Goal: Task Accomplishment & Management: Manage account settings

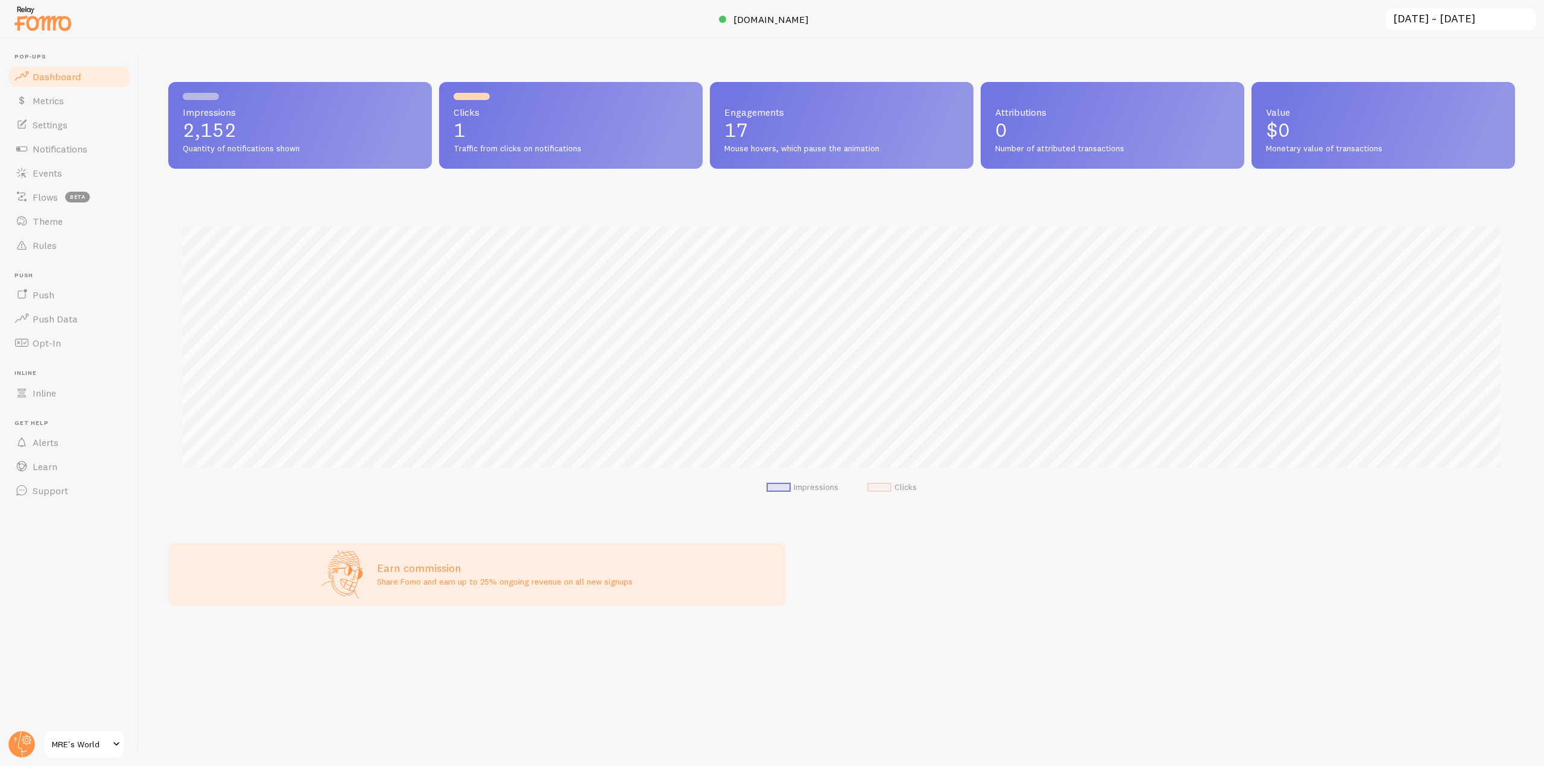
scroll to position [317, 1346]
click at [86, 240] on link "Rules" at bounding box center [69, 245] width 124 height 24
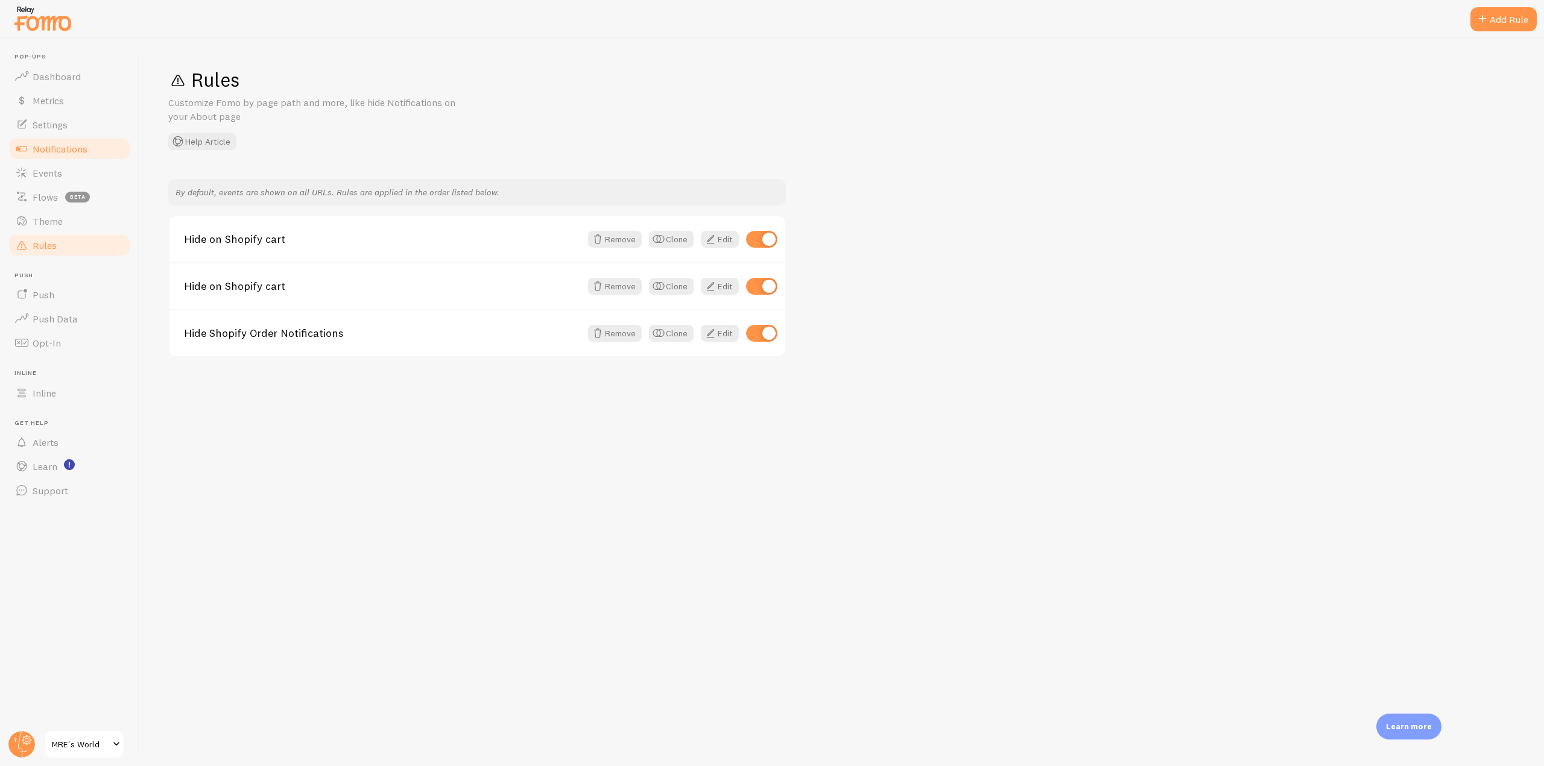
click at [98, 150] on link "Notifications" at bounding box center [69, 149] width 124 height 24
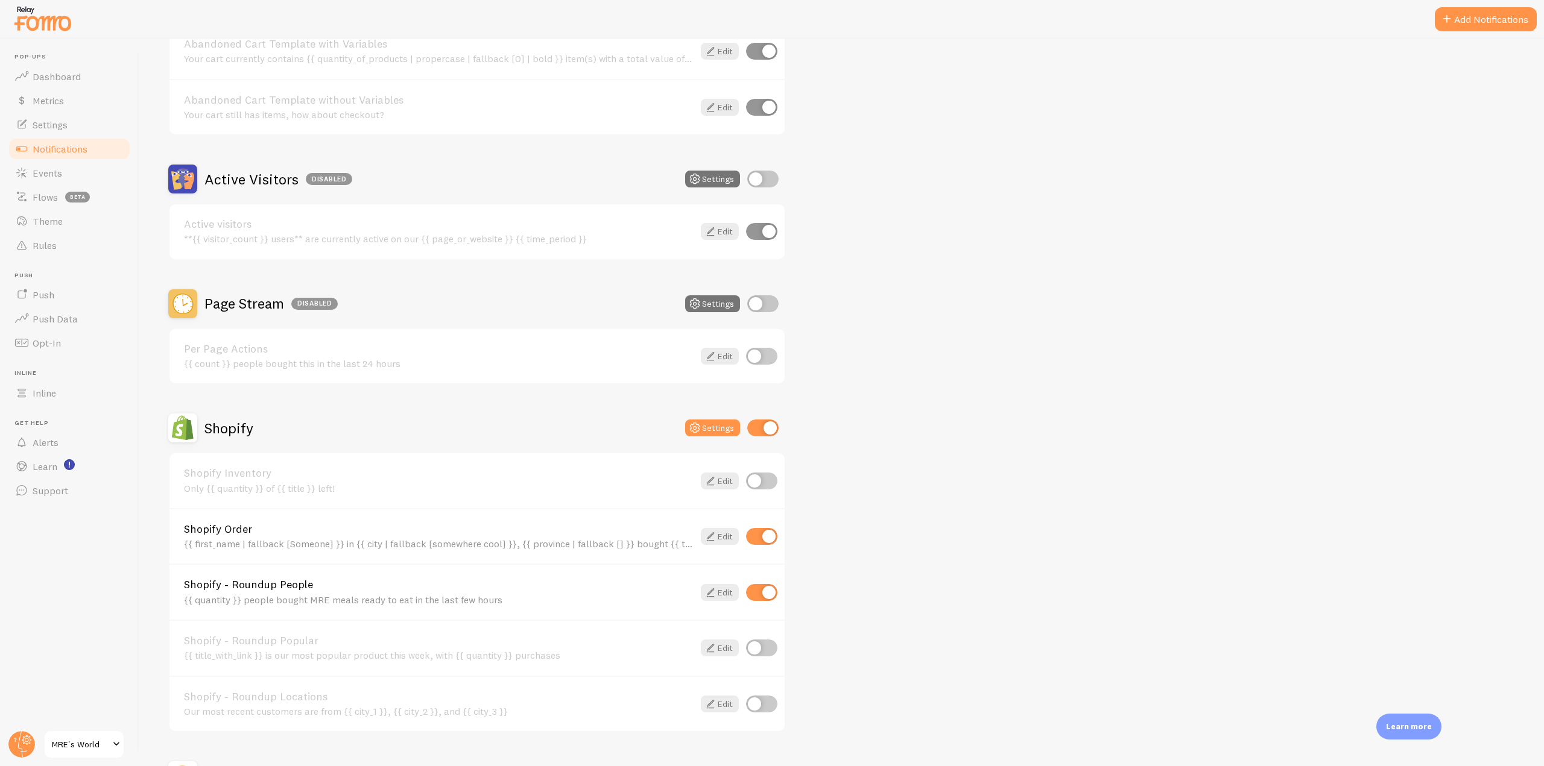
scroll to position [241, 0]
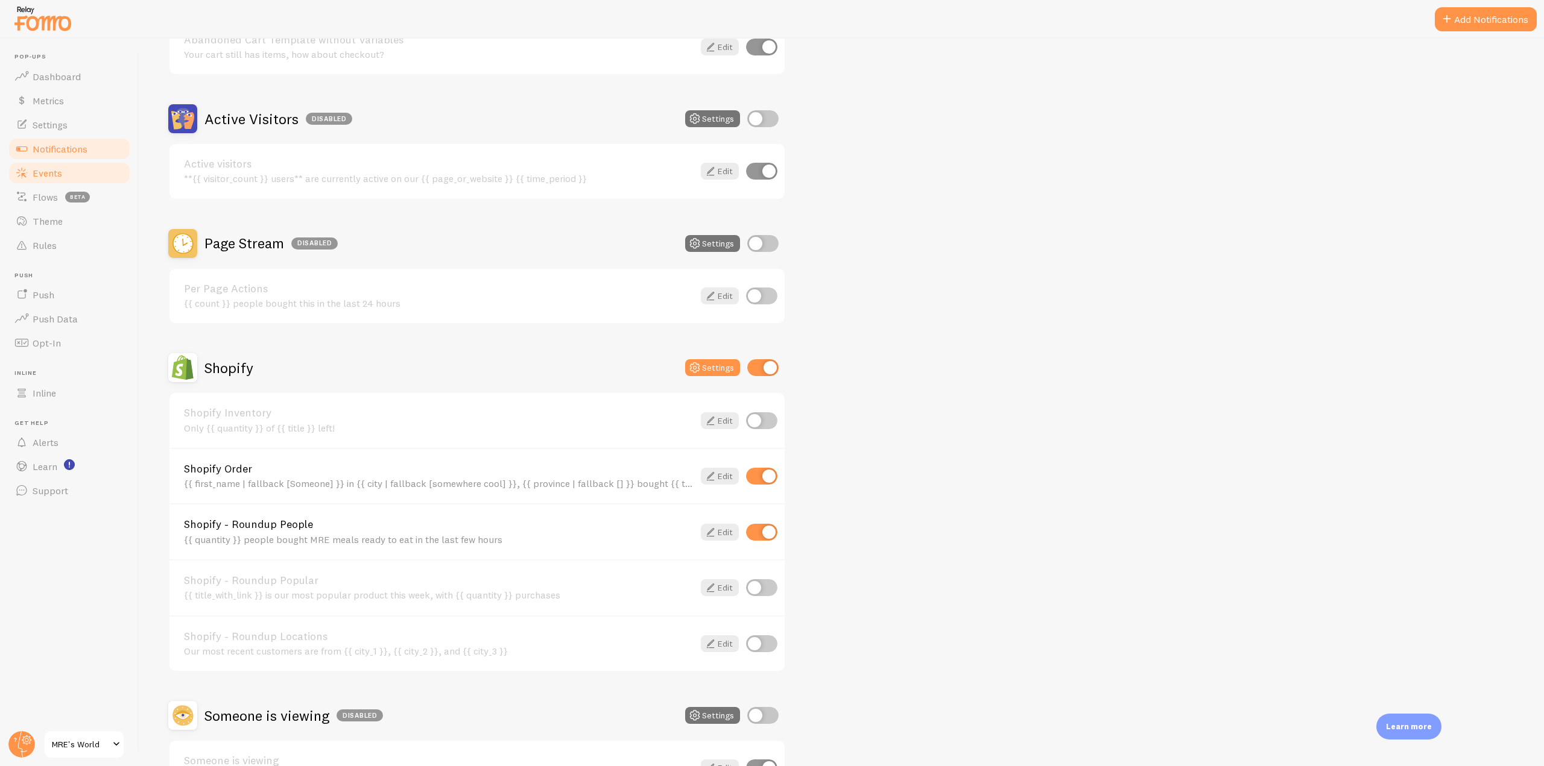
click at [61, 167] on span "Events" at bounding box center [48, 173] width 30 height 12
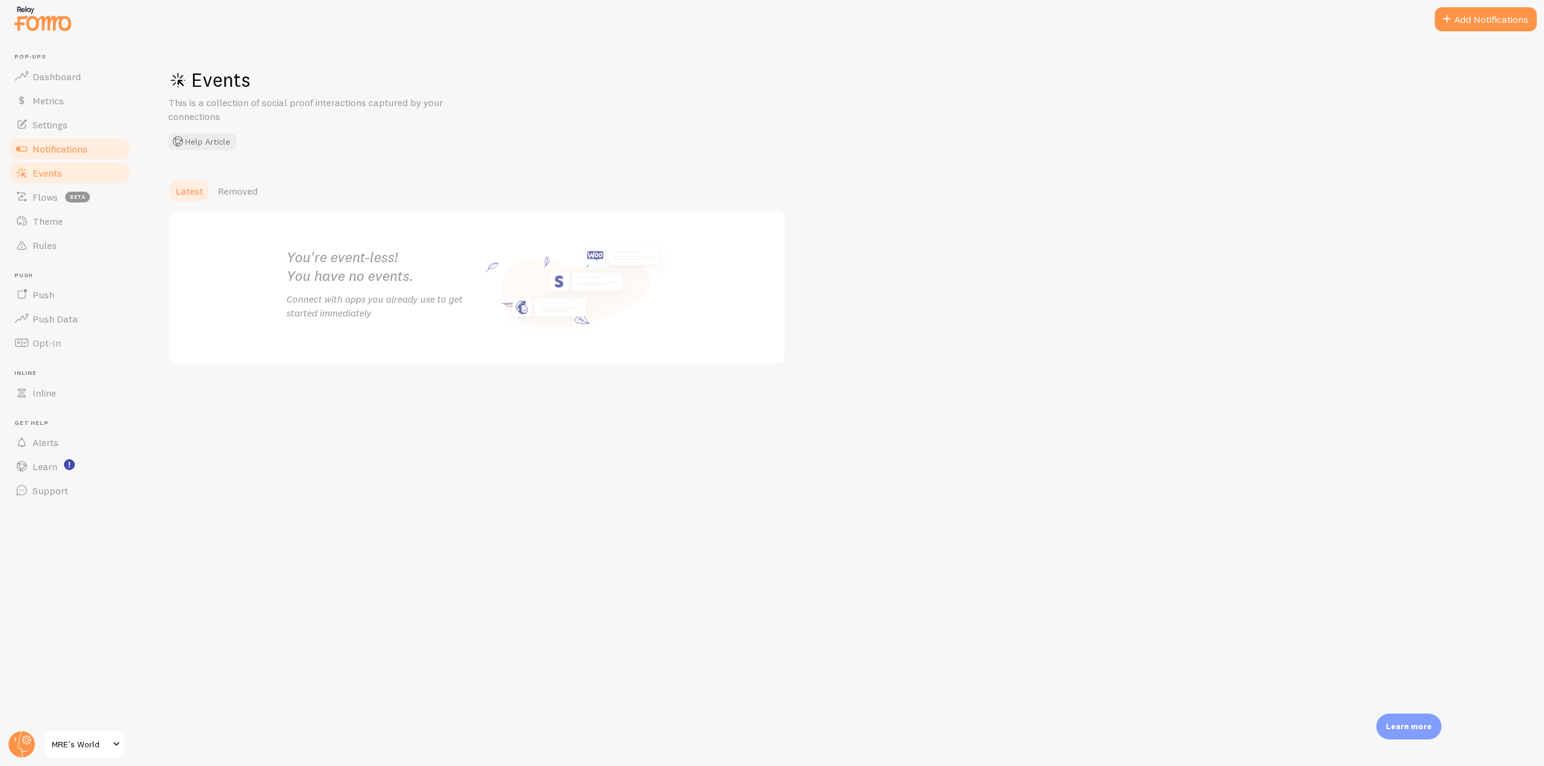
click at [75, 147] on span "Notifications" at bounding box center [60, 149] width 55 height 12
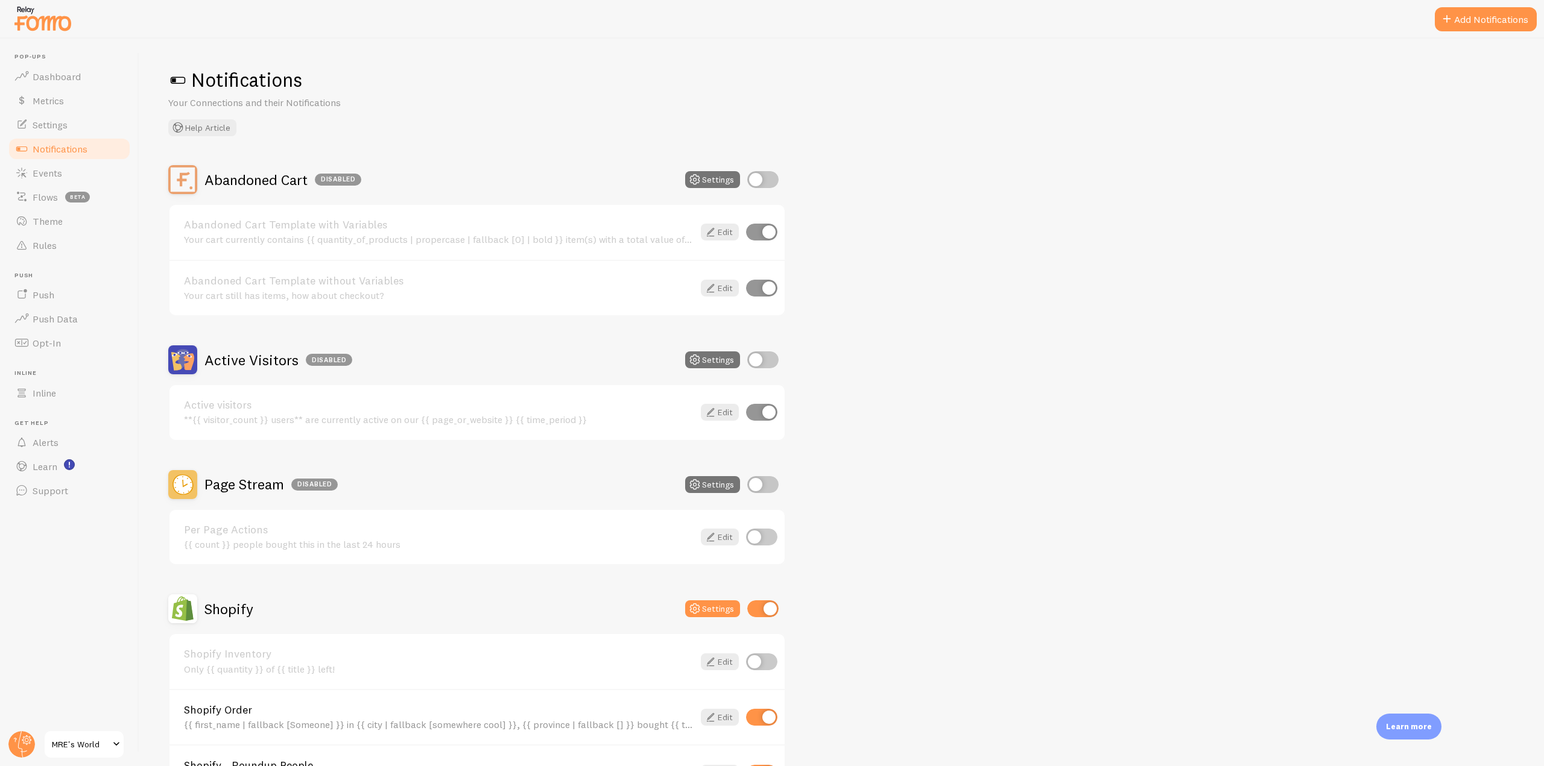
scroll to position [121, 0]
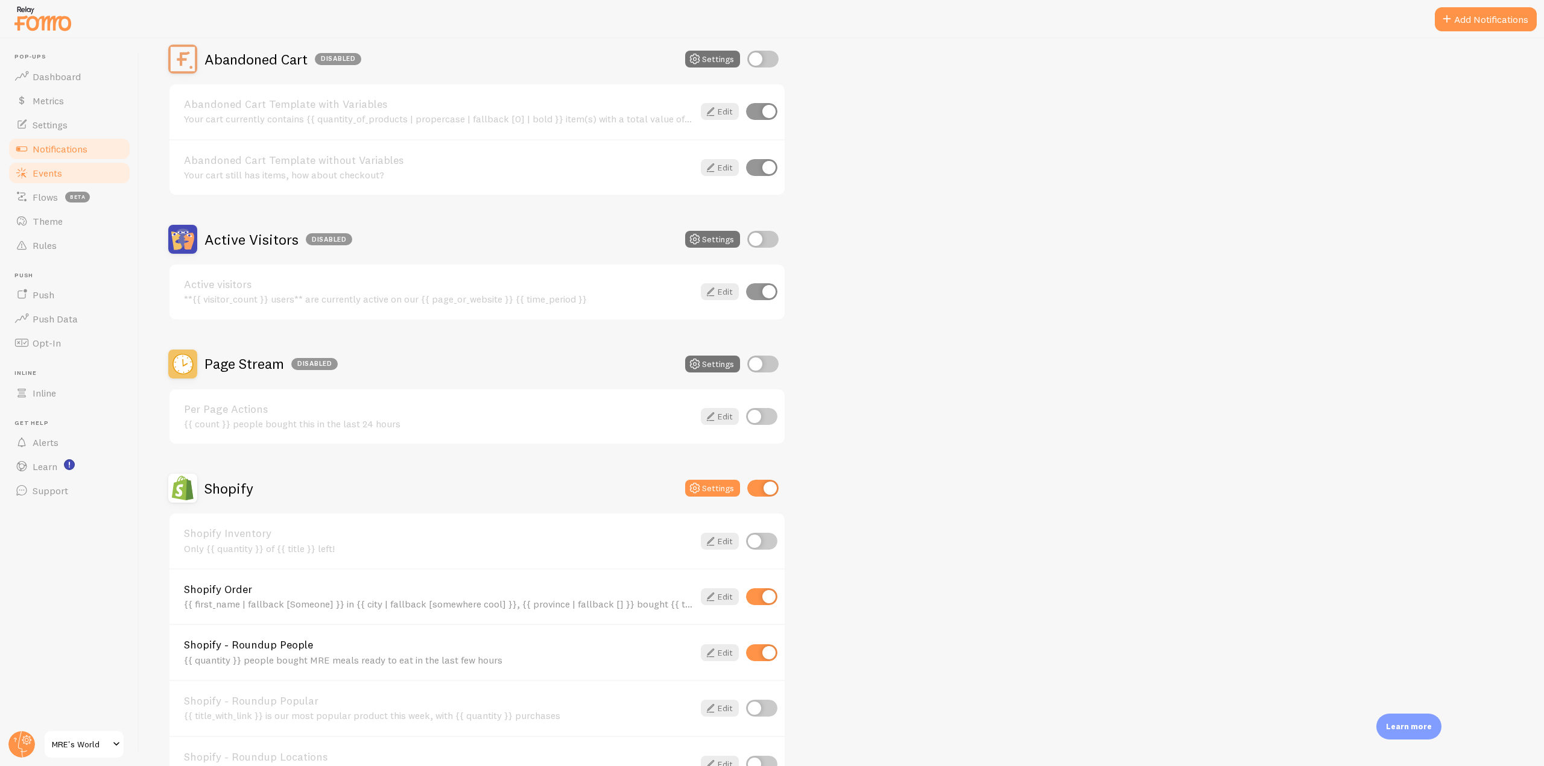
click at [50, 174] on span "Events" at bounding box center [48, 173] width 30 height 12
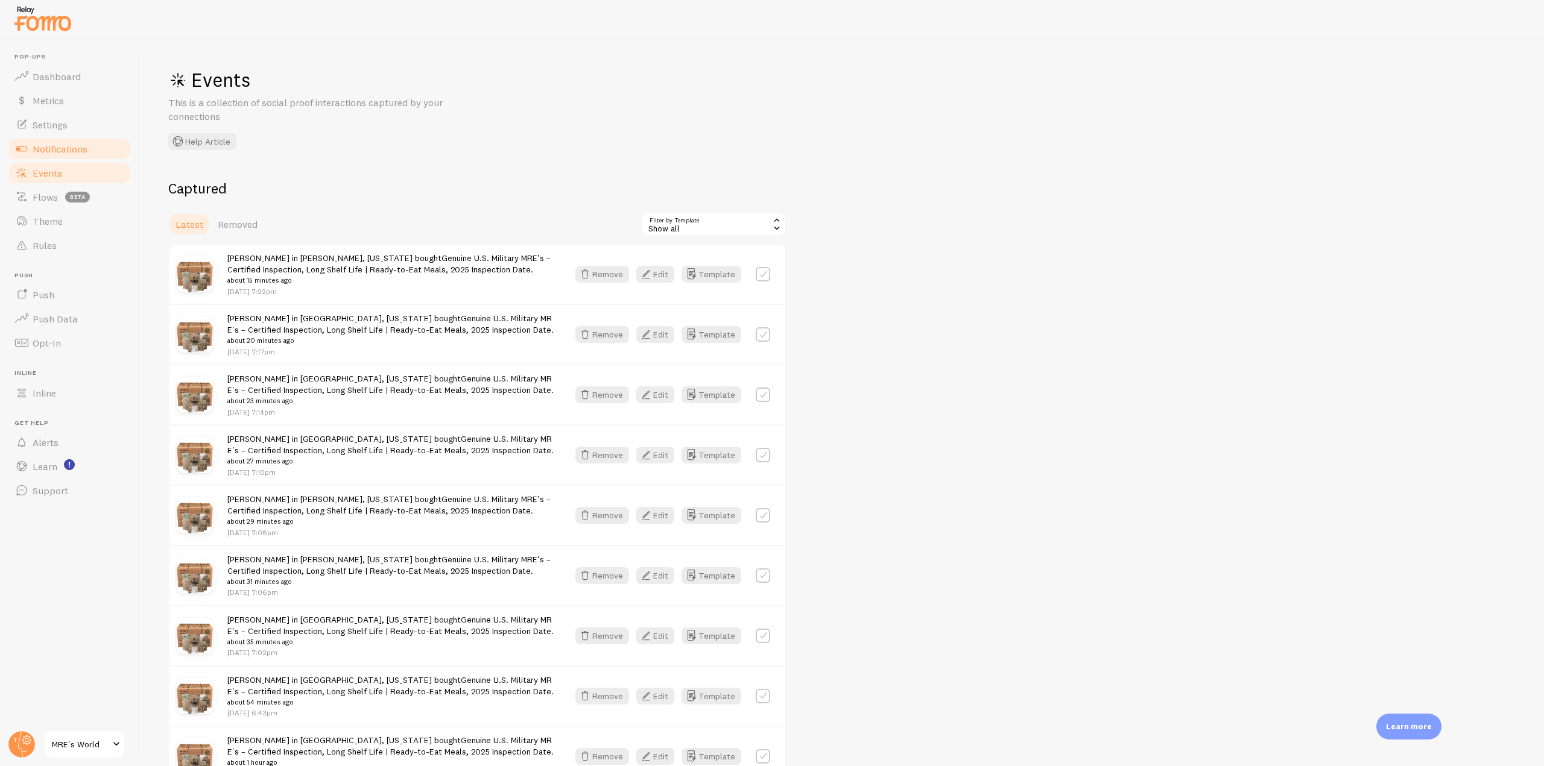
click at [96, 147] on link "Notifications" at bounding box center [69, 149] width 124 height 24
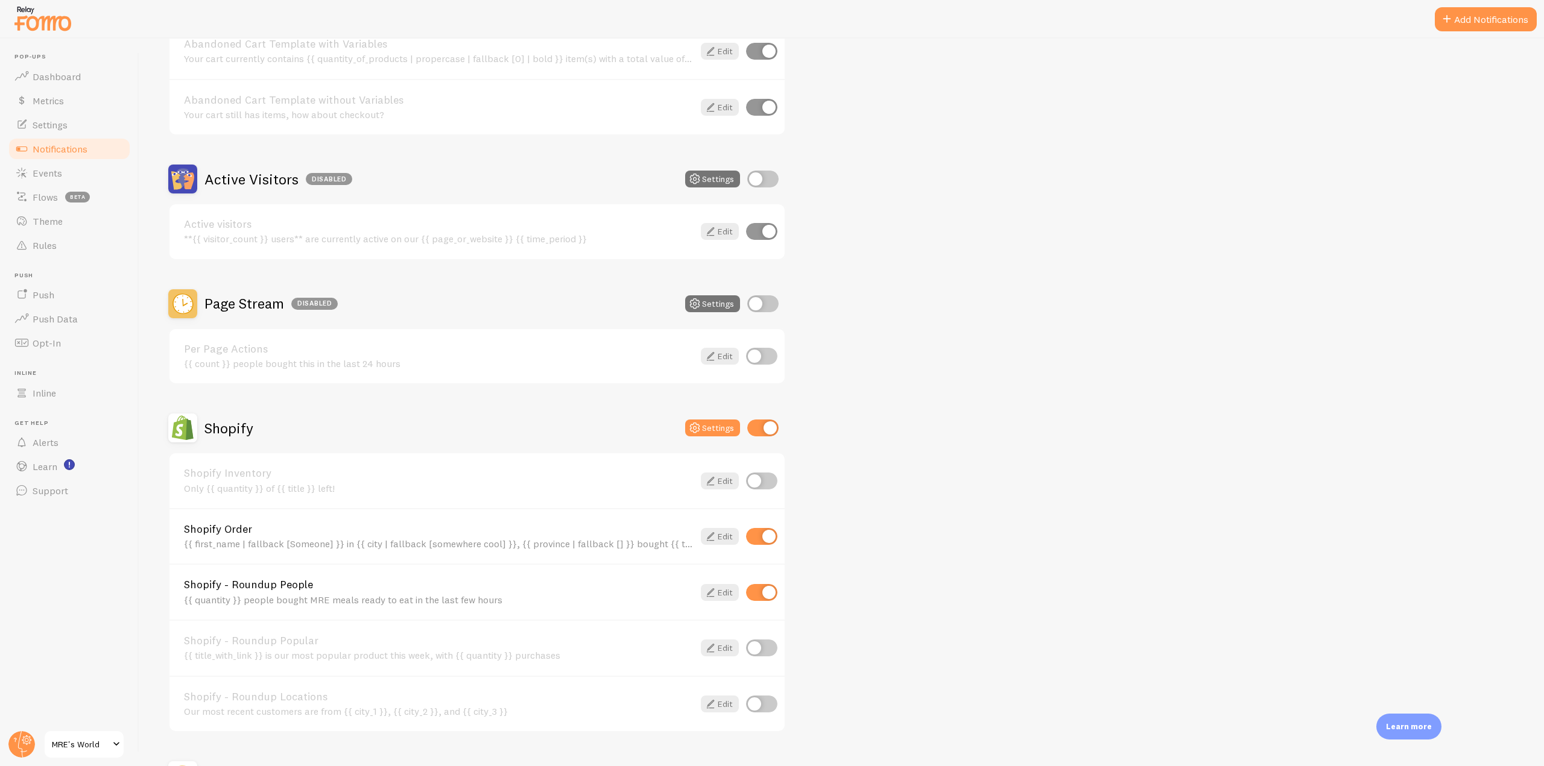
scroll to position [241, 0]
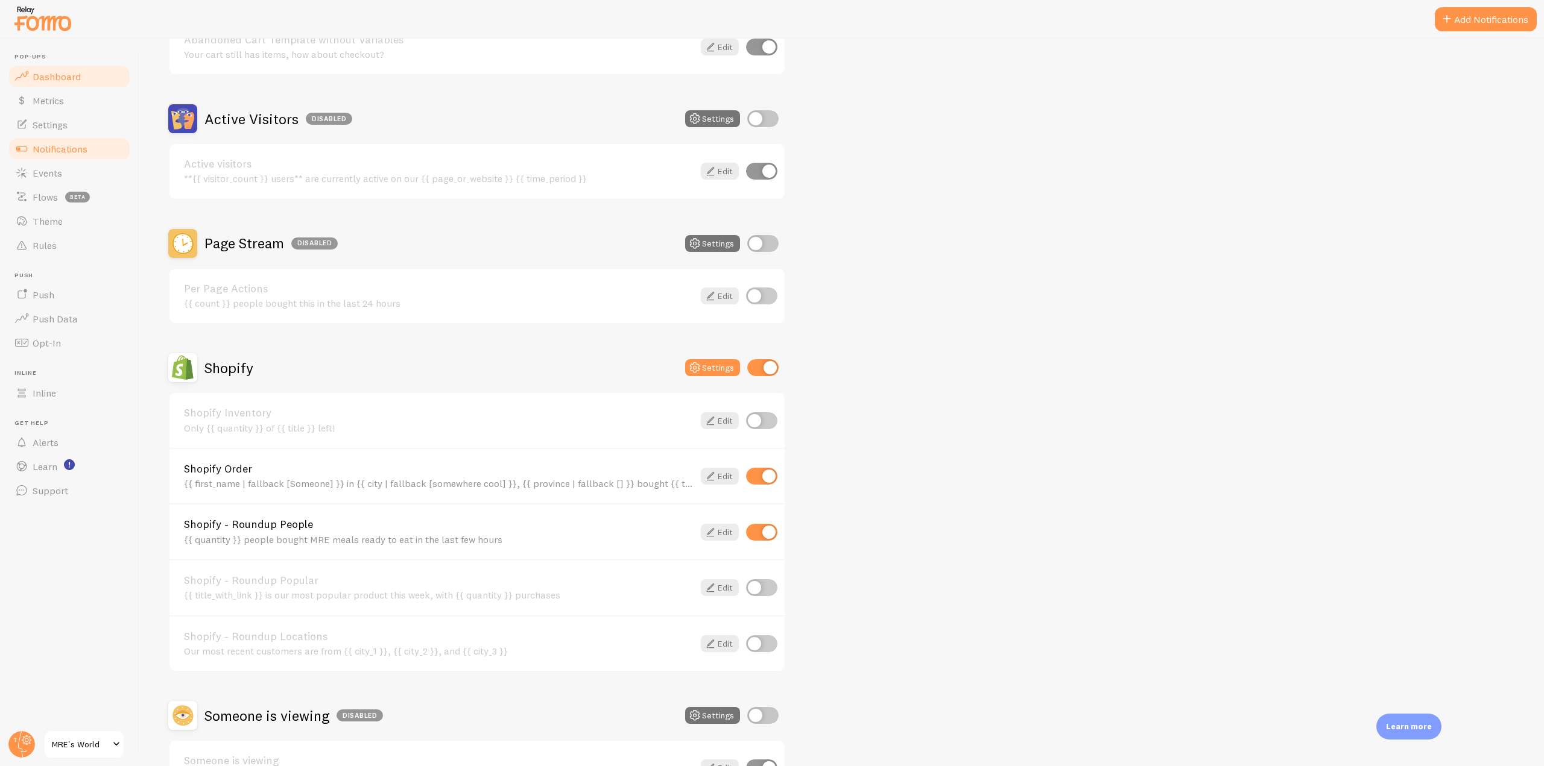
click at [96, 69] on link "Dashboard" at bounding box center [69, 77] width 124 height 24
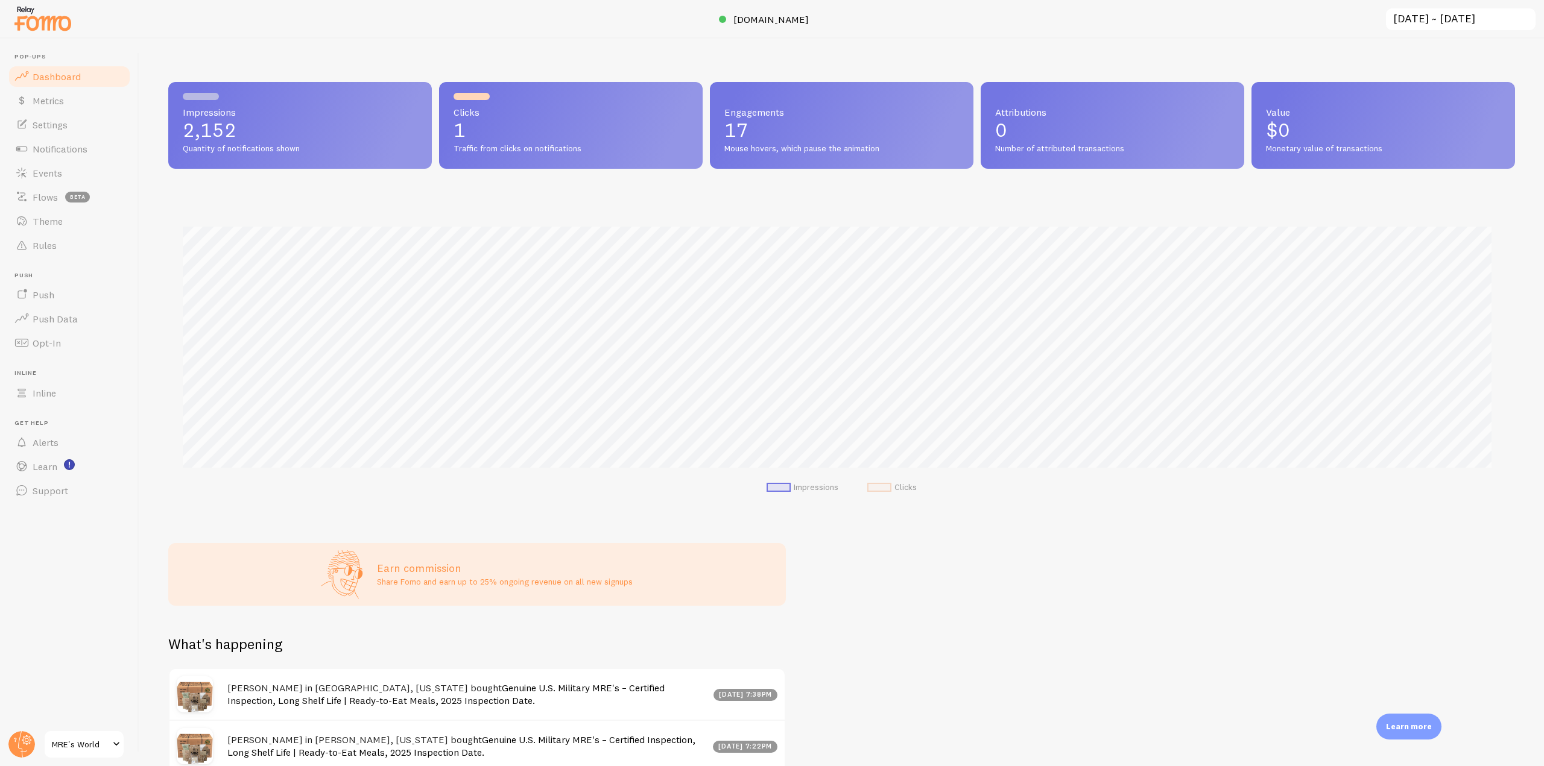
scroll to position [317, 1337]
click at [79, 157] on link "Notifications" at bounding box center [69, 149] width 124 height 24
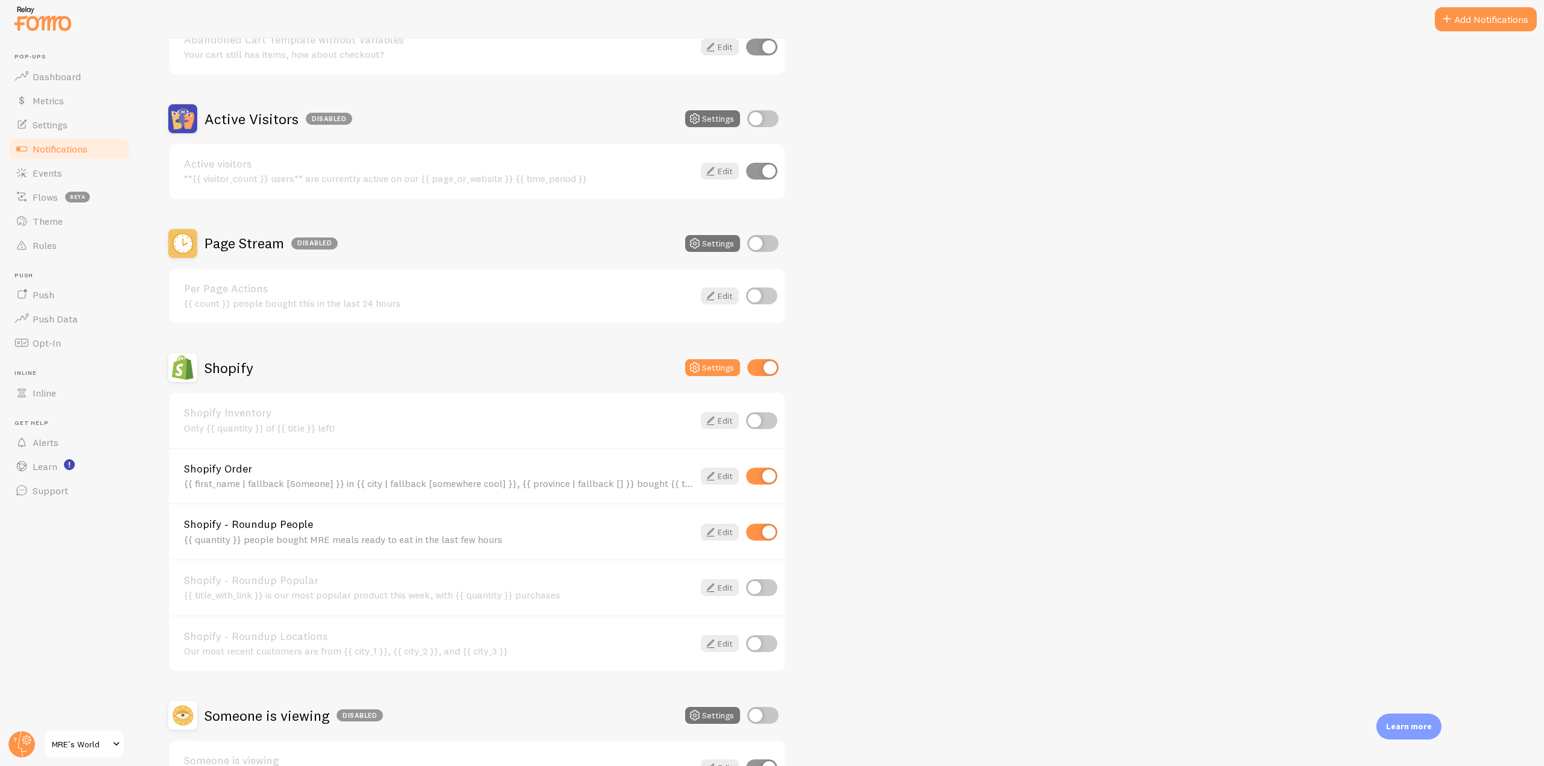
scroll to position [330, 0]
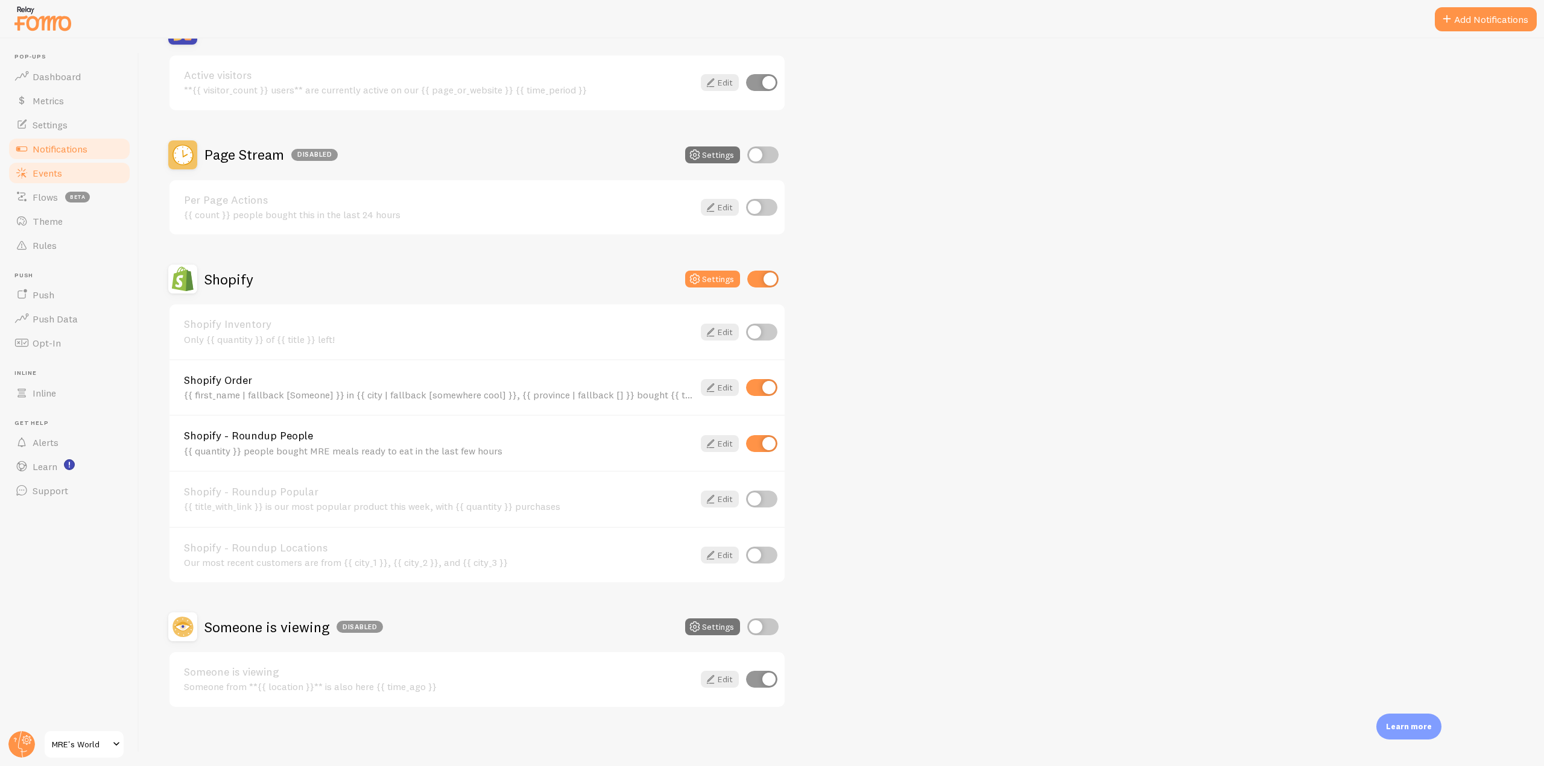
click at [62, 177] on link "Events" at bounding box center [69, 173] width 124 height 24
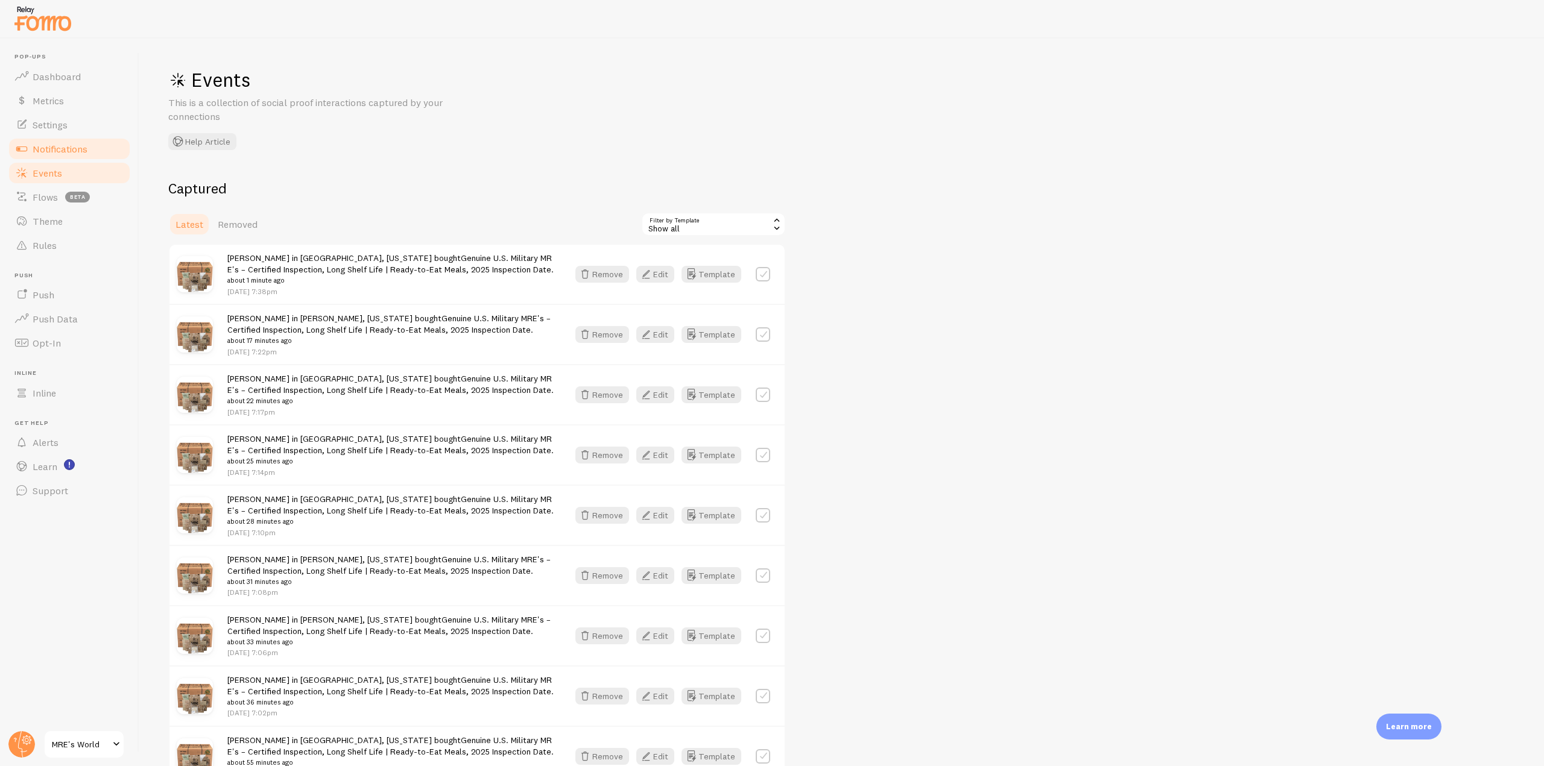
click at [94, 153] on link "Notifications" at bounding box center [69, 149] width 124 height 24
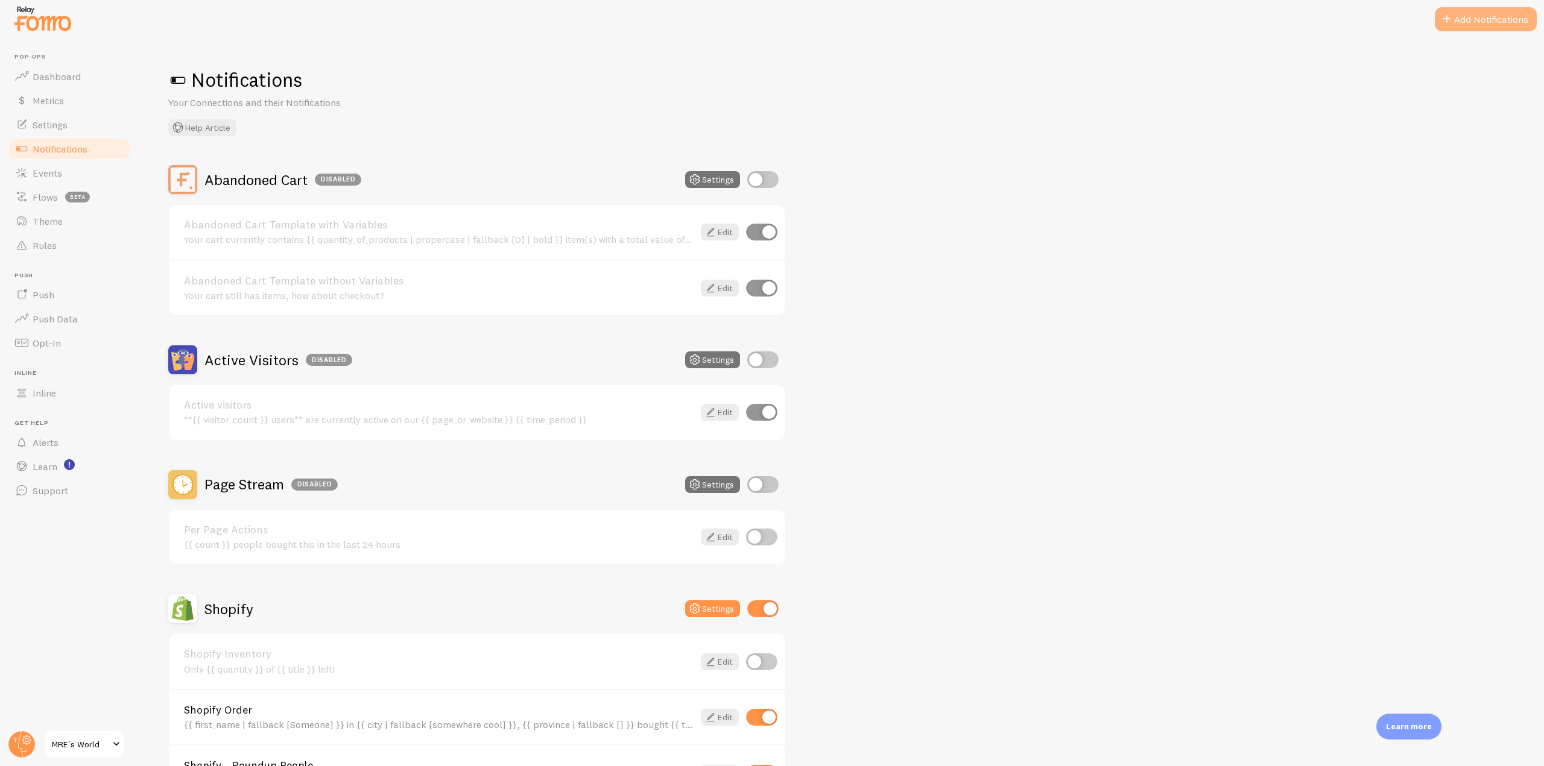
click at [1466, 20] on button "Add Notifications" at bounding box center [1486, 19] width 102 height 24
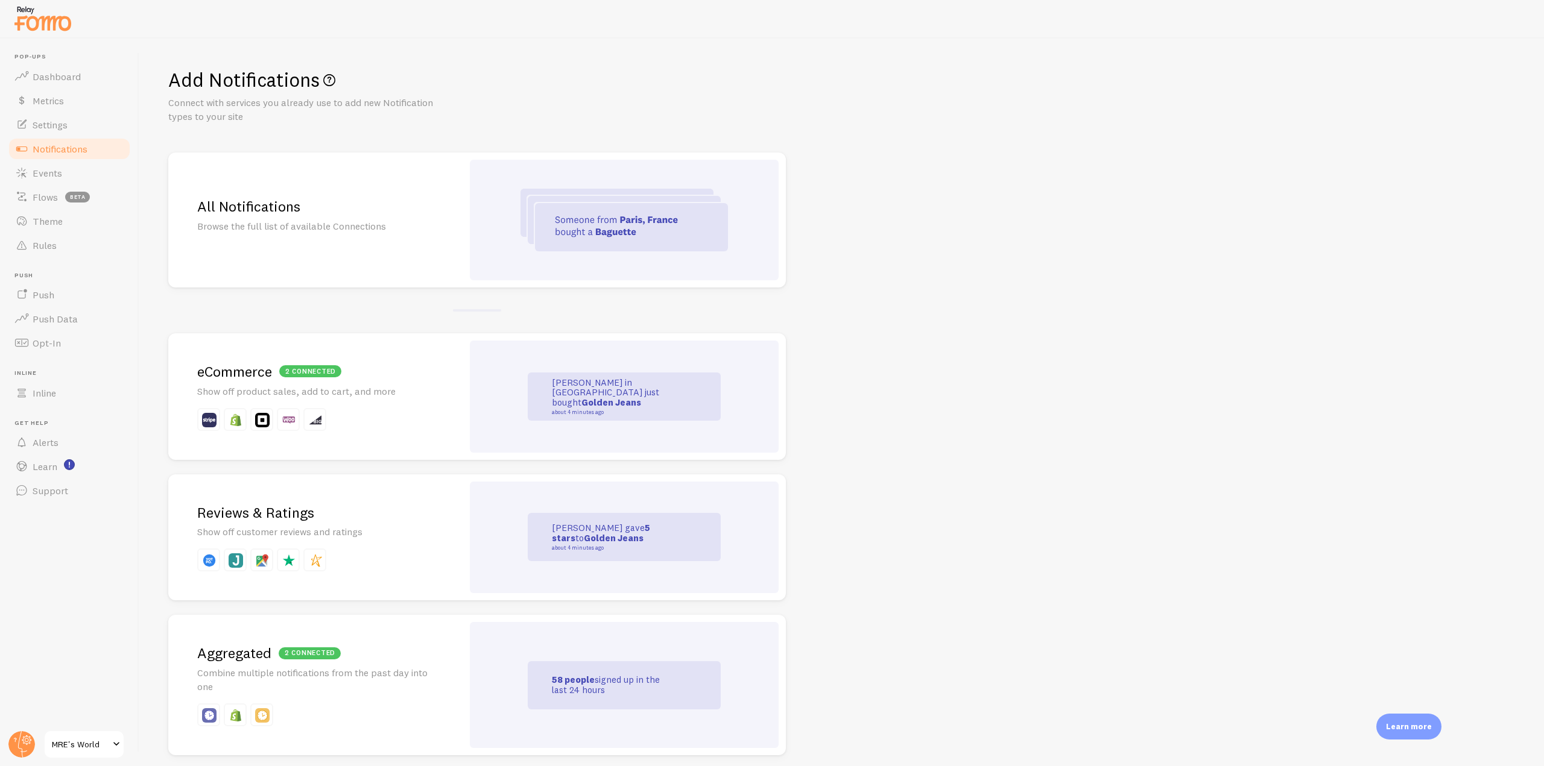
click at [367, 226] on p "Browse the full list of available Connections" at bounding box center [315, 226] width 236 height 14
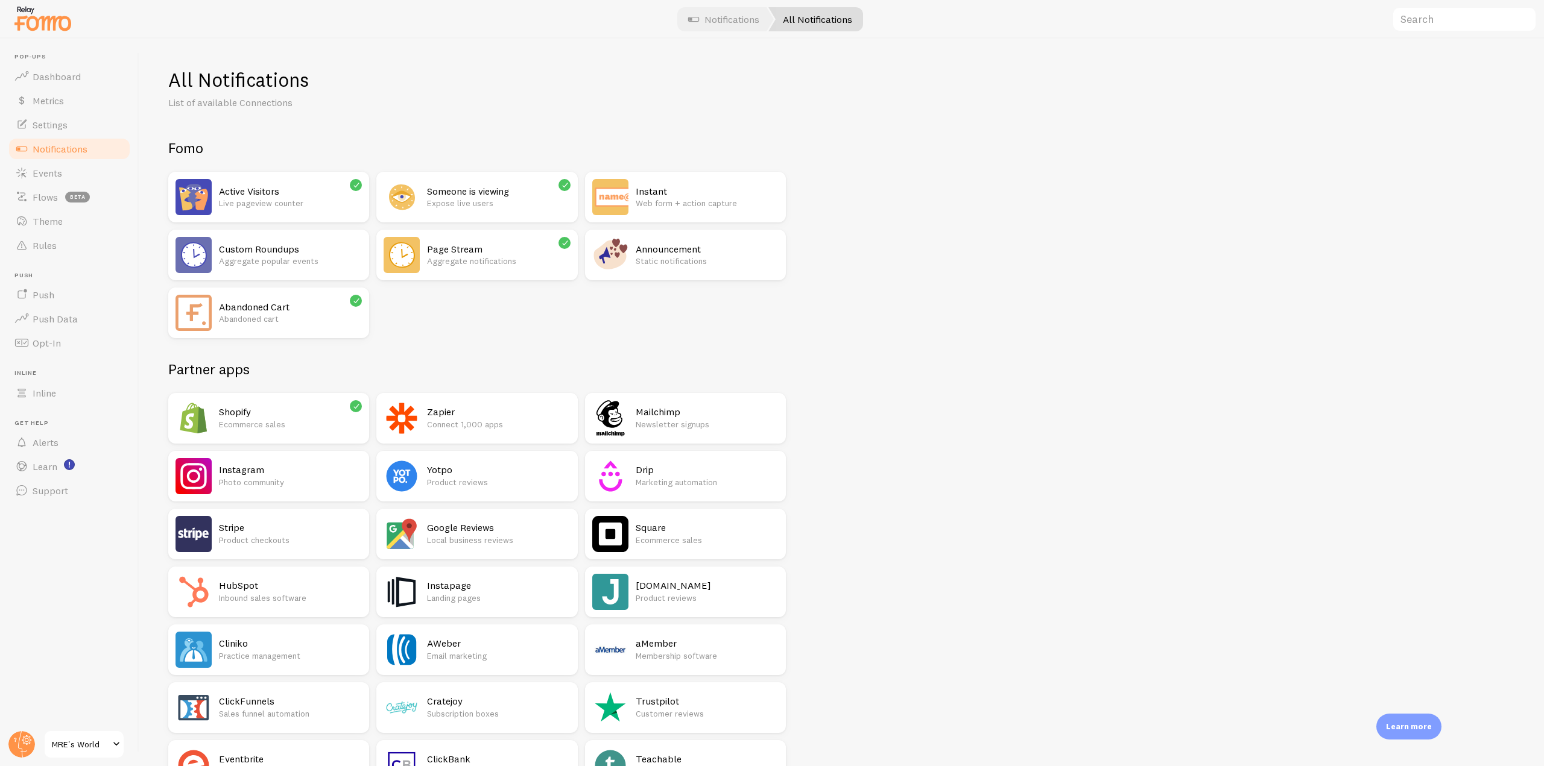
click at [260, 263] on p "Aggregate popular events" at bounding box center [290, 261] width 143 height 12
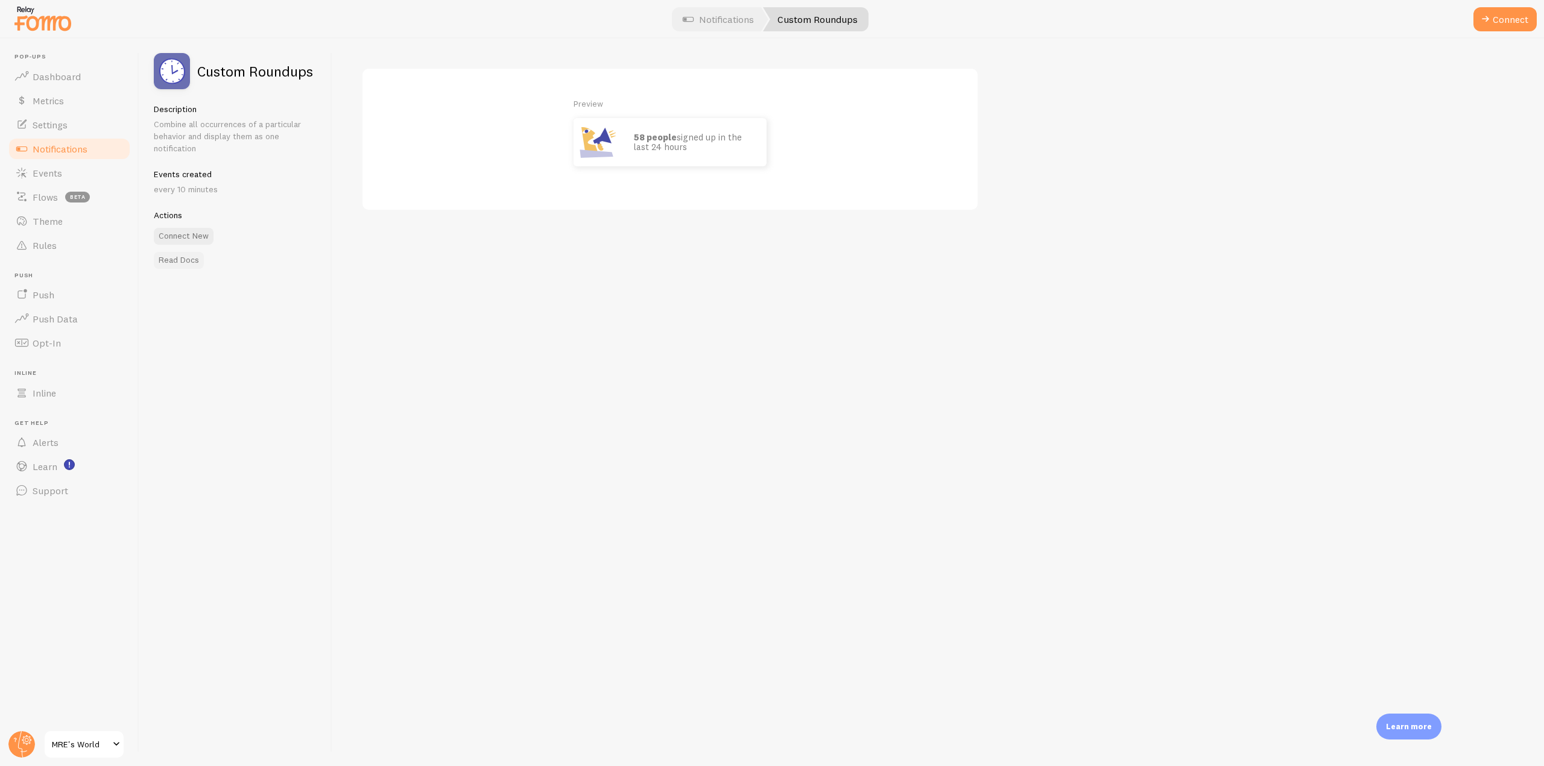
click at [186, 259] on link "Read Docs" at bounding box center [179, 260] width 50 height 17
click at [8, 15] on div at bounding box center [772, 19] width 1544 height 39
click at [26, 16] on img at bounding box center [43, 18] width 60 height 31
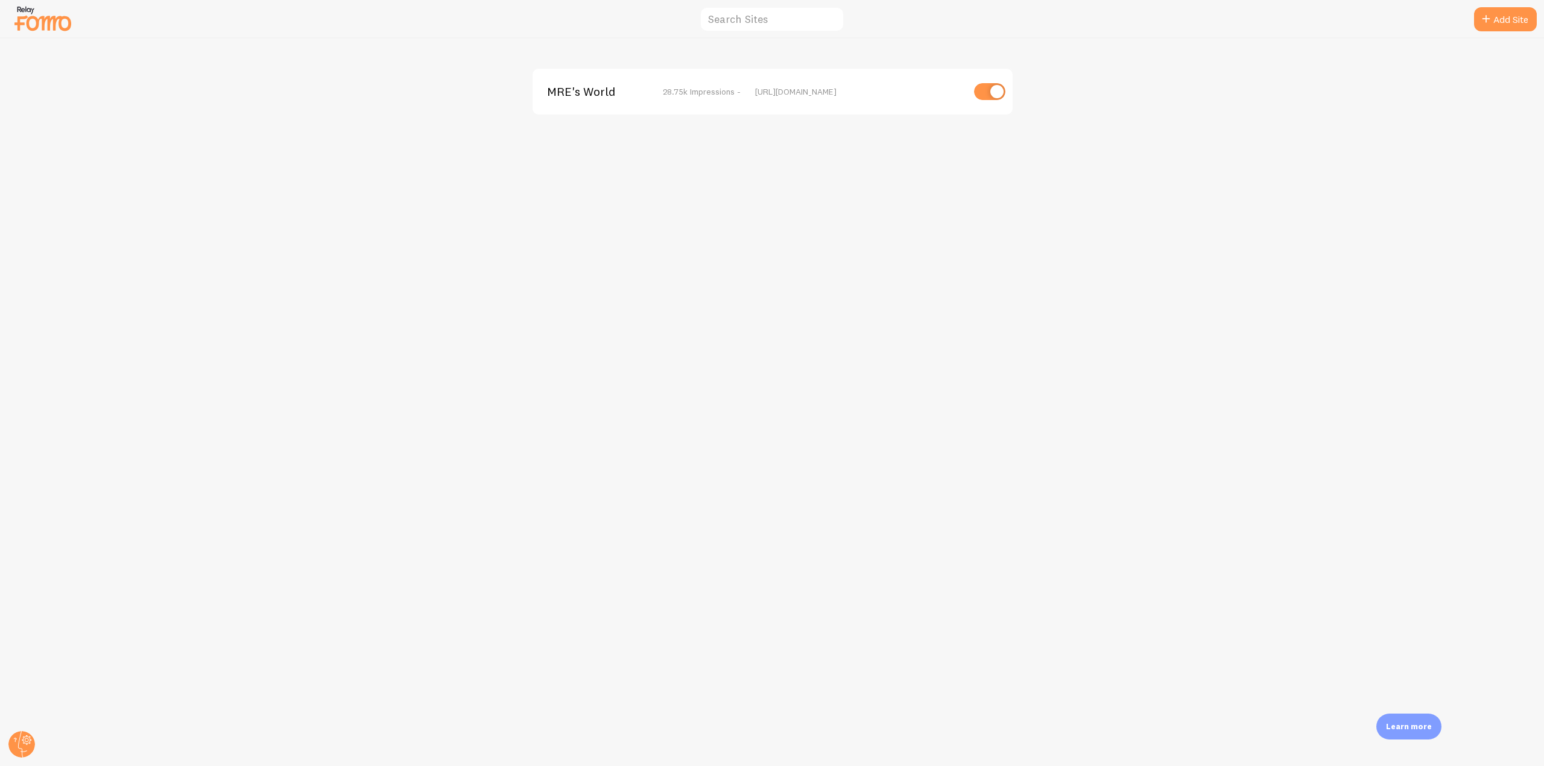
click at [569, 76] on div "MRE's World 28.75k Impressions - [URL][DOMAIN_NAME]" at bounding box center [772, 92] width 480 height 46
click at [567, 95] on span "MRE's World" at bounding box center [595, 91] width 97 height 11
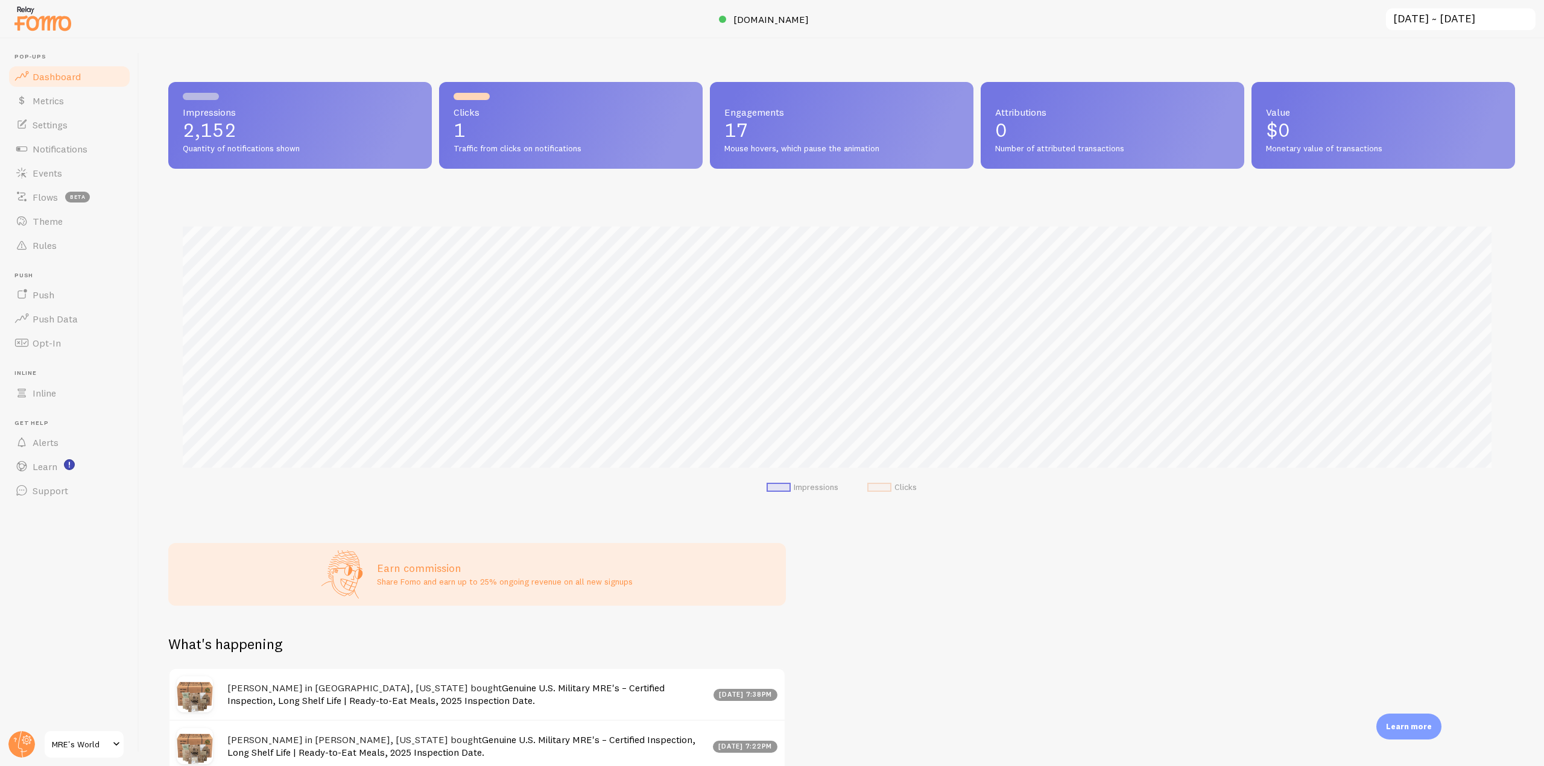
scroll to position [317, 1337]
click at [121, 154] on link "Notifications" at bounding box center [69, 149] width 124 height 24
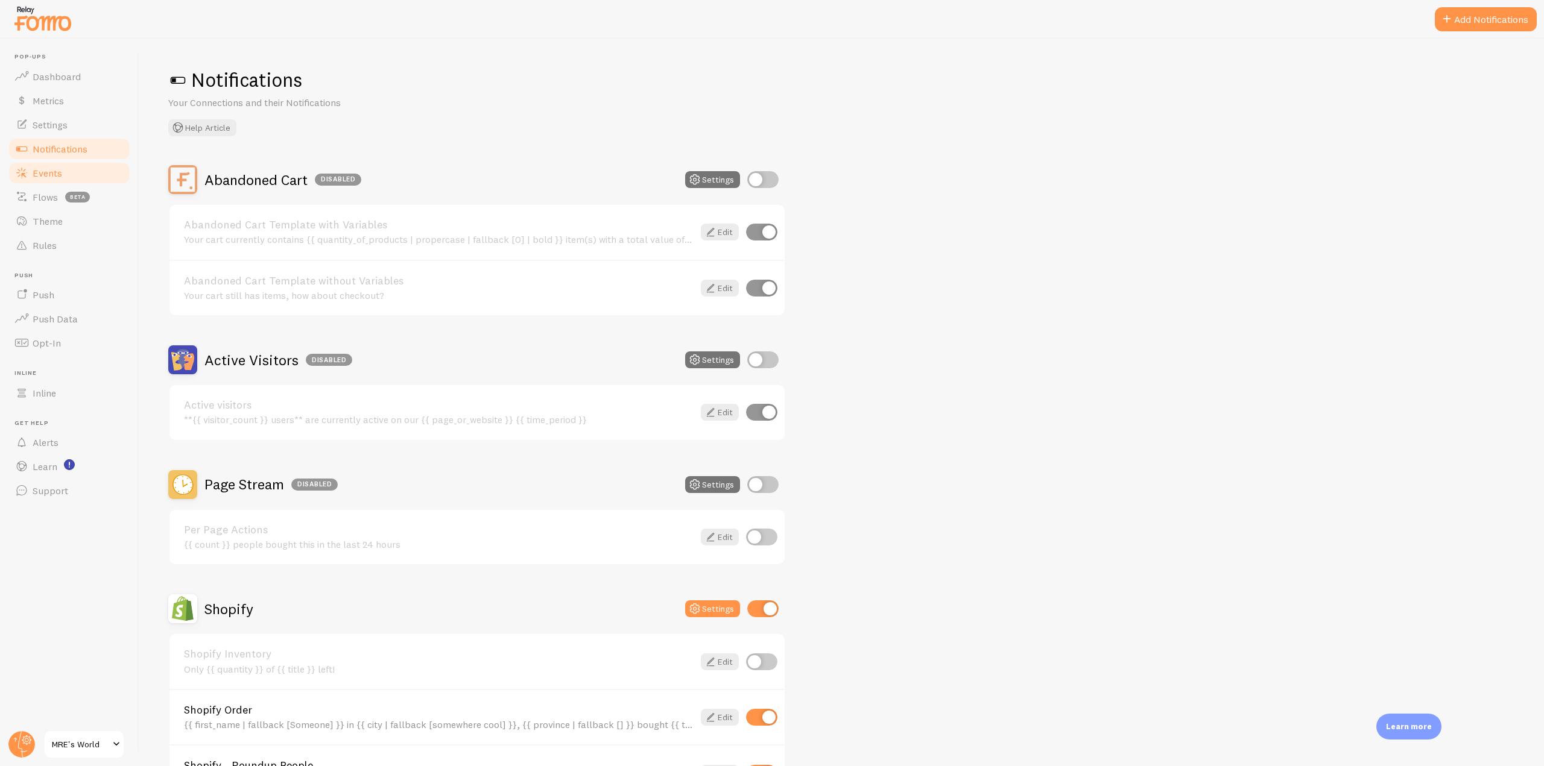
click at [103, 174] on link "Events" at bounding box center [69, 173] width 124 height 24
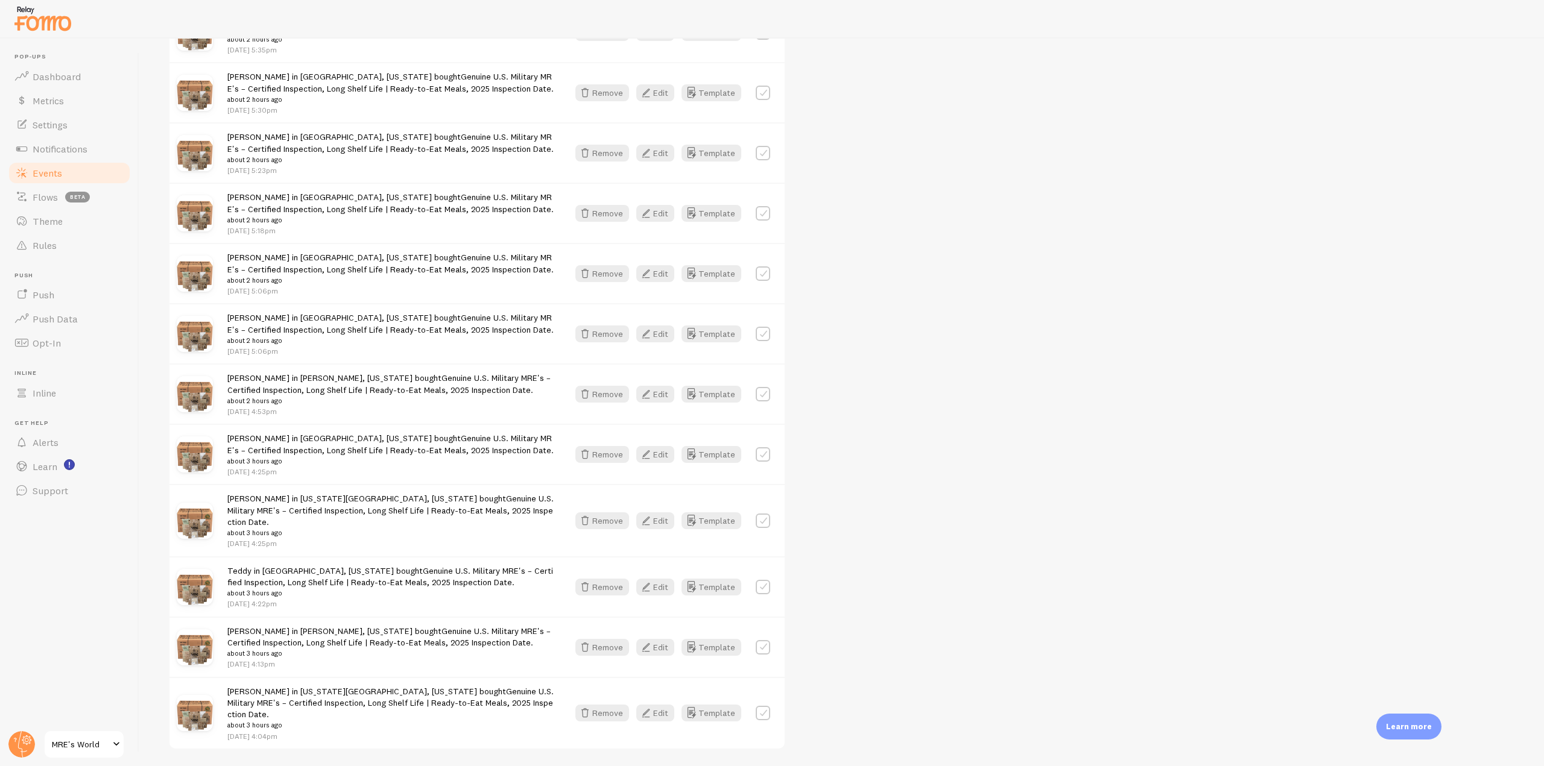
scroll to position [1387, 0]
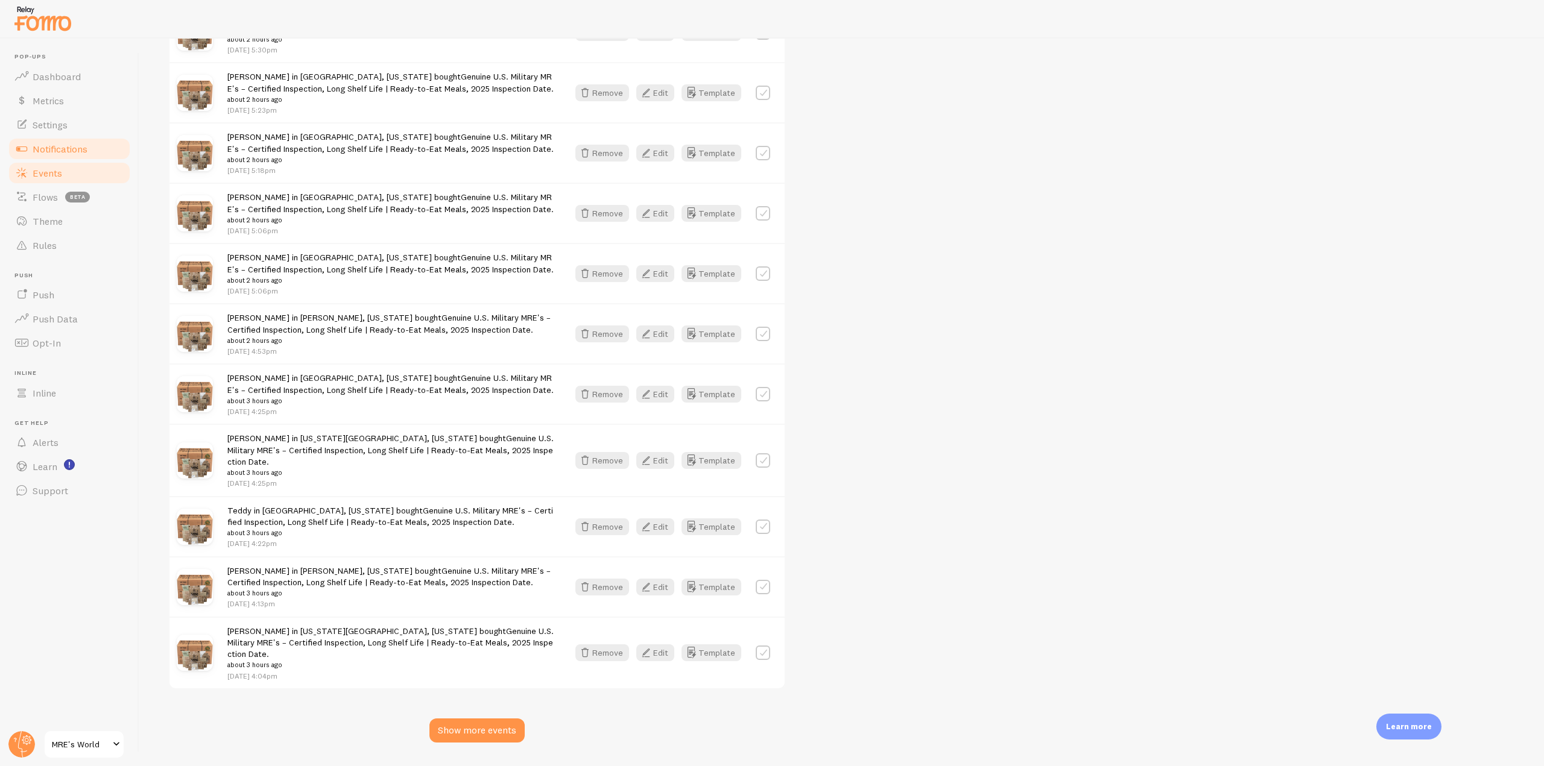
click at [75, 148] on span "Notifications" at bounding box center [60, 149] width 55 height 12
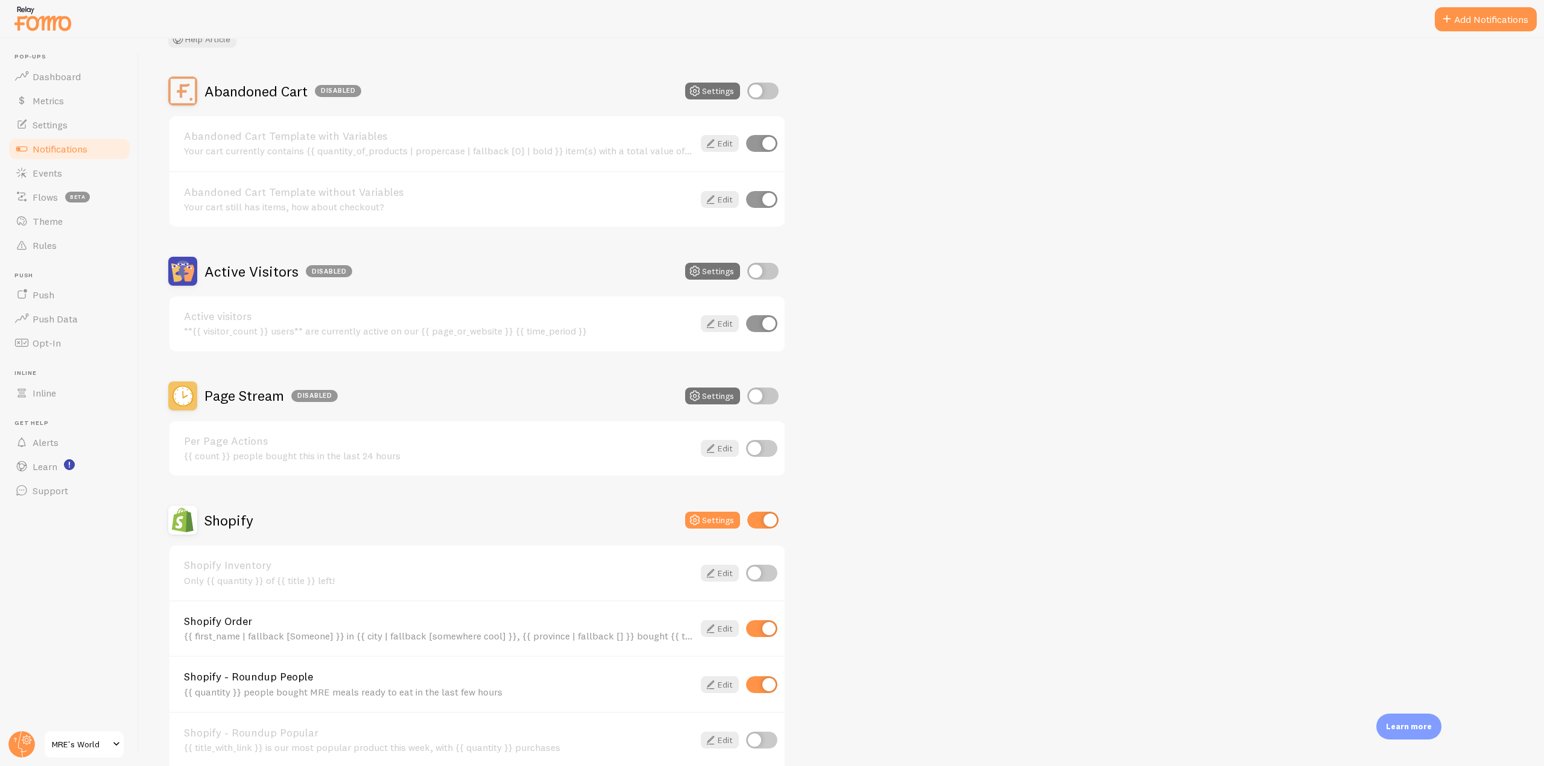
scroll to position [28, 0]
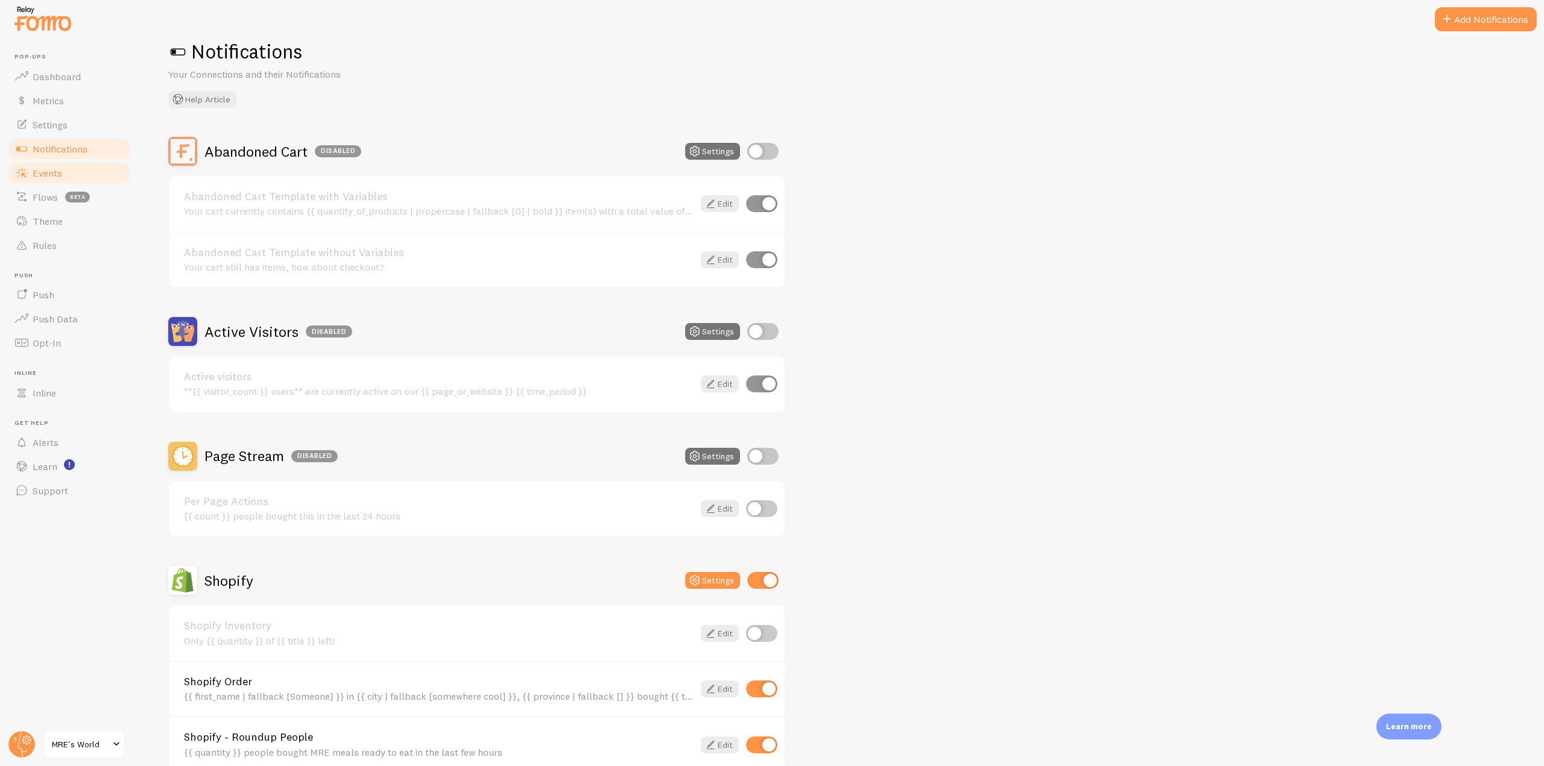
click at [61, 172] on span "Events" at bounding box center [48, 173] width 30 height 12
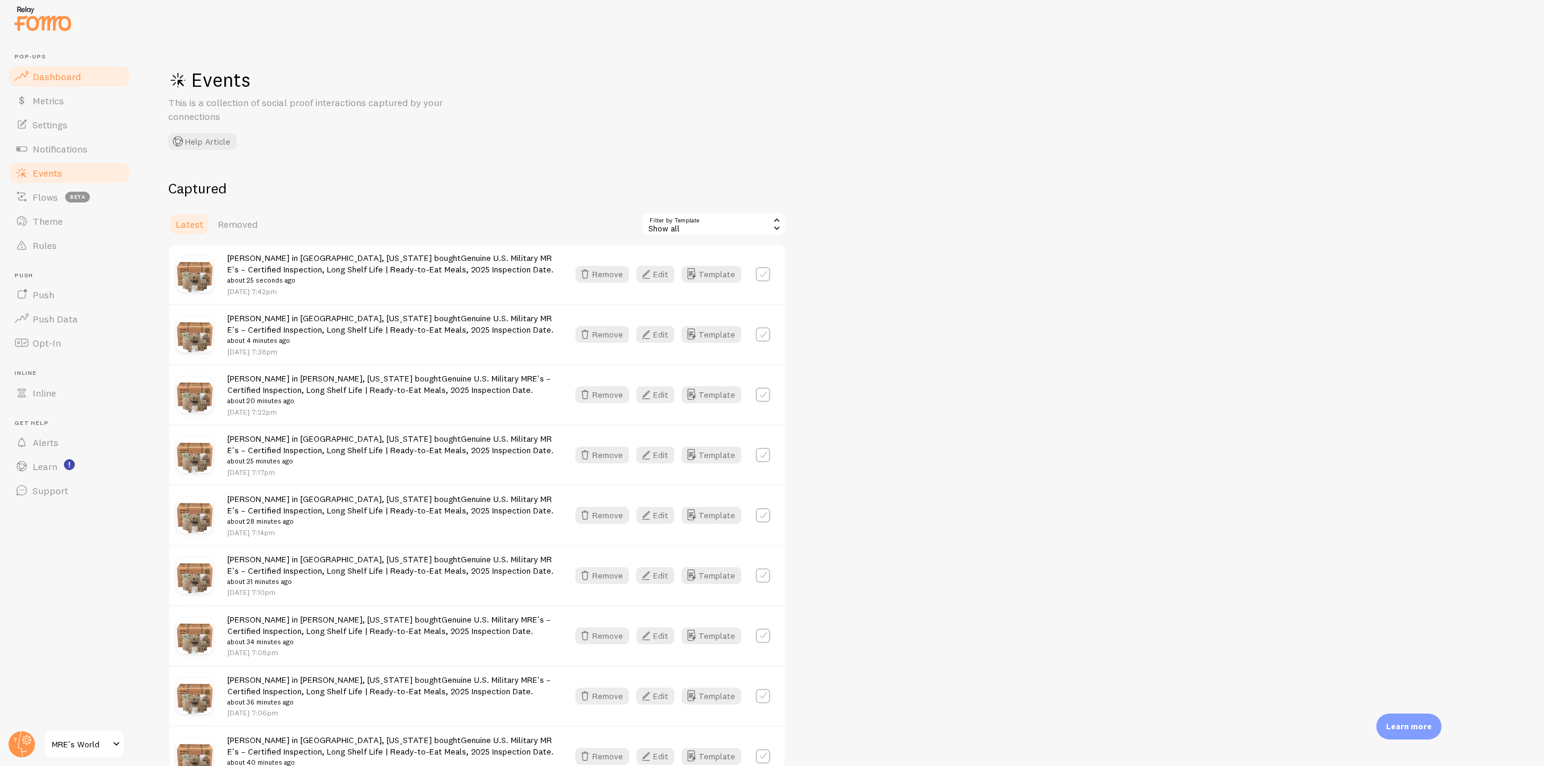
click at [63, 71] on span "Dashboard" at bounding box center [57, 77] width 48 height 12
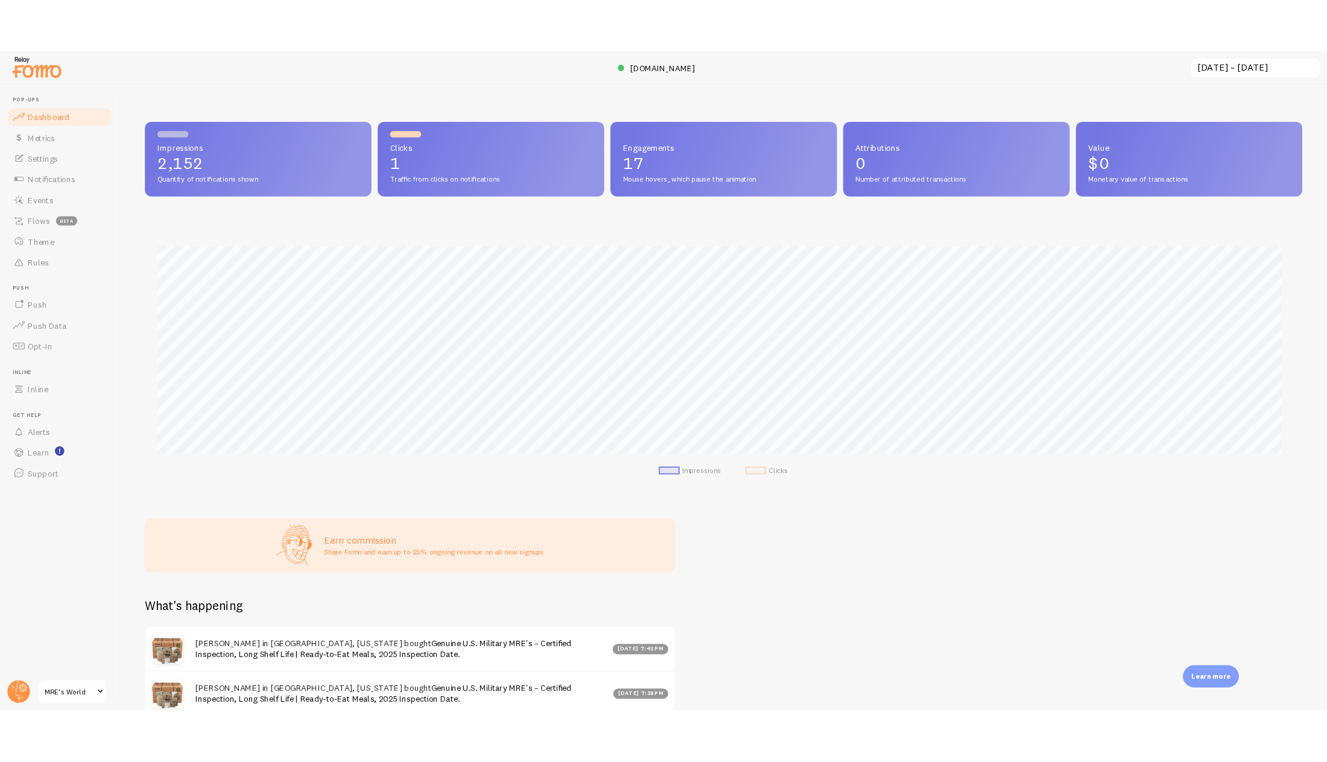
scroll to position [602683, 601879]
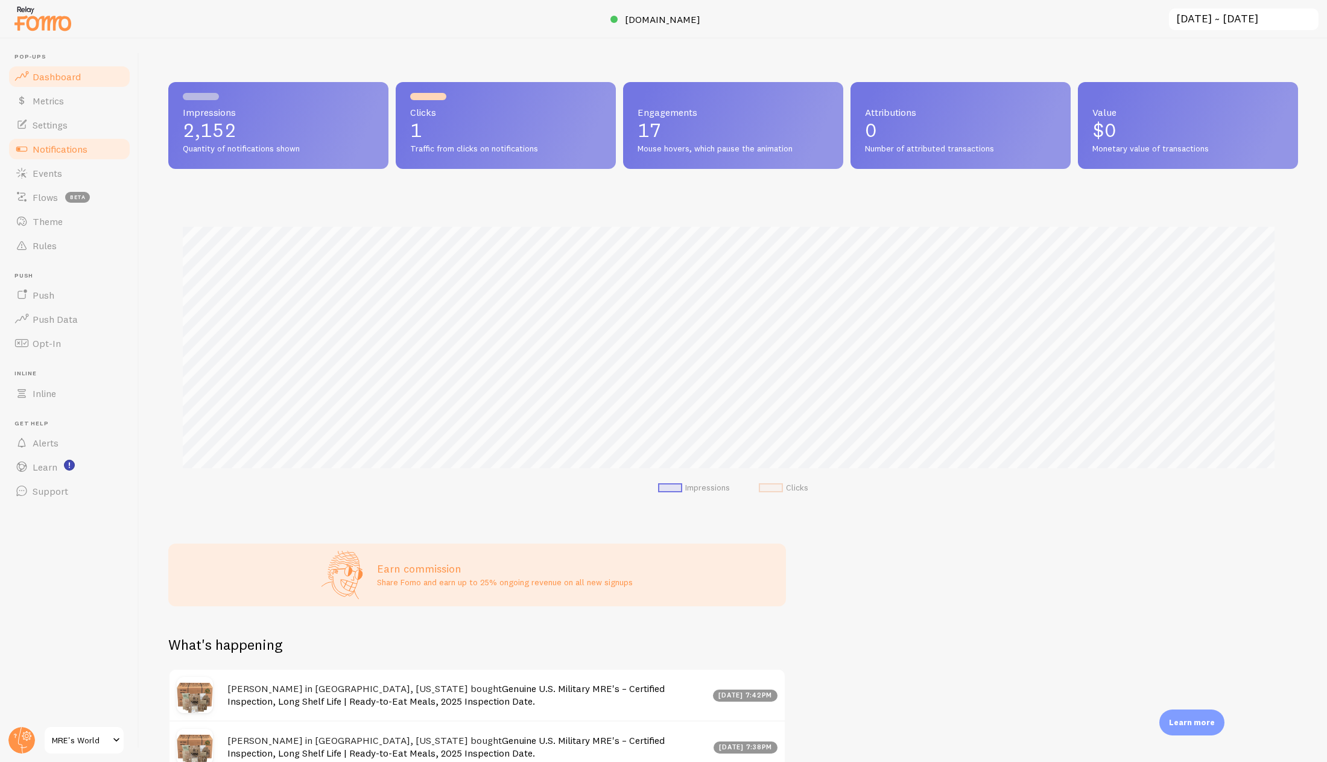
click at [114, 153] on link "Notifications" at bounding box center [69, 149] width 124 height 24
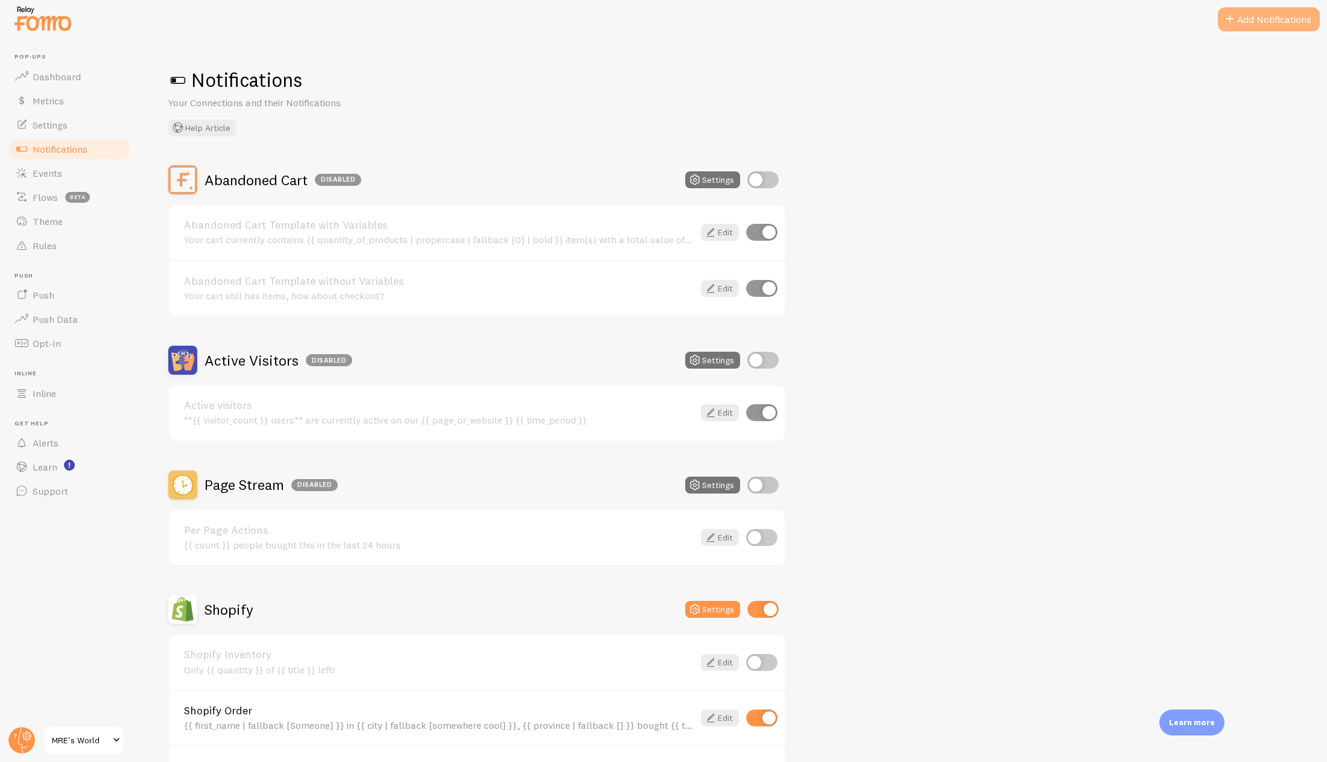
click at [1266, 22] on button "Add Notifications" at bounding box center [1268, 19] width 102 height 24
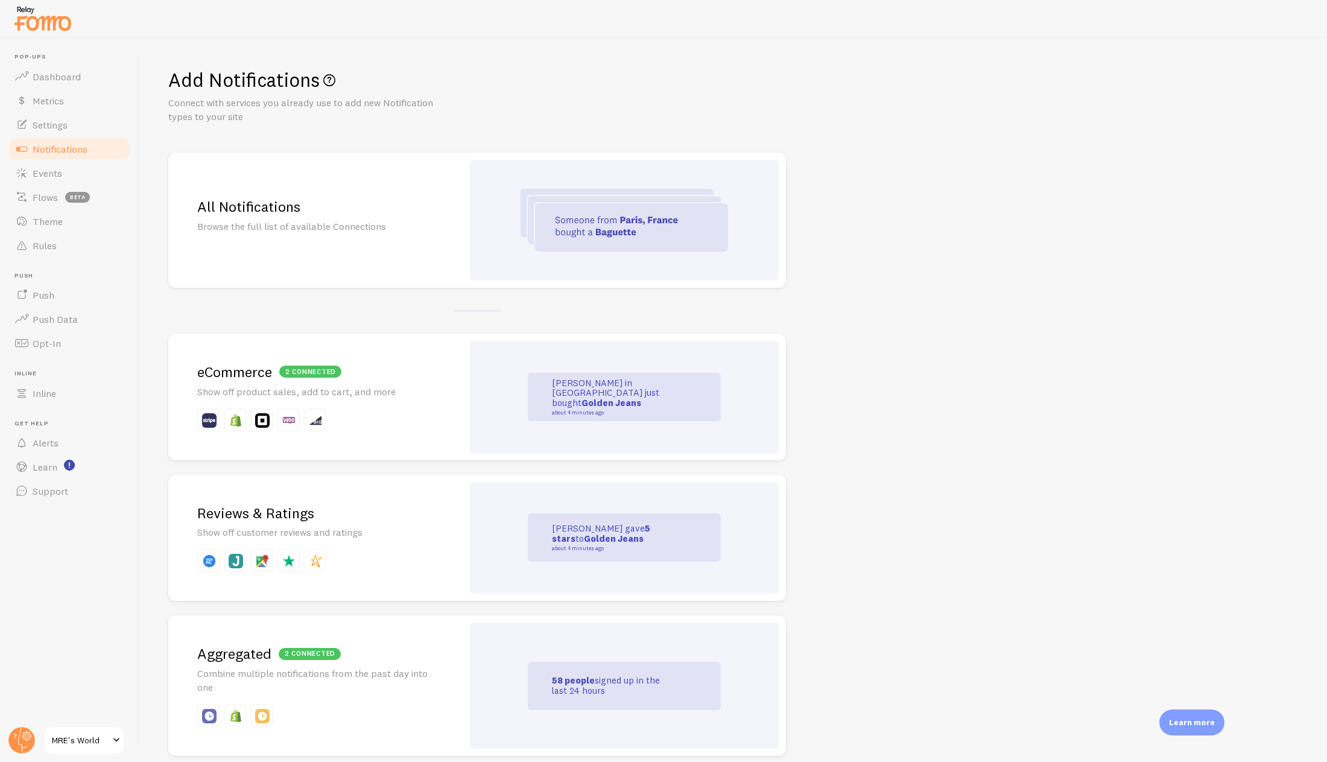
click at [397, 227] on p "Browse the full list of available Connections" at bounding box center [315, 226] width 236 height 14
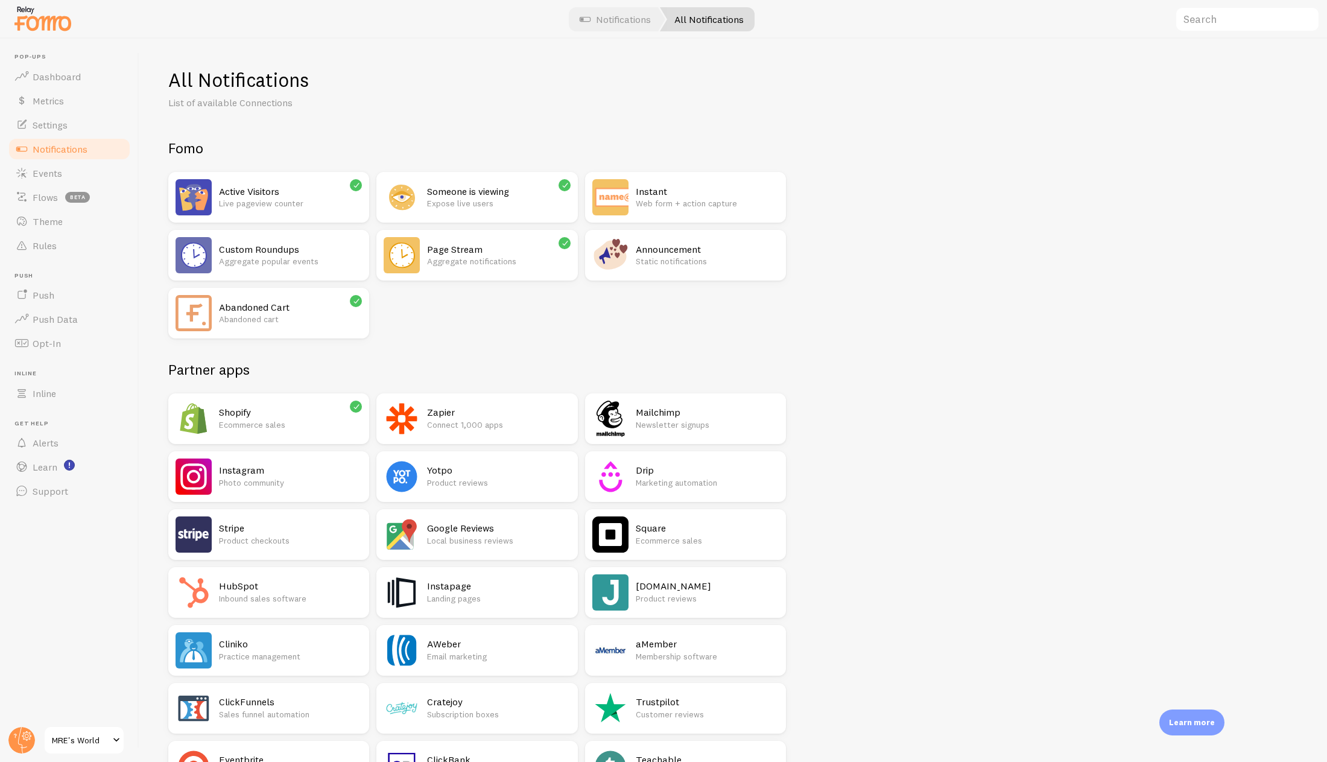
click at [308, 274] on div "Custom Roundups Aggregate popular events" at bounding box center [268, 255] width 201 height 51
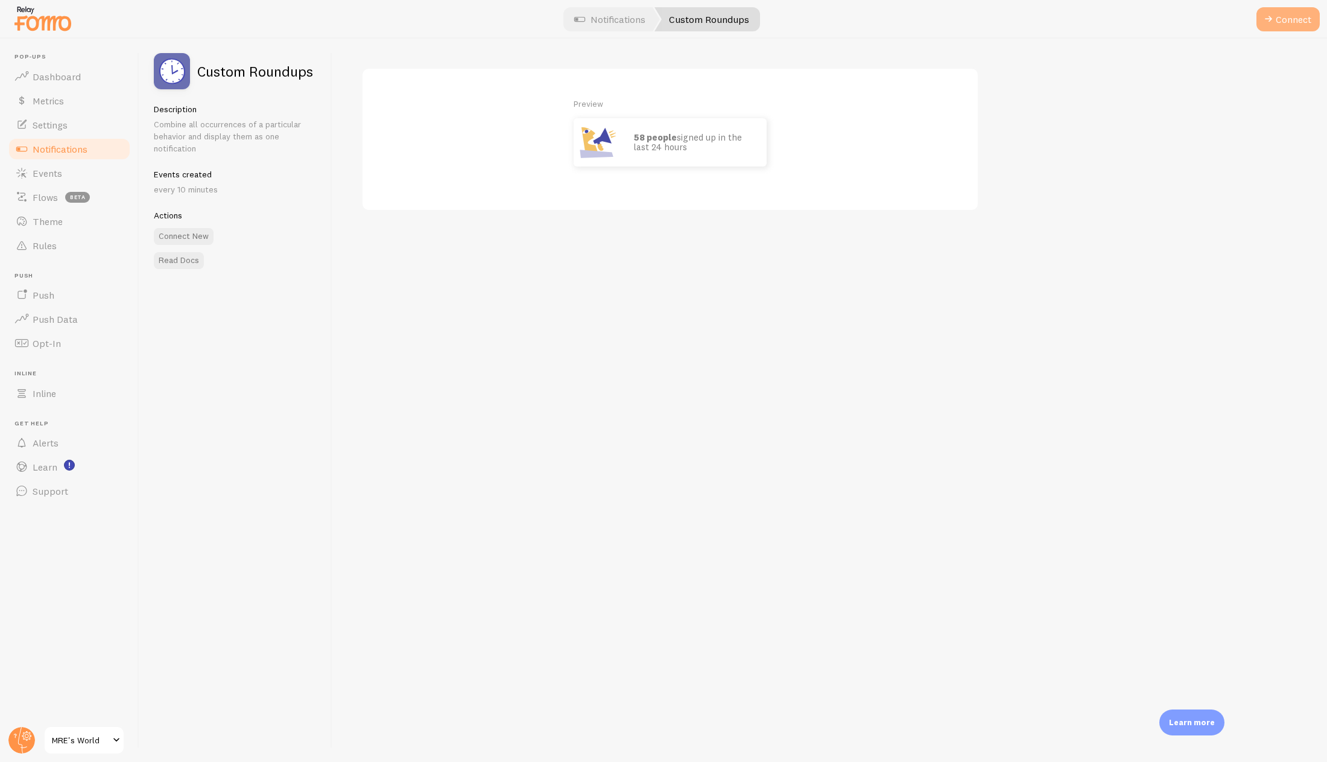
click at [1284, 14] on button "Connect" at bounding box center [1287, 19] width 63 height 24
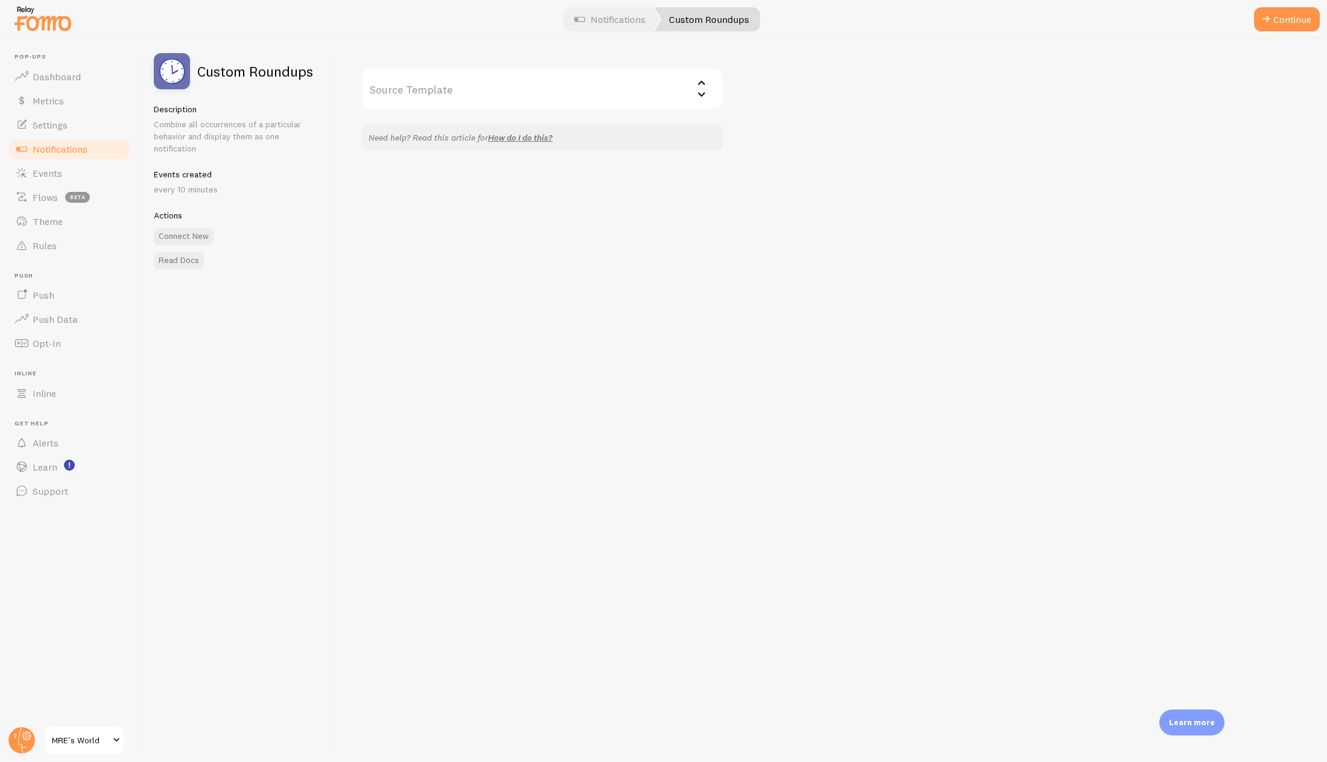
click at [630, 91] on input "Source Template" at bounding box center [542, 89] width 362 height 42
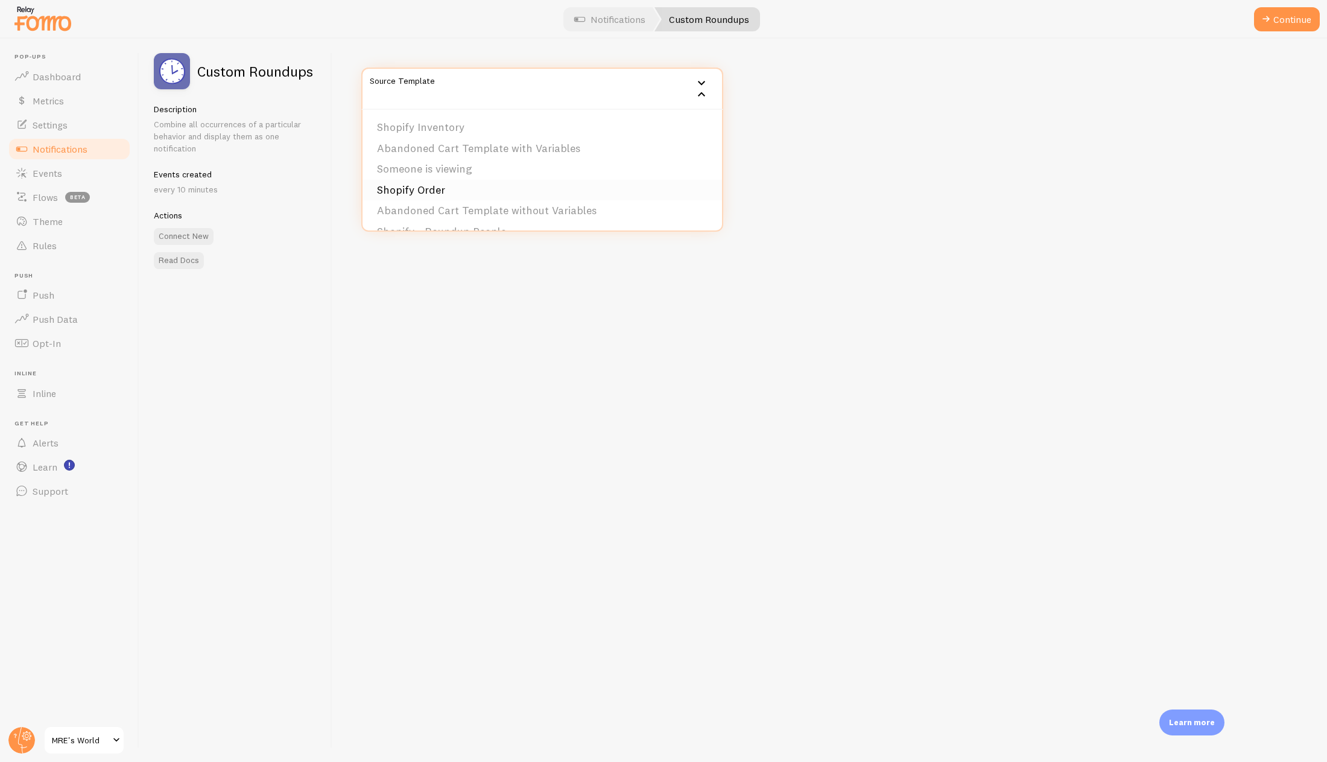
click at [421, 188] on li "Shopify Order" at bounding box center [541, 190] width 359 height 21
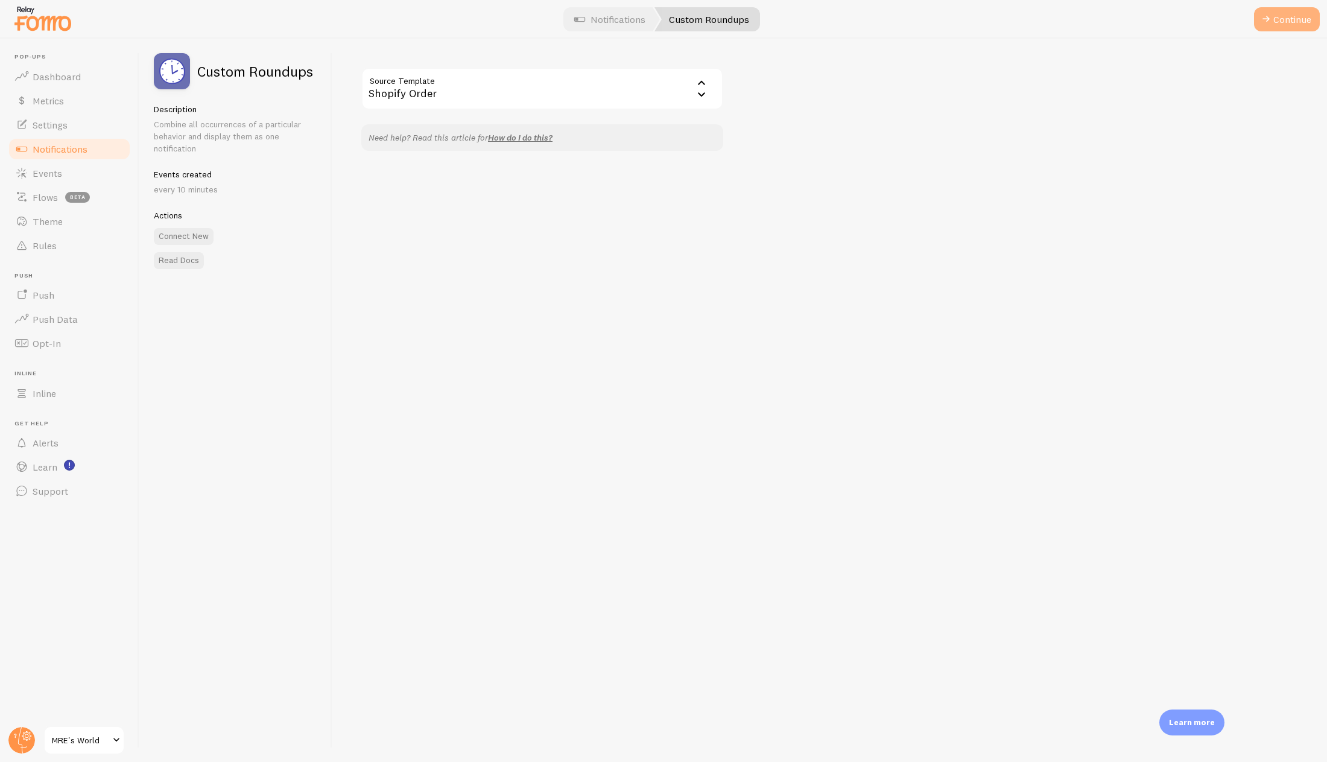
click at [1284, 15] on button "Continue" at bounding box center [1287, 19] width 66 height 24
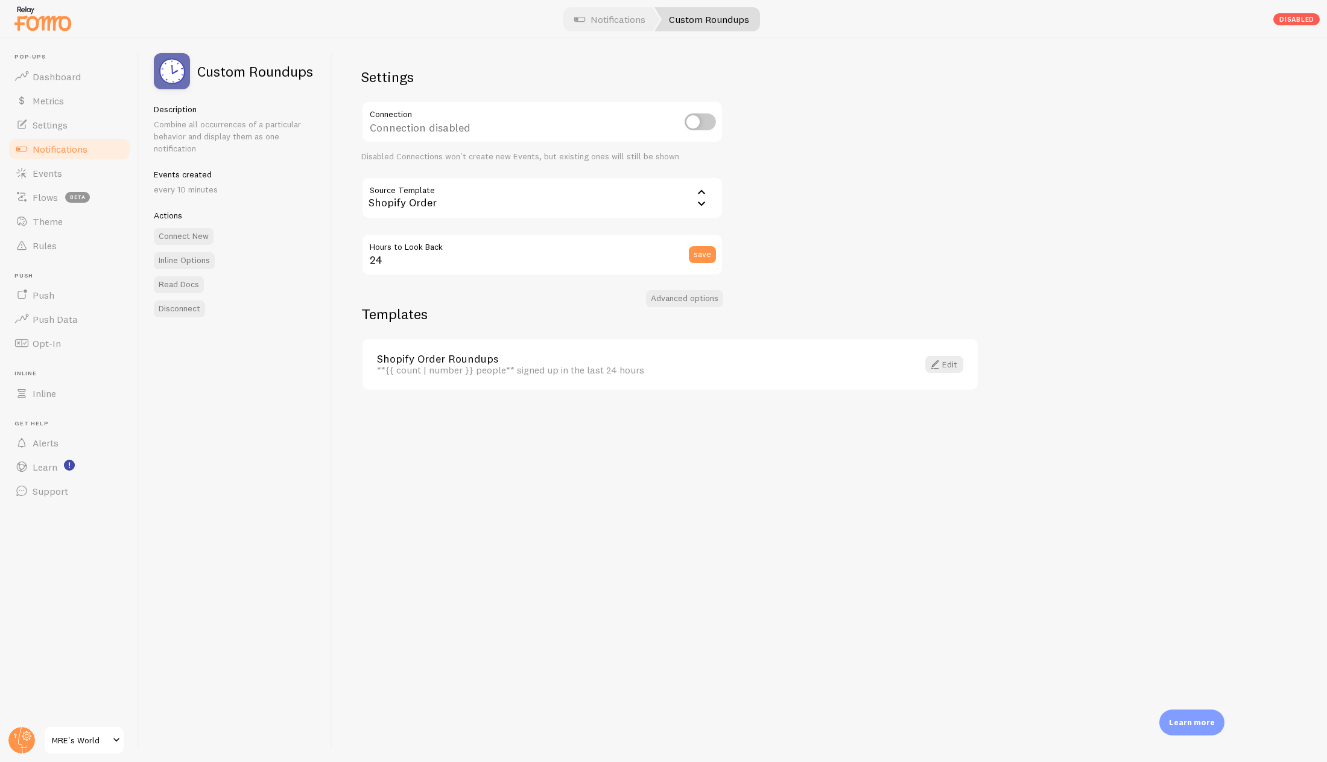
click at [65, 152] on span "Notifications" at bounding box center [60, 149] width 55 height 12
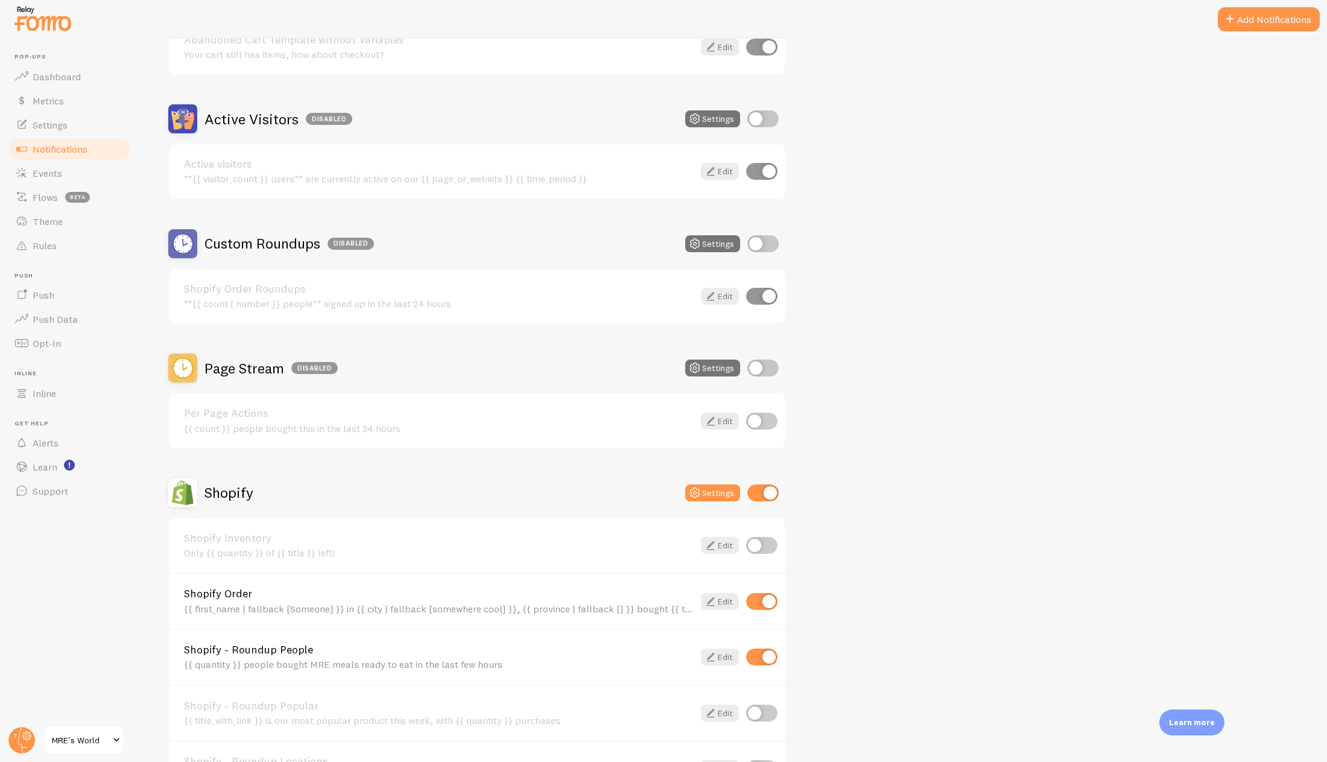
scroll to position [301, 0]
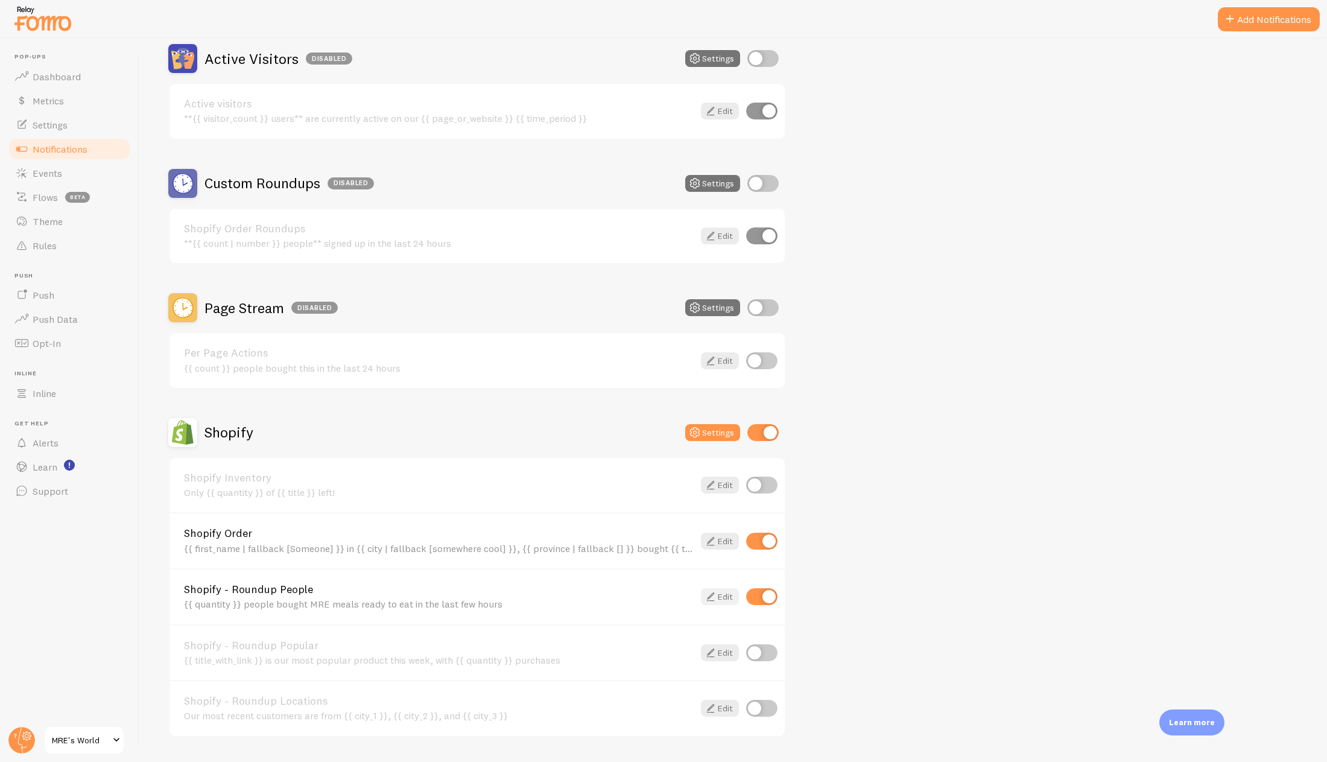
click at [714, 598] on icon at bounding box center [710, 596] width 14 height 14
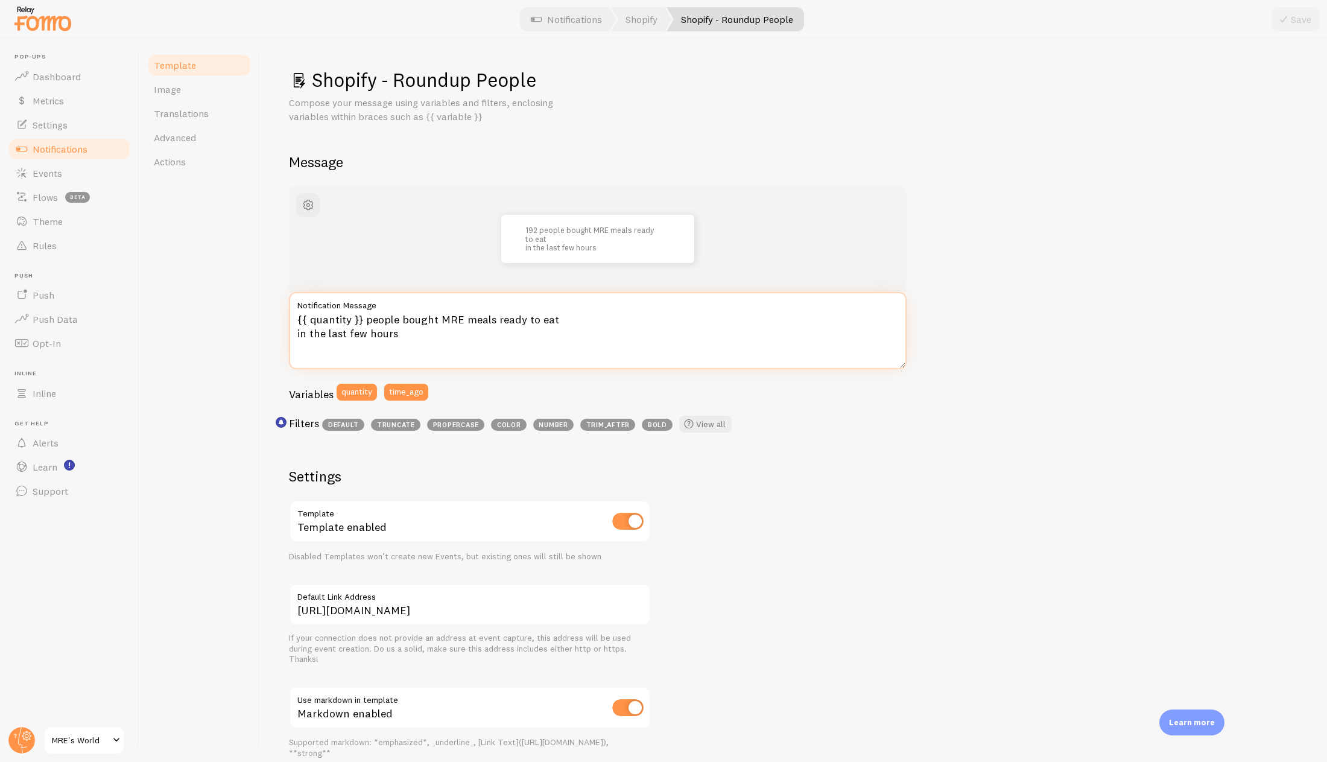
drag, startPoint x: 420, startPoint y: 335, endPoint x: 364, endPoint y: 319, distance: 58.2
click at [364, 319] on textarea "{{ quantity }} people bought MRE meals ready to eat in the last few hours" at bounding box center [597, 330] width 617 height 77
click at [537, 207] on div "192 people bought MRE meals ready to eat in the last few hours" at bounding box center [597, 239] width 617 height 106
click at [575, 17] on link "Notifications" at bounding box center [566, 19] width 100 height 24
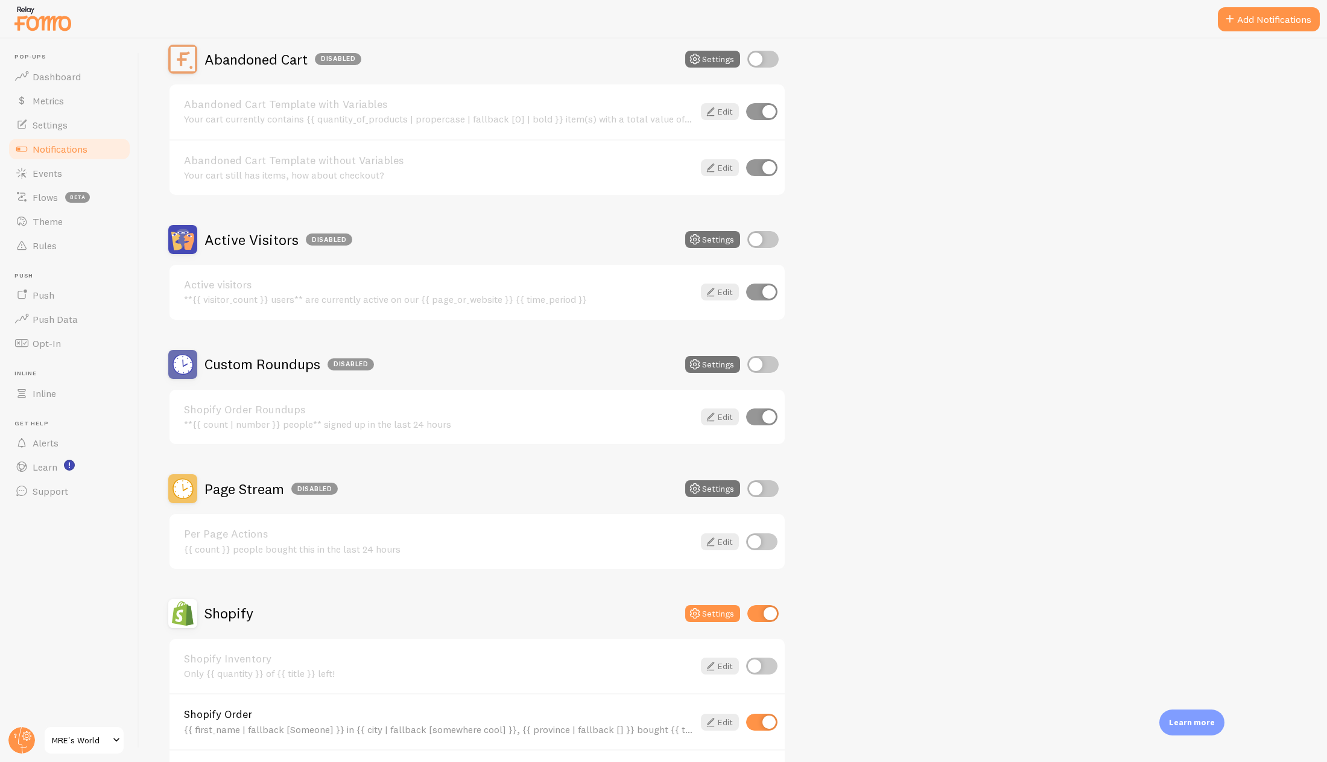
scroll to position [241, 0]
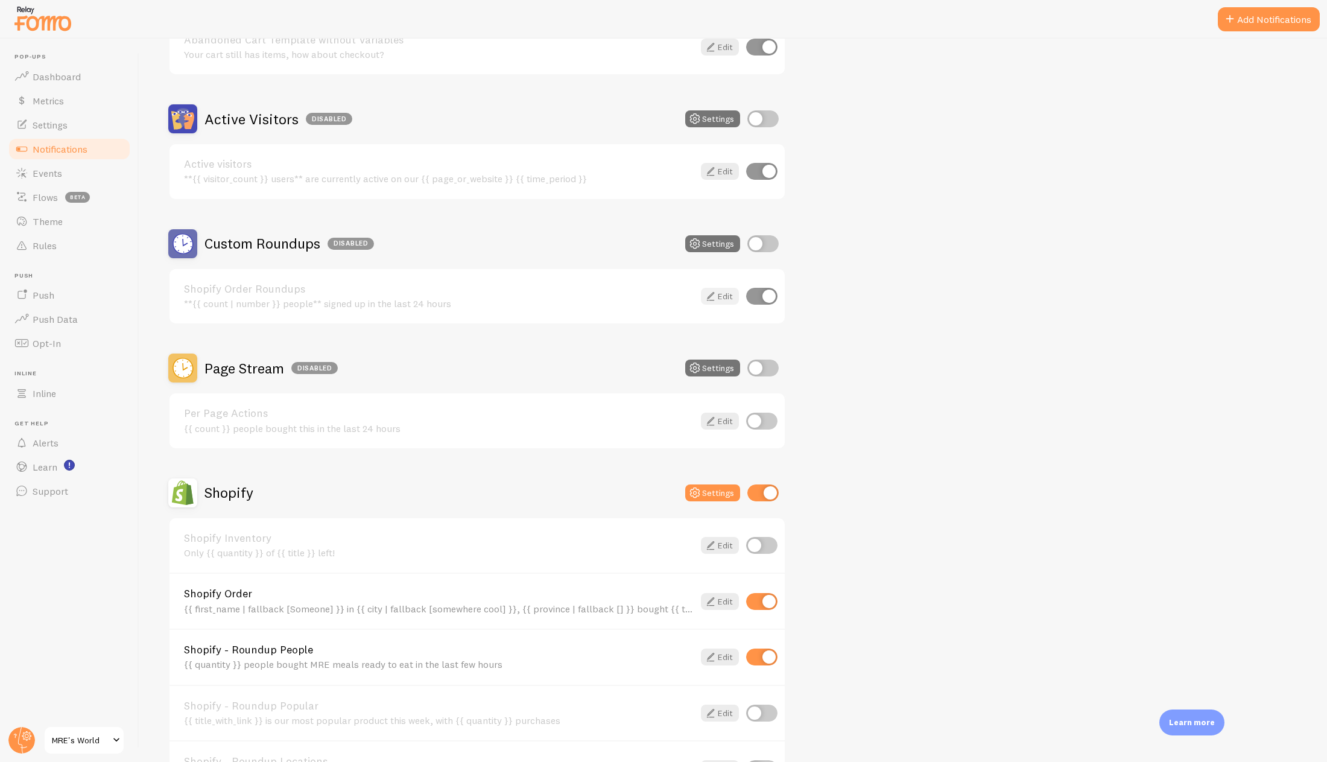
click at [718, 297] on link "Edit" at bounding box center [720, 296] width 38 height 17
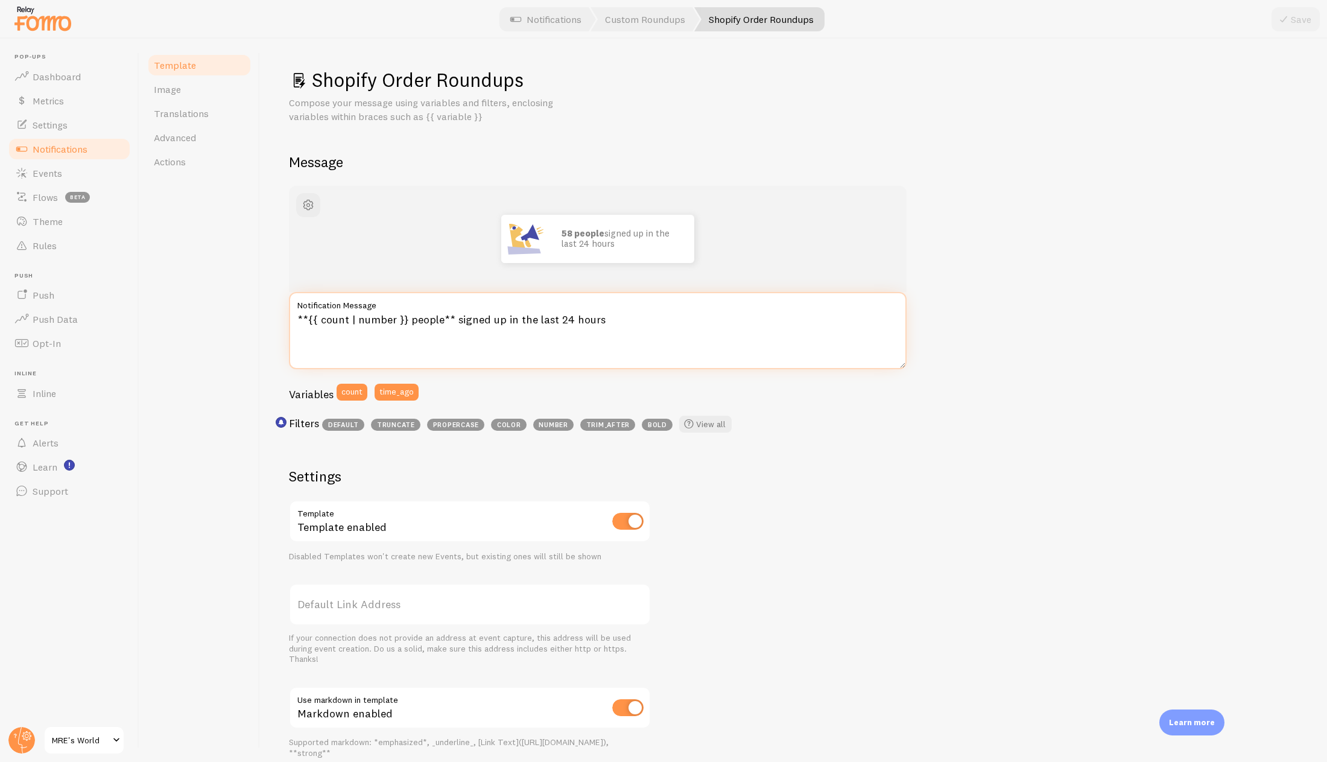
drag, startPoint x: 604, startPoint y: 320, endPoint x: 406, endPoint y: 323, distance: 198.4
click at [406, 323] on textarea "**{{ count | number }} people** signed up in the last 24 hours" at bounding box center [597, 330] width 617 height 77
paste textarea "people bought MRE meals ready to eat in the last few hours"
click at [405, 320] on textarea "**{{ count | number }} people bought MRE meals ready to eat in the last few hou…" at bounding box center [597, 330] width 617 height 77
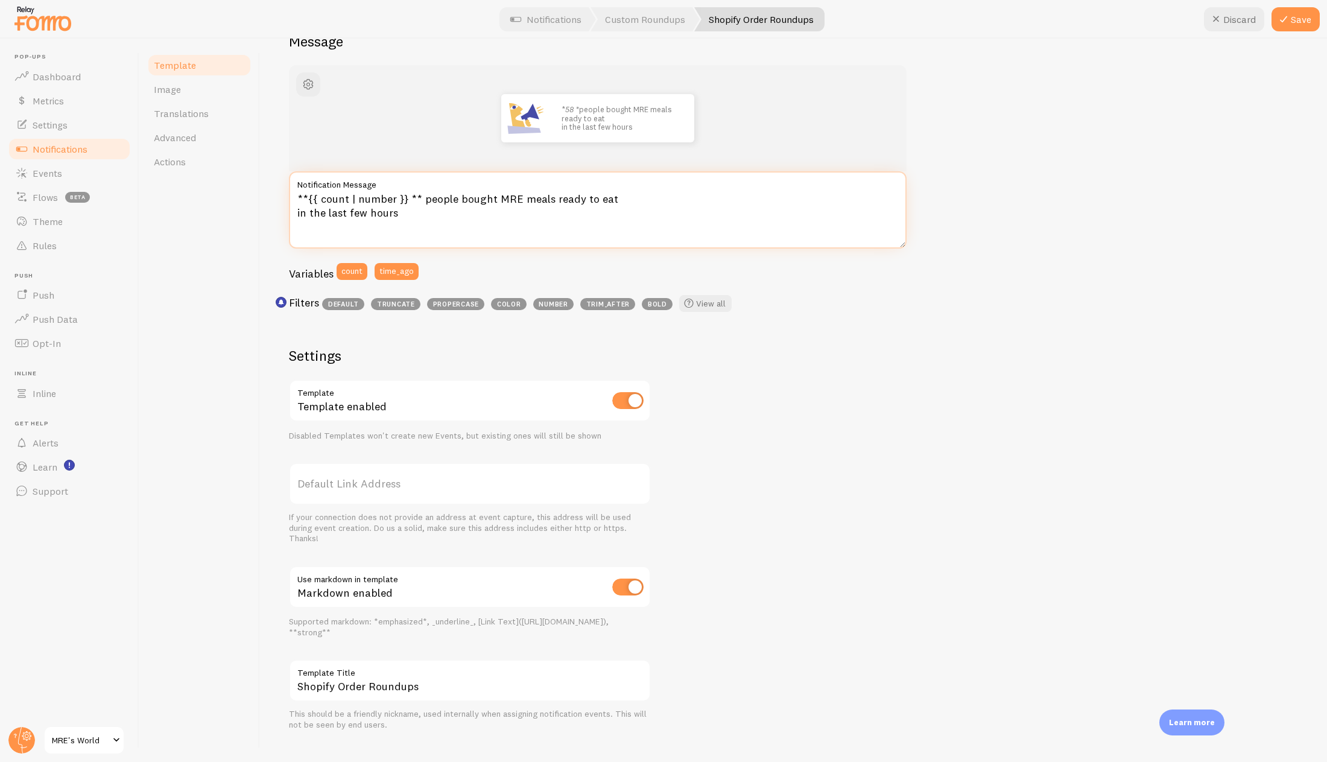
click at [408, 197] on textarea "**{{ count | number }} ** people bought MRE meals ready to eat in the last few …" at bounding box center [597, 209] width 617 height 77
type textarea "**{{ count | number }}** people bought MRE meals ready to eat in the last few h…"
click at [1277, 18] on icon at bounding box center [1283, 19] width 14 height 14
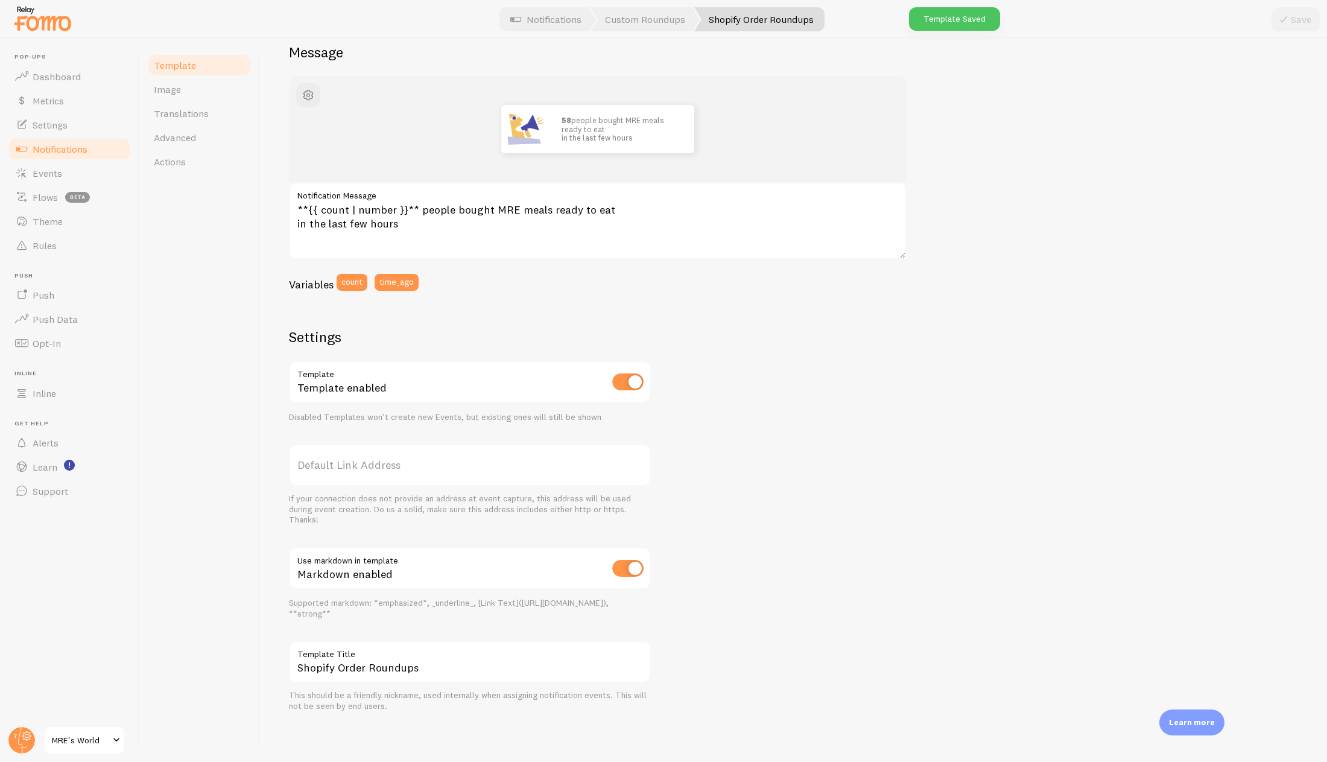
click at [83, 154] on span "Notifications" at bounding box center [60, 149] width 55 height 12
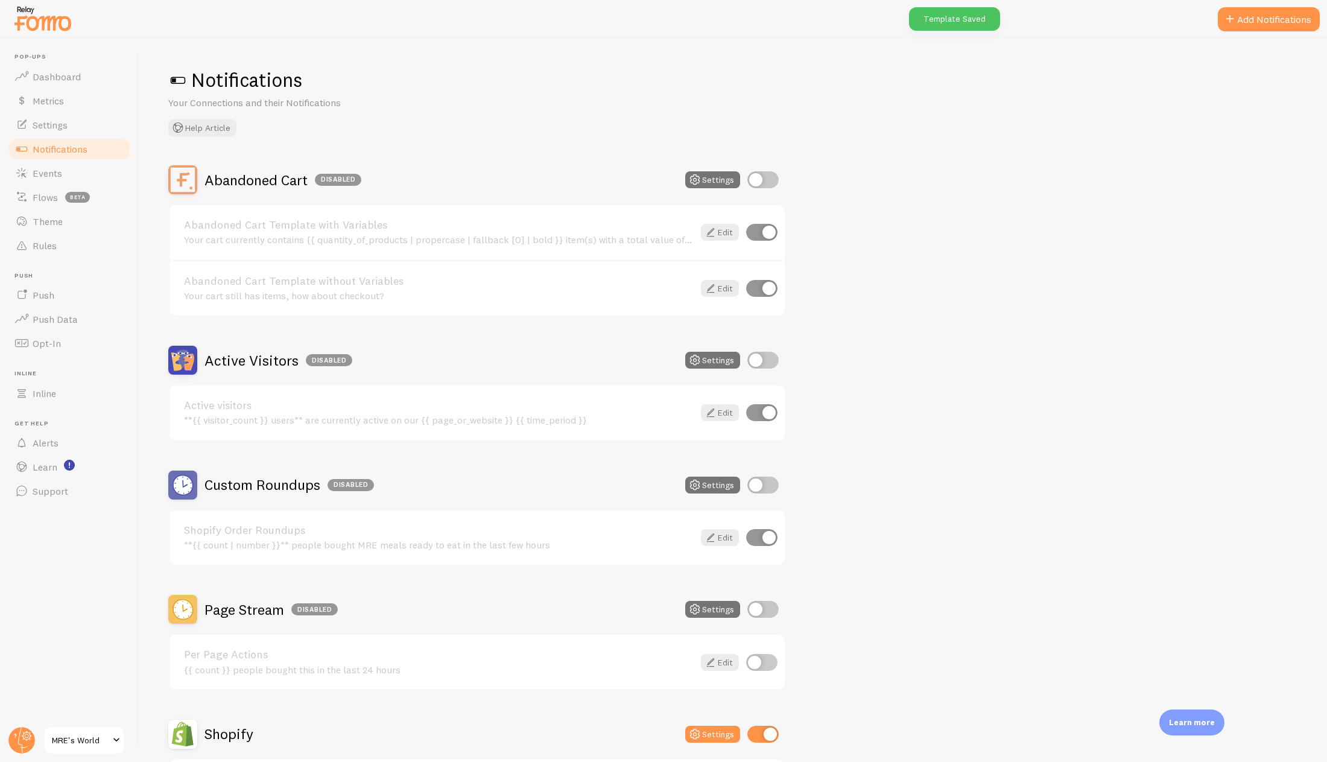
scroll to position [60, 0]
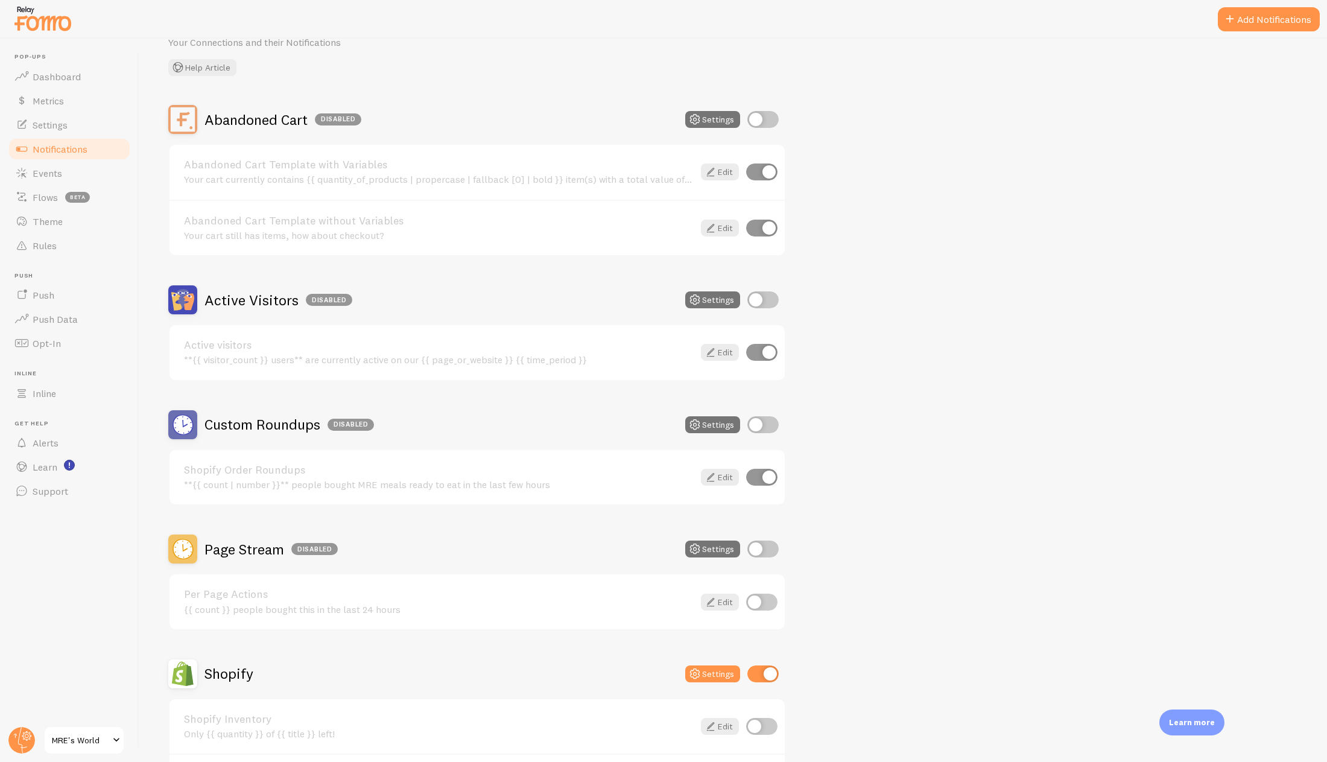
click at [762, 425] on input "checkbox" at bounding box center [762, 424] width 31 height 17
checkbox input "true"
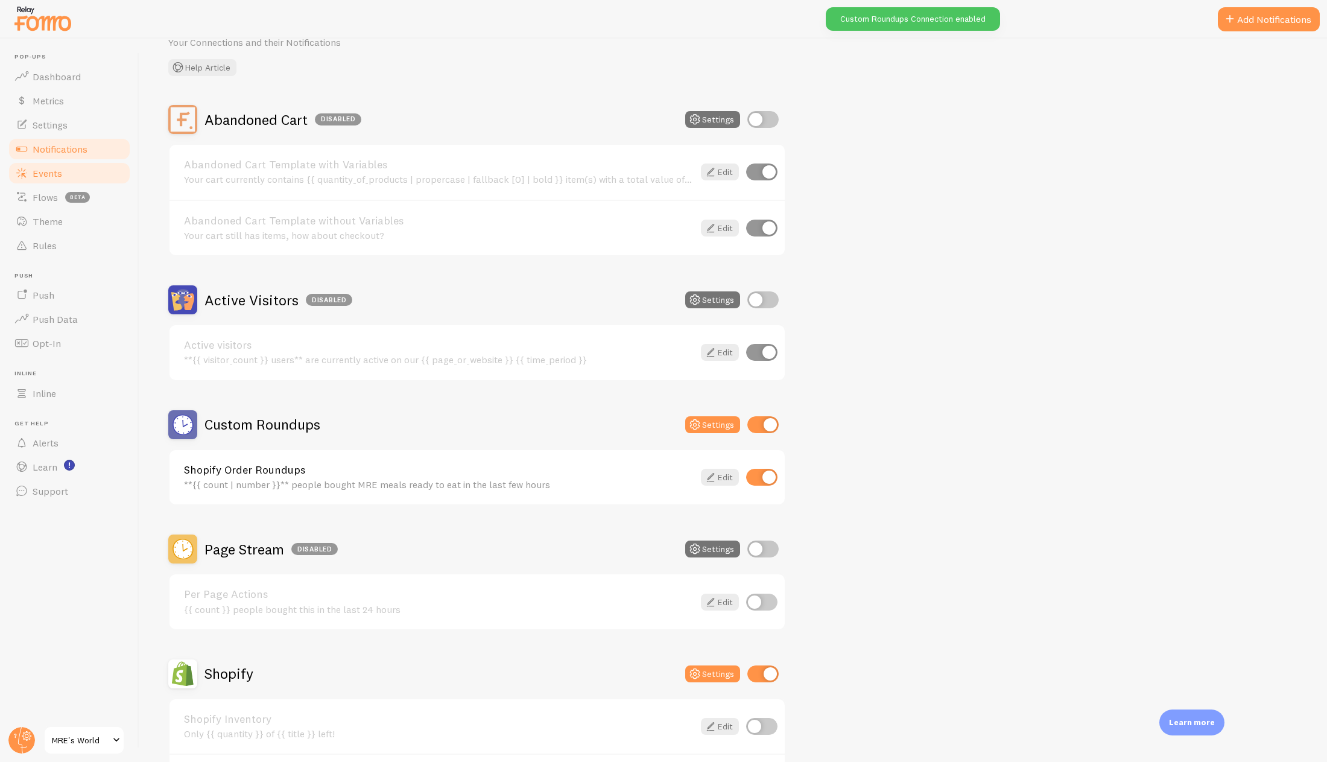
click at [83, 176] on link "Events" at bounding box center [69, 173] width 124 height 24
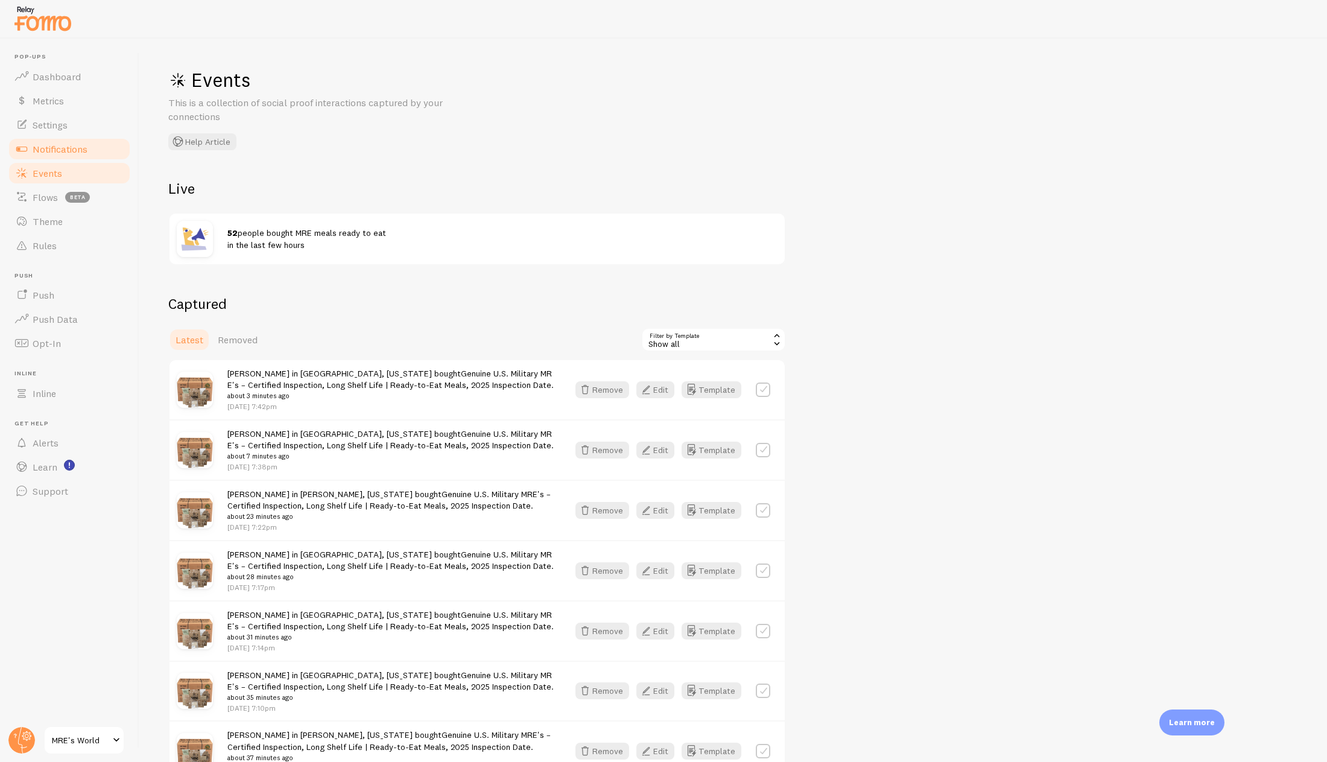
click at [79, 151] on span "Notifications" at bounding box center [60, 149] width 55 height 12
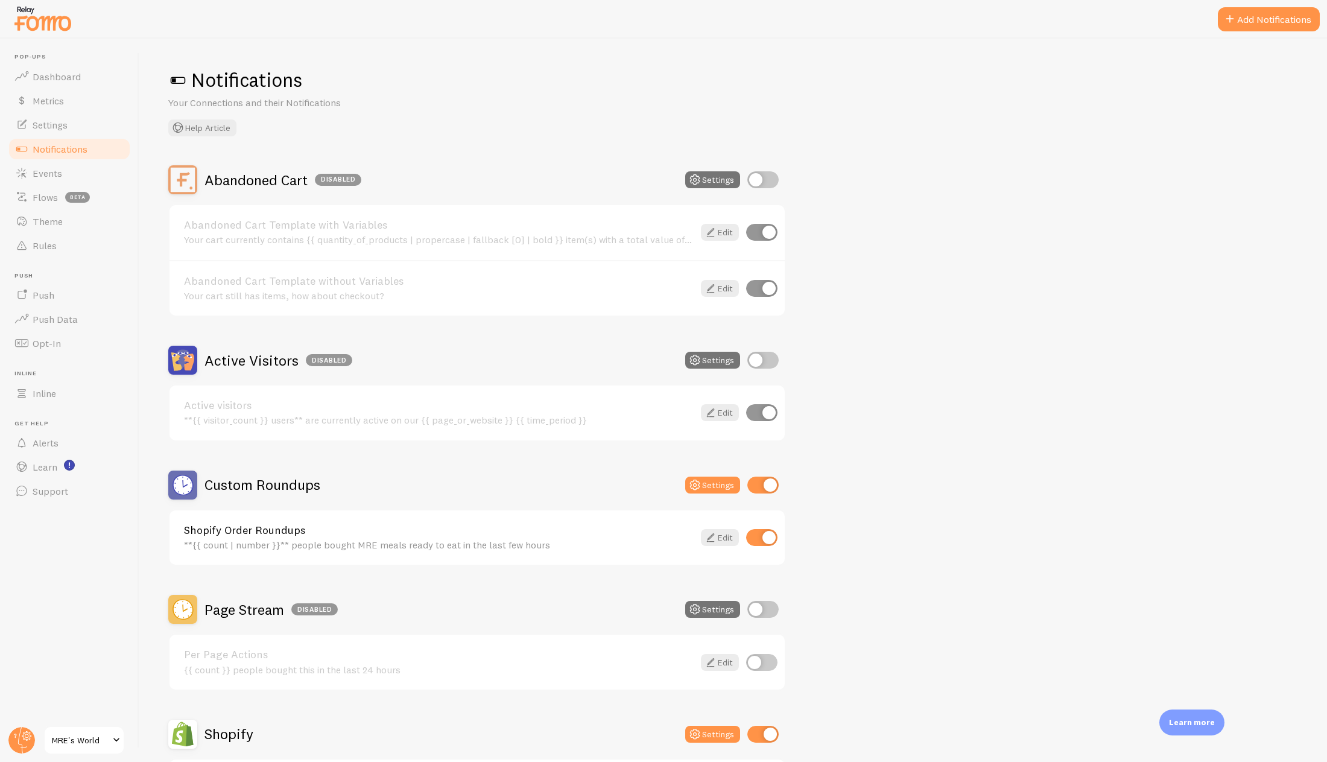
scroll to position [121, 0]
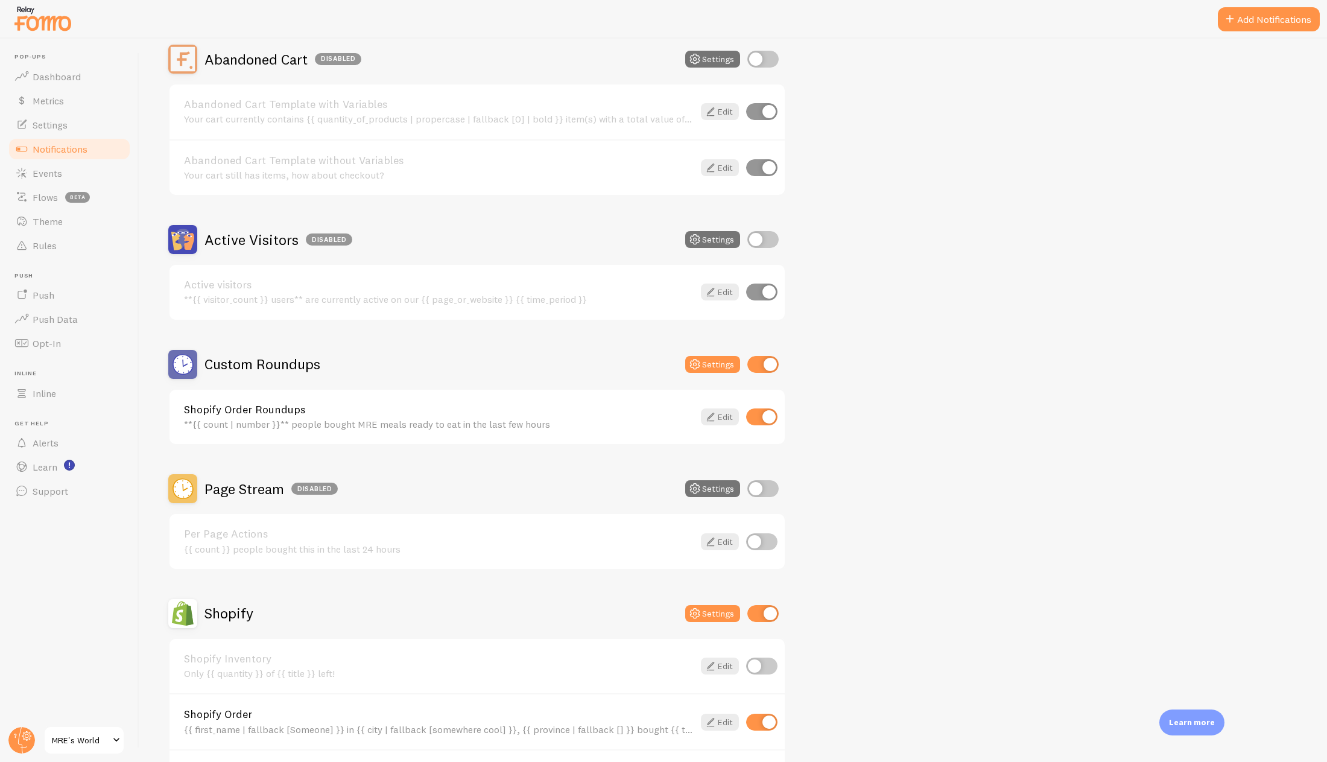
click at [300, 361] on h2 "Custom Roundups" at bounding box center [262, 364] width 116 height 19
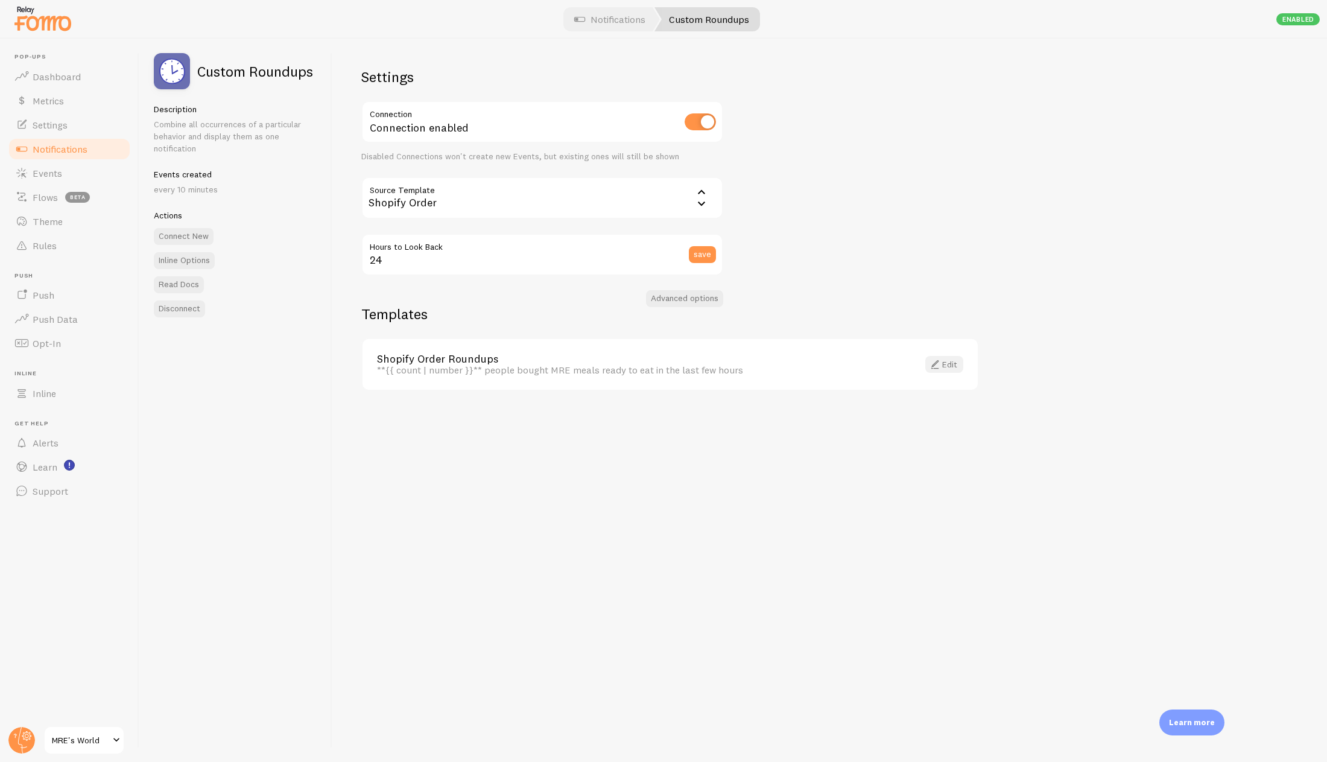
click at [942, 366] on link "Edit" at bounding box center [944, 364] width 38 height 17
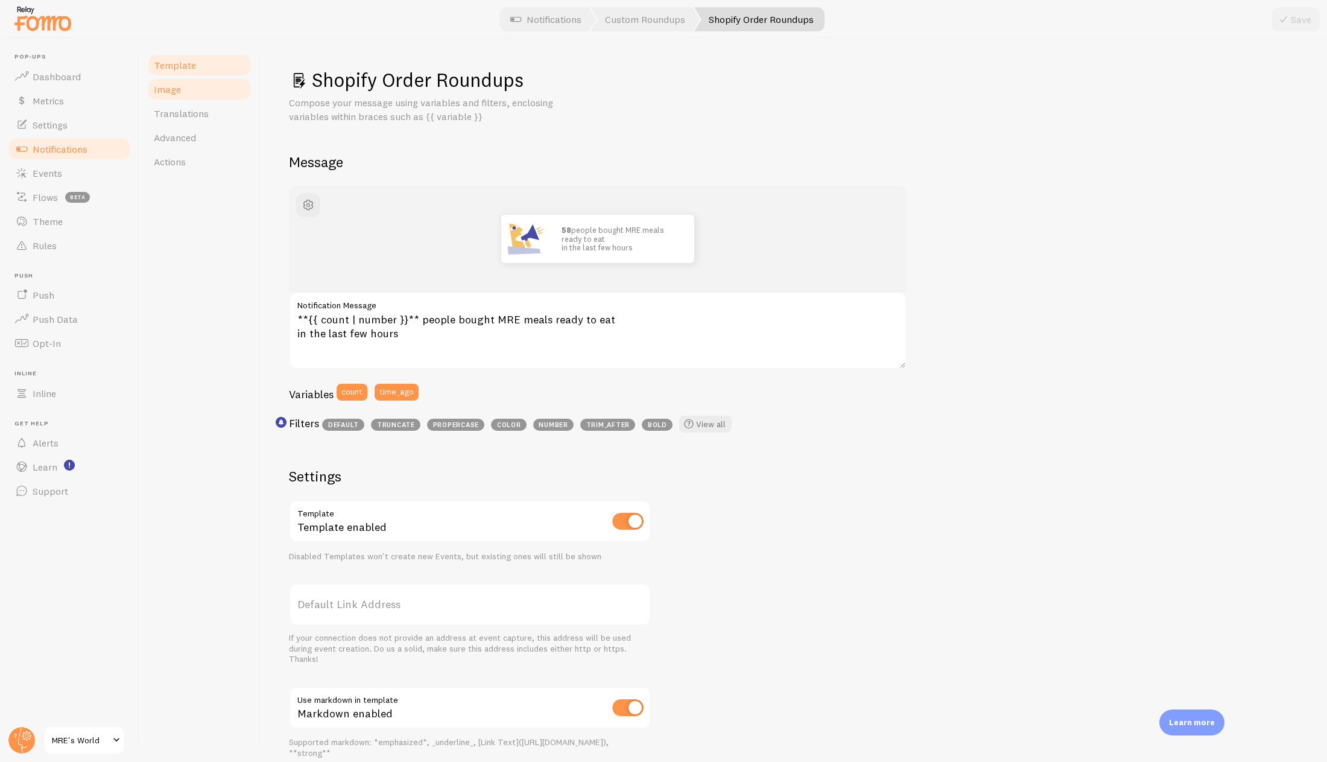
click at [180, 97] on link "Image" at bounding box center [200, 89] width 106 height 24
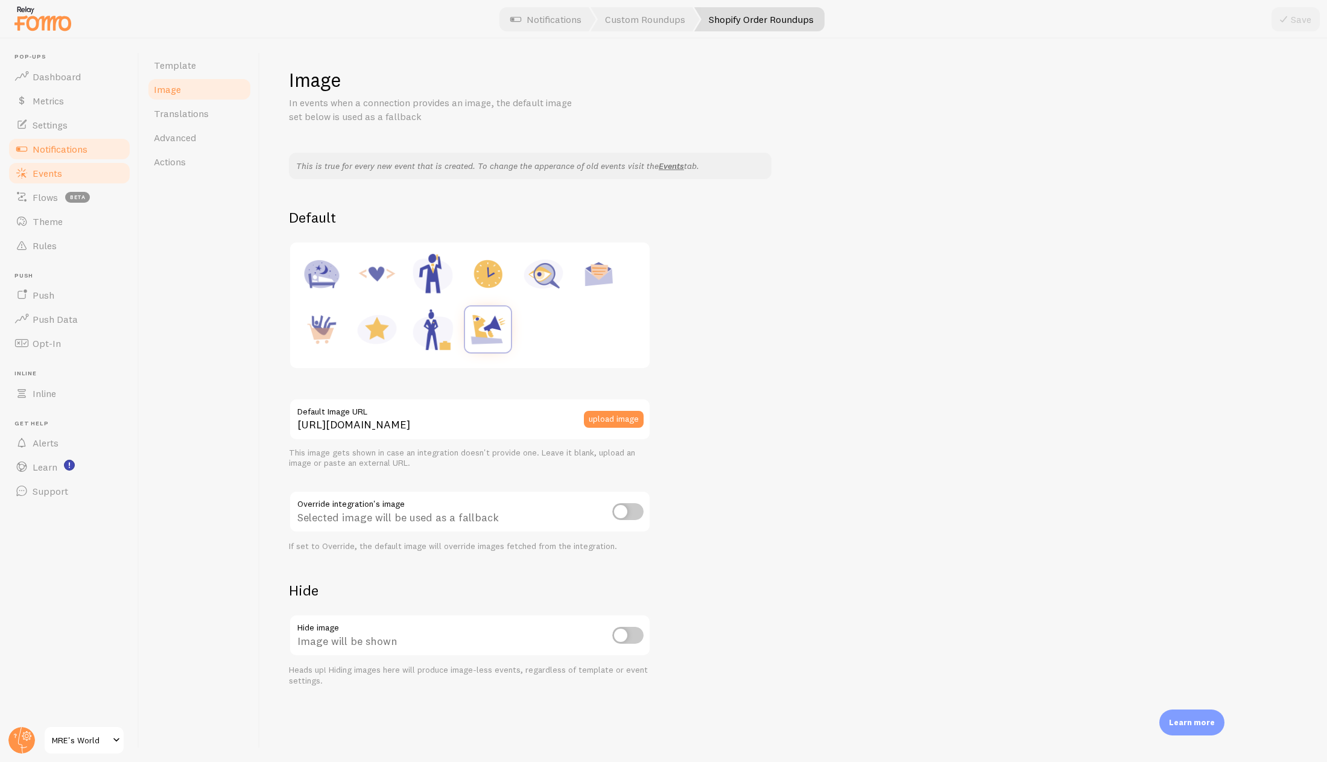
click at [59, 165] on link "Events" at bounding box center [69, 173] width 124 height 24
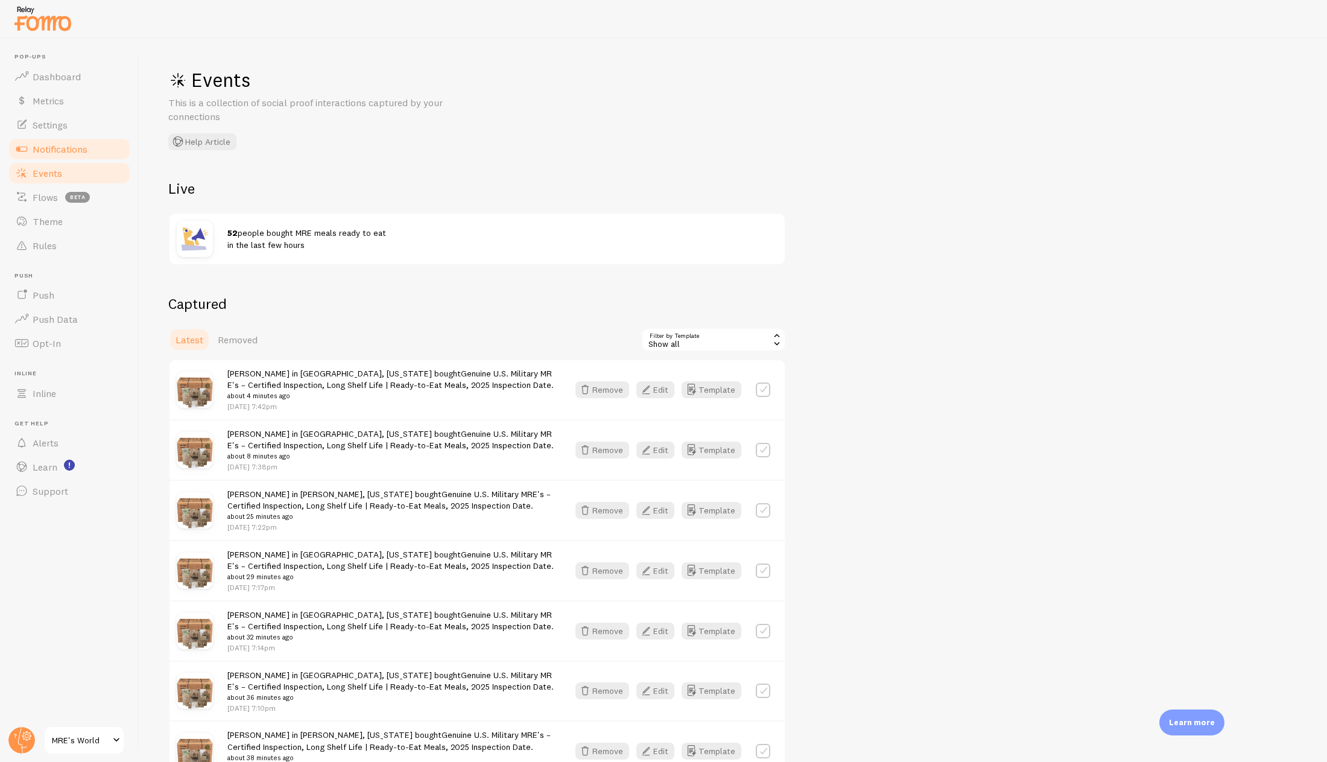
click at [79, 148] on span "Notifications" at bounding box center [60, 149] width 55 height 12
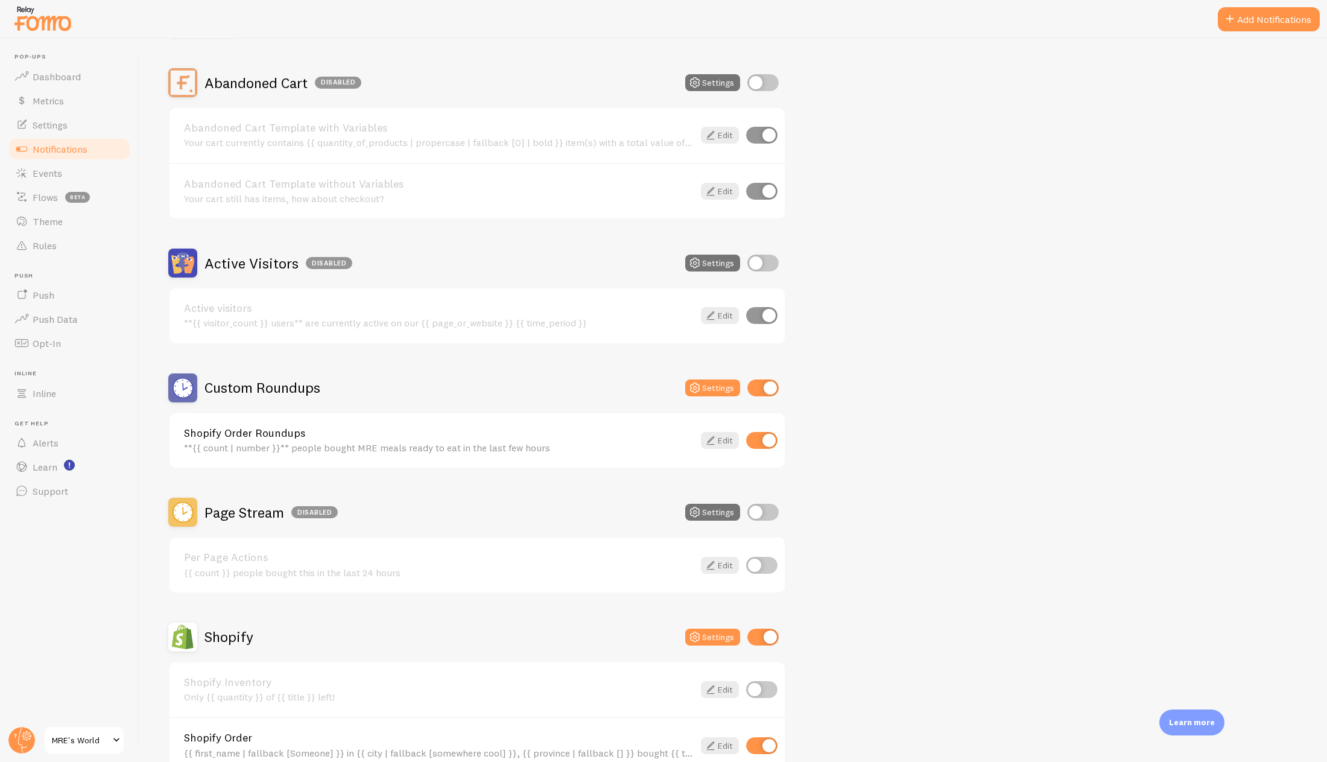
scroll to position [459, 0]
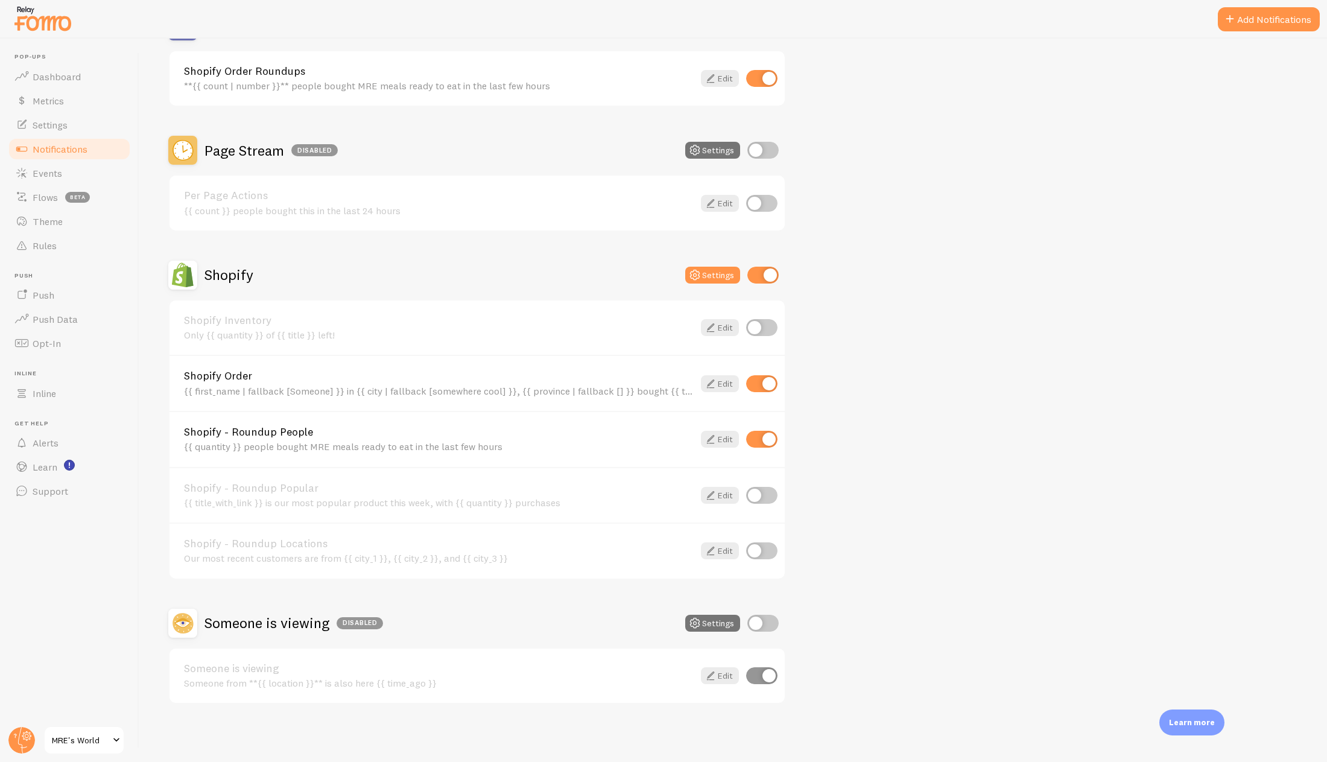
click at [244, 373] on link "Shopify Order" at bounding box center [439, 375] width 510 height 11
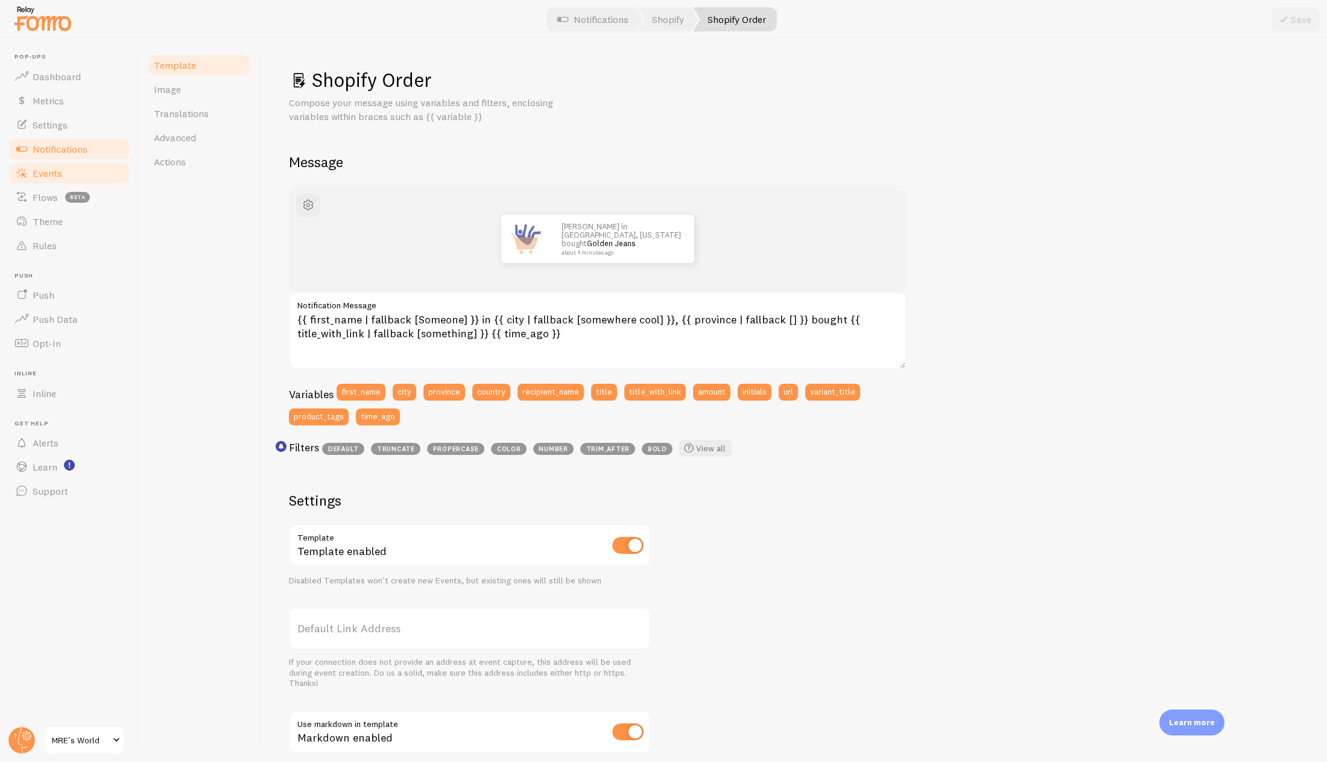
click at [110, 177] on link "Events" at bounding box center [69, 173] width 124 height 24
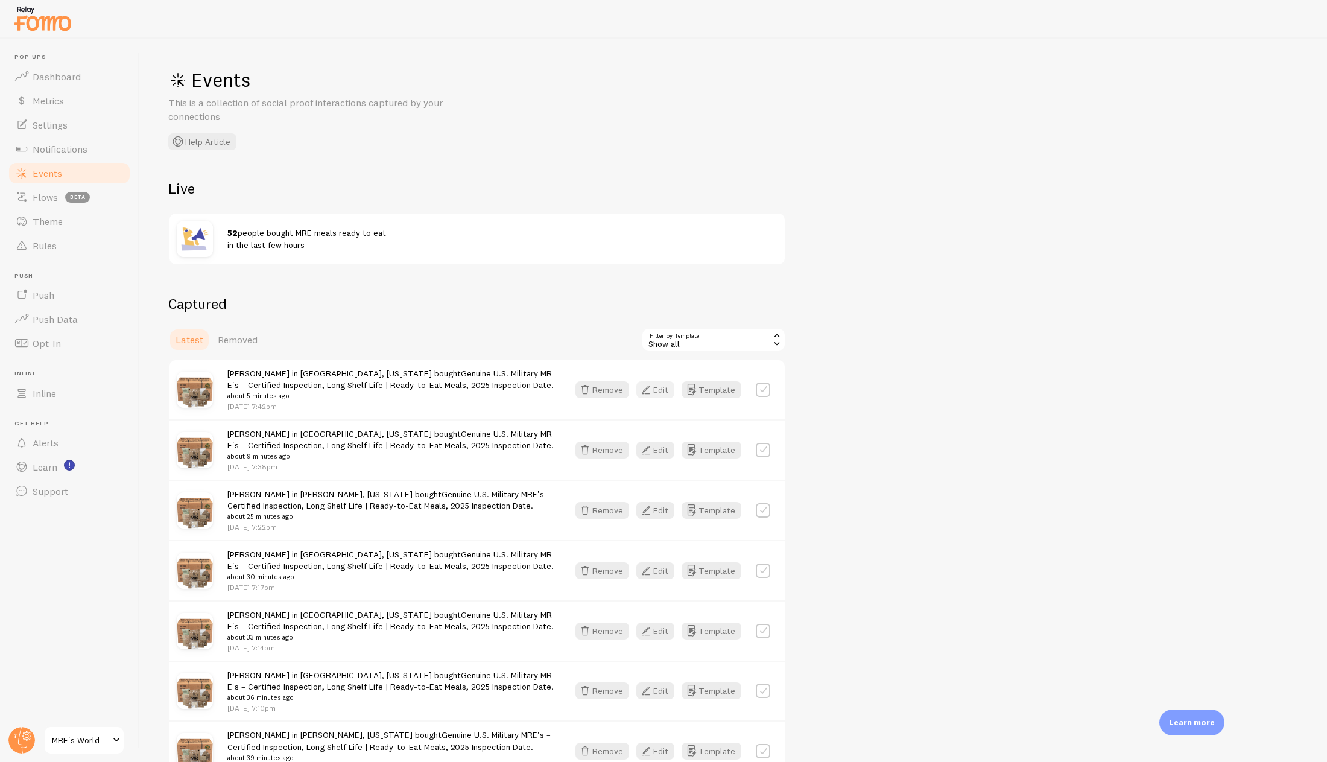
click at [665, 384] on button "Edit" at bounding box center [655, 389] width 38 height 17
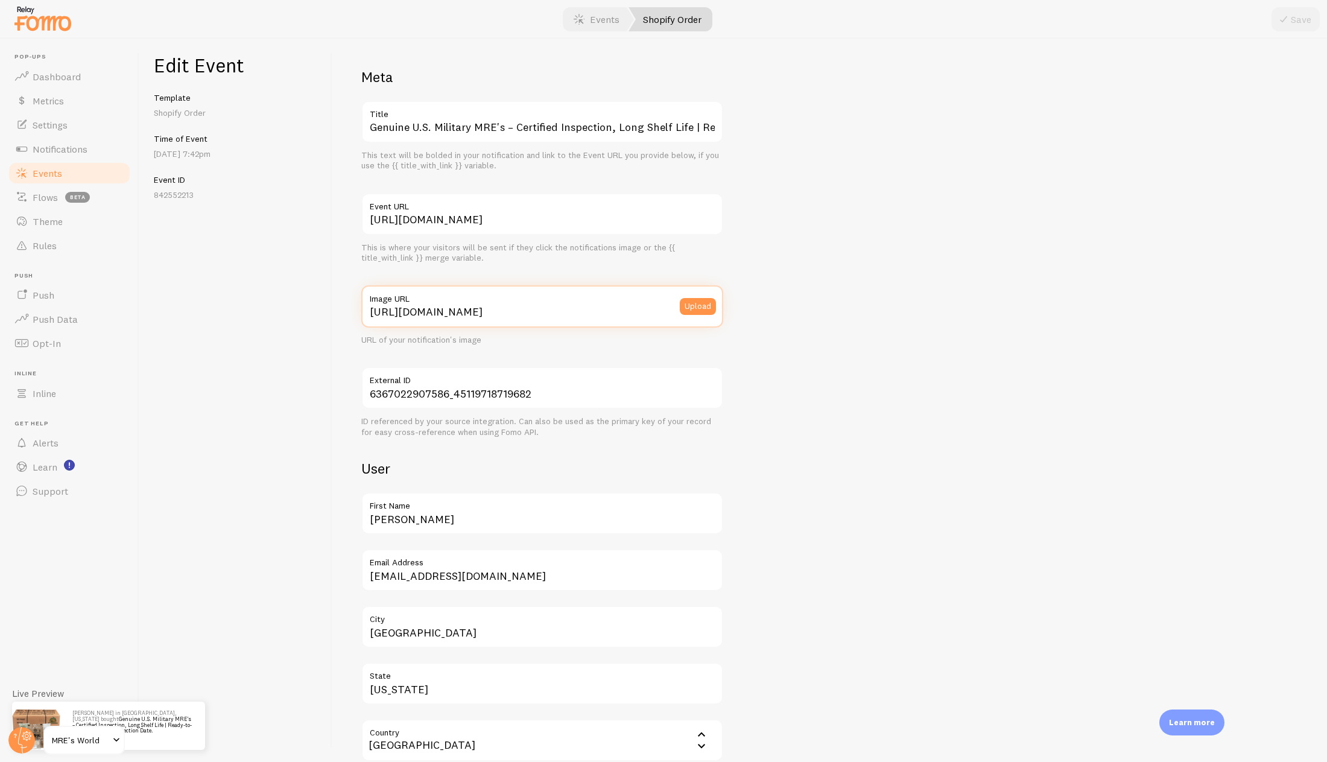
scroll to position [0, 305]
drag, startPoint x: 370, startPoint y: 311, endPoint x: 891, endPoint y: 327, distance: 521.2
click at [891, 327] on div "Meta Genuine U.S. Military MRE's – Certified Inspection, Long Shelf Life | Read…" at bounding box center [829, 623] width 936 height 1110
click at [96, 150] on link "Notifications" at bounding box center [69, 149] width 124 height 24
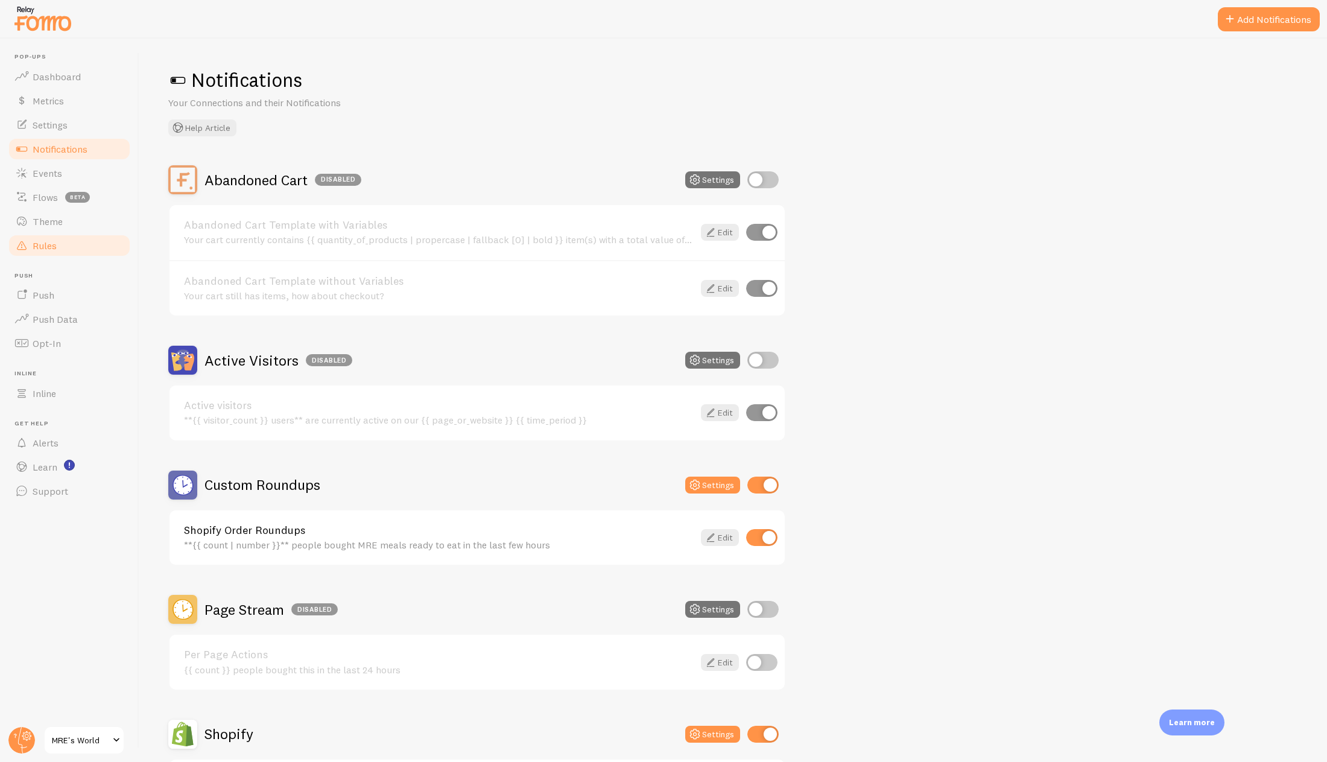
click at [69, 247] on link "Rules" at bounding box center [69, 245] width 124 height 24
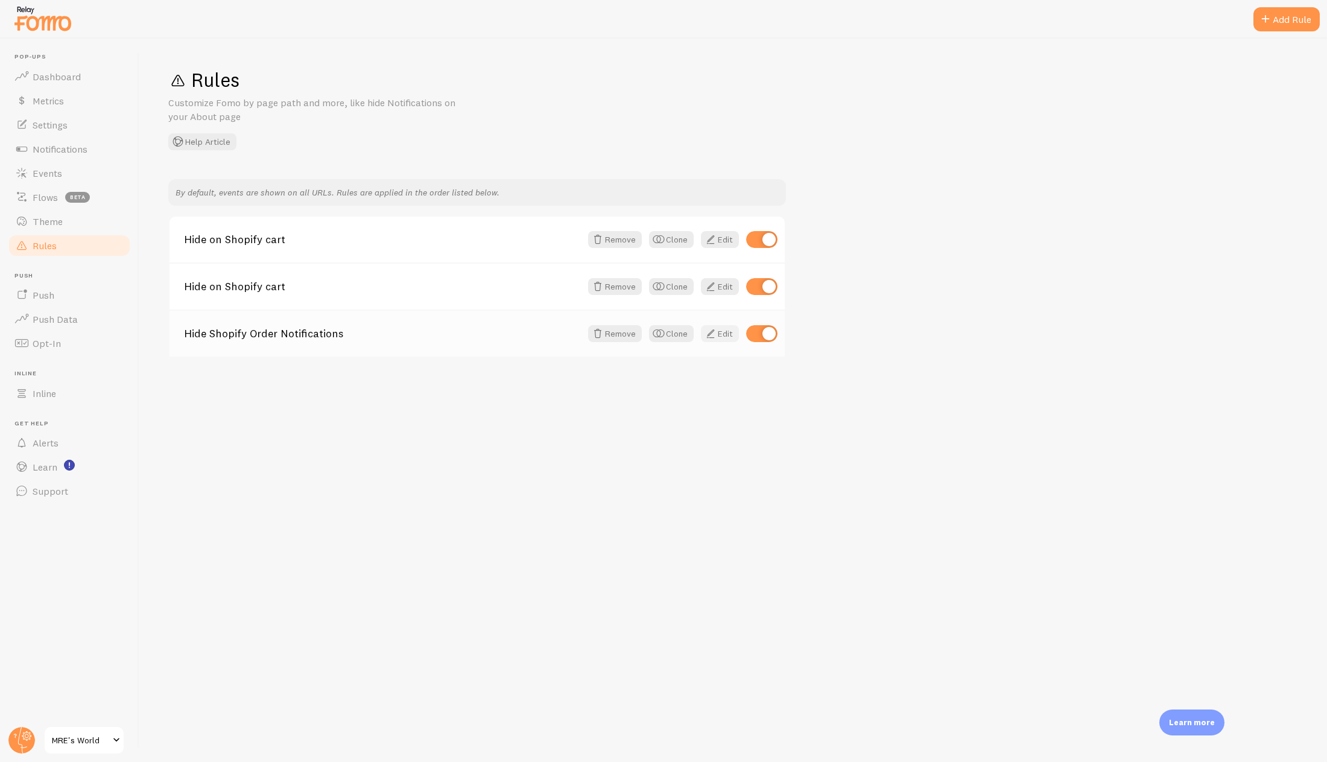
click at [716, 332] on span at bounding box center [710, 333] width 14 height 14
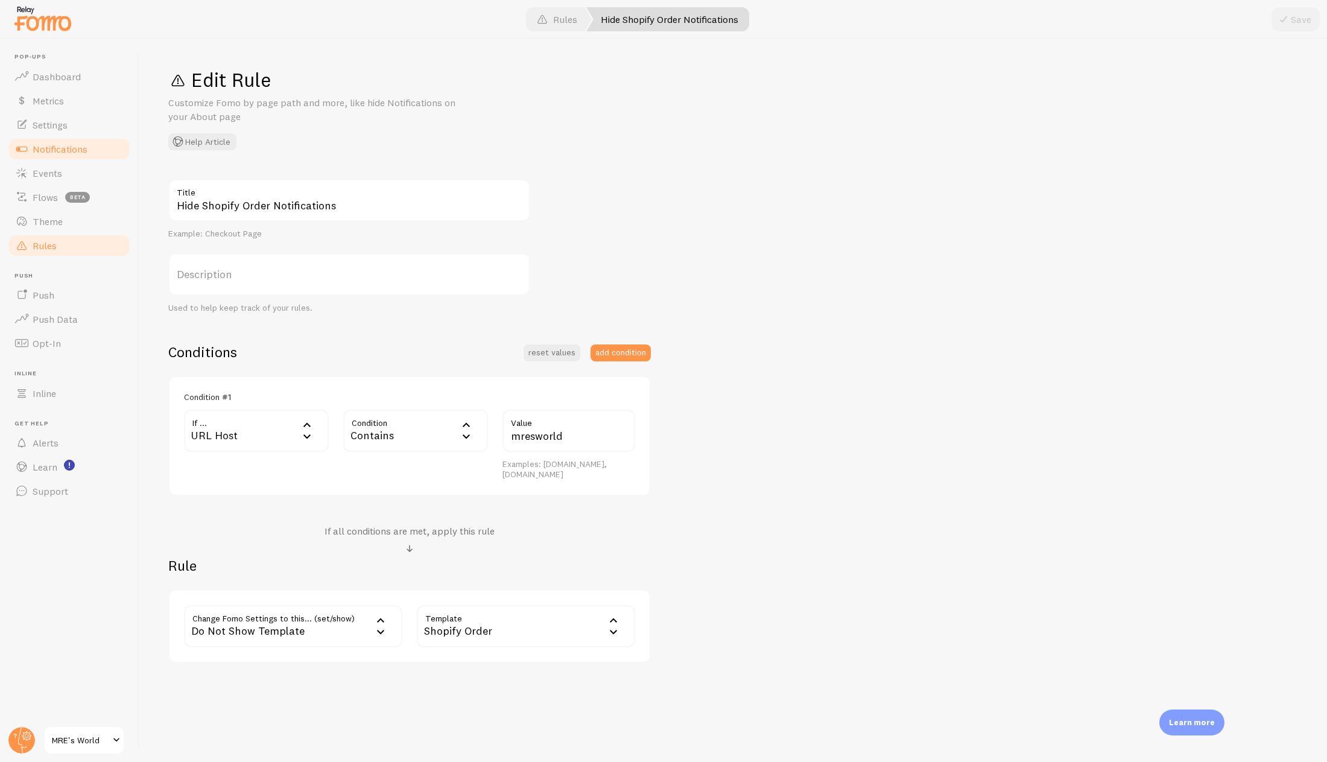
click at [88, 156] on link "Notifications" at bounding box center [69, 149] width 124 height 24
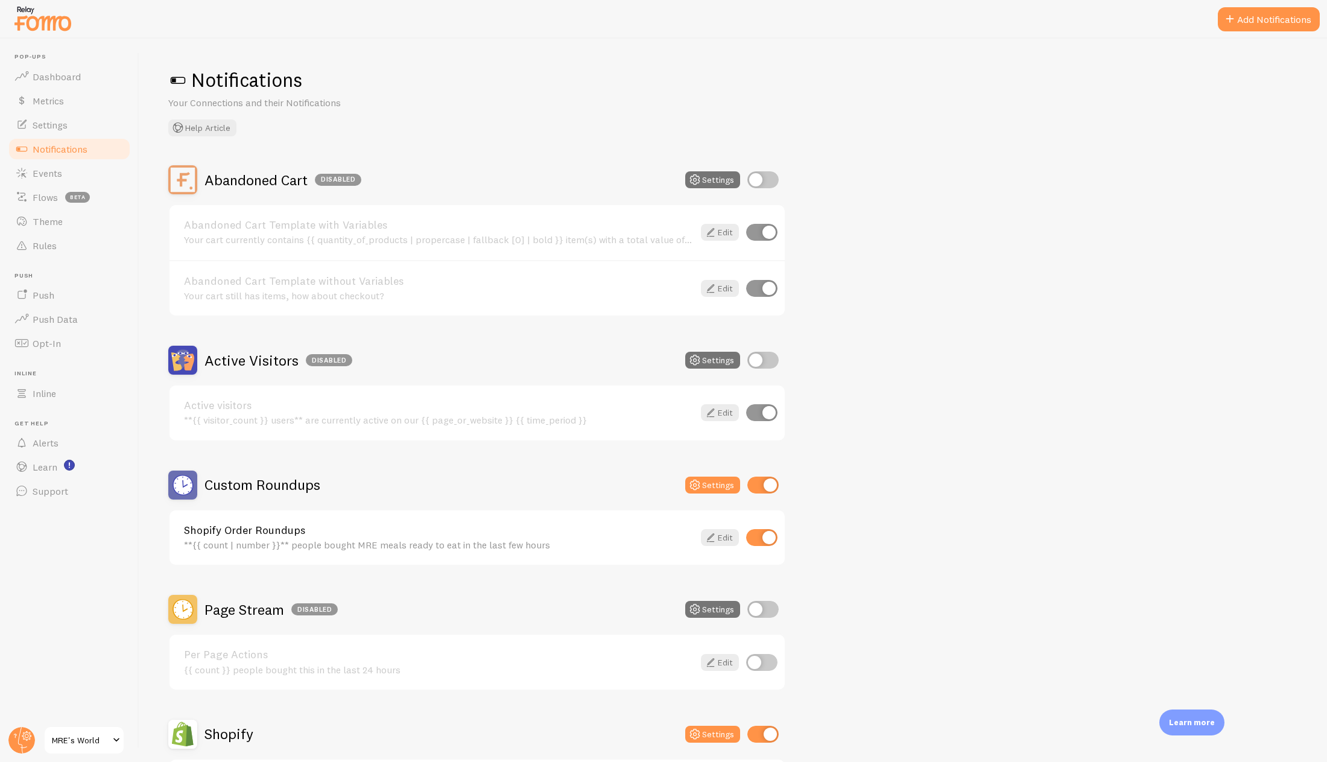
scroll to position [121, 0]
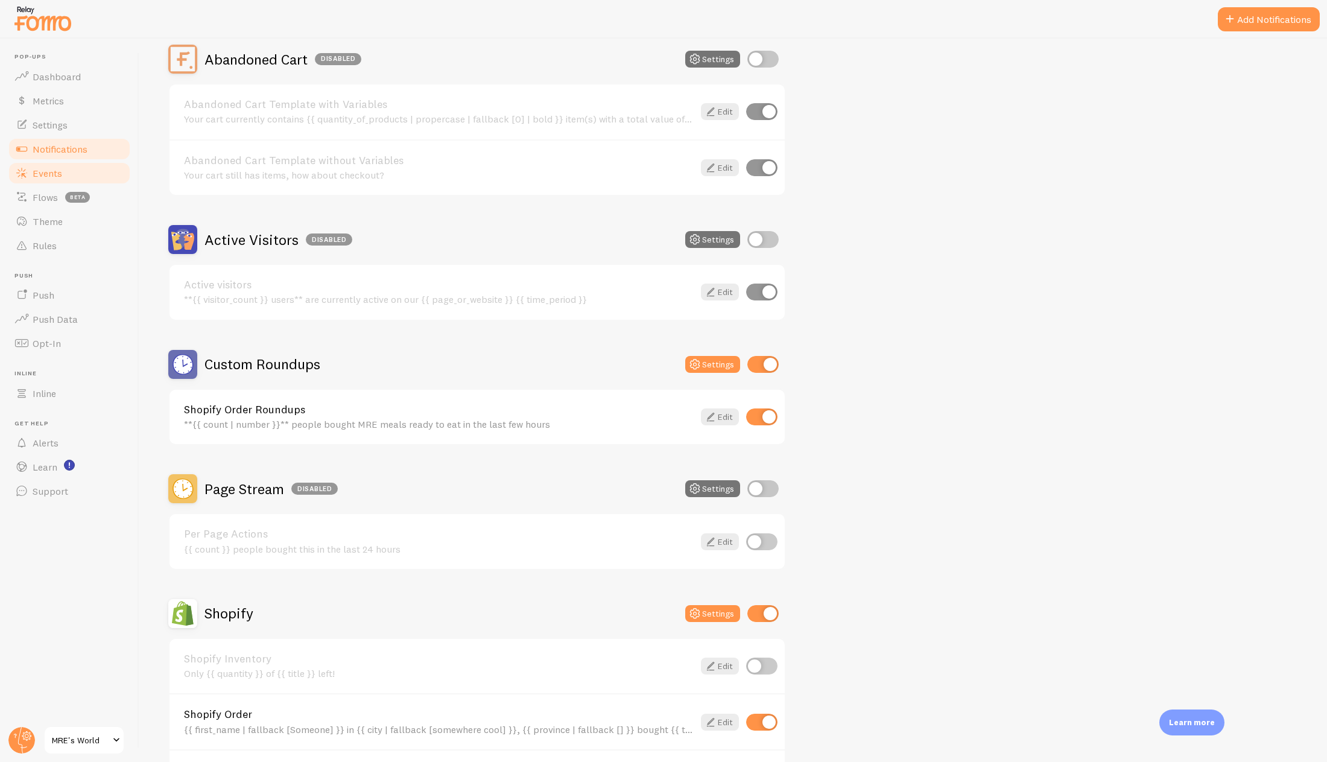
click at [52, 173] on span "Events" at bounding box center [48, 173] width 30 height 12
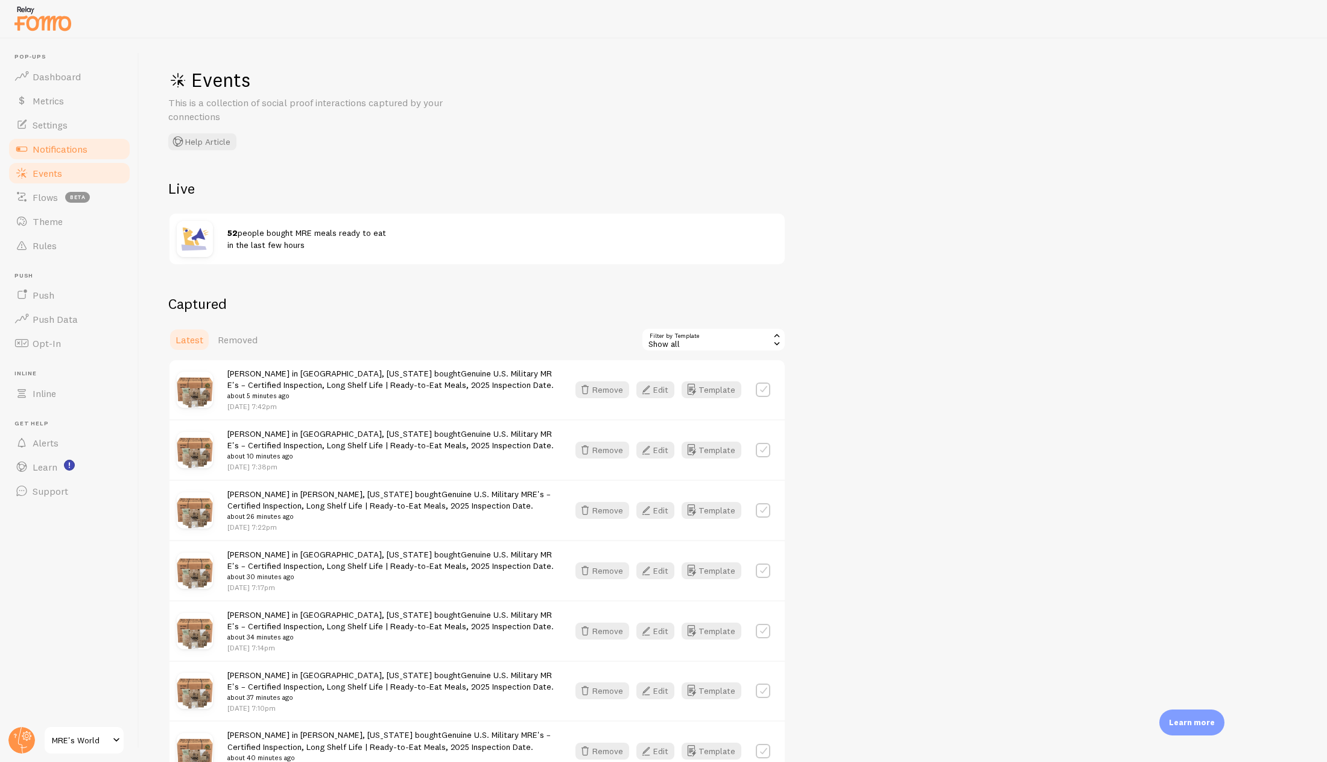
click at [94, 148] on link "Notifications" at bounding box center [69, 149] width 124 height 24
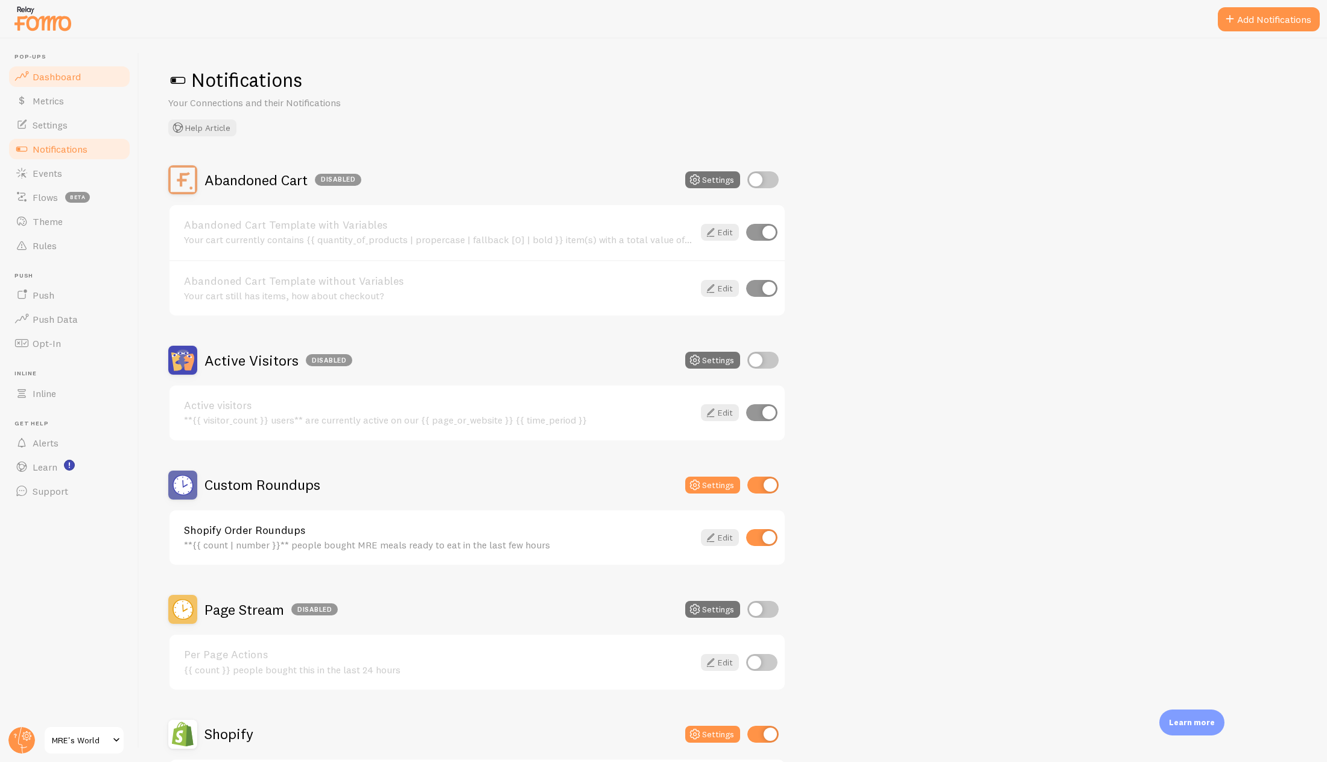
click at [65, 83] on link "Dashboard" at bounding box center [69, 77] width 124 height 24
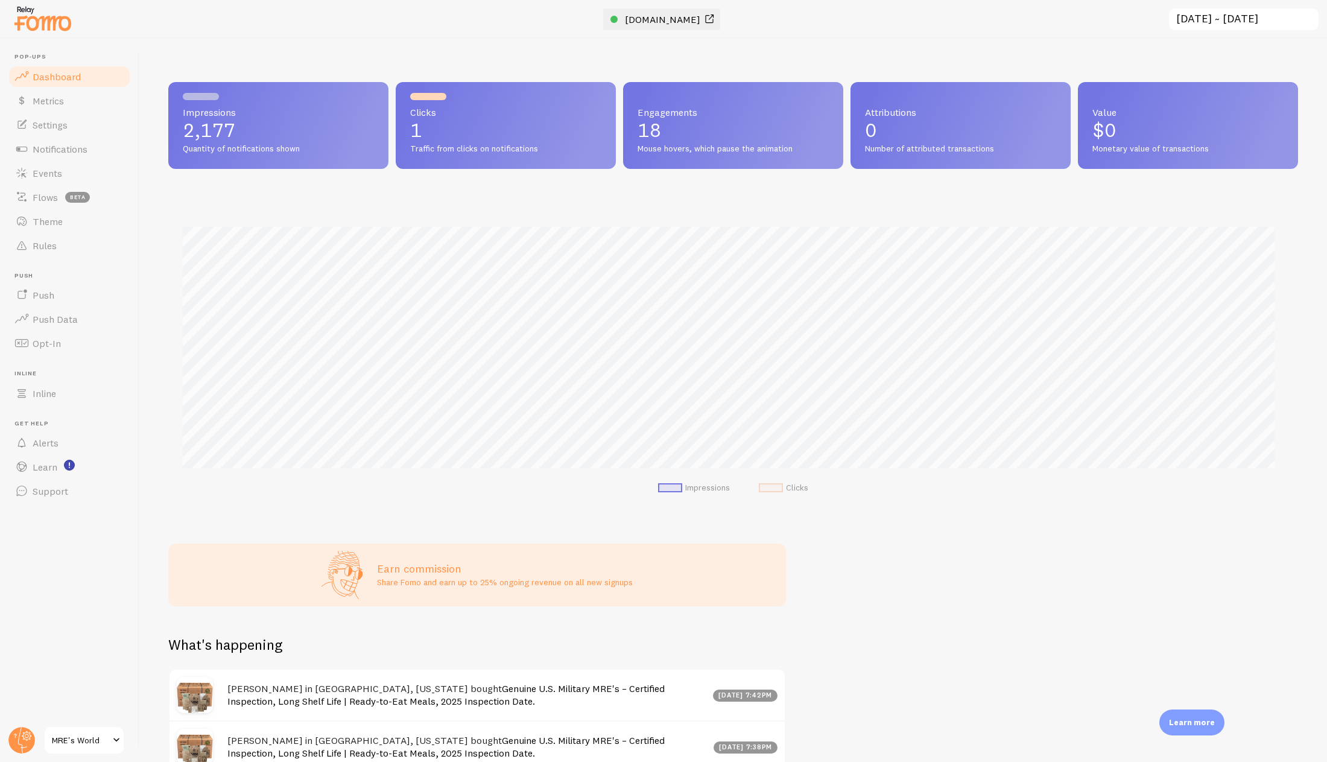
scroll to position [317, 1120]
click at [645, 23] on span "[DOMAIN_NAME]" at bounding box center [662, 19] width 75 height 12
click at [97, 155] on link "Notifications" at bounding box center [69, 149] width 124 height 24
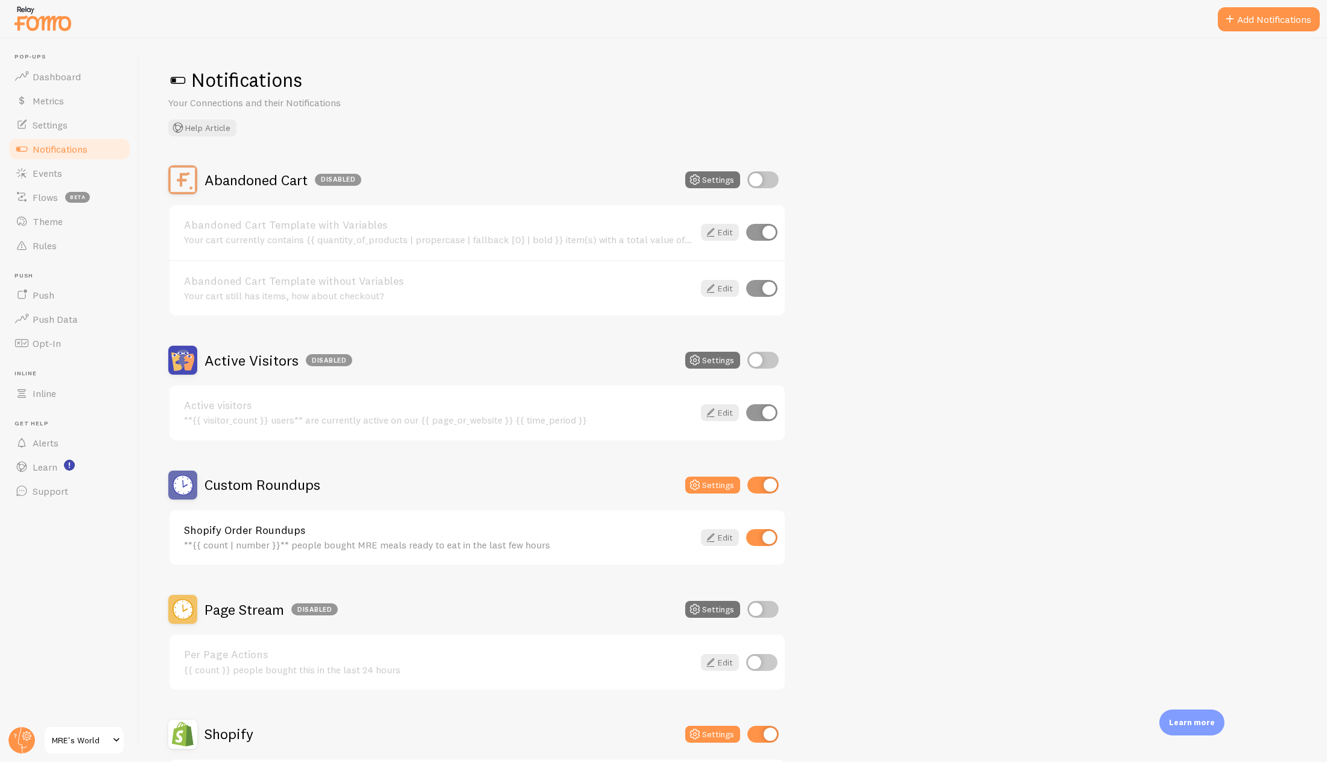
scroll to position [121, 0]
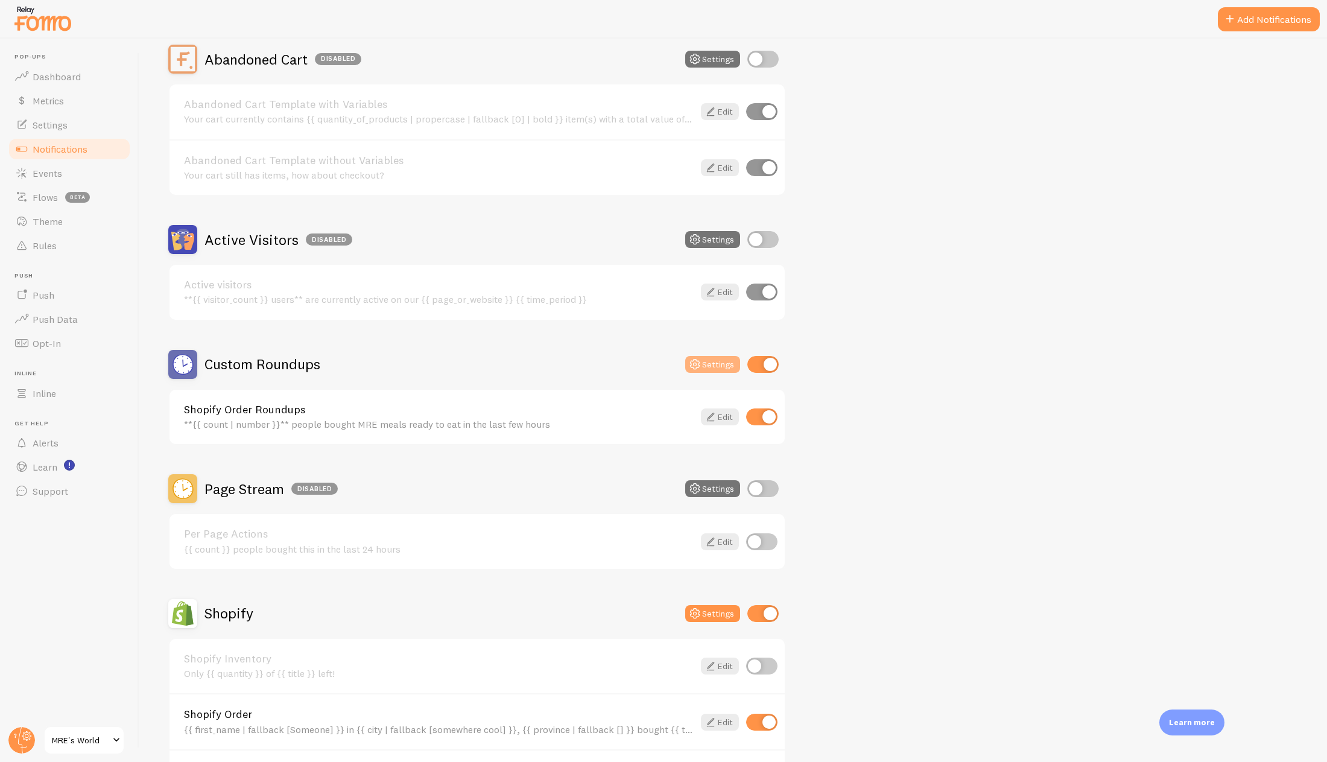
click at [709, 360] on button "Settings" at bounding box center [712, 364] width 55 height 17
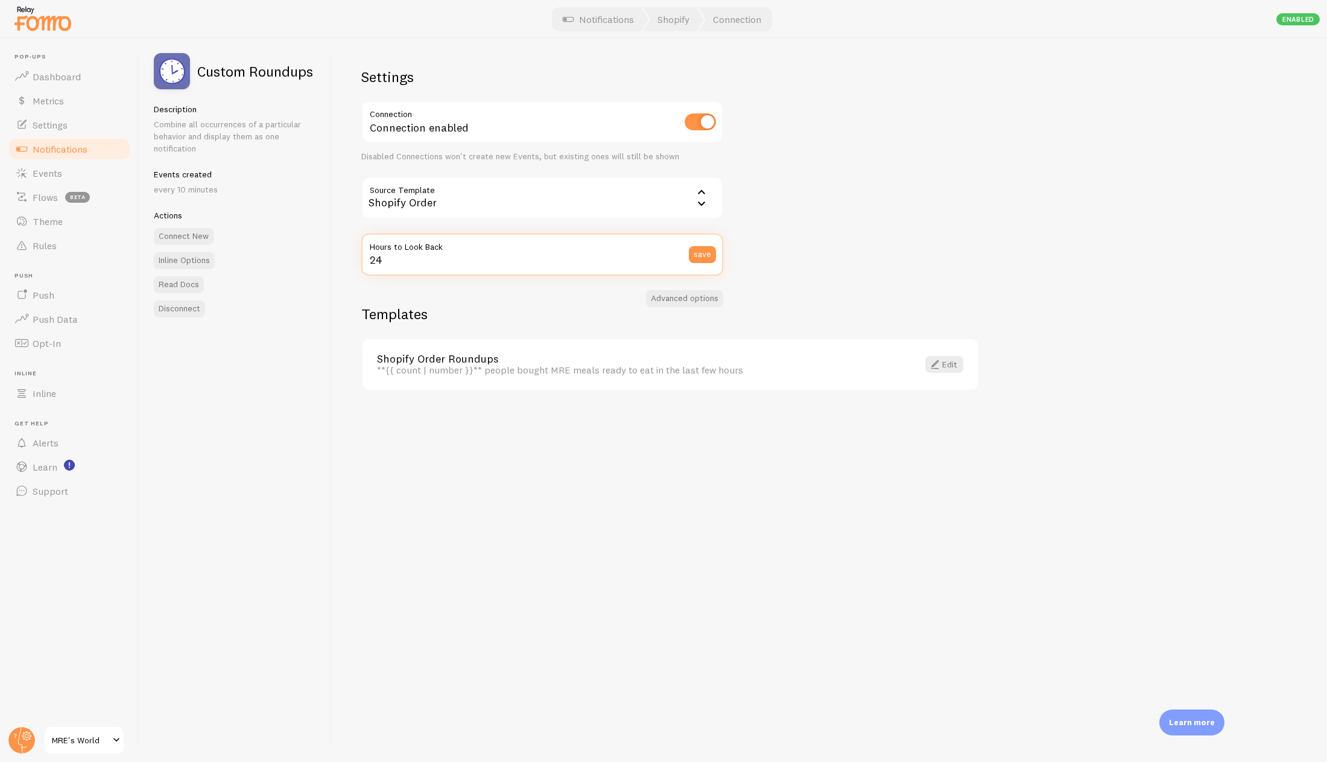
drag, startPoint x: 400, startPoint y: 263, endPoint x: 366, endPoint y: 263, distance: 33.8
click at [366, 263] on input "24" at bounding box center [542, 254] width 362 height 42
type input "72"
click at [705, 254] on button "save" at bounding box center [702, 254] width 27 height 17
click at [57, 171] on span "Events" at bounding box center [48, 173] width 30 height 12
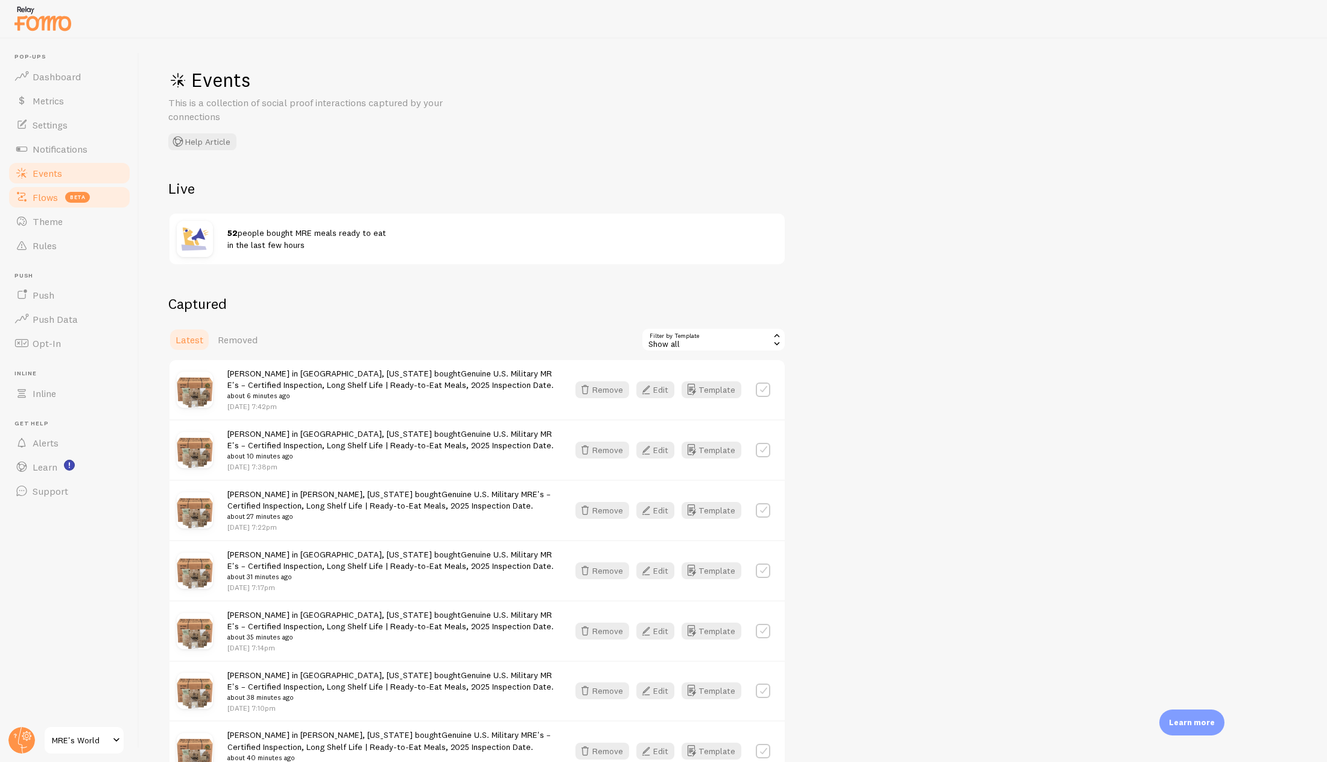
click at [97, 196] on link "Flows beta" at bounding box center [69, 197] width 124 height 24
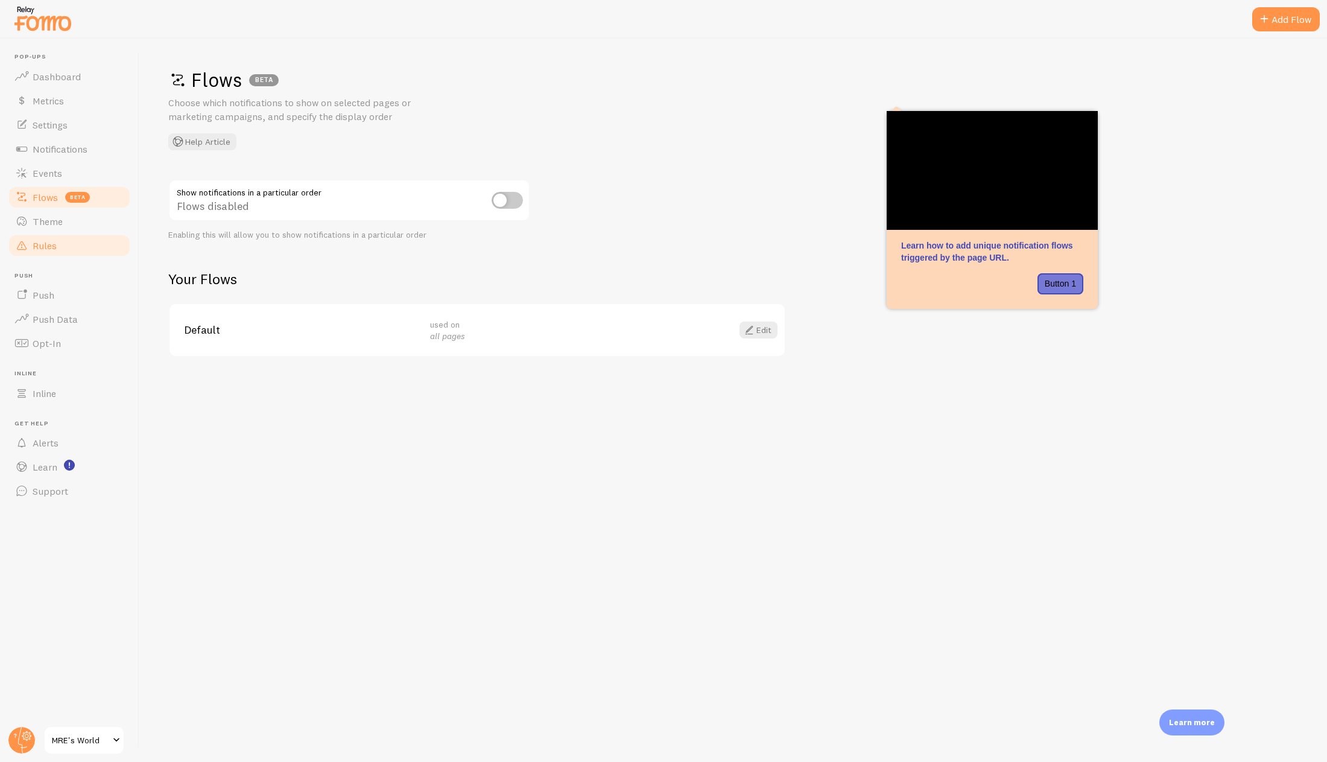
click at [68, 244] on link "Rules" at bounding box center [69, 245] width 124 height 24
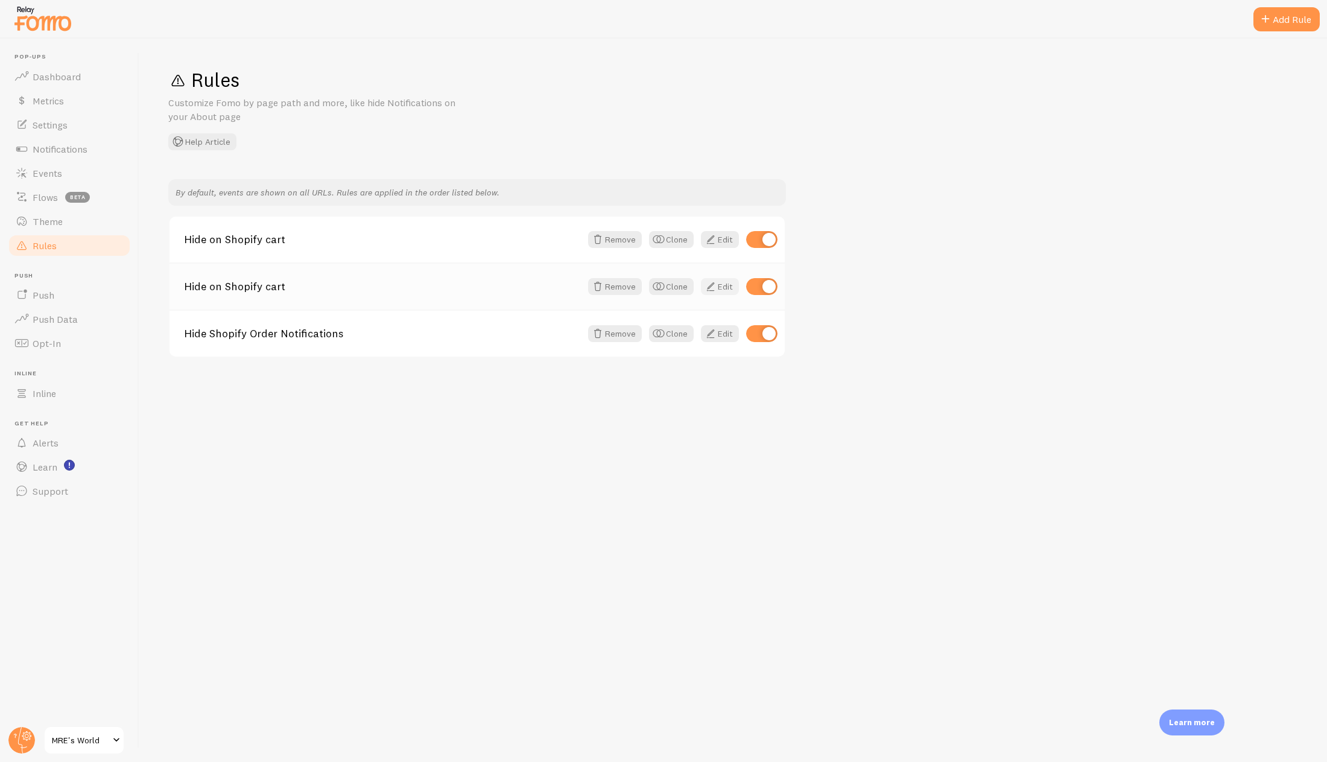
click at [718, 293] on link "Edit" at bounding box center [720, 286] width 38 height 17
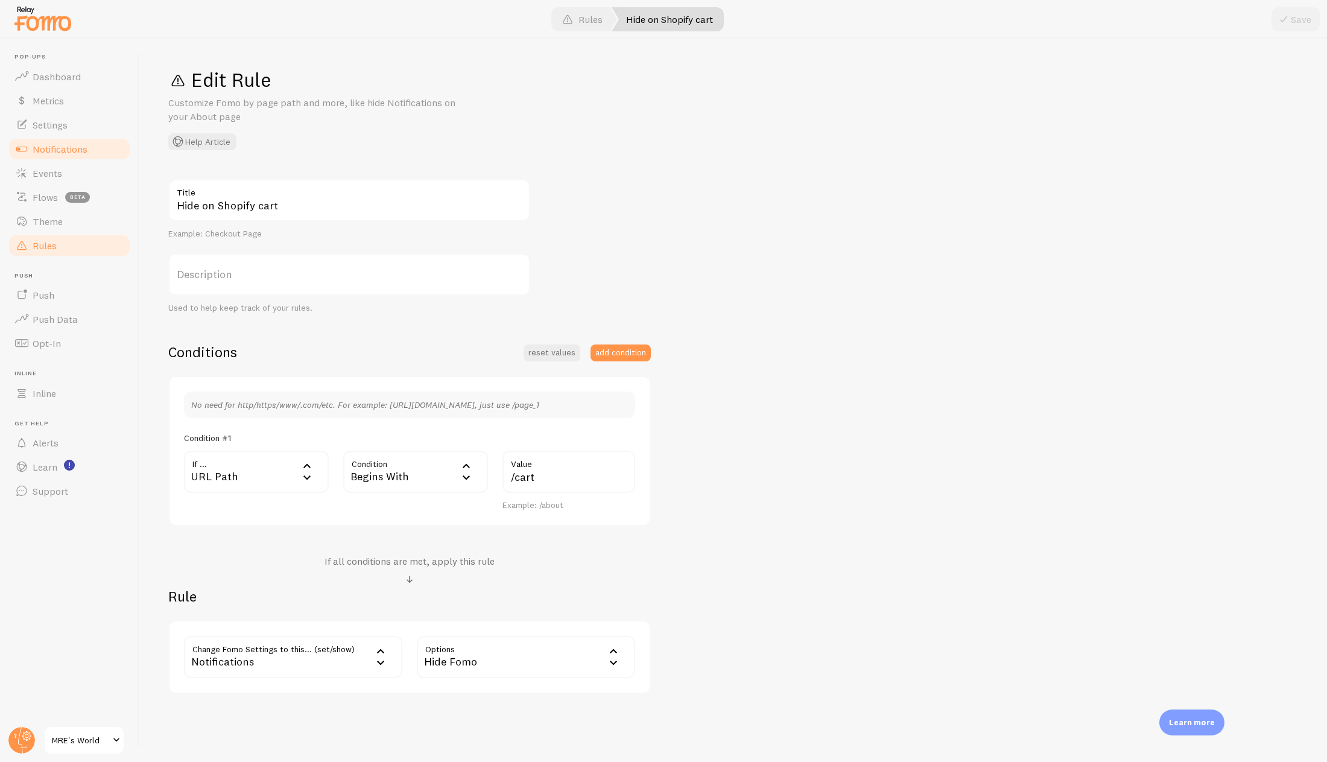
click at [80, 145] on span "Notifications" at bounding box center [60, 149] width 55 height 12
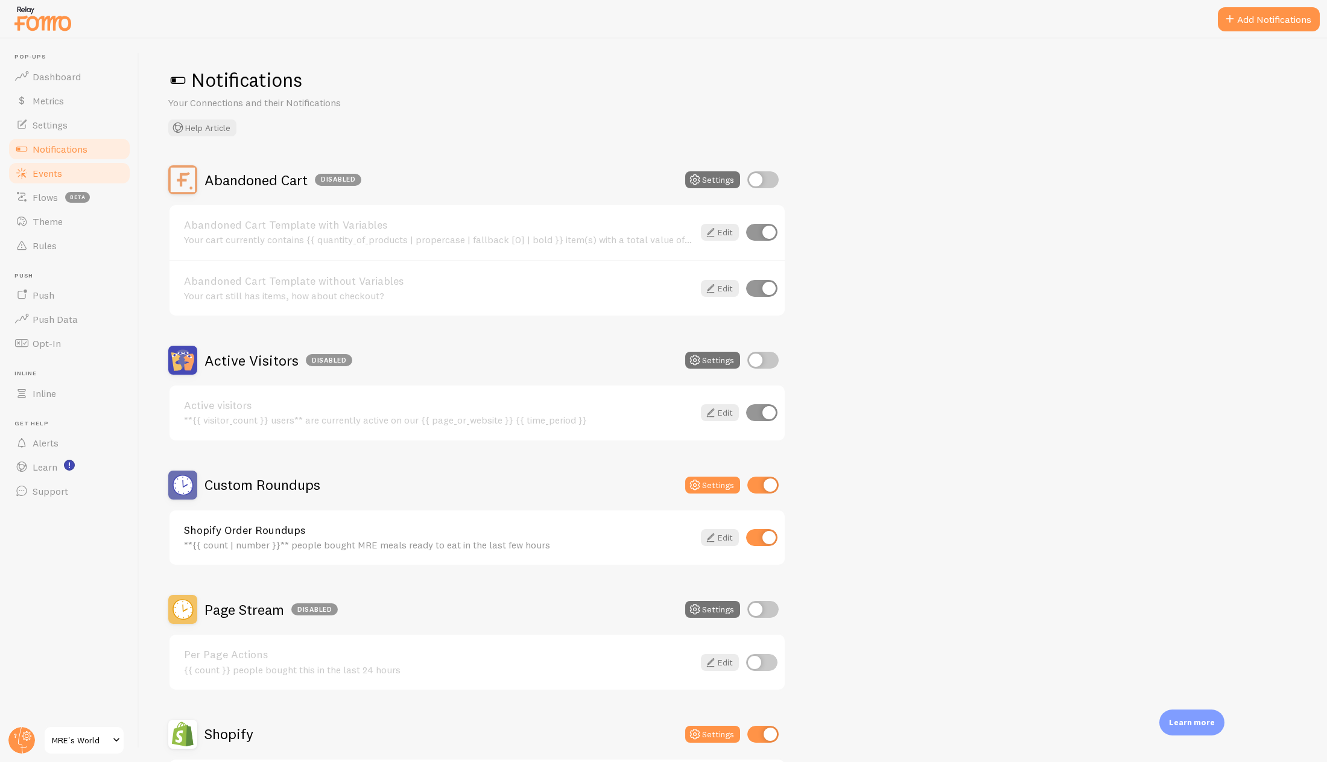
click at [87, 175] on link "Events" at bounding box center [69, 173] width 124 height 24
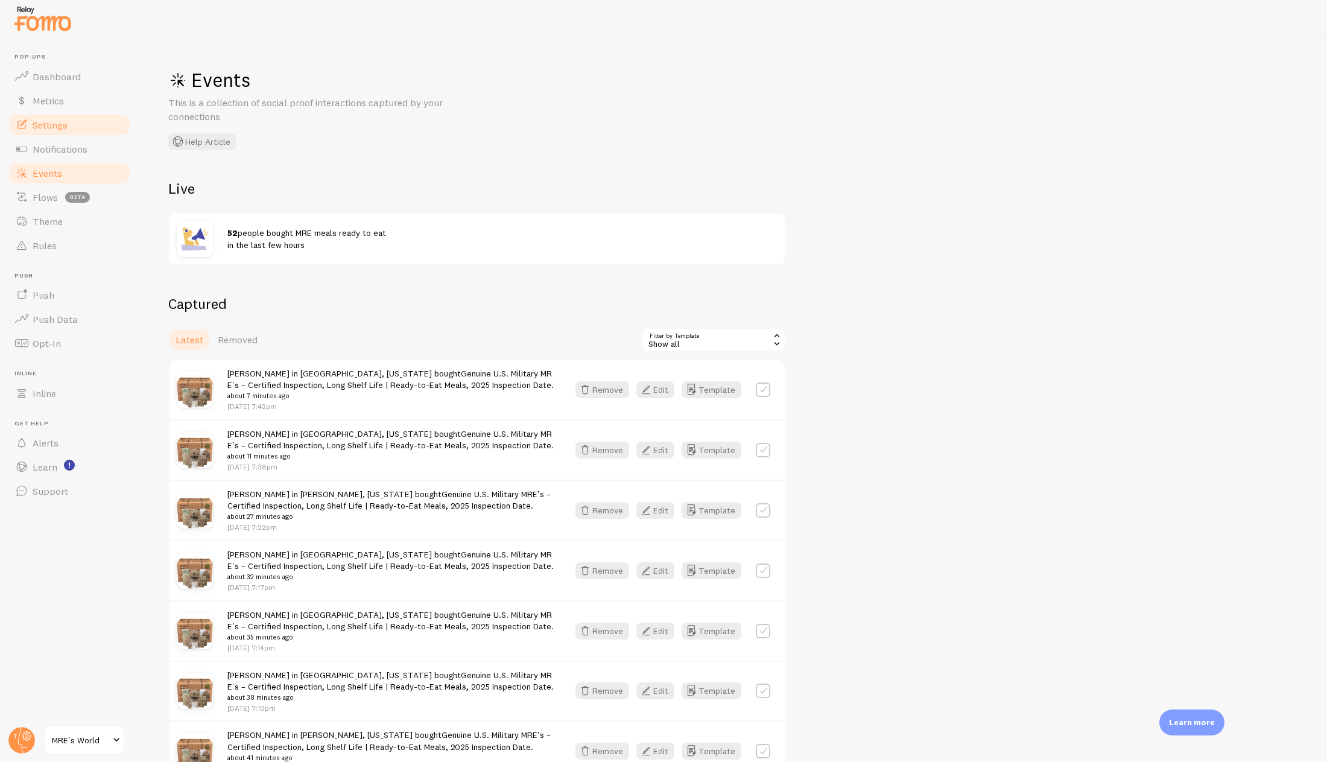
click at [55, 119] on span "Settings" at bounding box center [50, 125] width 35 height 12
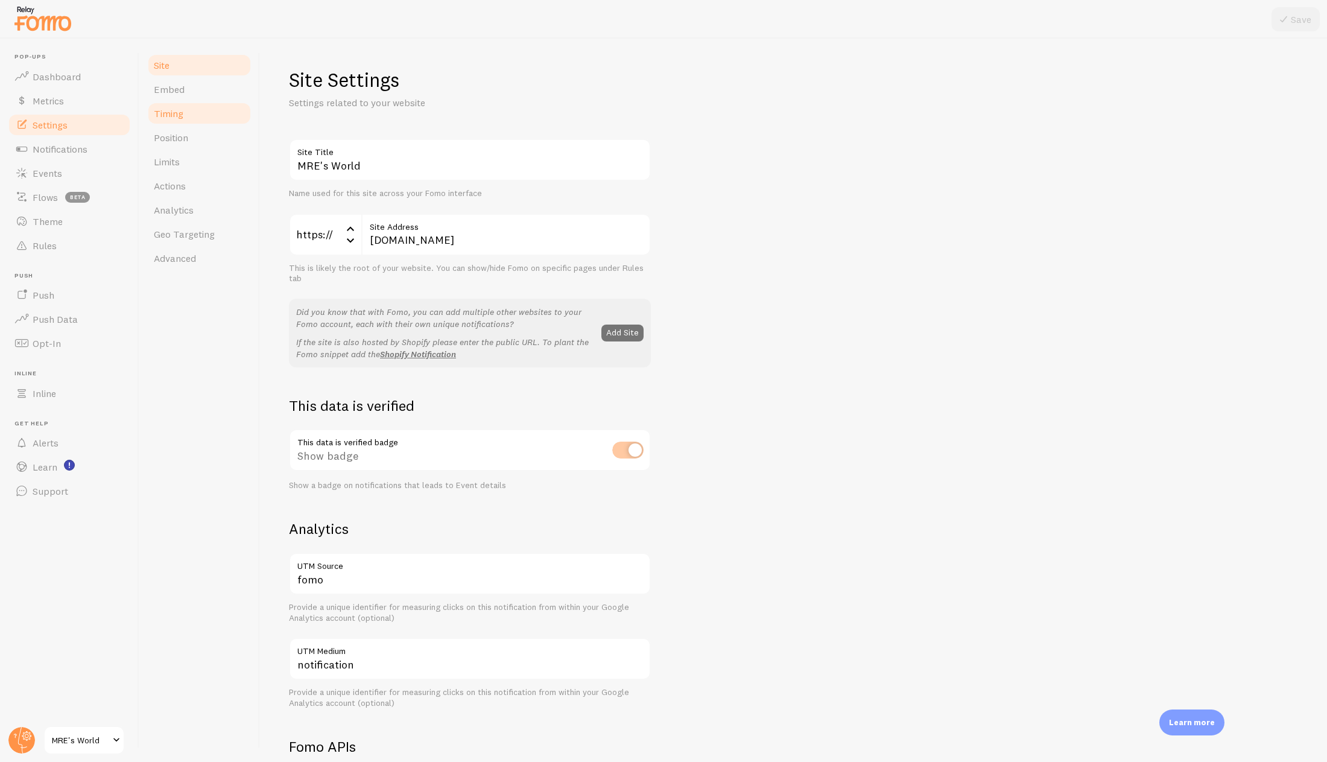
click at [175, 114] on span "Timing" at bounding box center [169, 113] width 30 height 12
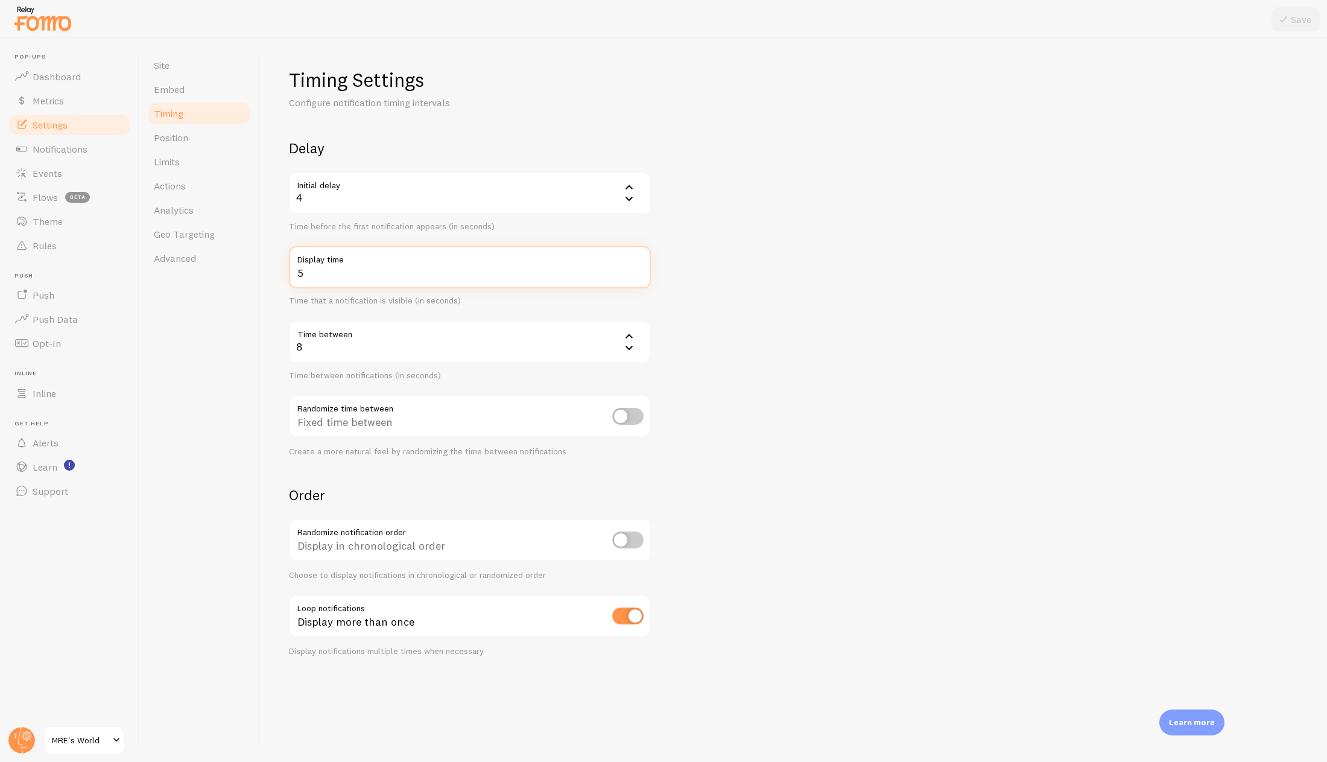
click at [637, 267] on input "5" at bounding box center [470, 267] width 362 height 42
click at [637, 267] on input "6" at bounding box center [470, 267] width 362 height 42
type input "7"
click at [637, 267] on input "7" at bounding box center [470, 267] width 362 height 42
click at [1301, 14] on button "Save" at bounding box center [1295, 19] width 48 height 24
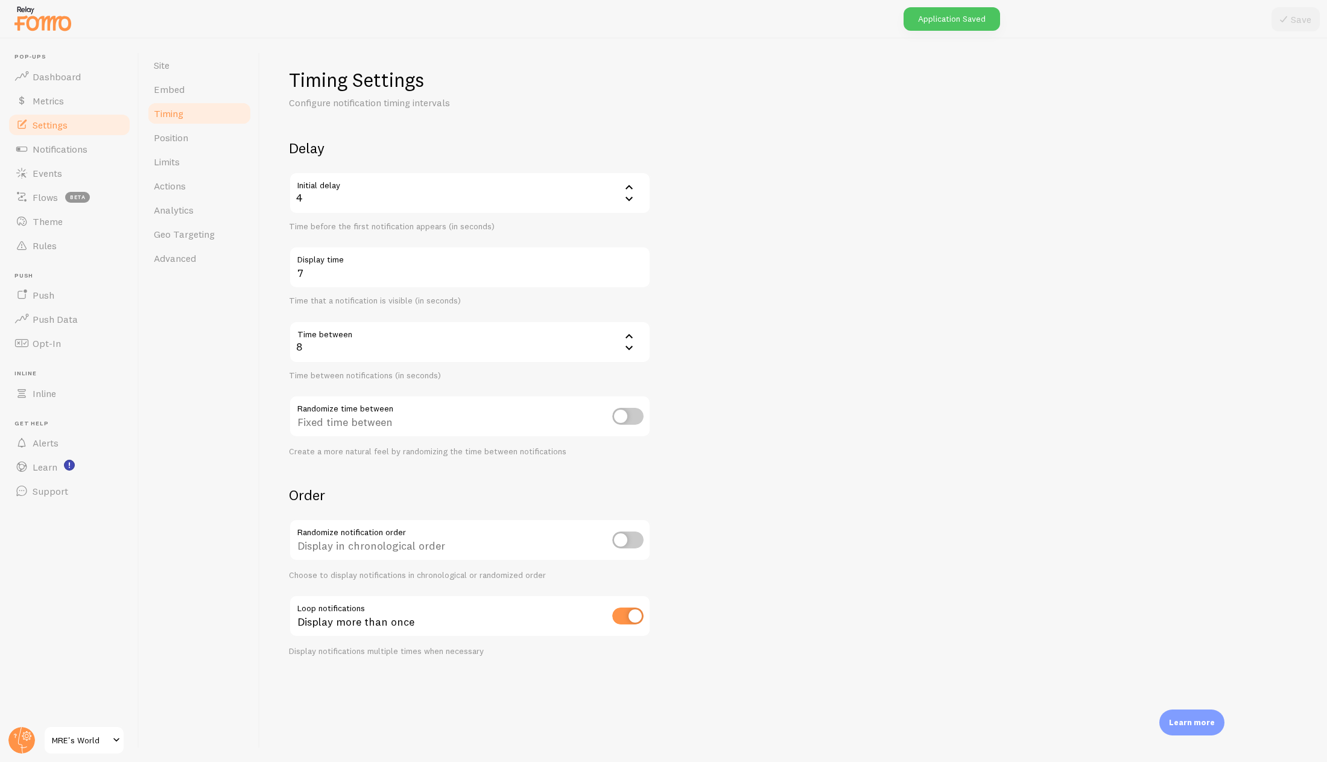
click at [201, 124] on link "Timing" at bounding box center [200, 113] width 106 height 24
click at [190, 131] on link "Position" at bounding box center [200, 137] width 106 height 24
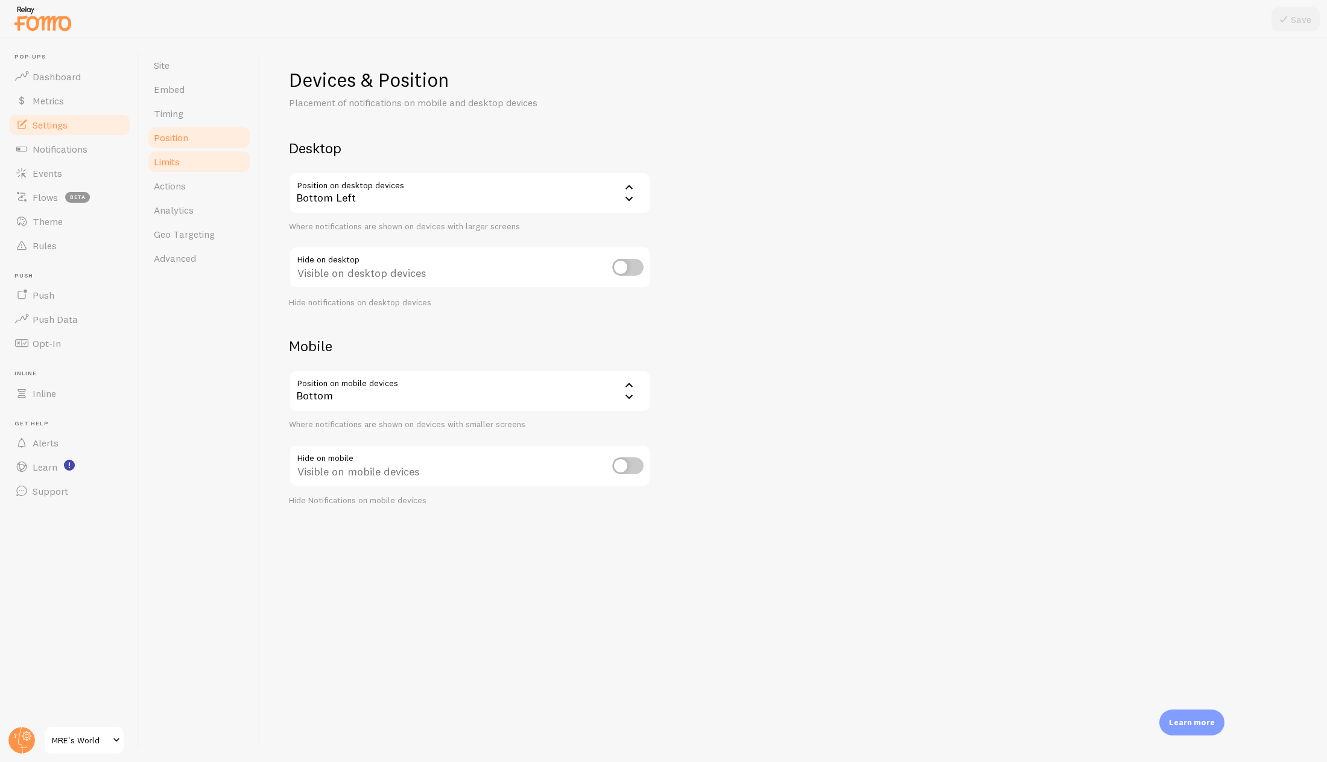
click at [183, 154] on link "Limits" at bounding box center [200, 162] width 106 height 24
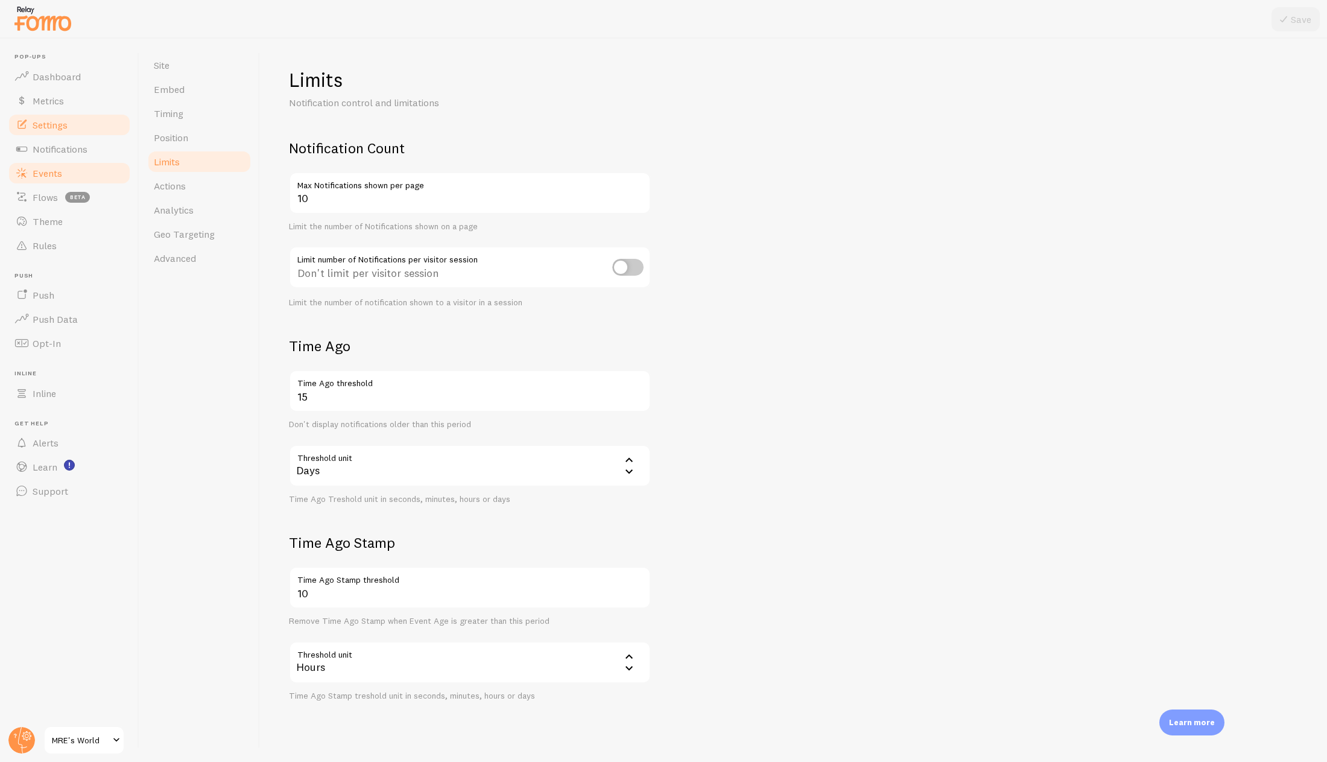
click at [63, 175] on link "Events" at bounding box center [69, 173] width 124 height 24
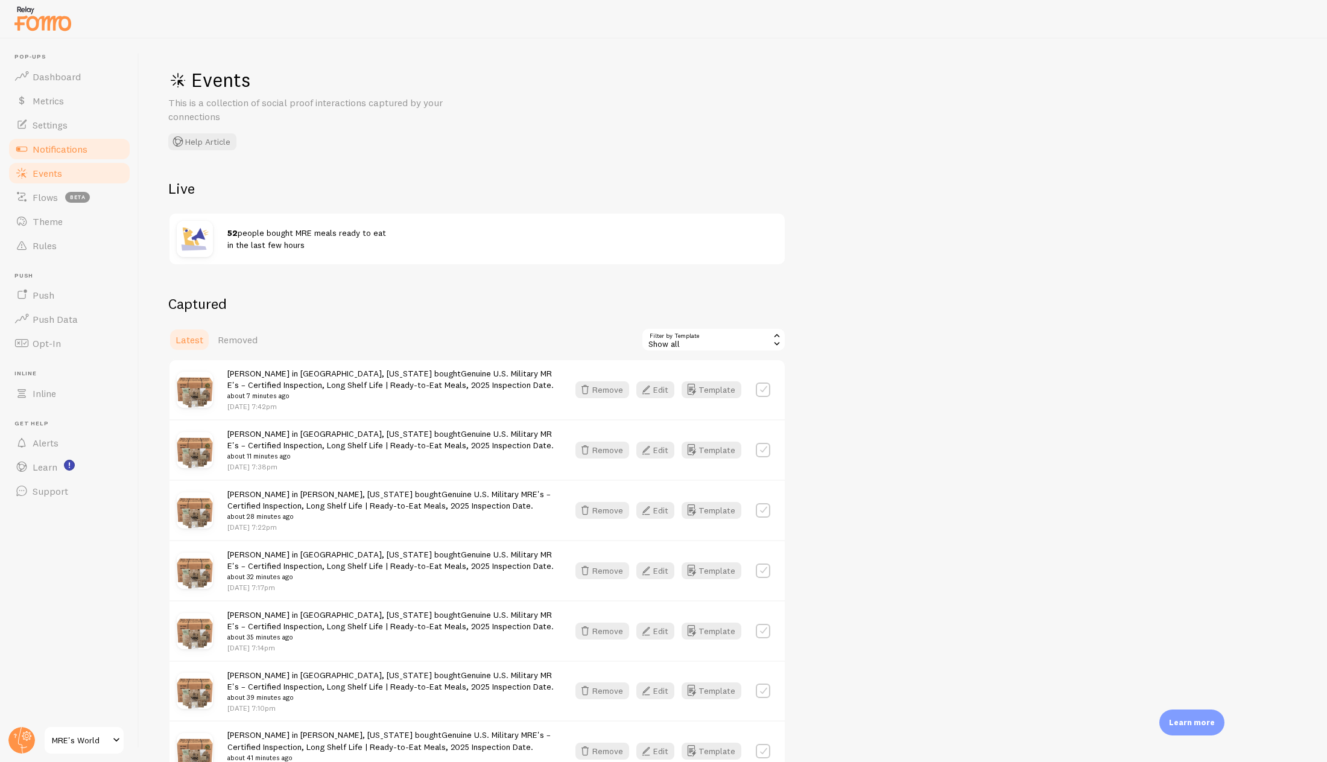
click at [87, 150] on span "Notifications" at bounding box center [60, 149] width 55 height 12
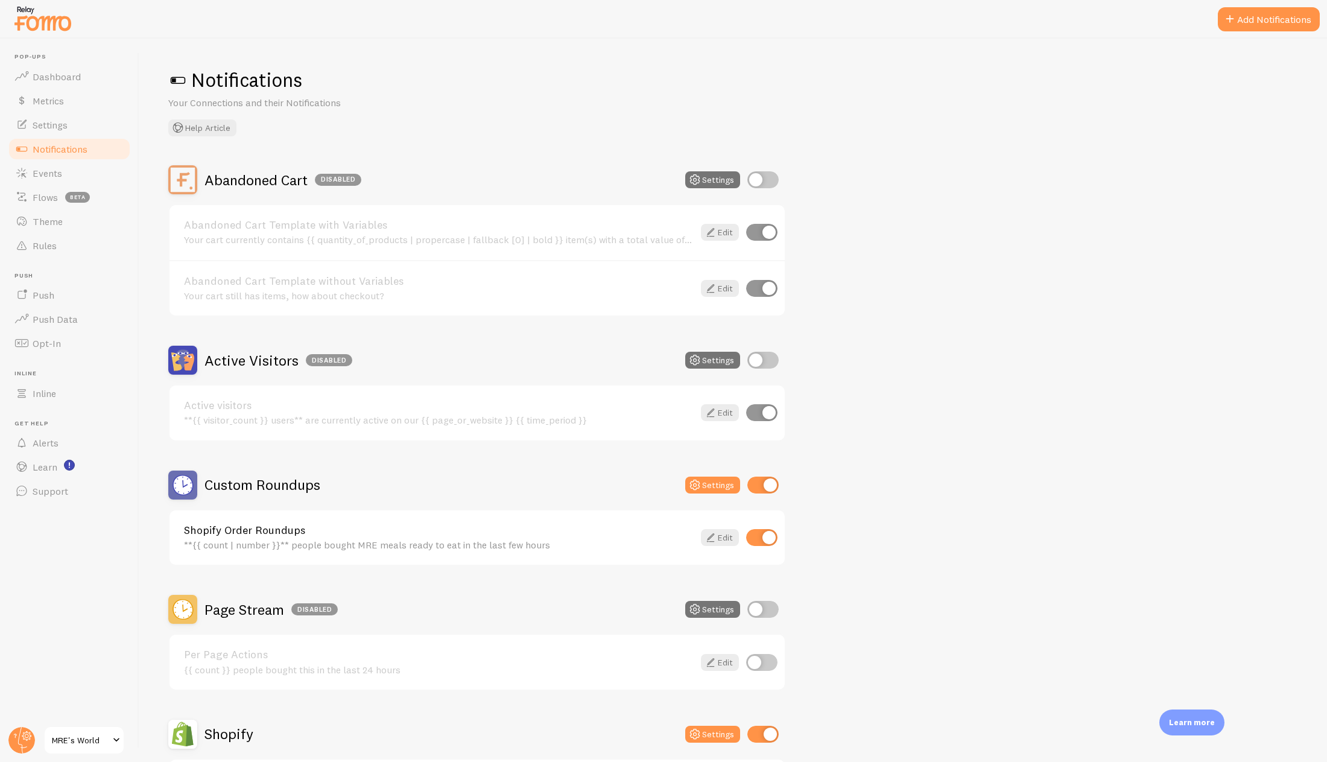
click at [266, 484] on h2 "Custom Roundups" at bounding box center [262, 484] width 116 height 19
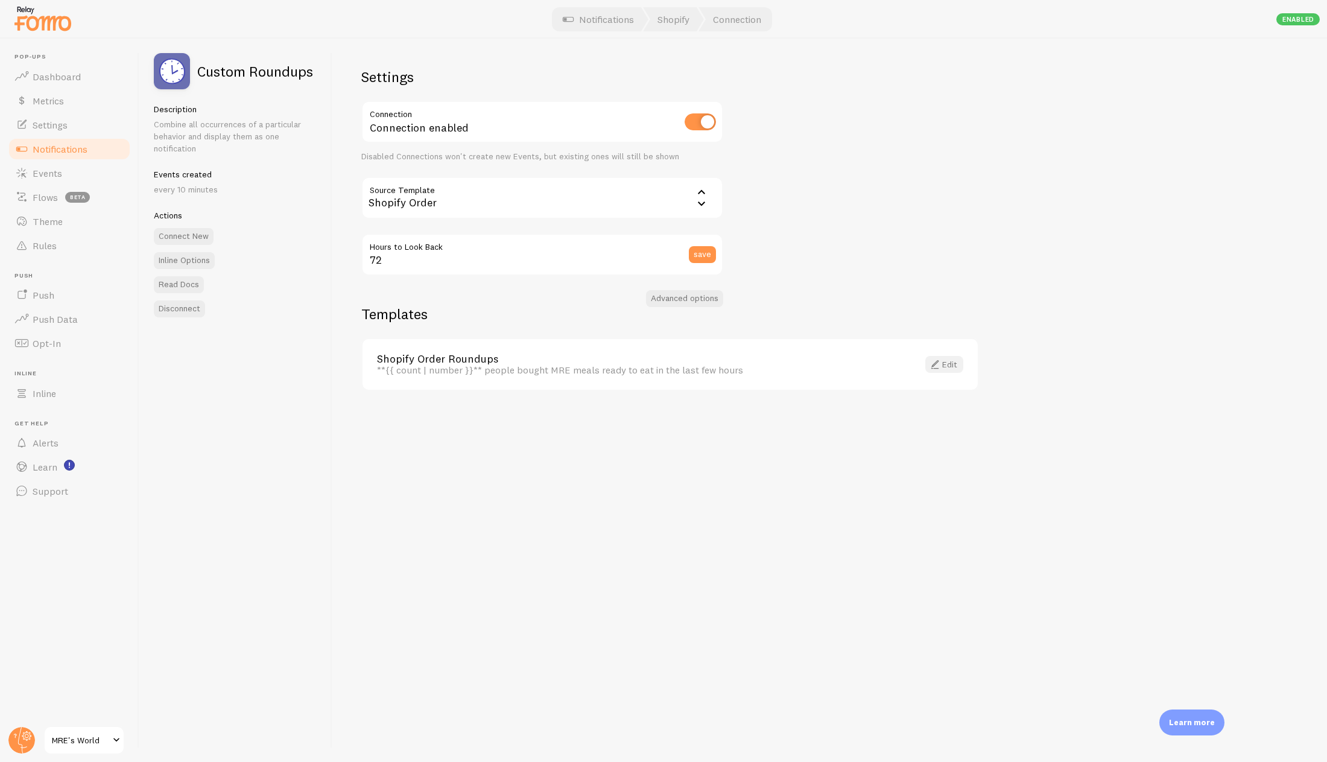
click at [943, 365] on link "Edit" at bounding box center [944, 364] width 38 height 17
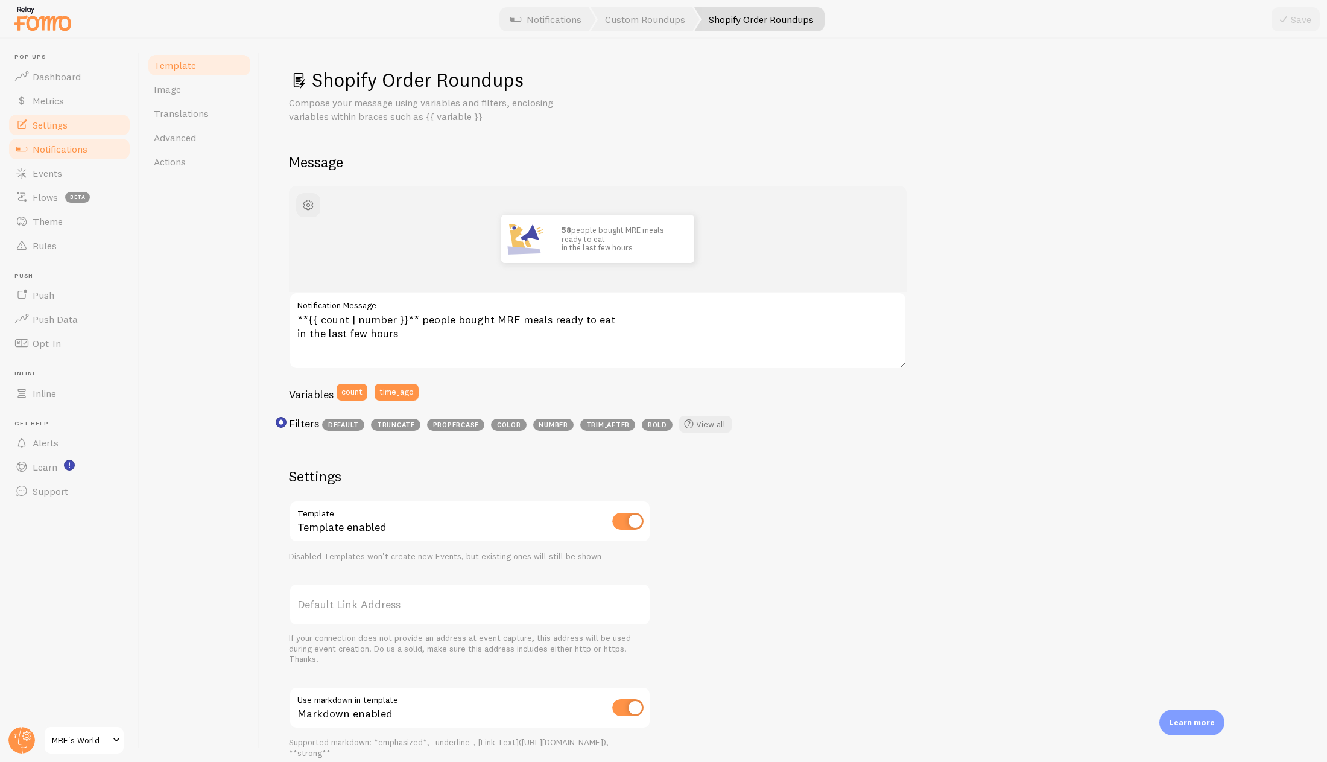
click at [50, 119] on span "Settings" at bounding box center [50, 125] width 35 height 12
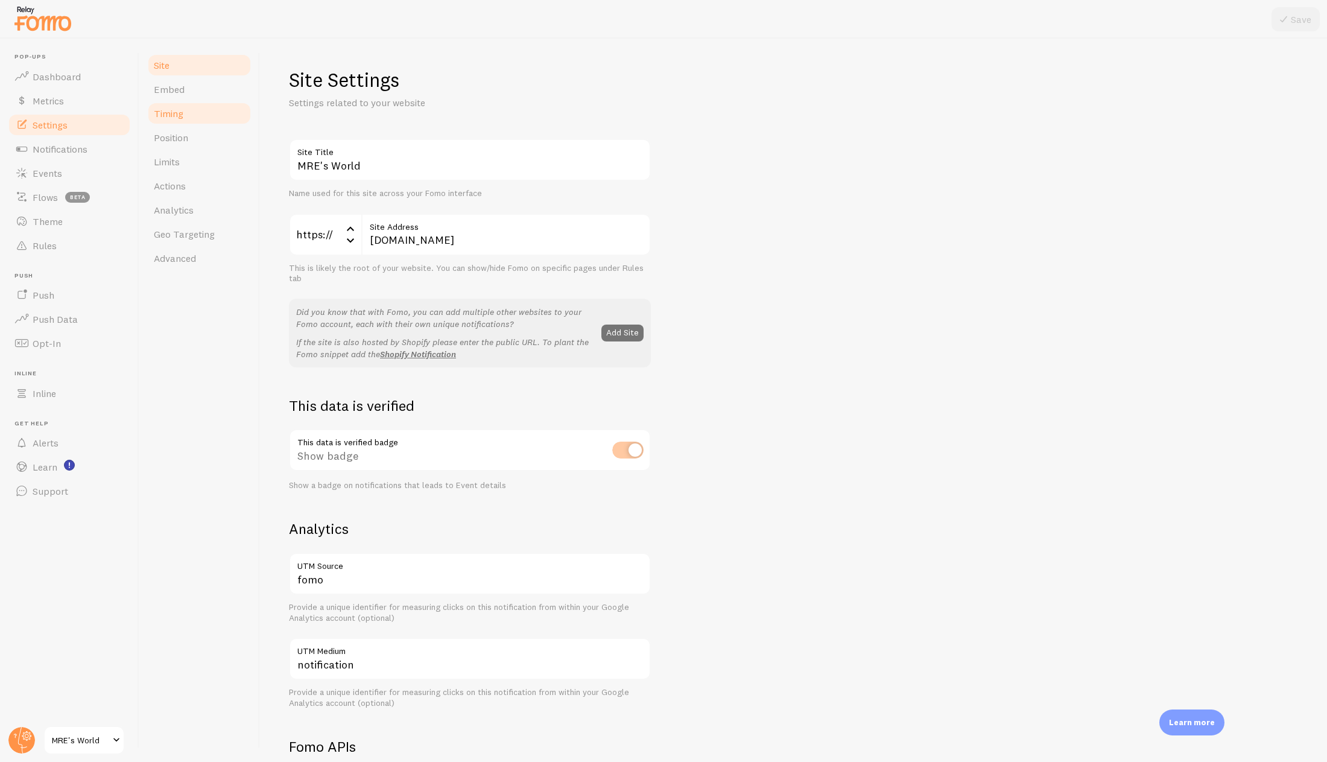
click at [166, 117] on span "Timing" at bounding box center [169, 113] width 30 height 12
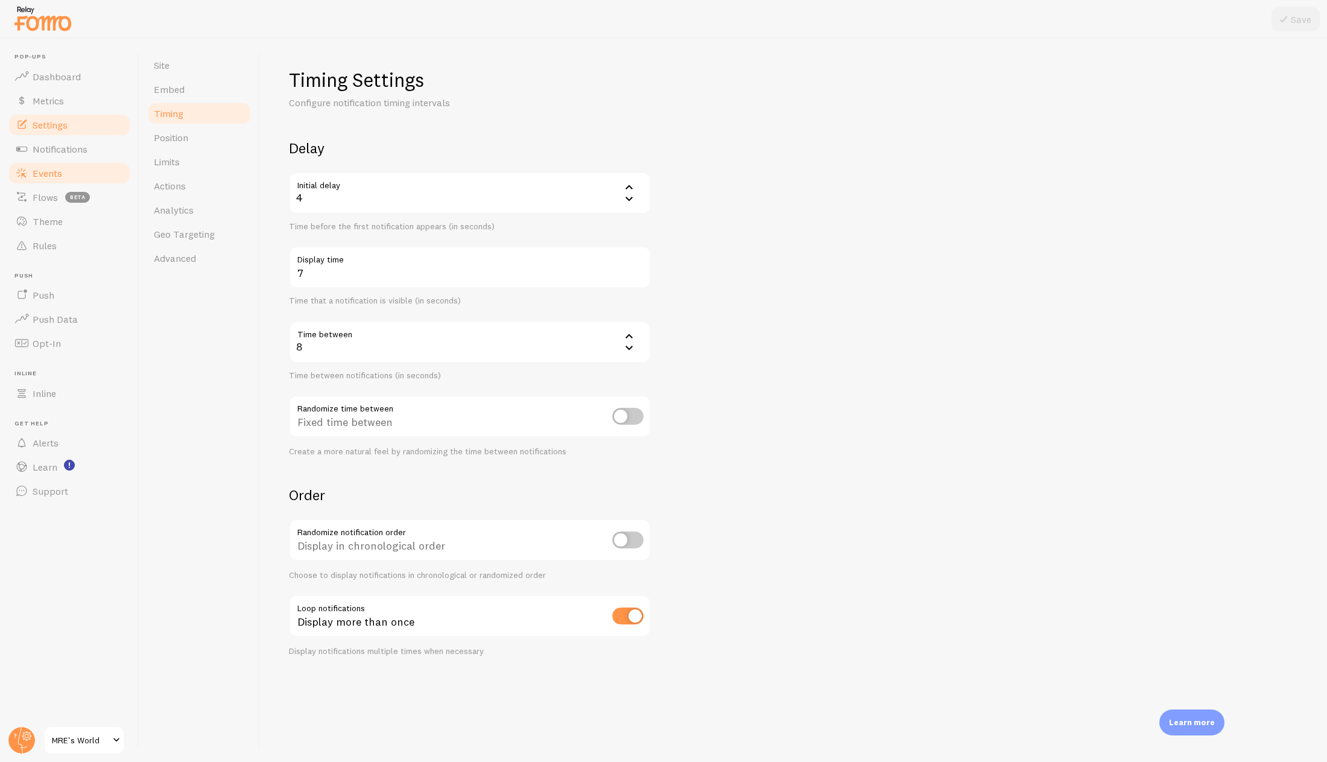
click at [55, 174] on span "Events" at bounding box center [48, 173] width 30 height 12
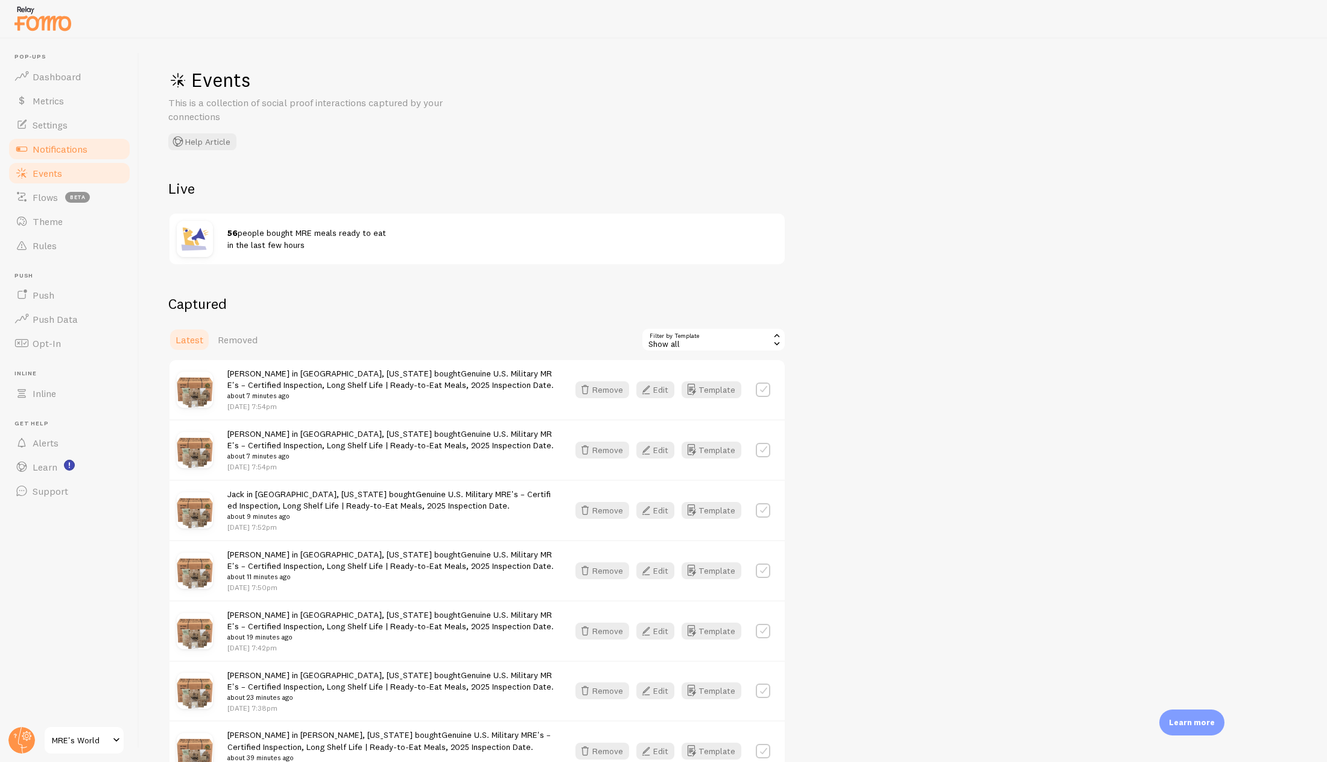
click at [102, 154] on link "Notifications" at bounding box center [69, 149] width 124 height 24
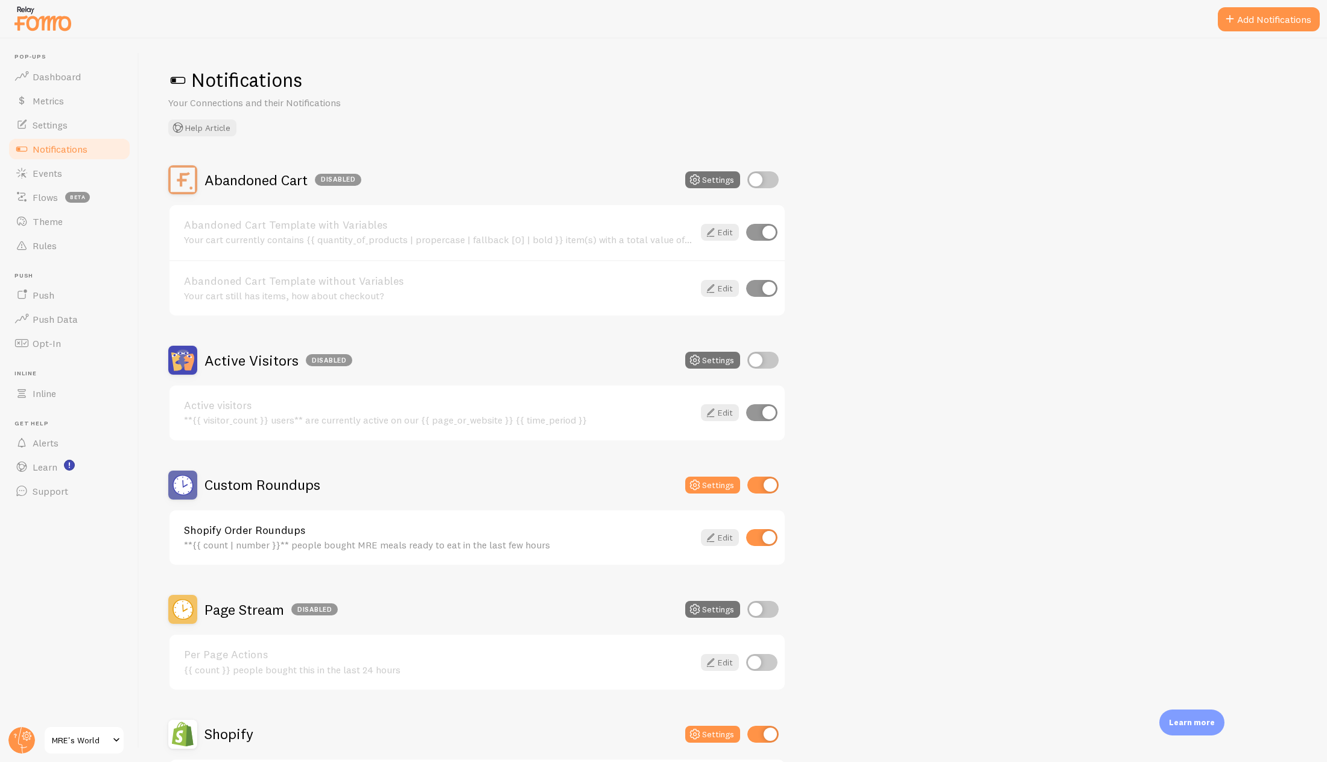
click at [68, 137] on link "Notifications" at bounding box center [69, 149] width 124 height 24
click at [68, 128] on link "Settings" at bounding box center [69, 125] width 124 height 24
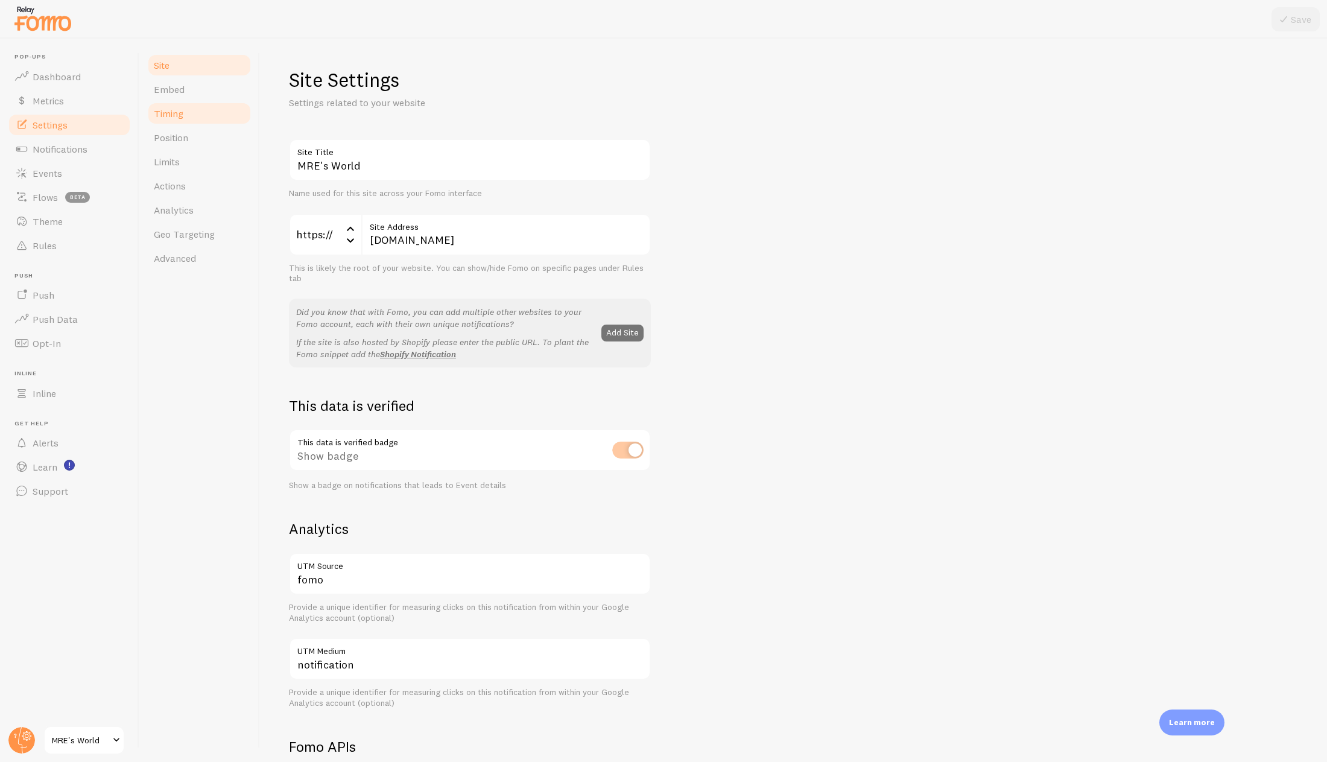
click at [209, 117] on link "Timing" at bounding box center [200, 113] width 106 height 24
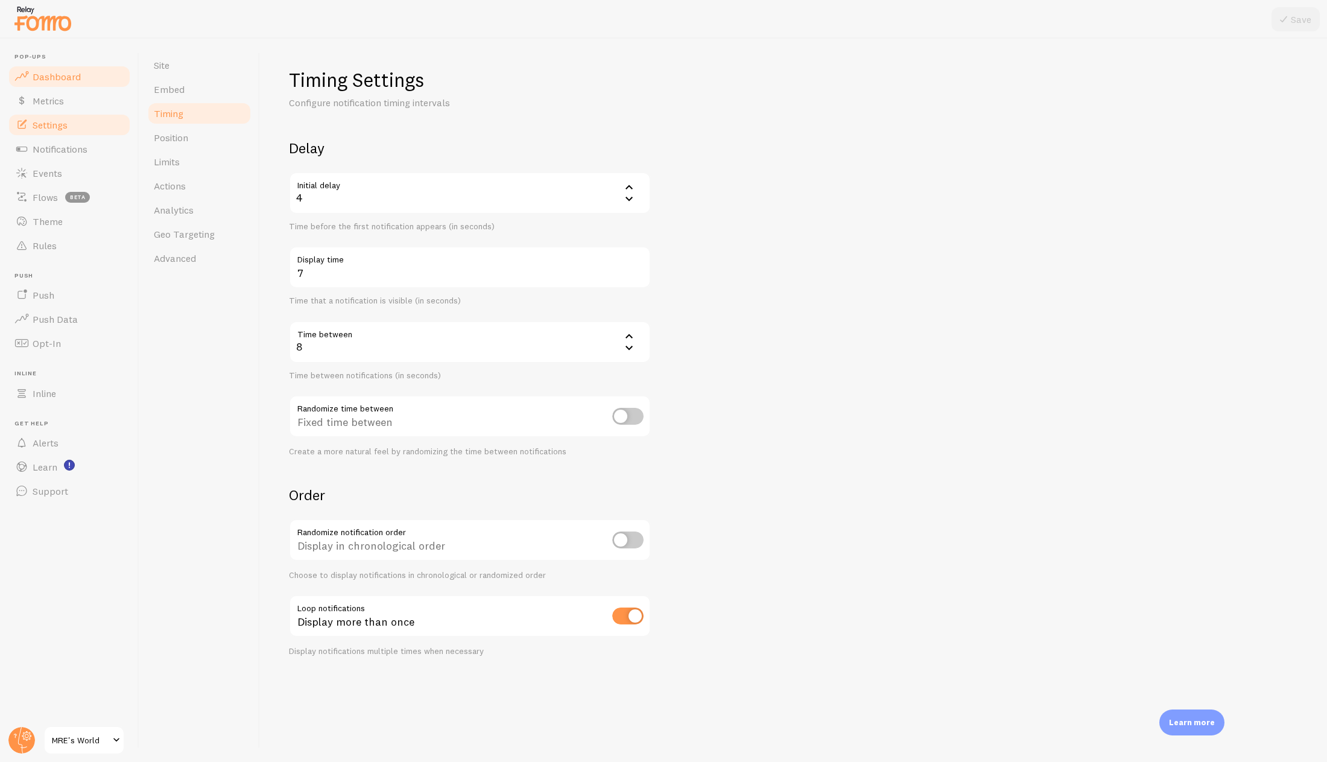
click at [72, 72] on span "Dashboard" at bounding box center [57, 77] width 48 height 12
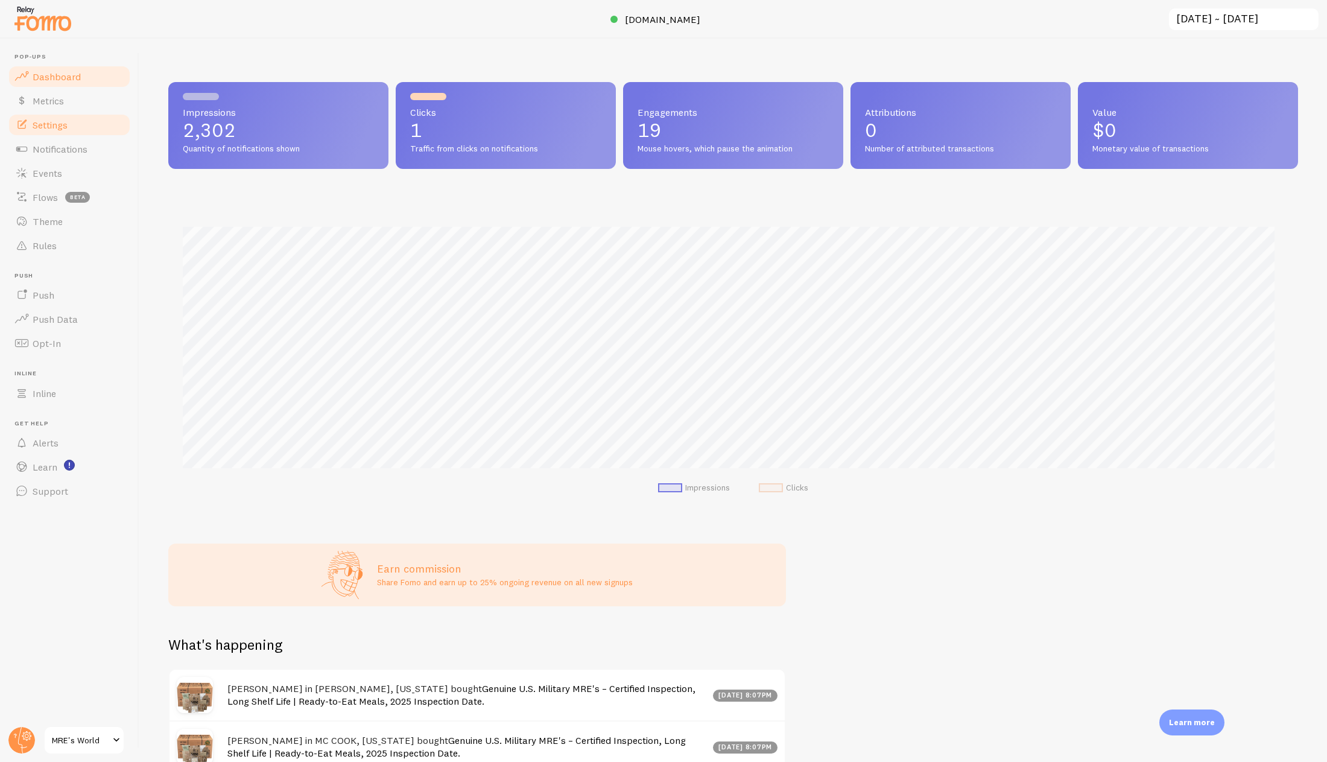
click at [72, 131] on link "Settings" at bounding box center [69, 125] width 124 height 24
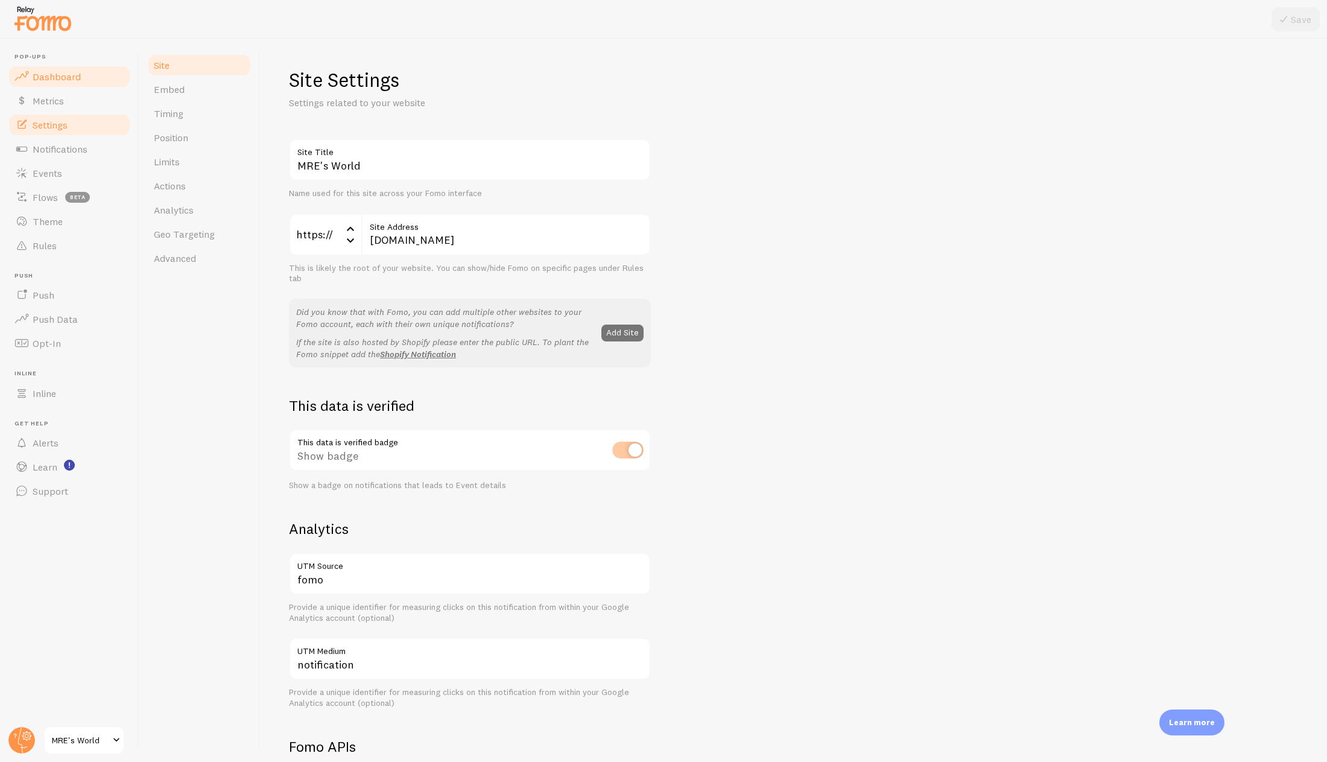
click at [84, 77] on link "Dashboard" at bounding box center [69, 77] width 124 height 24
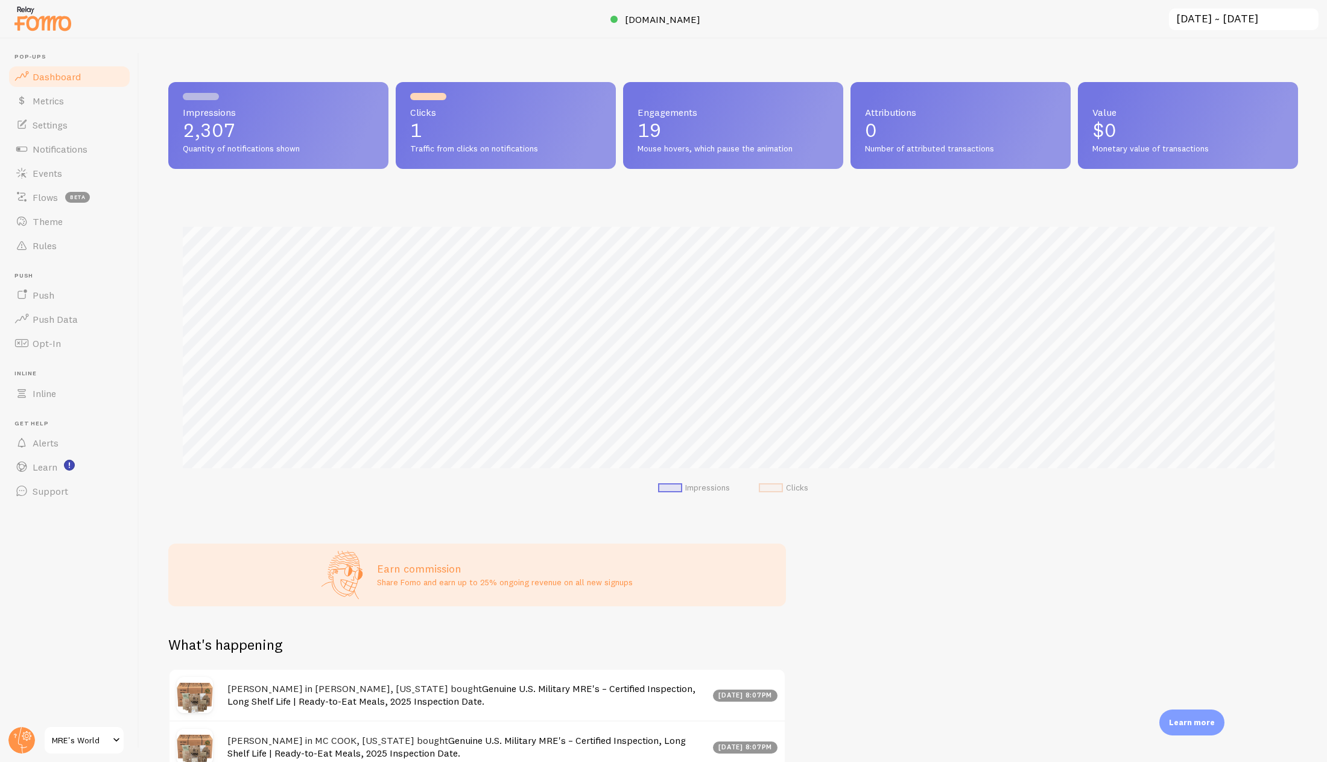
scroll to position [317, 1120]
click at [653, 21] on span "[DOMAIN_NAME]" at bounding box center [662, 19] width 75 height 12
click at [78, 121] on link "Settings" at bounding box center [69, 125] width 124 height 24
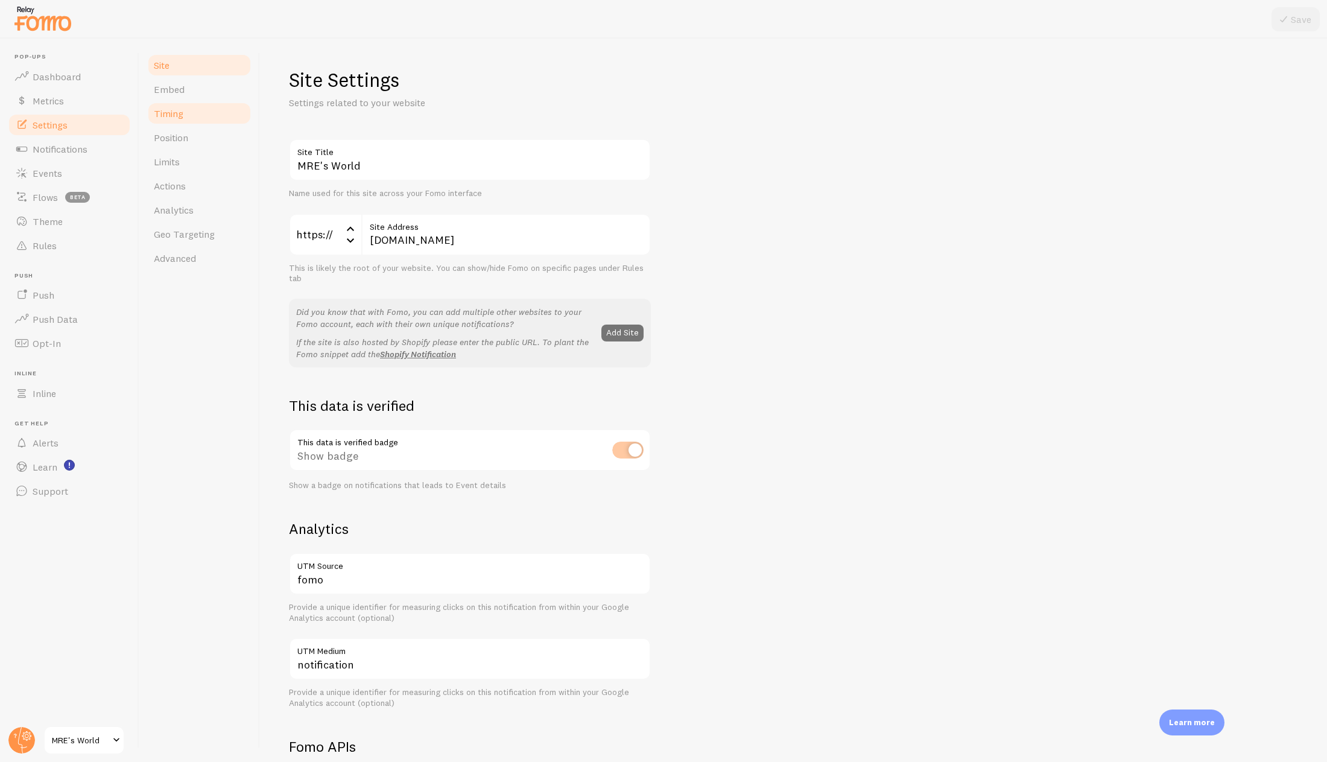
click at [183, 117] on span "Timing" at bounding box center [169, 113] width 30 height 12
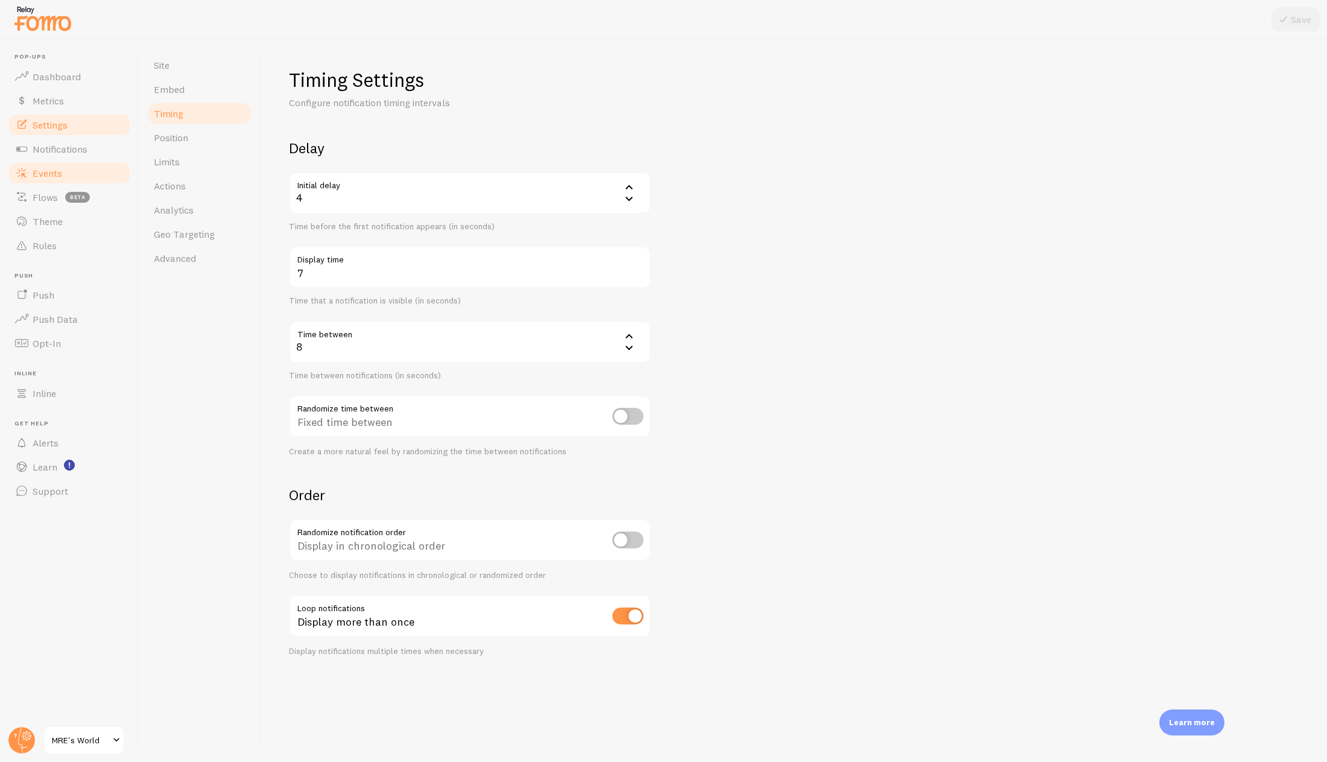
click at [78, 176] on link "Events" at bounding box center [69, 173] width 124 height 24
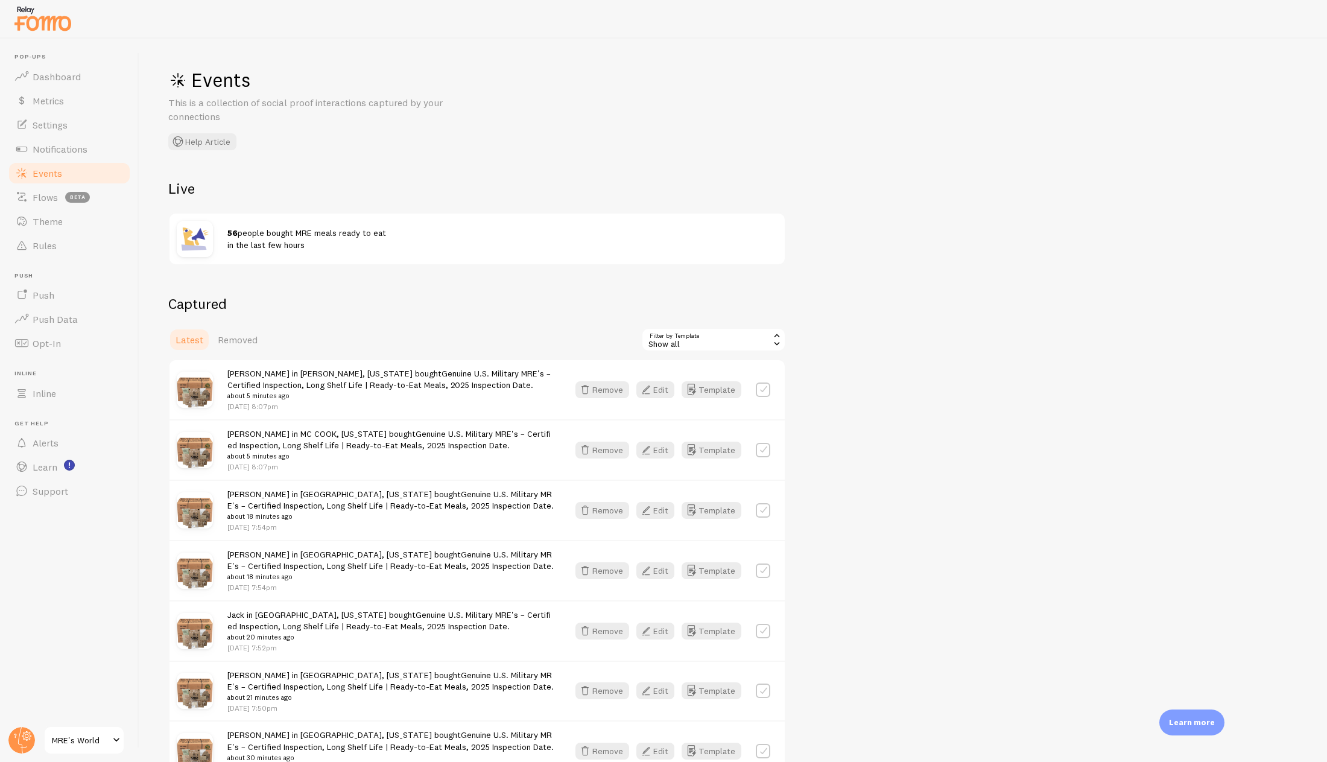
click at [101, 162] on link "Events" at bounding box center [69, 173] width 124 height 24
click at [95, 138] on link "Notifications" at bounding box center [69, 149] width 124 height 24
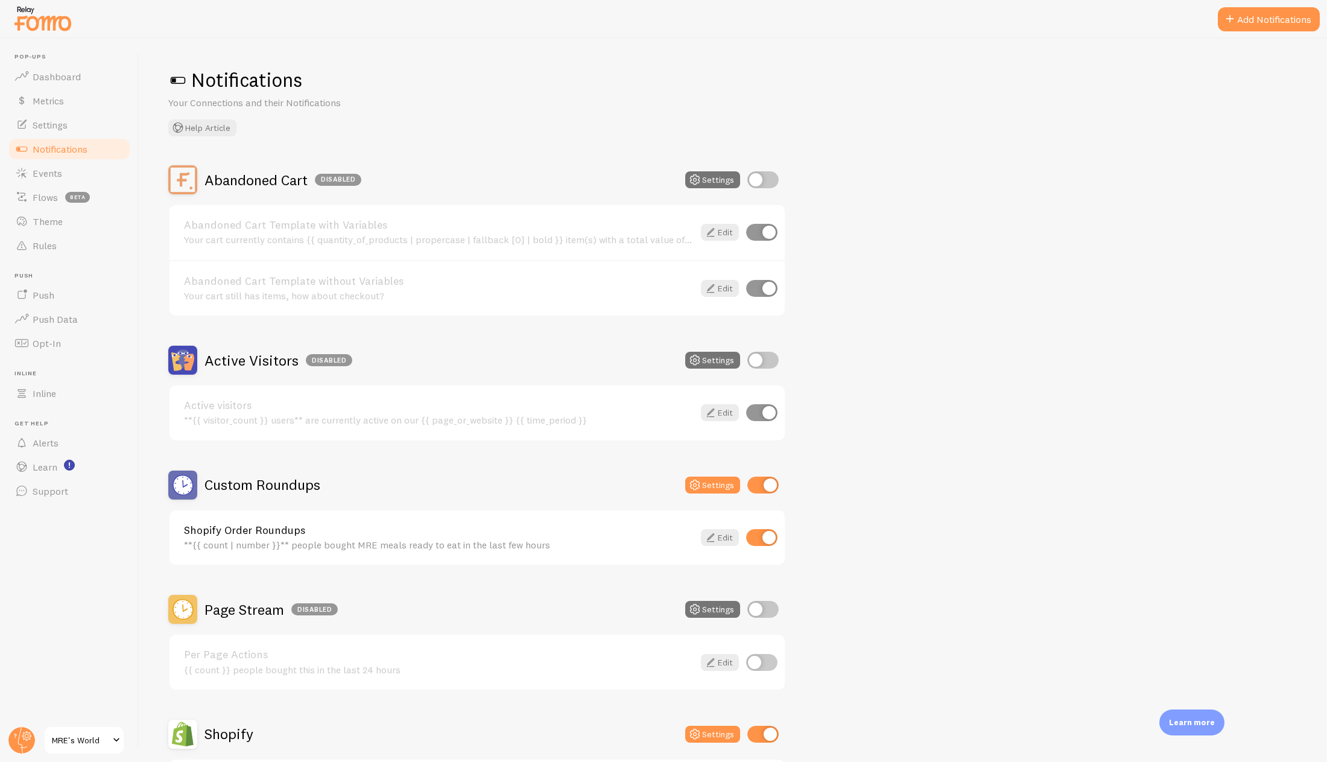
scroll to position [301, 0]
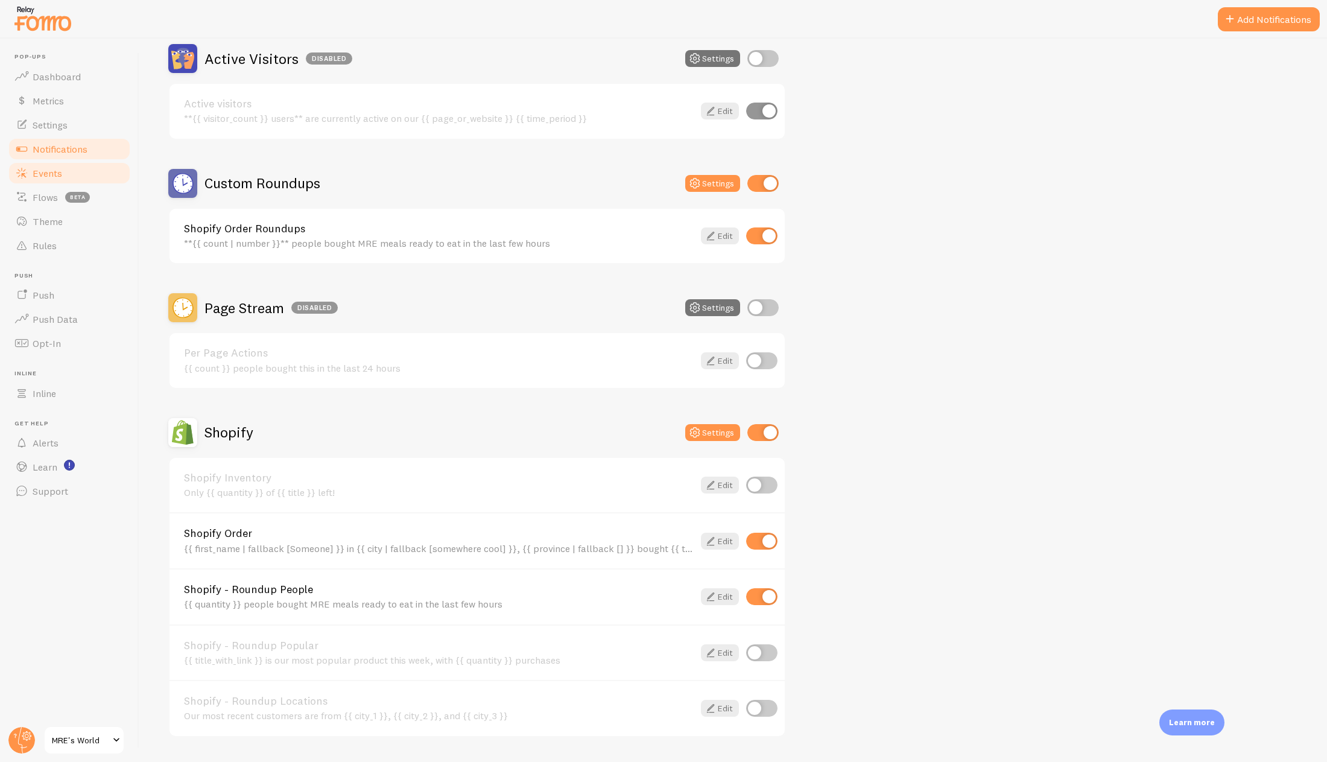
click at [76, 169] on link "Events" at bounding box center [69, 173] width 124 height 24
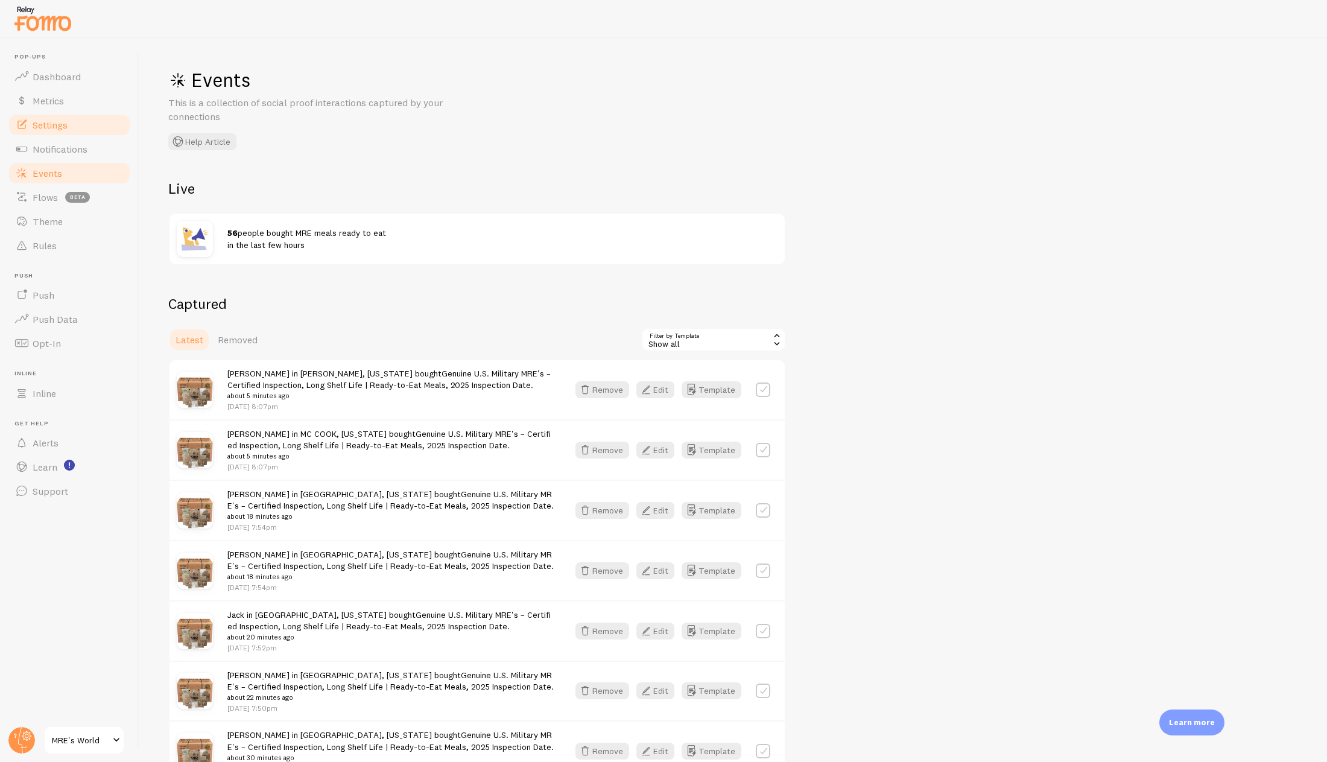
click at [77, 123] on link "Settings" at bounding box center [69, 125] width 124 height 24
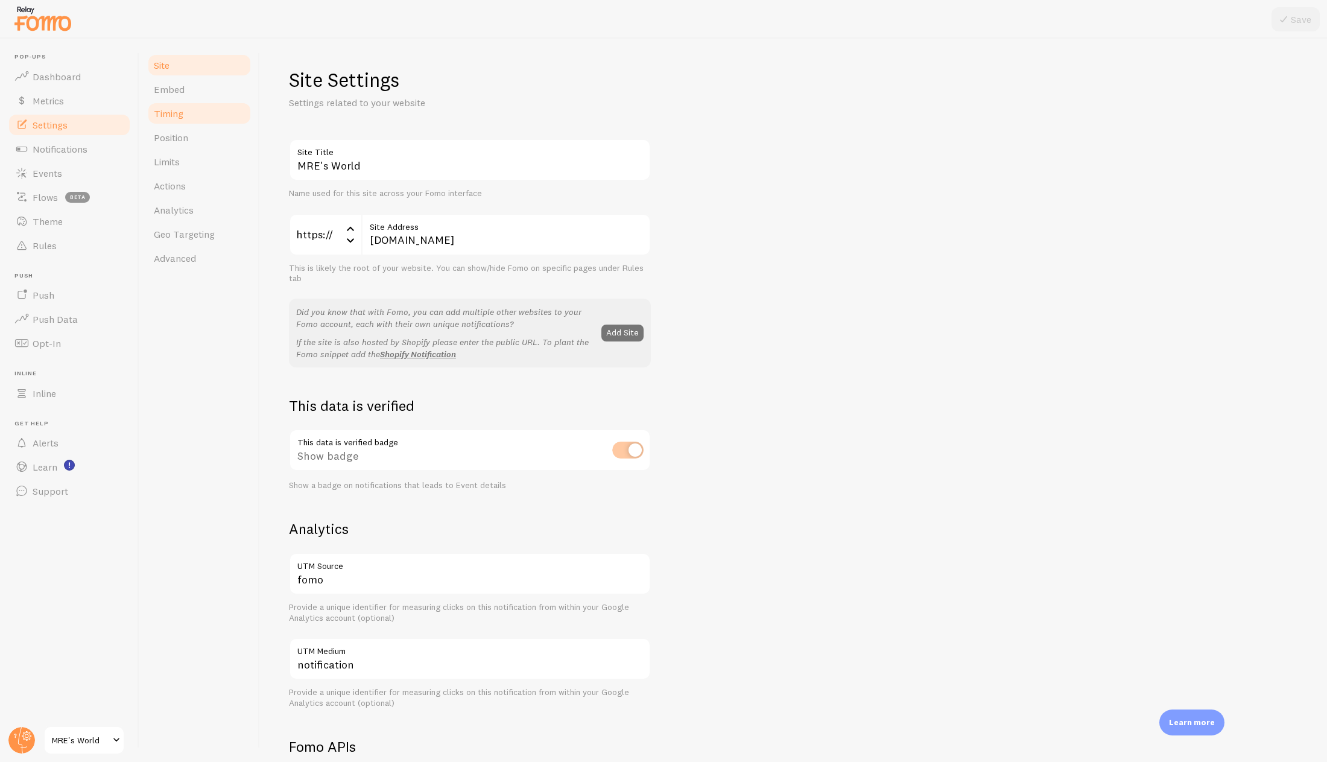
click at [195, 119] on link "Timing" at bounding box center [200, 113] width 106 height 24
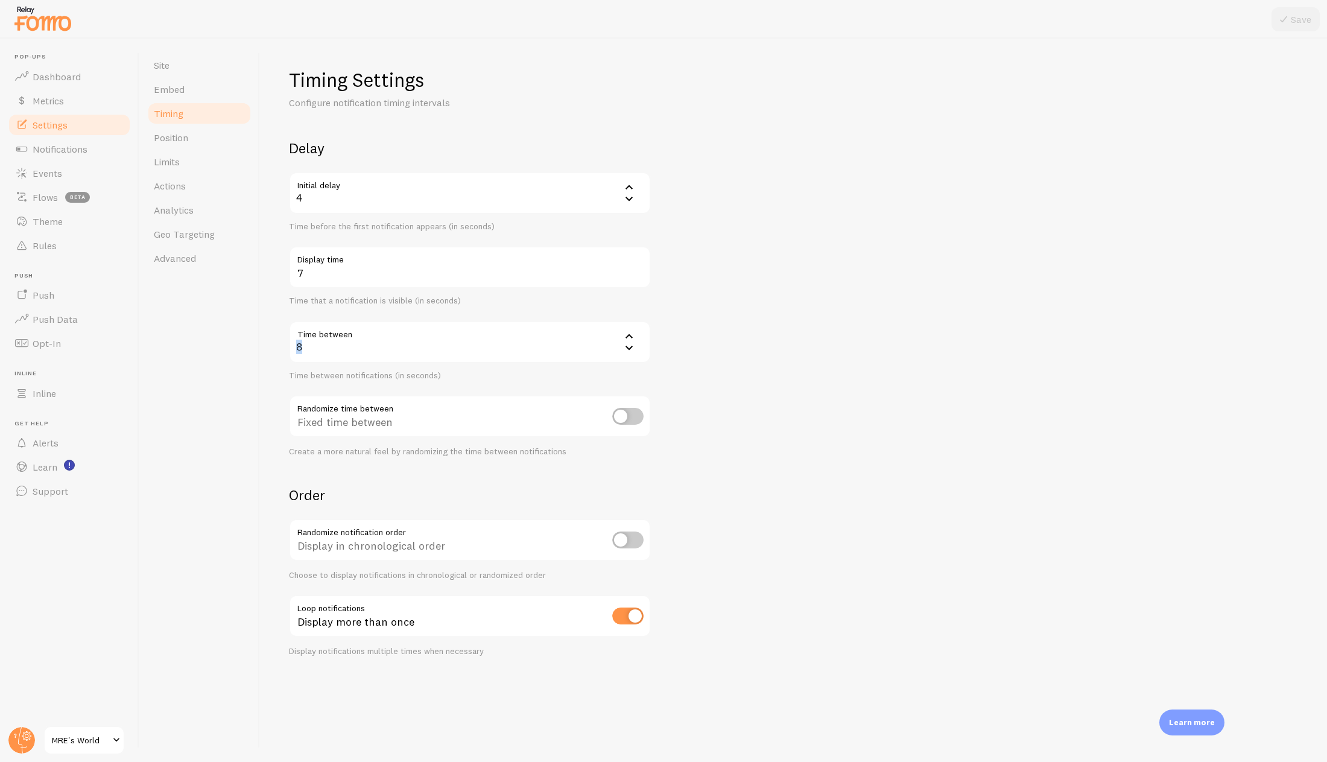
drag, startPoint x: 310, startPoint y: 341, endPoint x: 279, endPoint y: 339, distance: 31.4
click at [279, 339] on div "Timing Settings Configure notification timing intervals Delay Initial delay 4 4…" at bounding box center [793, 400] width 1067 height 723
click at [416, 350] on div "8" at bounding box center [470, 342] width 362 height 42
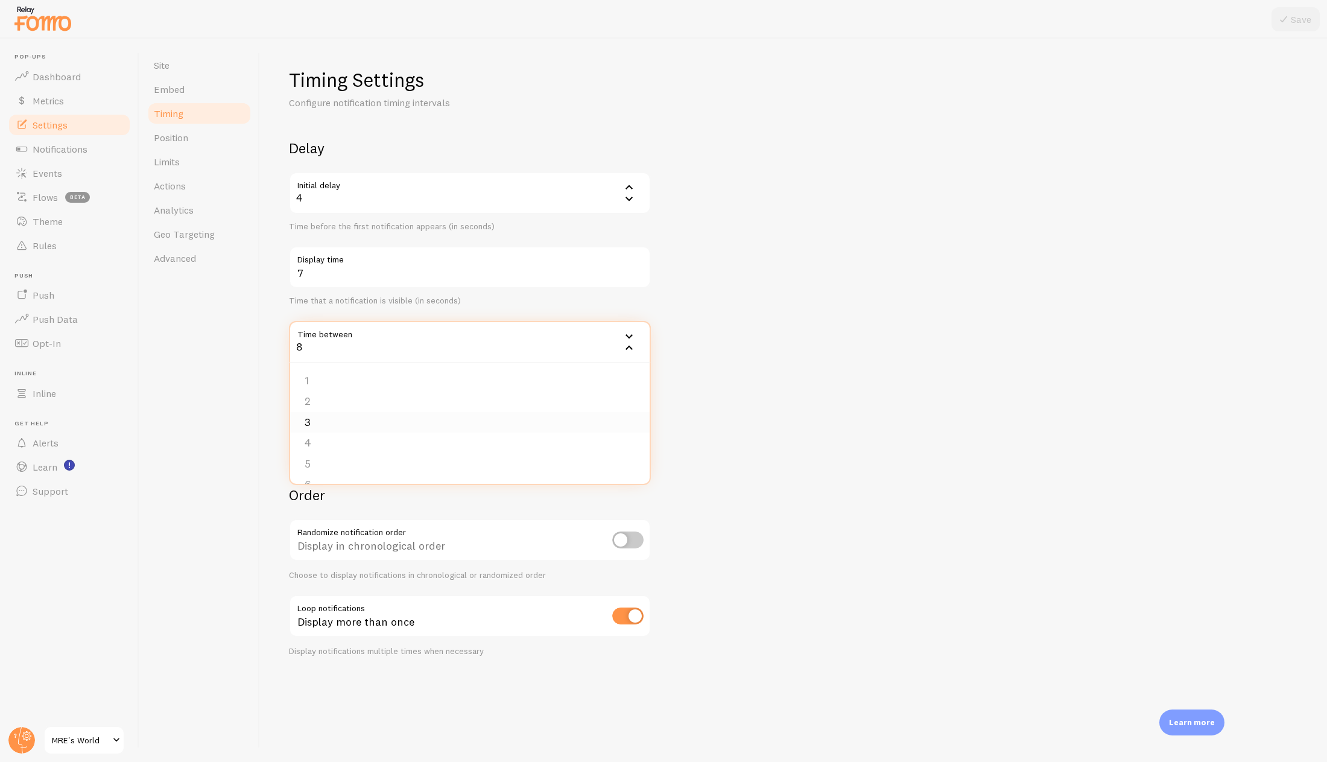
drag, startPoint x: 379, startPoint y: 408, endPoint x: 376, endPoint y: 415, distance: 8.2
click at [376, 415] on ul "1 2 3 4 5 6 7 8 9 10 11 12 13 14 15 16 17 18 19 20" at bounding box center [469, 423] width 359 height 121
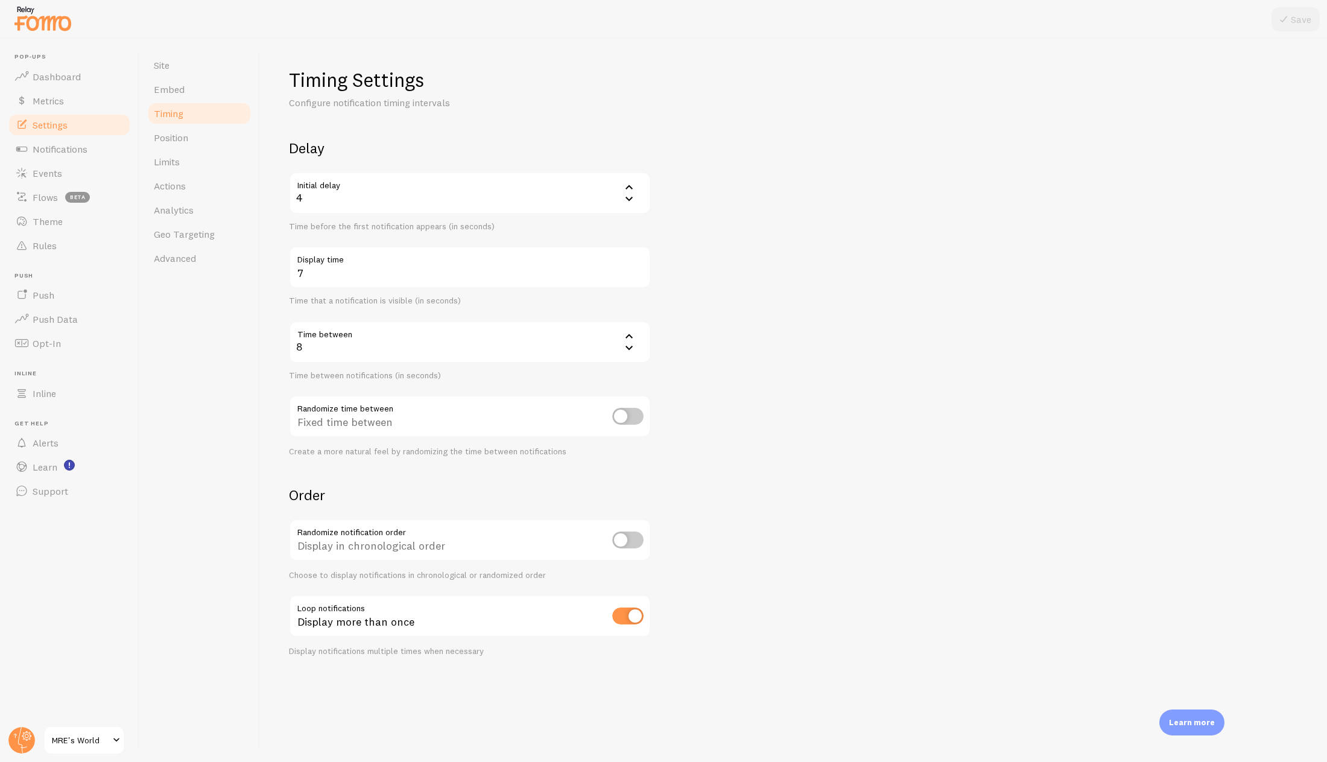
click at [407, 352] on div "8" at bounding box center [470, 342] width 362 height 42
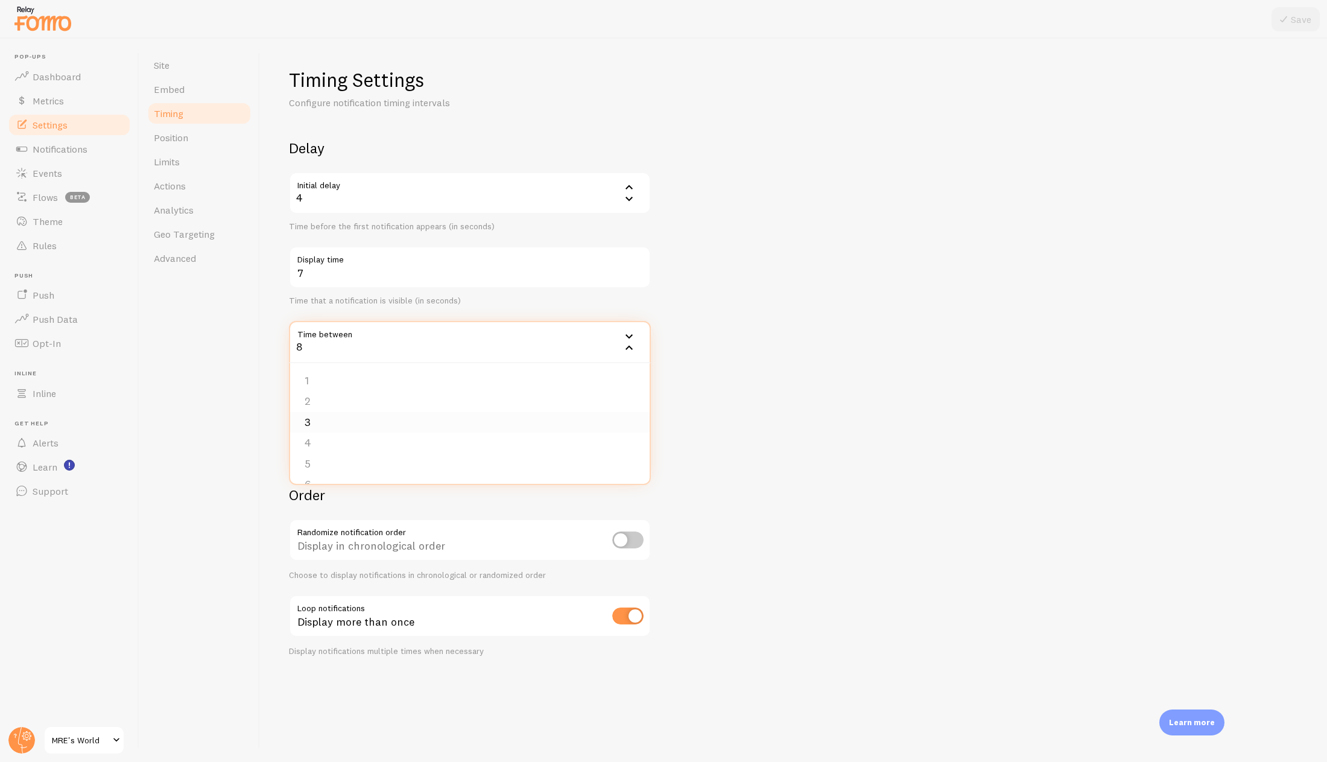
click at [333, 427] on li "3" at bounding box center [469, 422] width 359 height 21
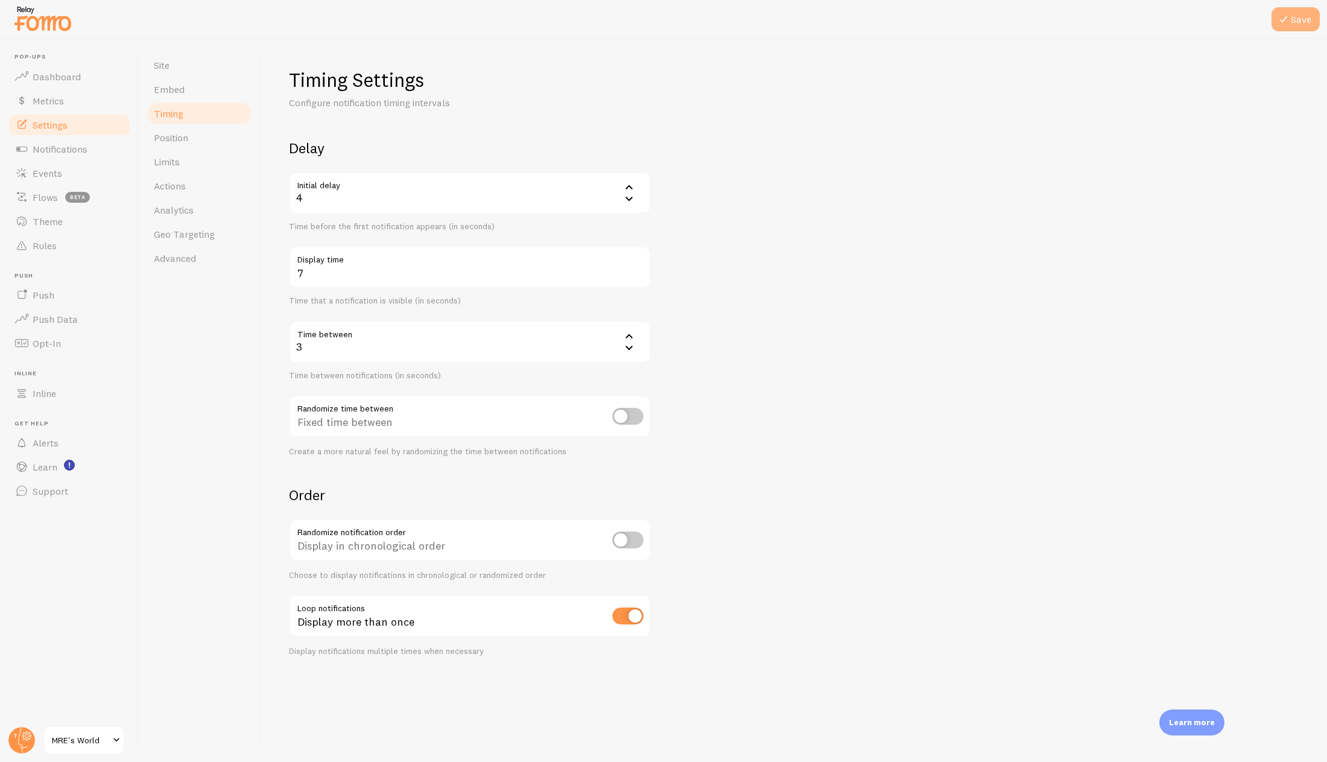
click at [1304, 17] on button "Save" at bounding box center [1295, 19] width 48 height 24
click at [64, 168] on link "Events" at bounding box center [69, 173] width 124 height 24
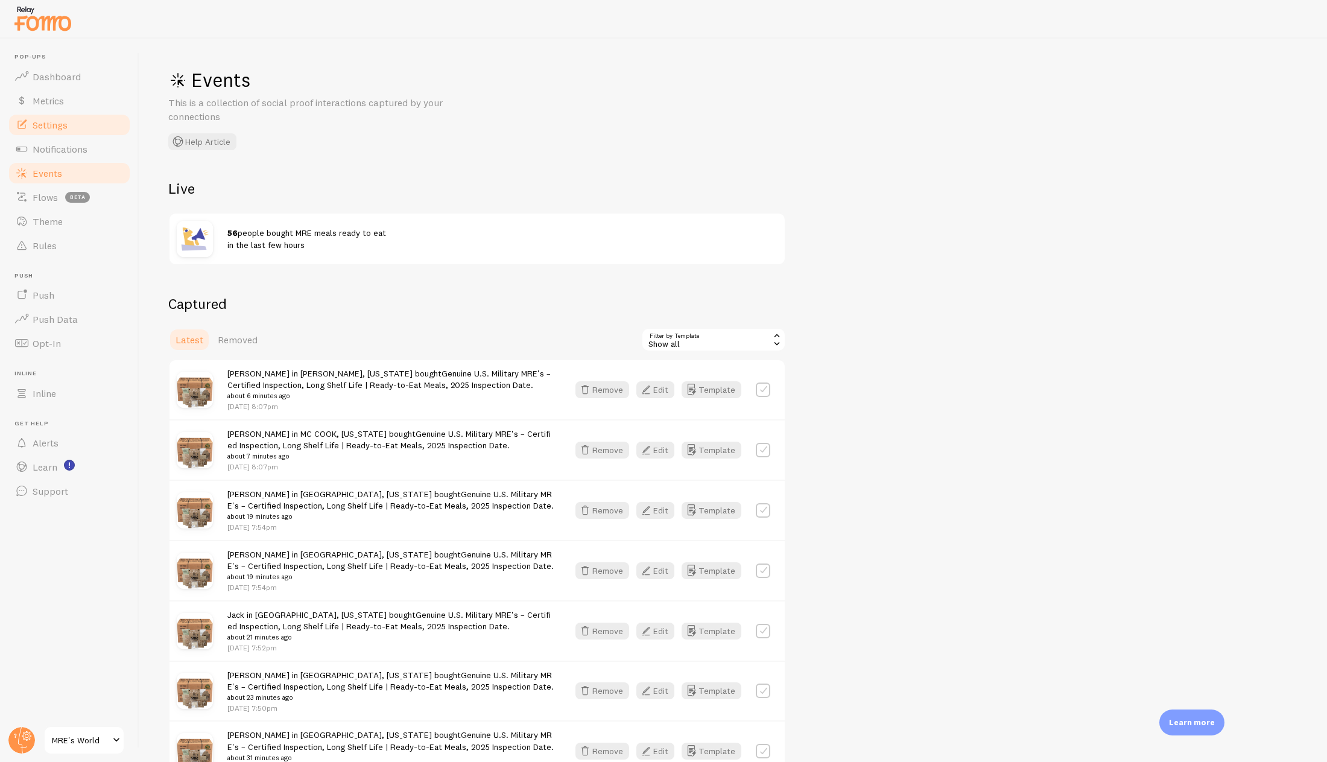
click at [63, 119] on span "Settings" at bounding box center [50, 125] width 35 height 12
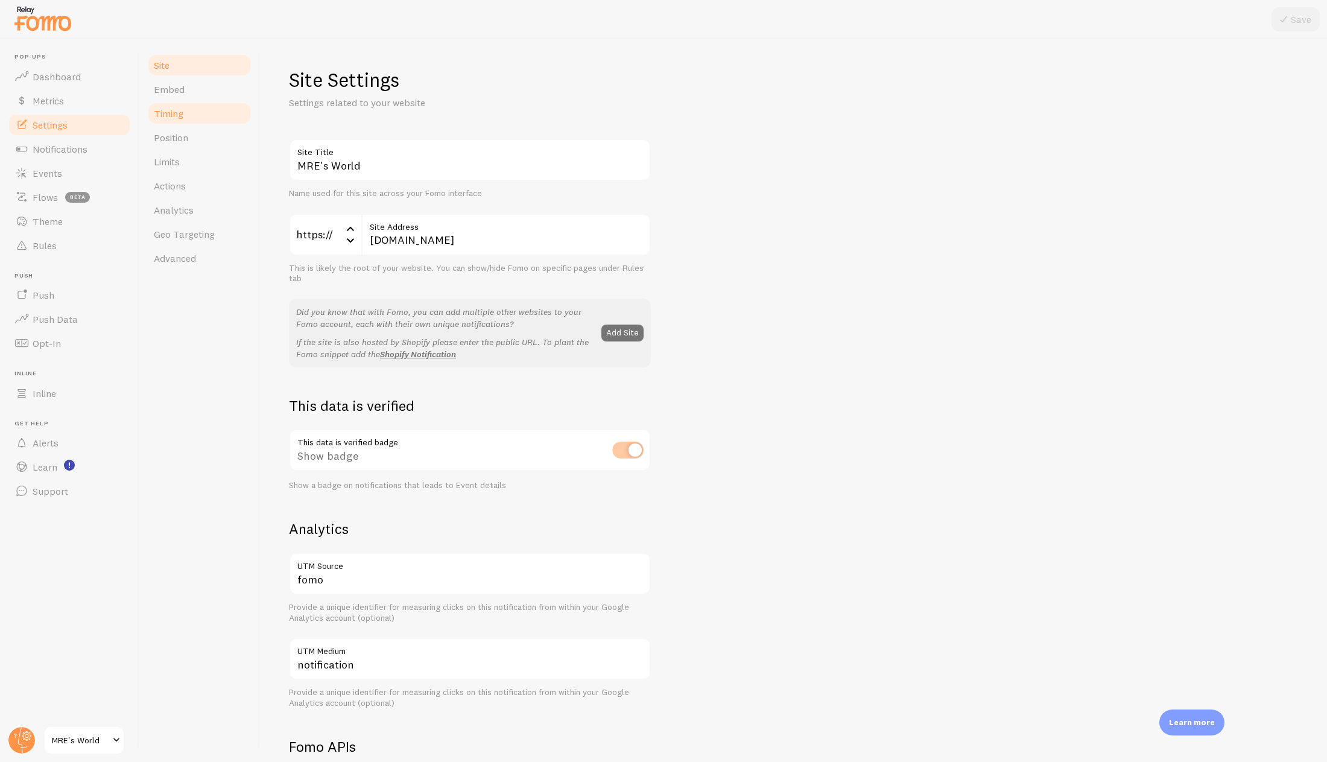
click at [191, 110] on link "Timing" at bounding box center [200, 113] width 106 height 24
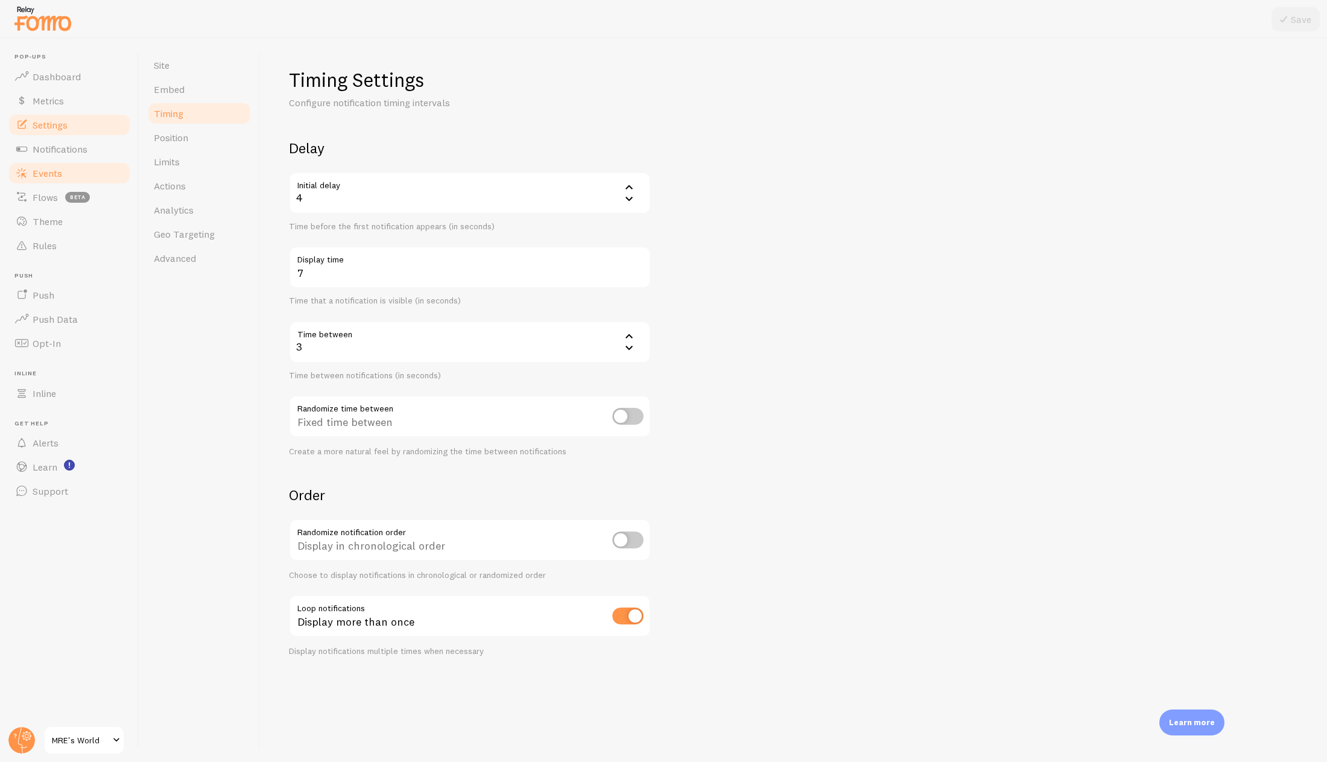
click at [89, 165] on link "Events" at bounding box center [69, 173] width 124 height 24
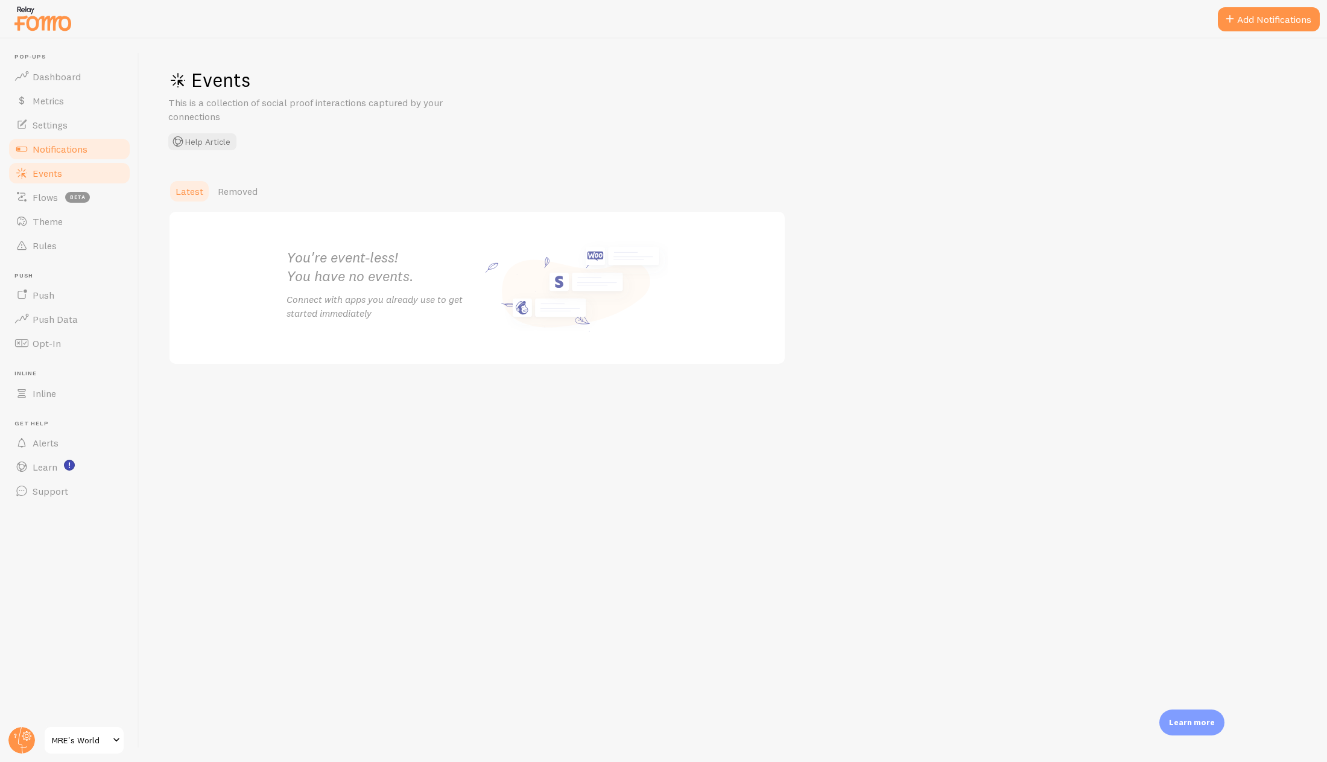
click at [90, 158] on link "Notifications" at bounding box center [69, 149] width 124 height 24
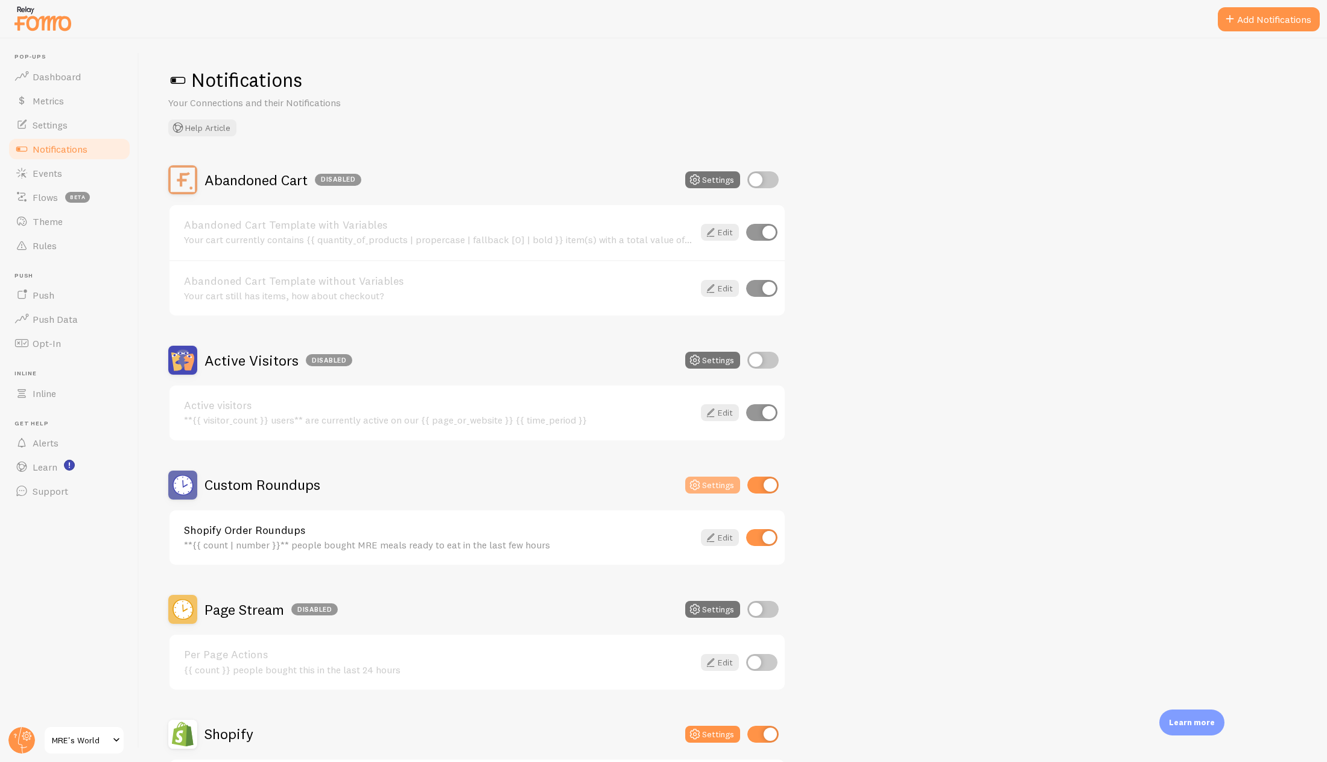
click at [714, 490] on button "Settings" at bounding box center [712, 484] width 55 height 17
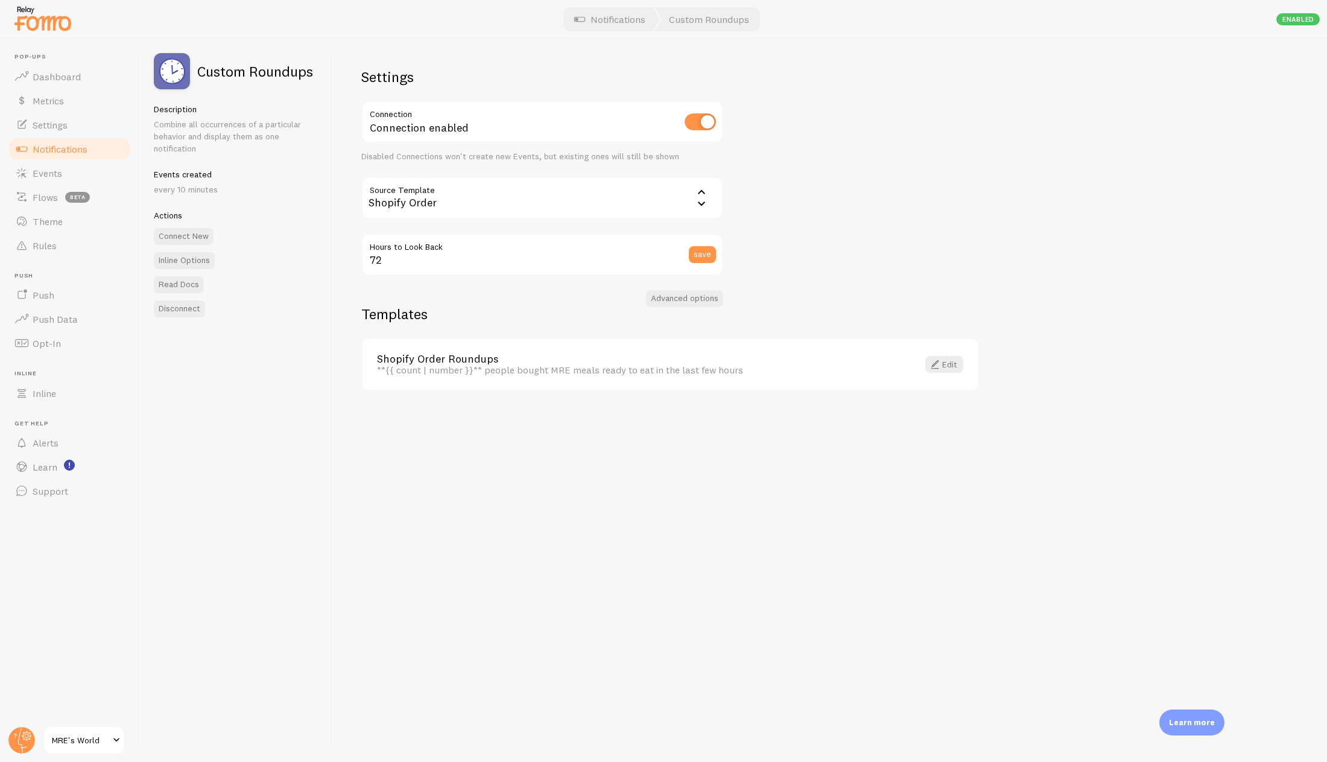
click at [75, 148] on span "Notifications" at bounding box center [60, 149] width 55 height 12
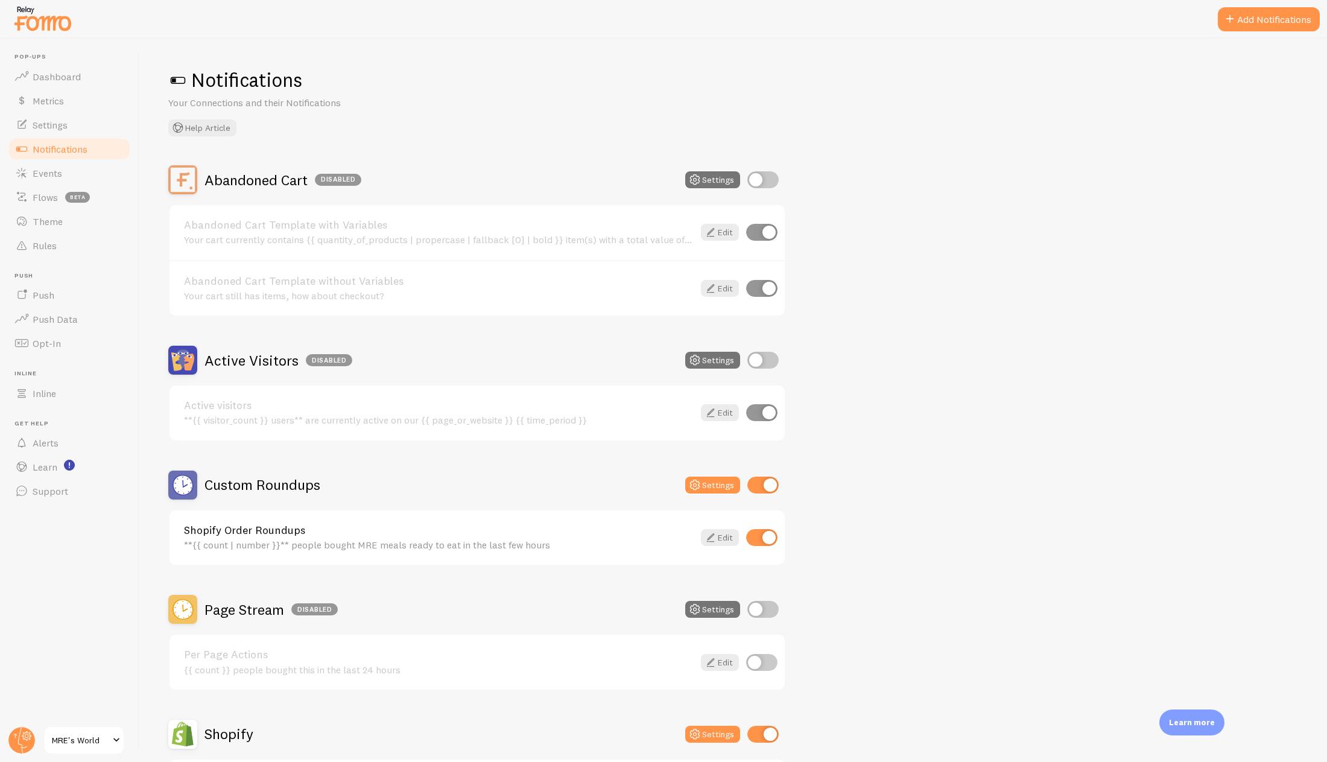
scroll to position [241, 0]
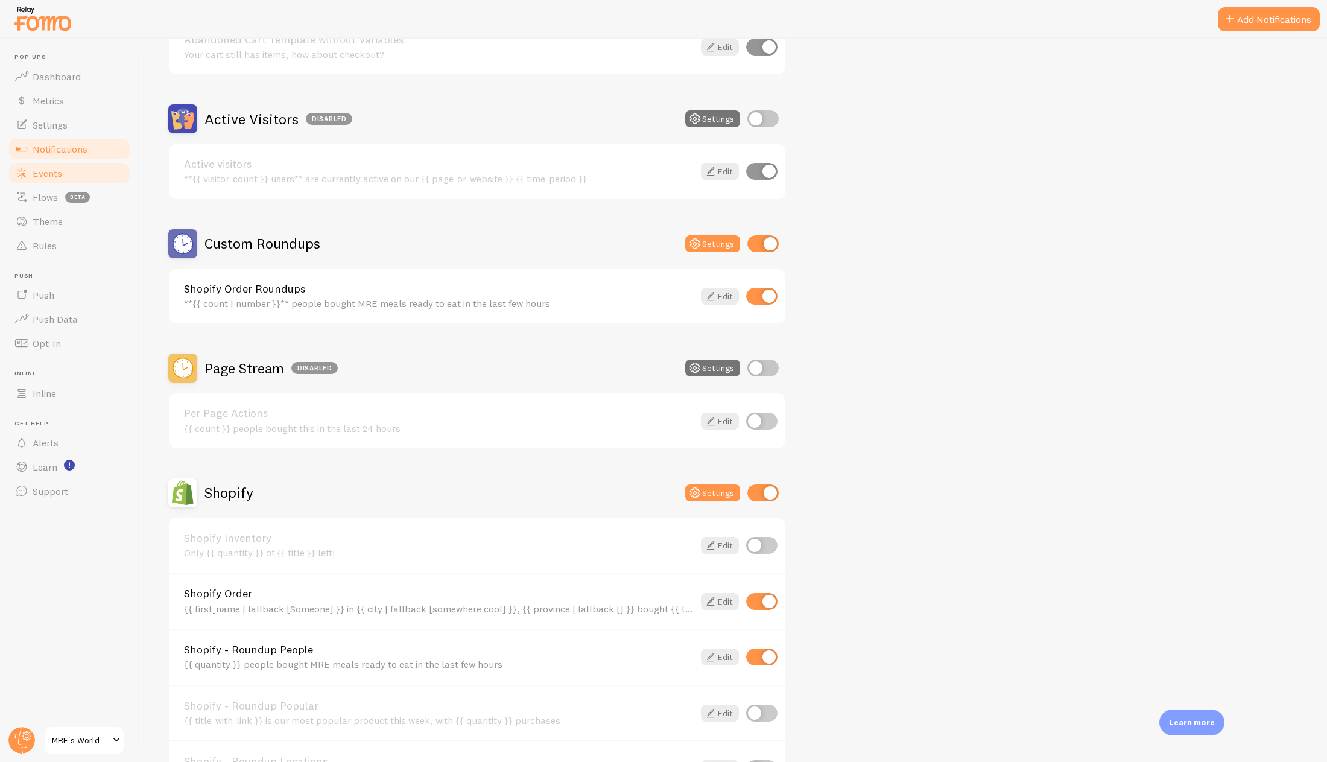
click at [60, 182] on link "Events" at bounding box center [69, 173] width 124 height 24
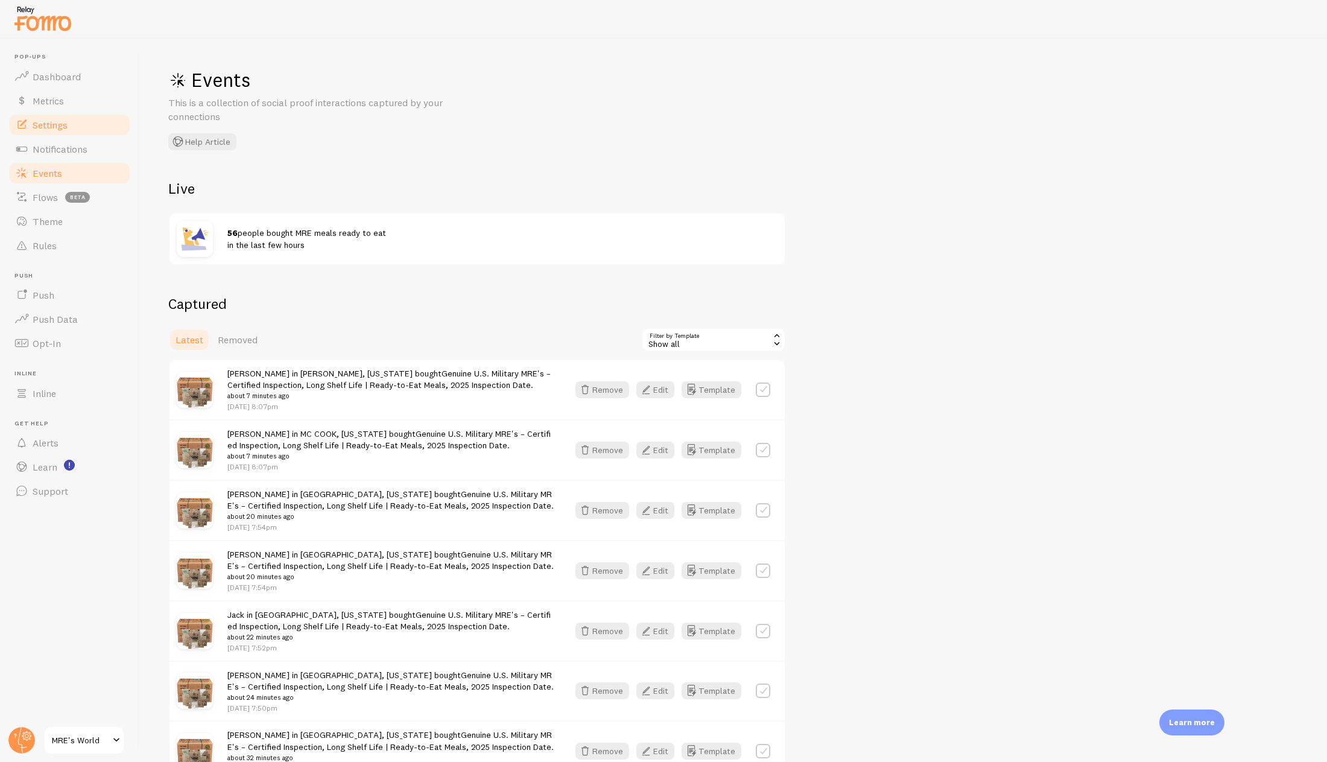
click at [59, 130] on span "Settings" at bounding box center [50, 125] width 35 height 12
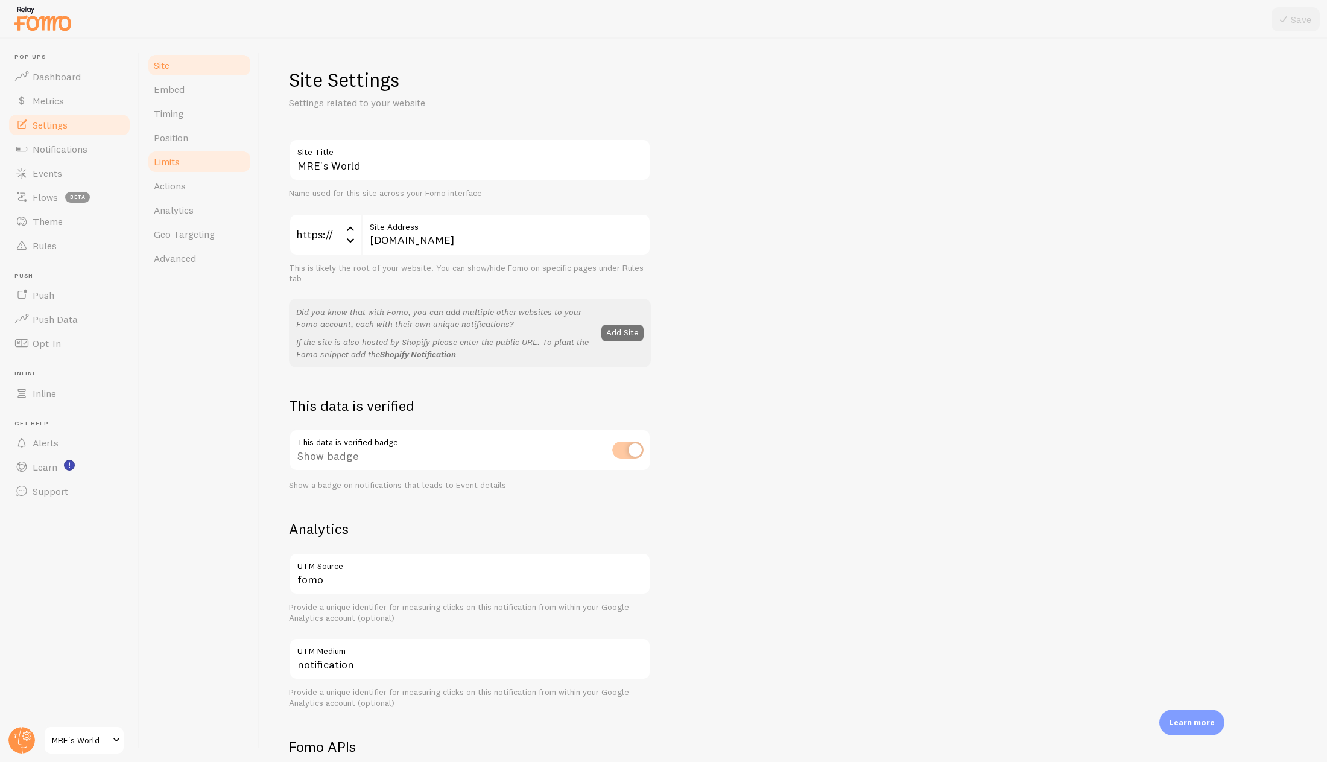
click at [187, 162] on link "Limits" at bounding box center [200, 162] width 106 height 24
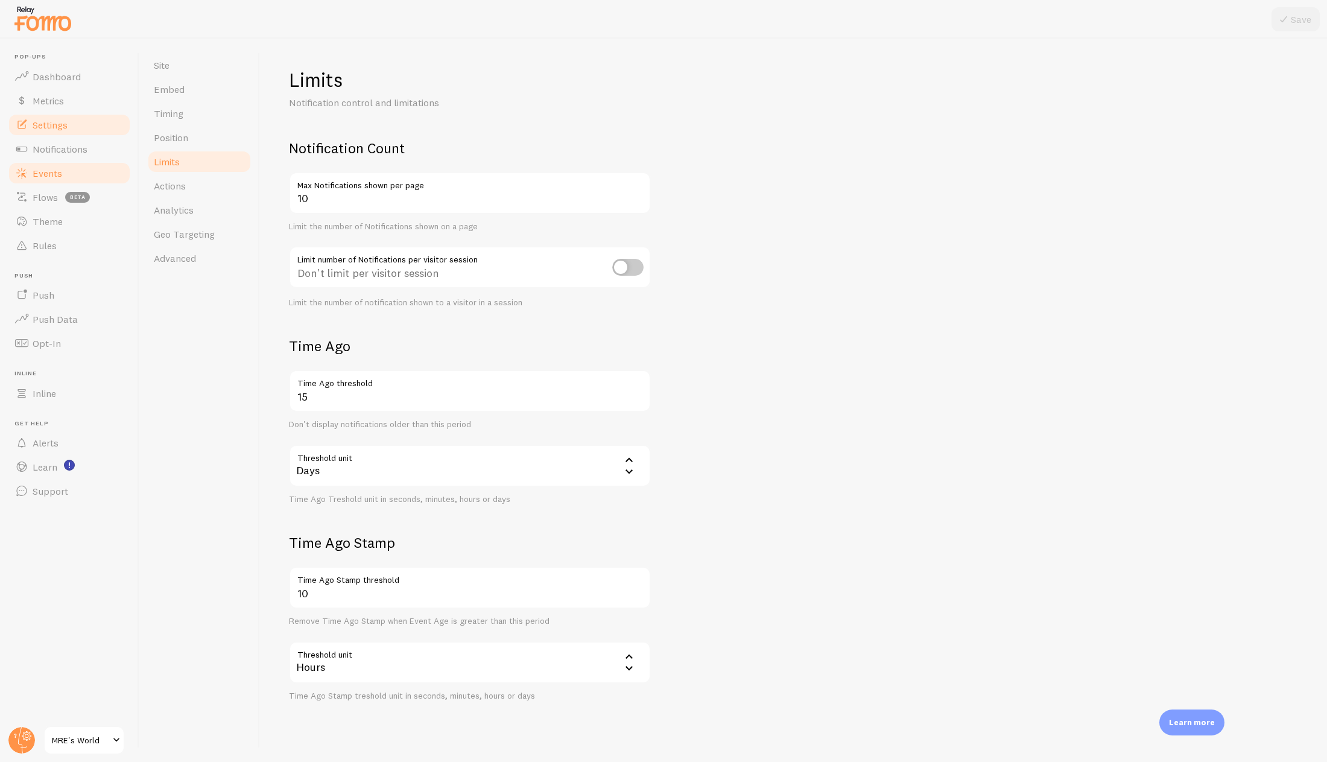
click at [72, 165] on link "Events" at bounding box center [69, 173] width 124 height 24
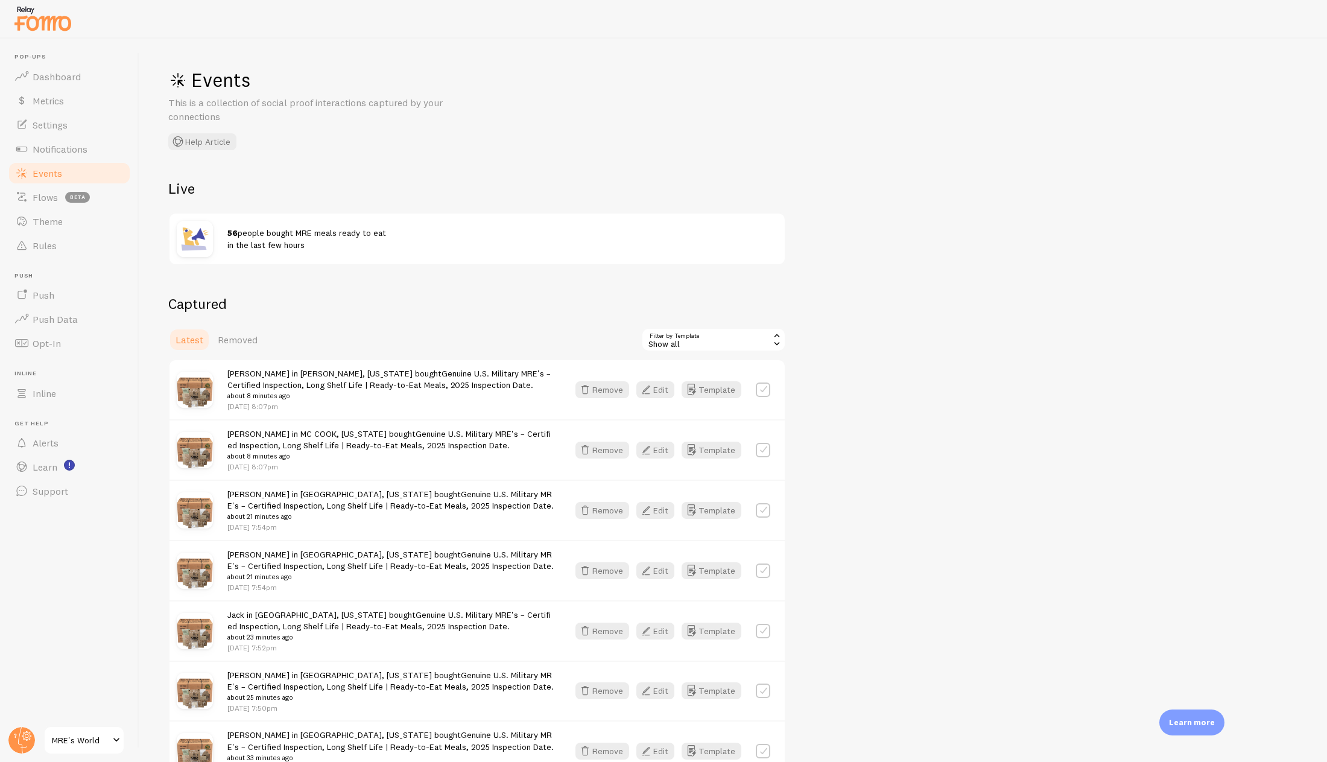
click at [90, 163] on link "Events" at bounding box center [69, 173] width 124 height 24
click at [90, 151] on link "Notifications" at bounding box center [69, 149] width 124 height 24
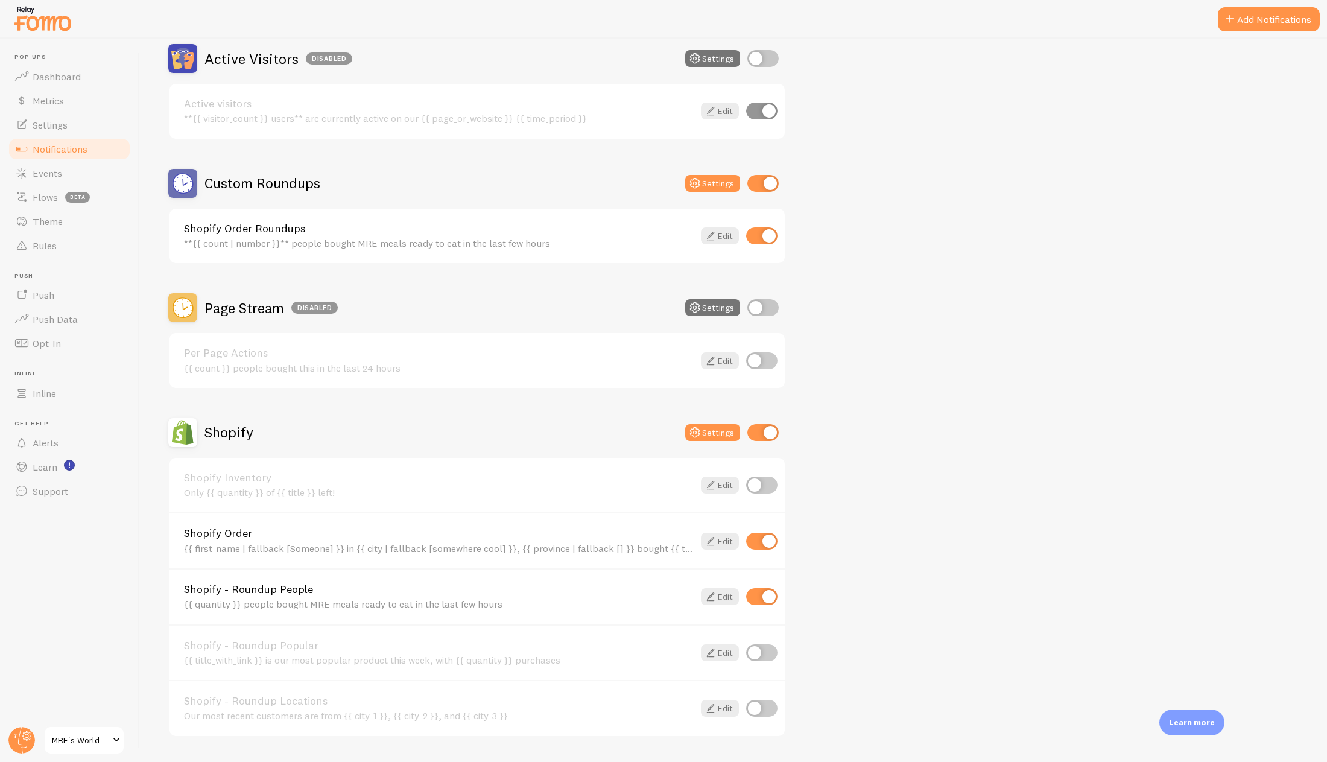
scroll to position [422, 0]
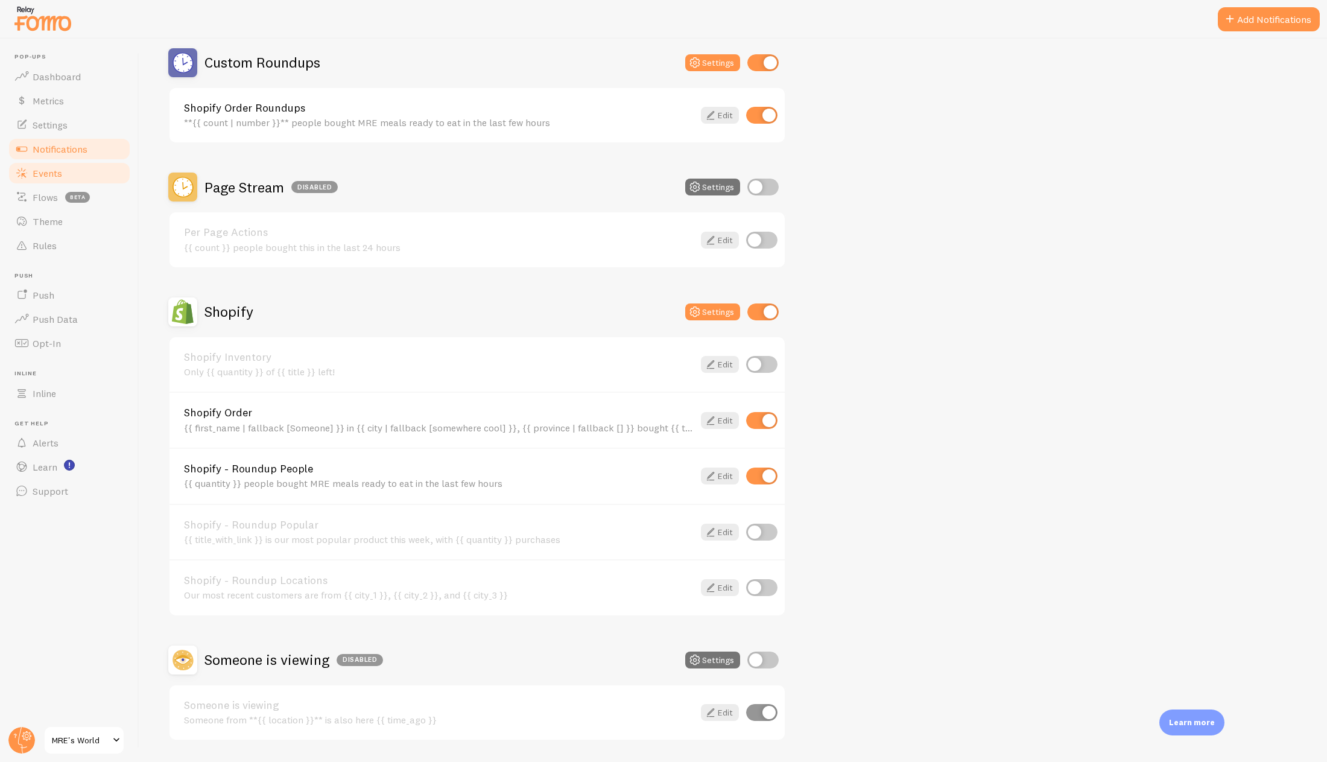
click at [71, 168] on link "Events" at bounding box center [69, 173] width 124 height 24
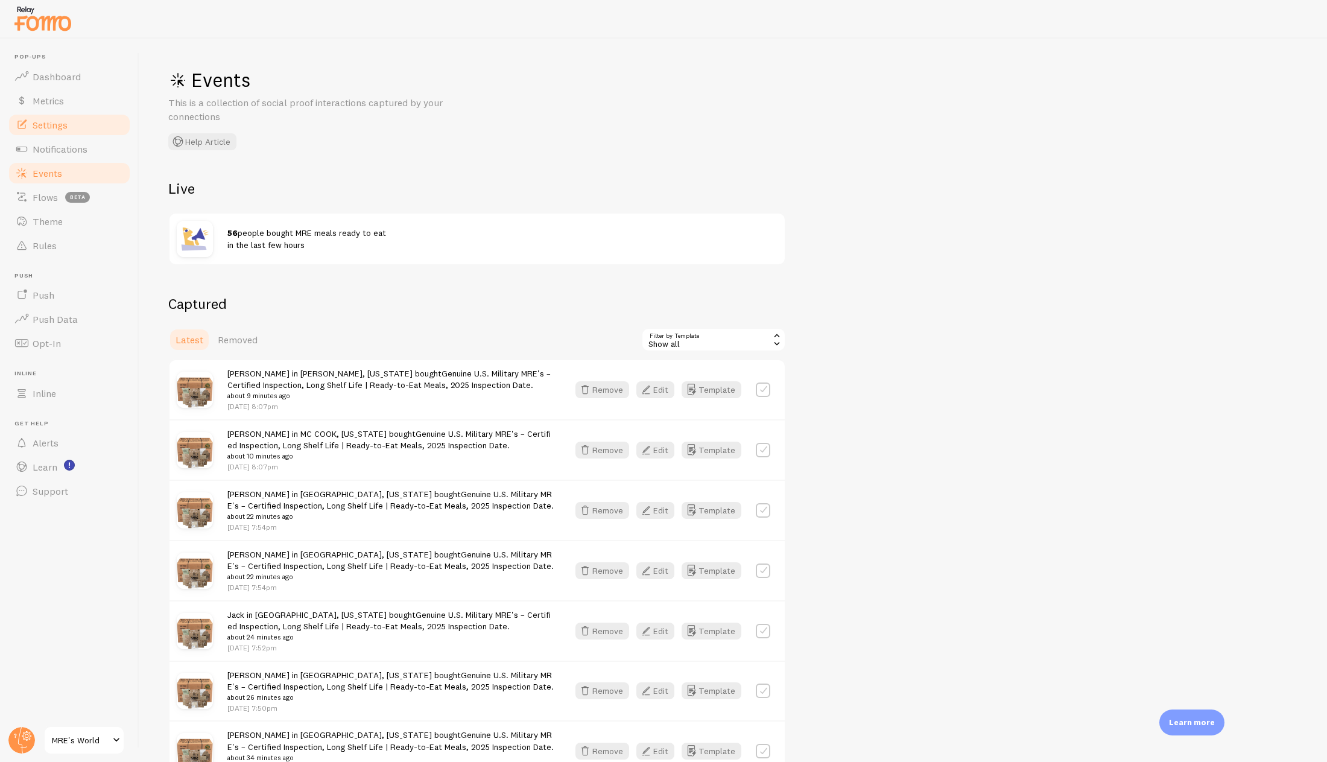
click at [90, 127] on link "Settings" at bounding box center [69, 125] width 124 height 24
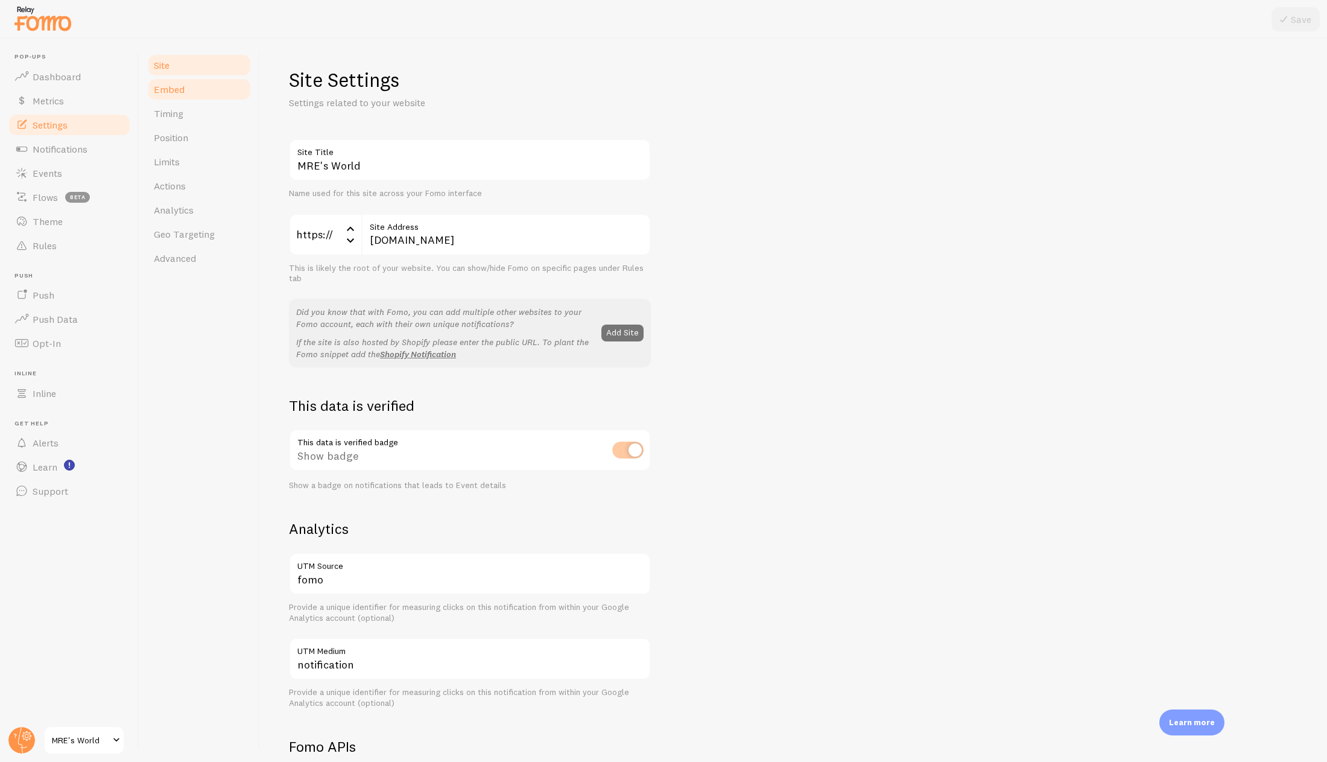
click at [184, 93] on link "Embed" at bounding box center [200, 89] width 106 height 24
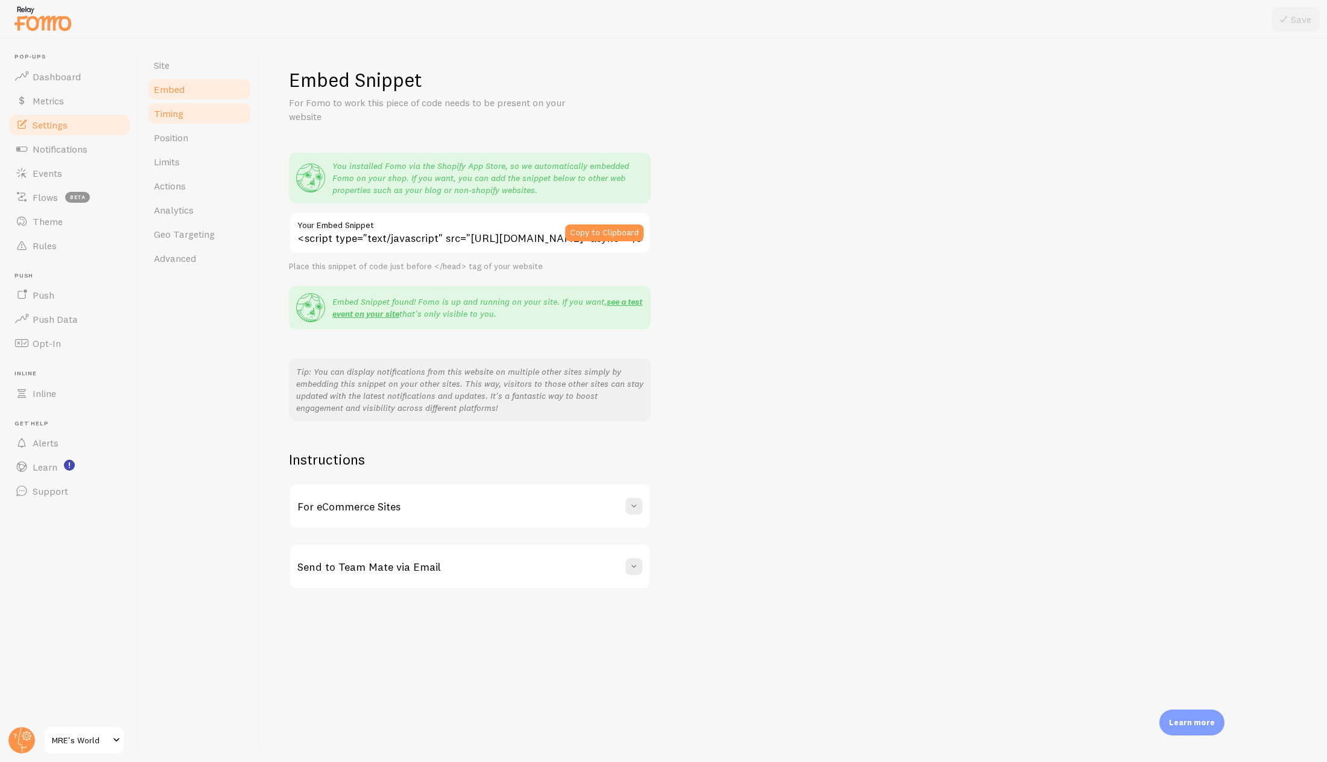
click at [182, 119] on link "Timing" at bounding box center [200, 113] width 106 height 24
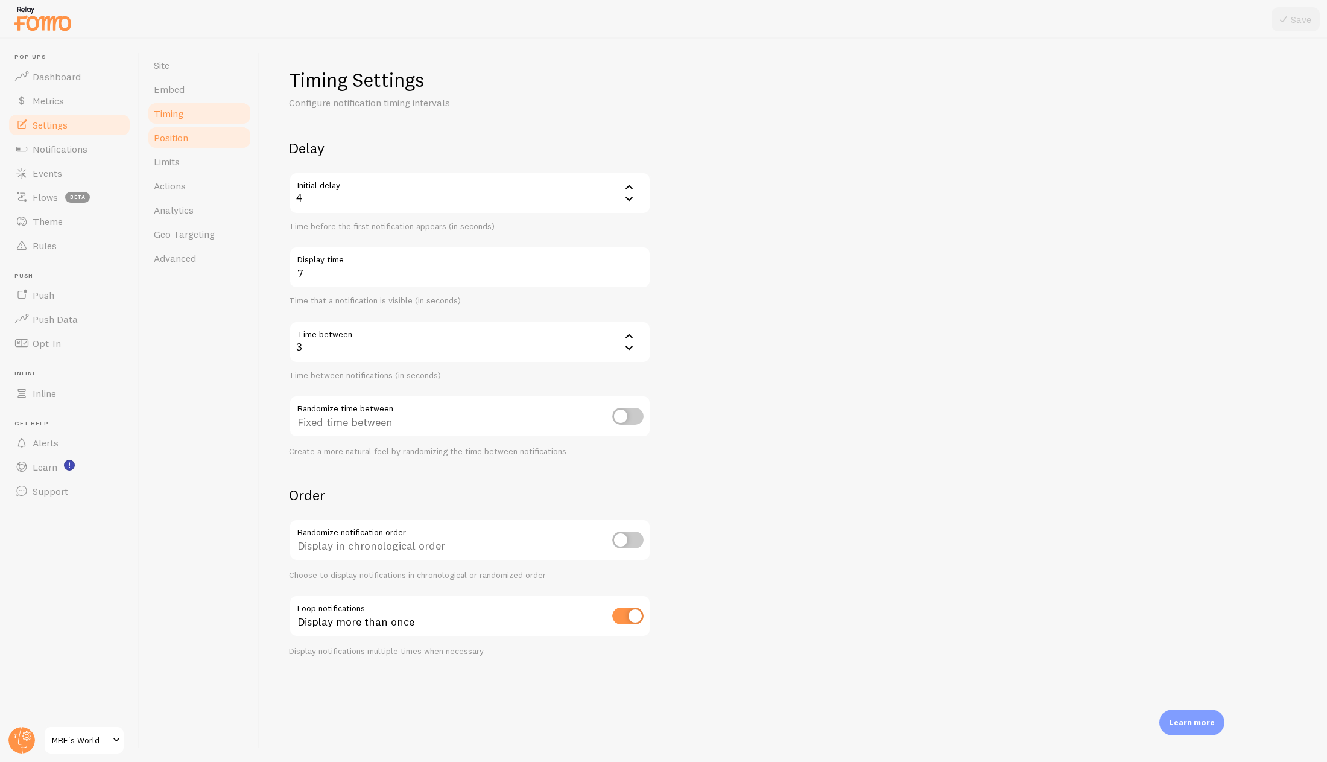
click at [182, 144] on link "Position" at bounding box center [200, 137] width 106 height 24
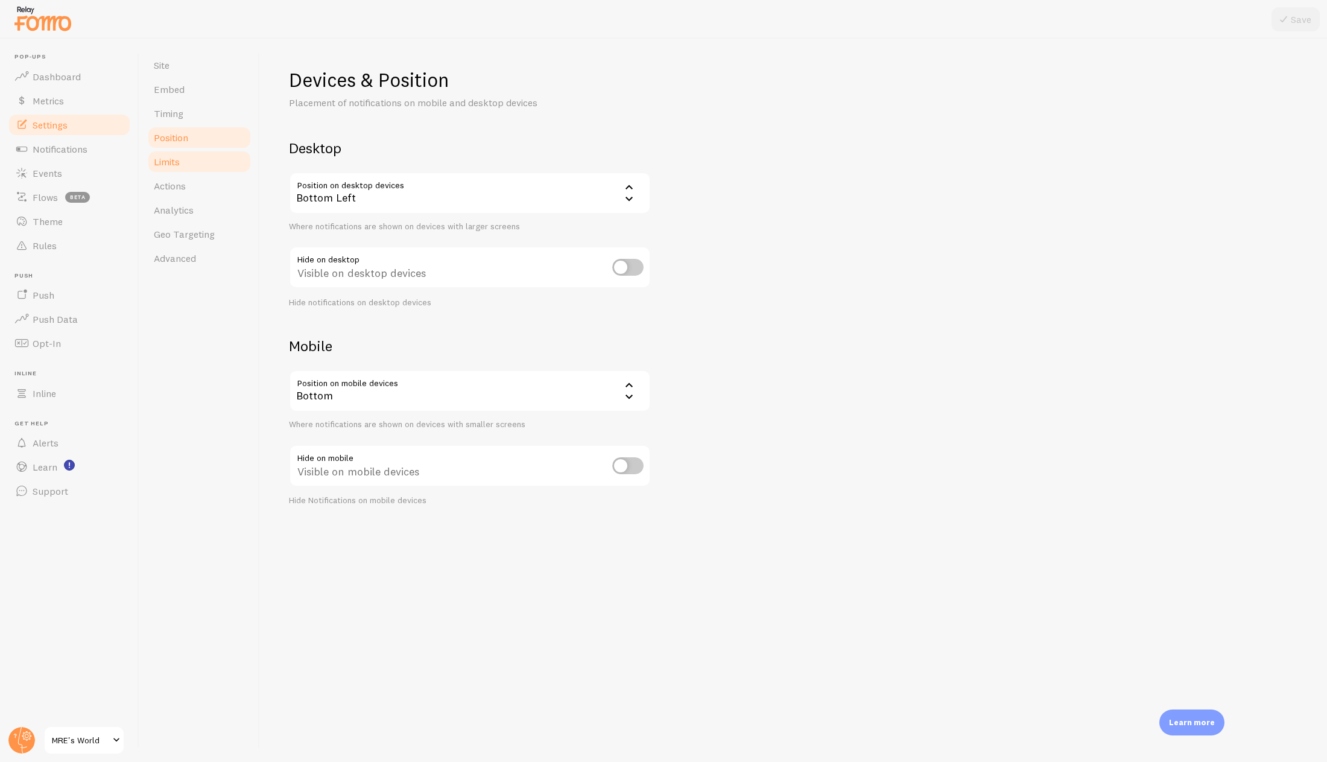
click at [183, 161] on link "Limits" at bounding box center [200, 162] width 106 height 24
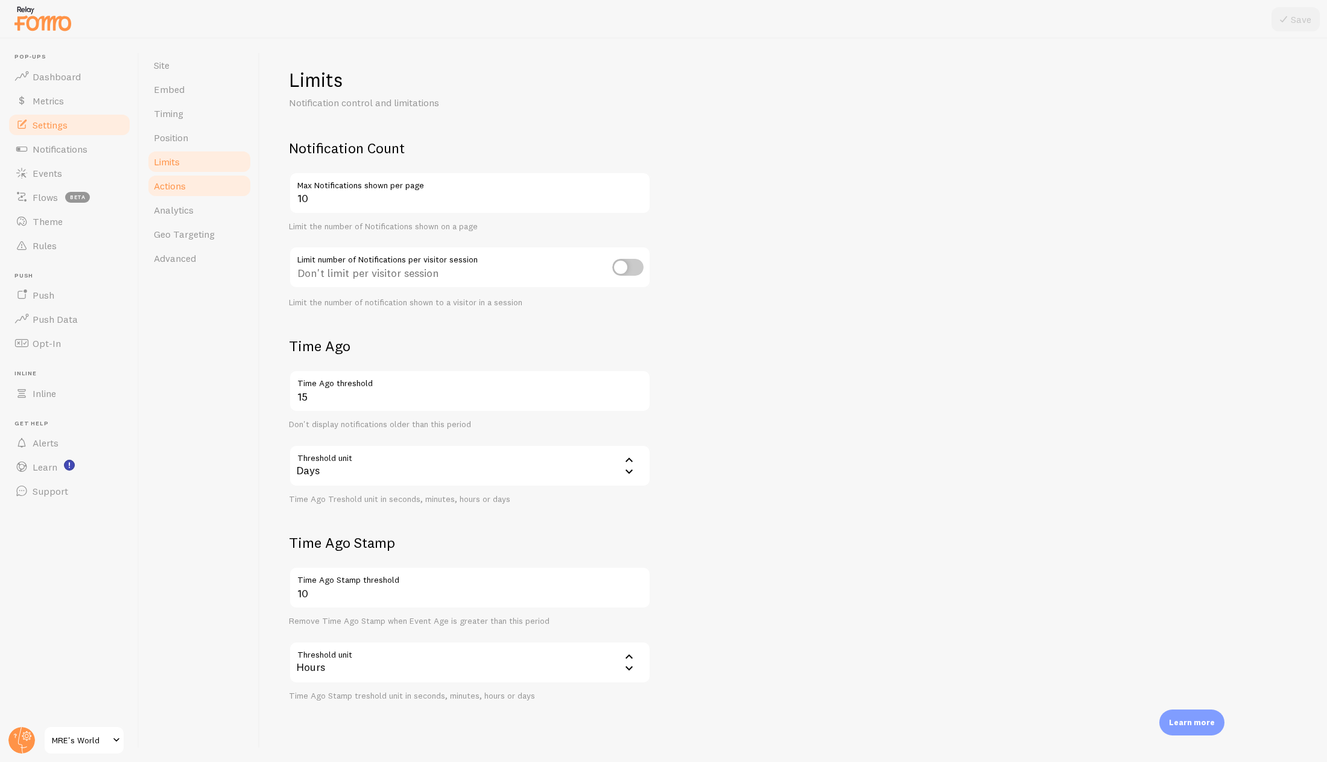
click at [184, 182] on span "Actions" at bounding box center [170, 186] width 32 height 12
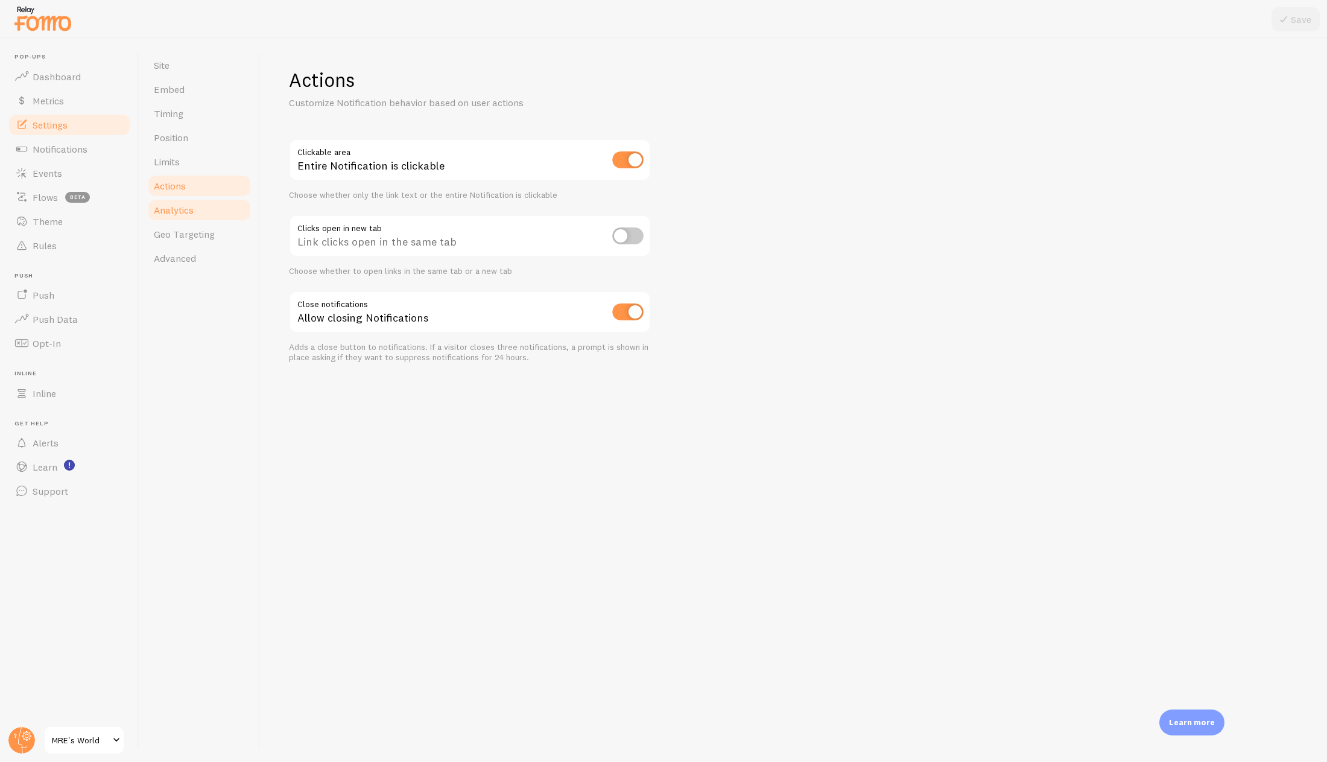
click at [187, 209] on span "Analytics" at bounding box center [174, 210] width 40 height 12
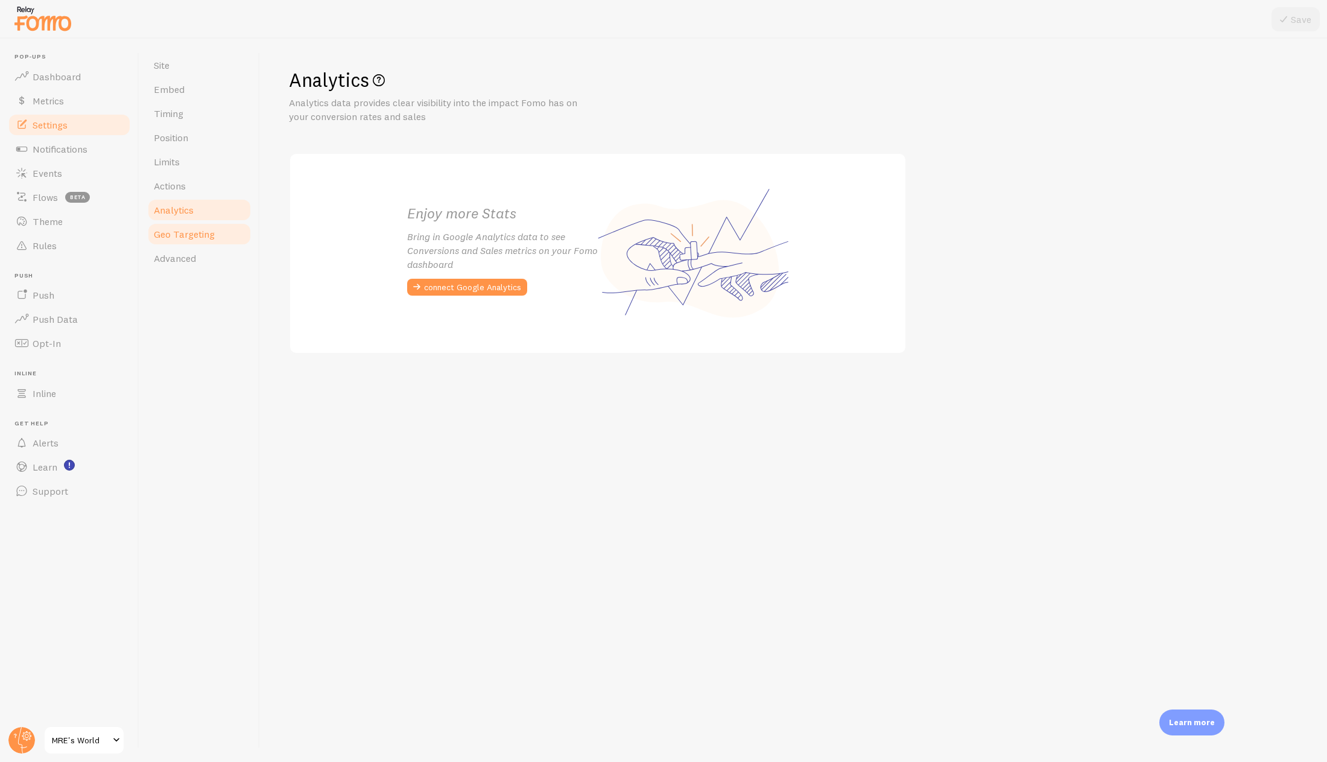
click at [187, 233] on span "Geo Targeting" at bounding box center [184, 234] width 61 height 12
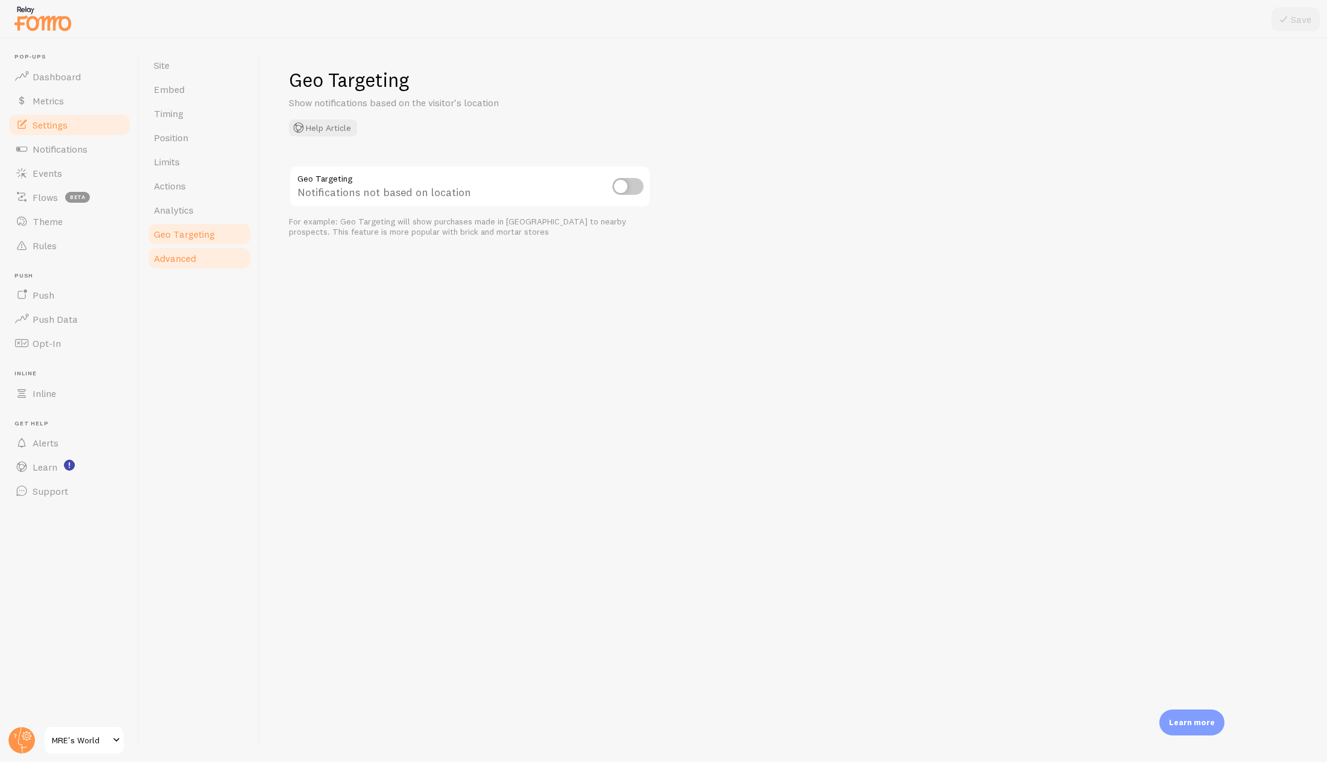
click at [188, 265] on link "Advanced" at bounding box center [200, 258] width 106 height 24
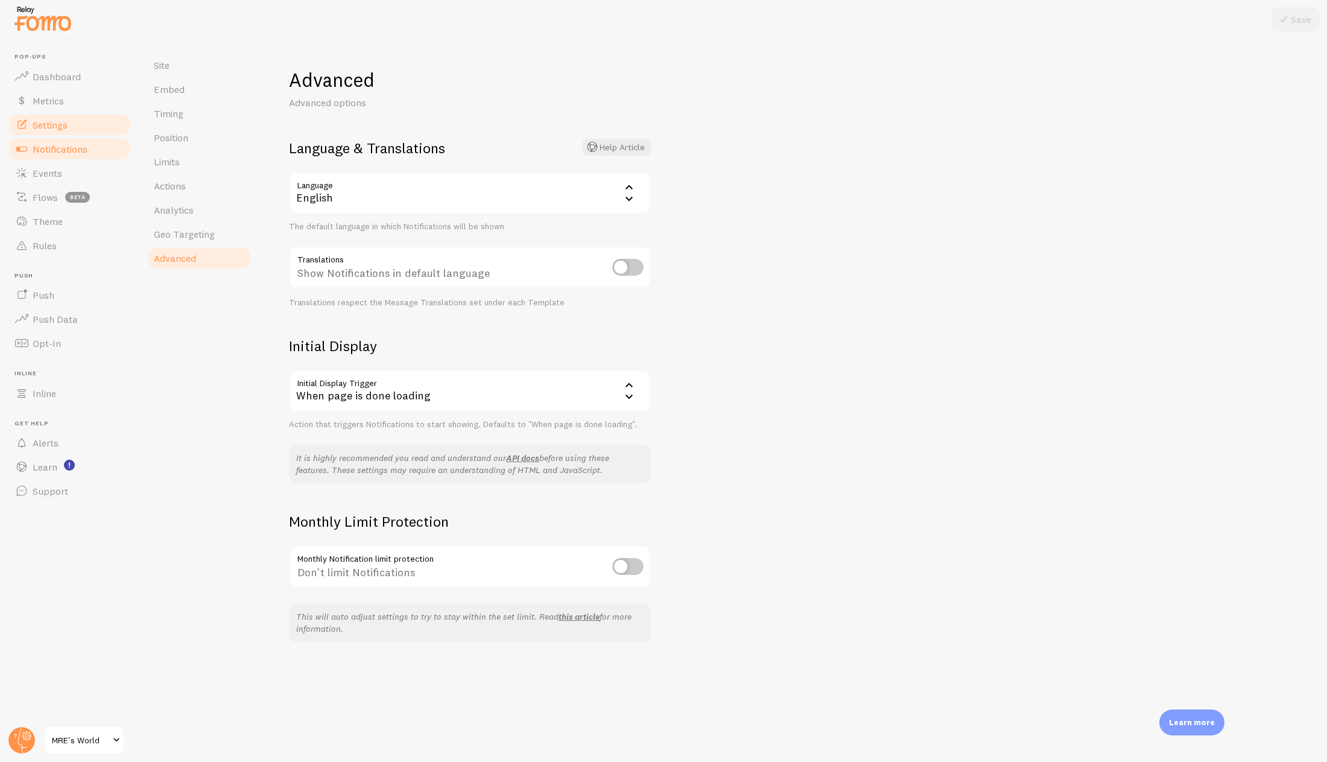
click at [80, 152] on span "Notifications" at bounding box center [60, 149] width 55 height 12
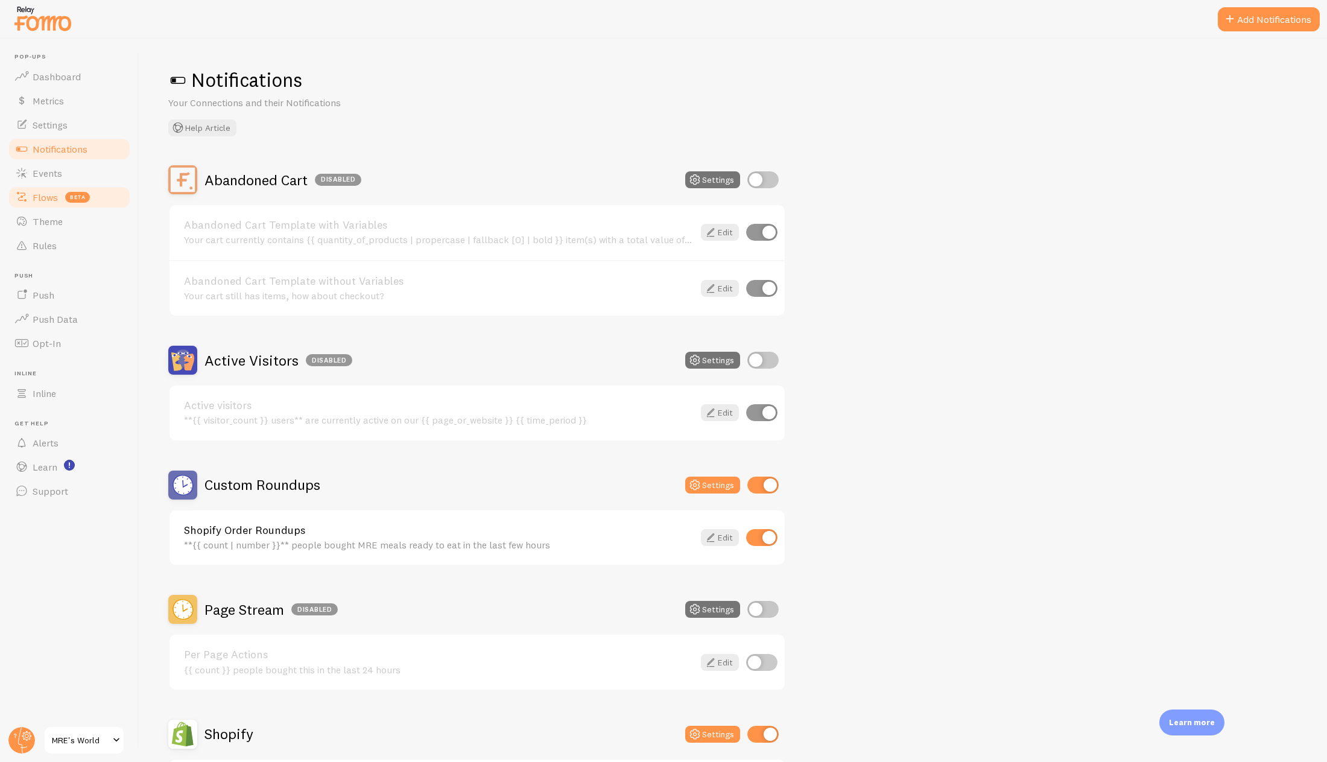
click at [78, 198] on span "beta" at bounding box center [77, 197] width 25 height 11
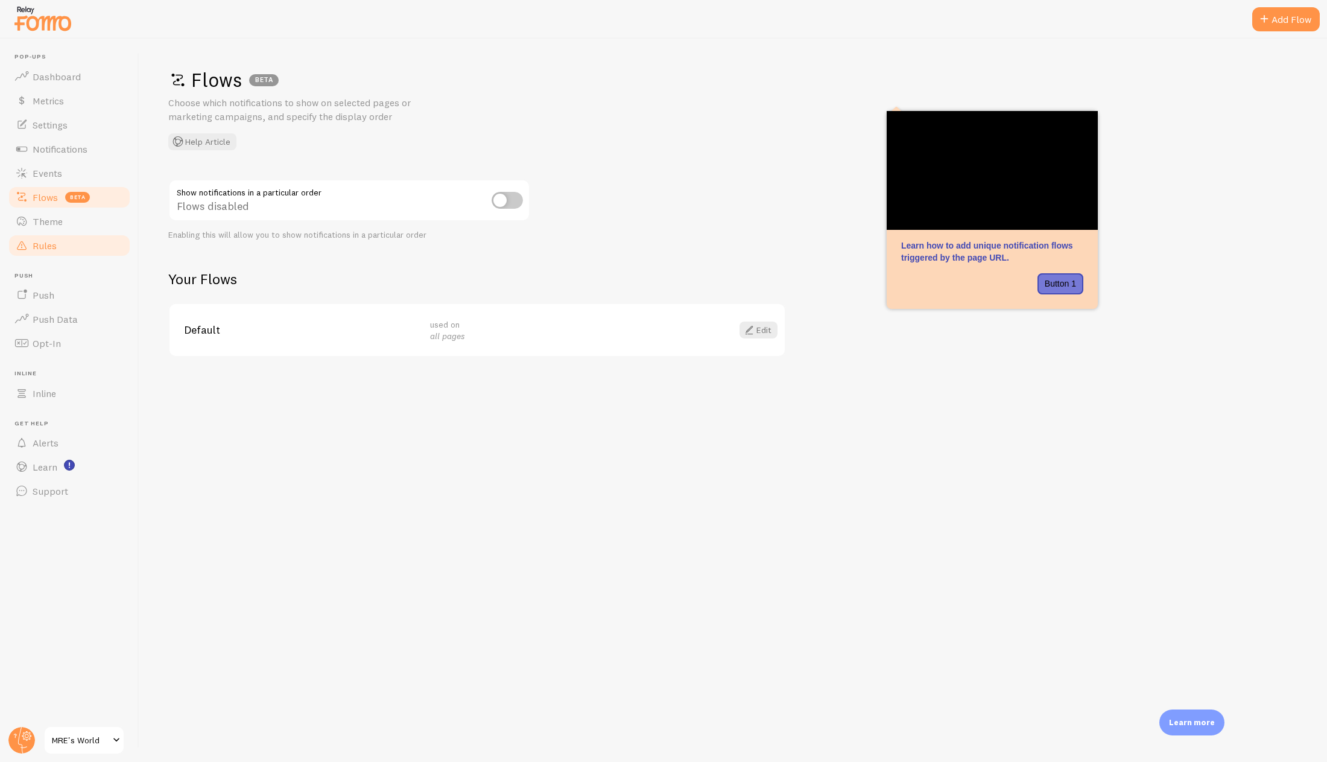
click at [61, 245] on link "Rules" at bounding box center [69, 245] width 124 height 24
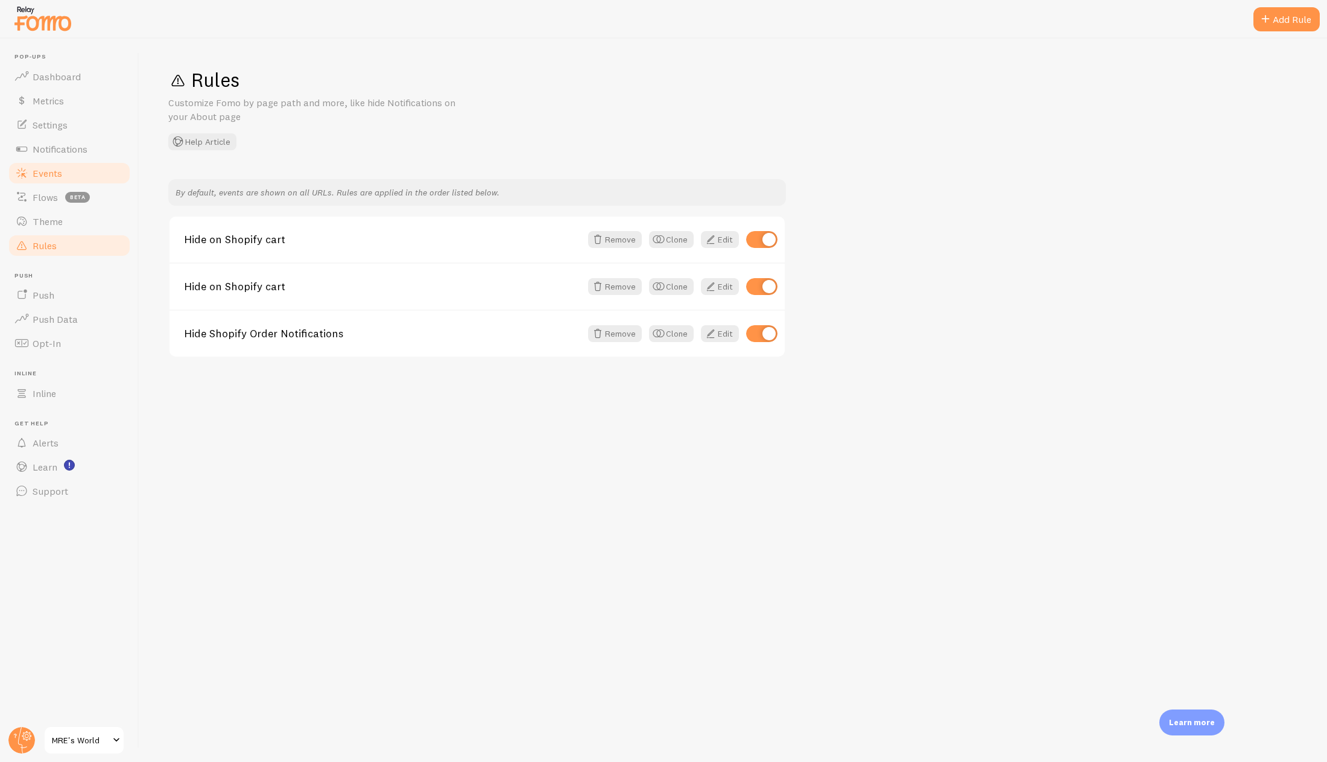
click at [57, 164] on link "Events" at bounding box center [69, 173] width 124 height 24
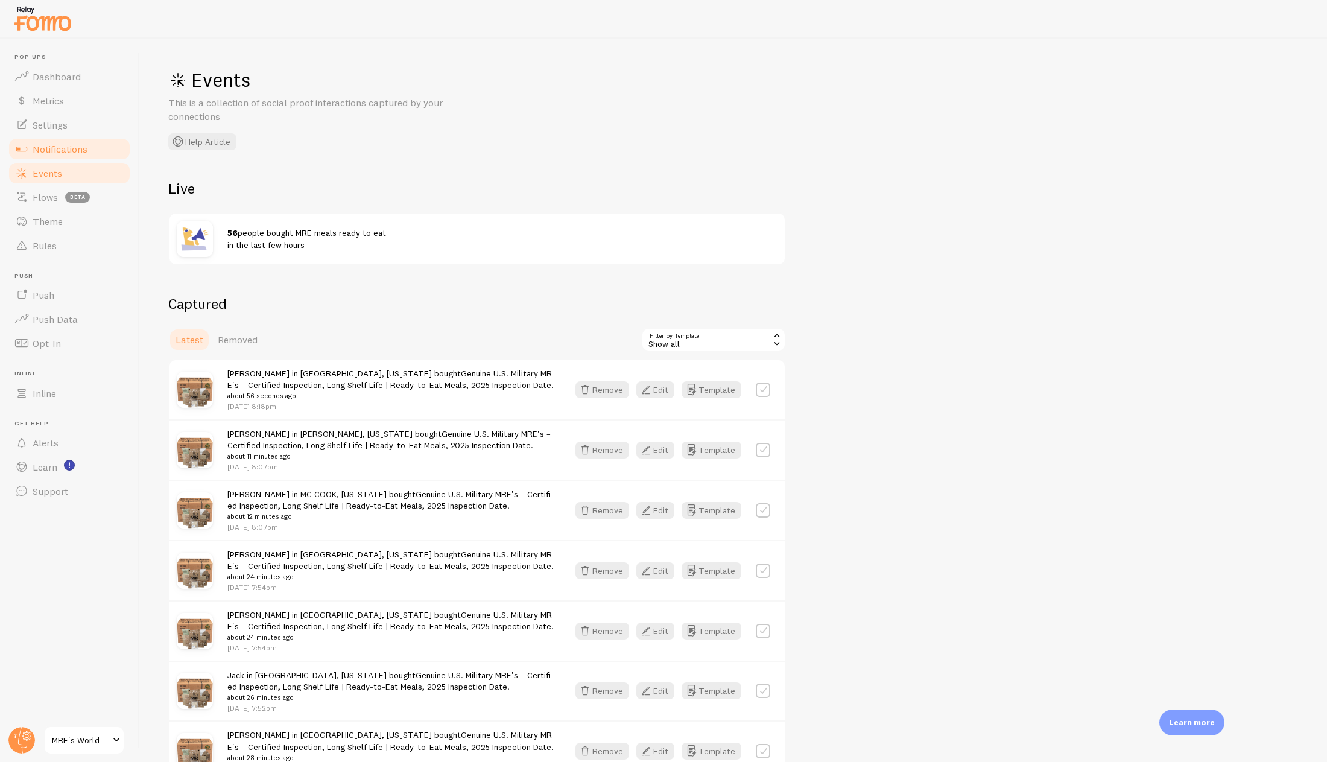
click at [85, 153] on span "Notifications" at bounding box center [60, 149] width 55 height 12
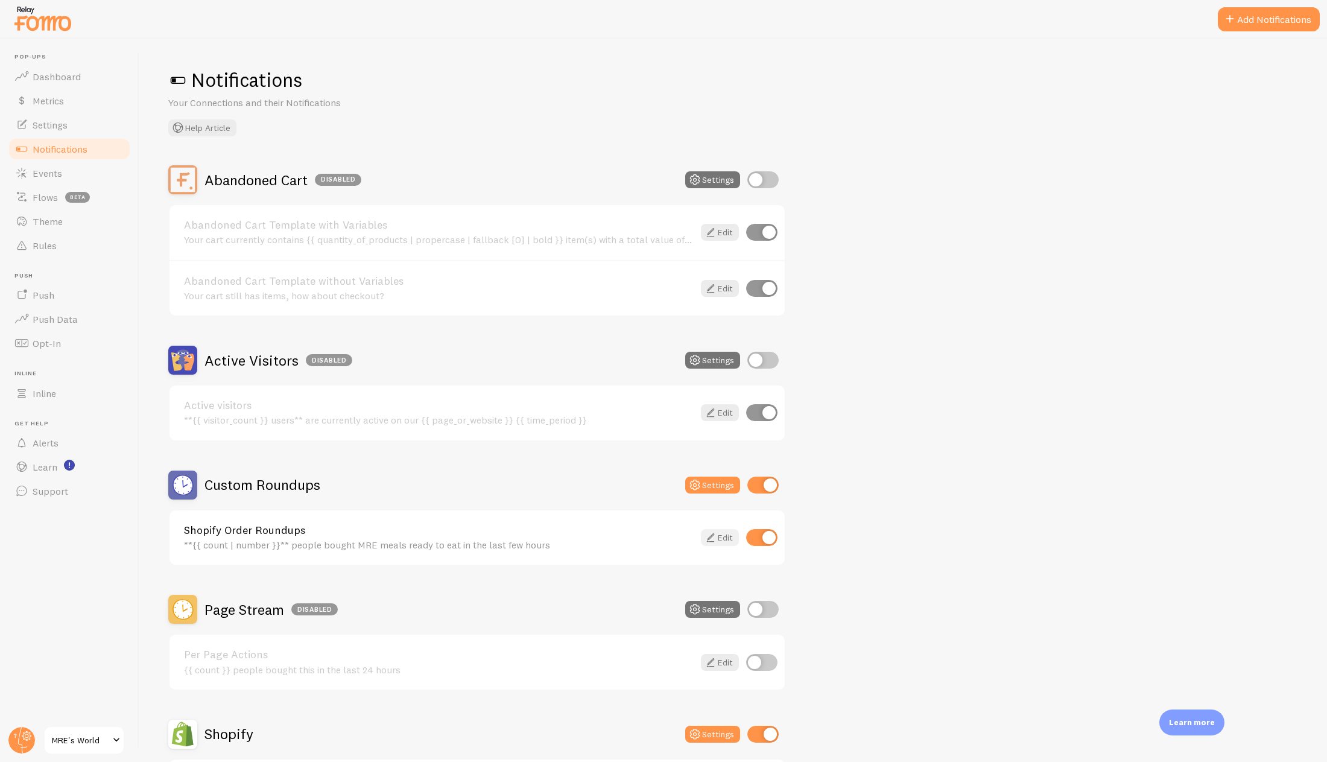
click at [730, 532] on link "Edit" at bounding box center [720, 537] width 38 height 17
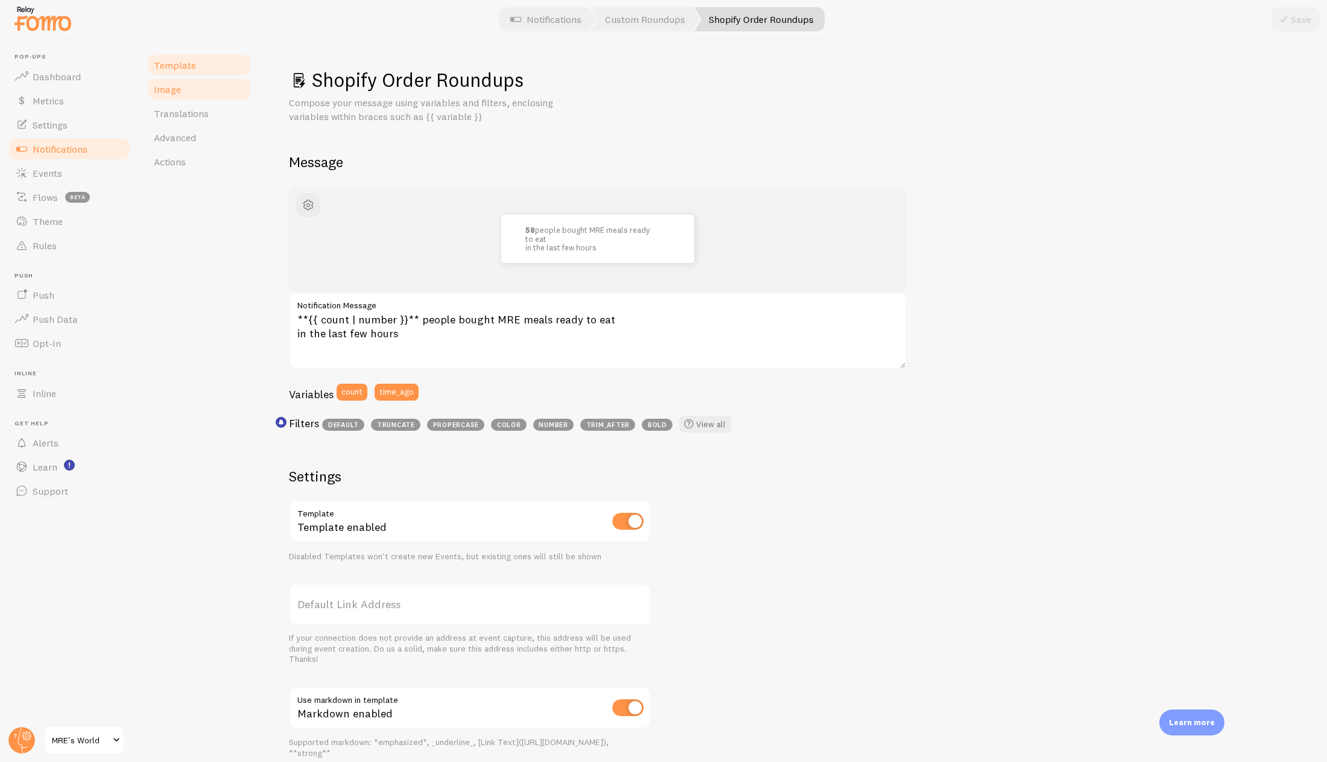
click at [178, 87] on span "Image" at bounding box center [167, 89] width 27 height 12
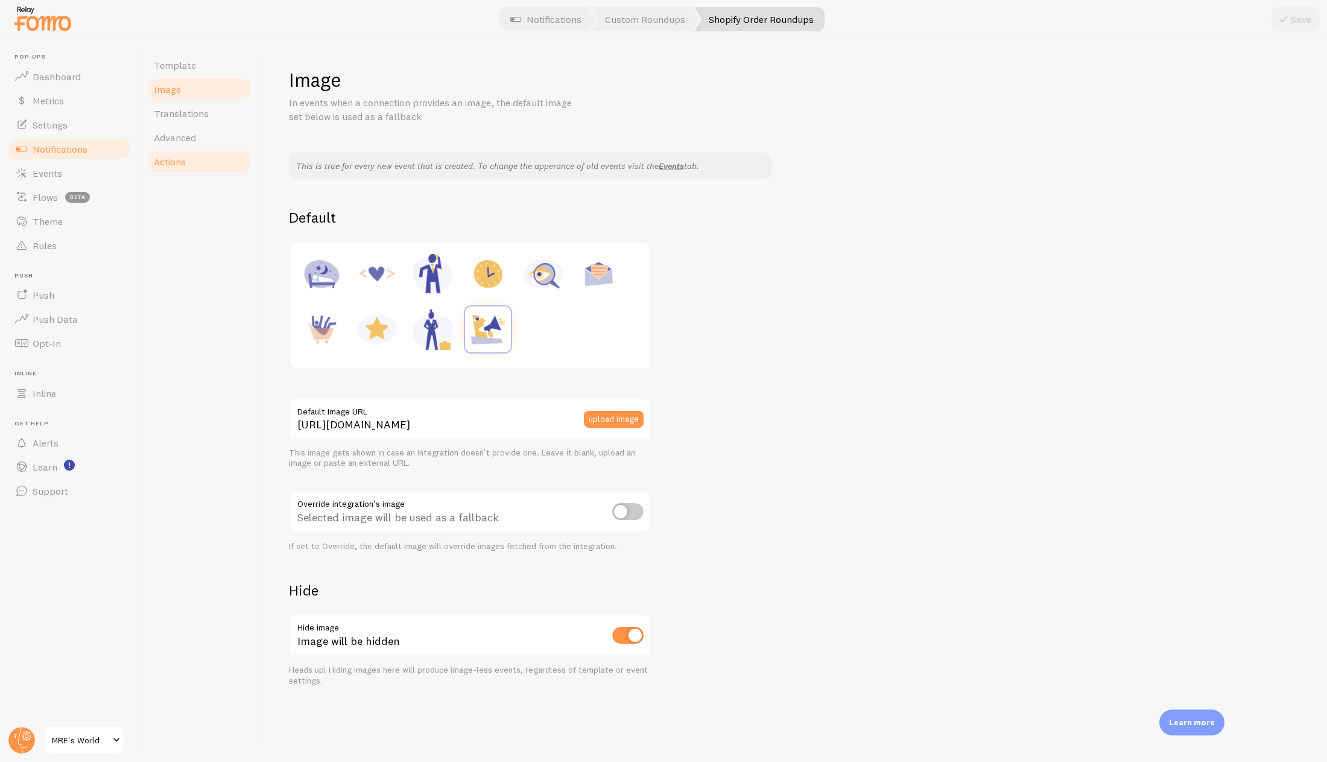
click at [215, 168] on link "Actions" at bounding box center [200, 162] width 106 height 24
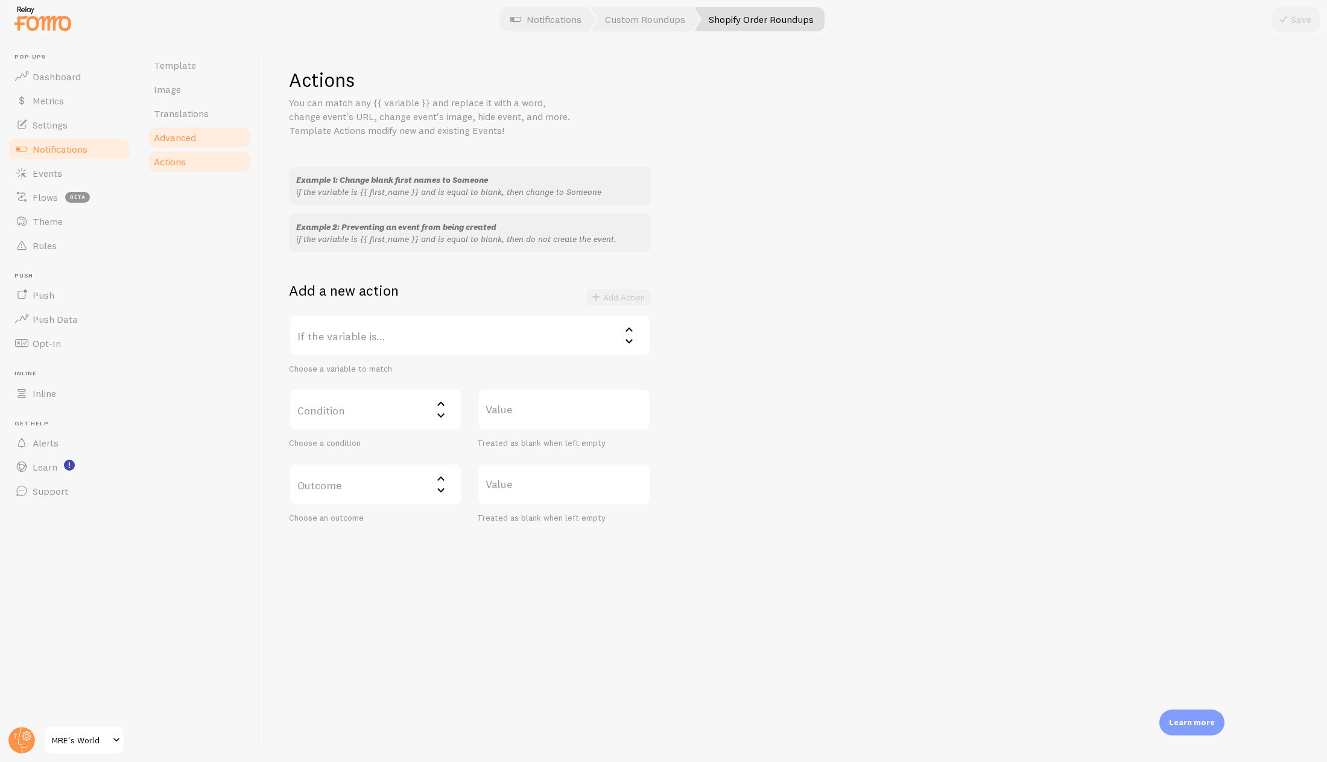
click at [199, 148] on link "Advanced" at bounding box center [200, 137] width 106 height 24
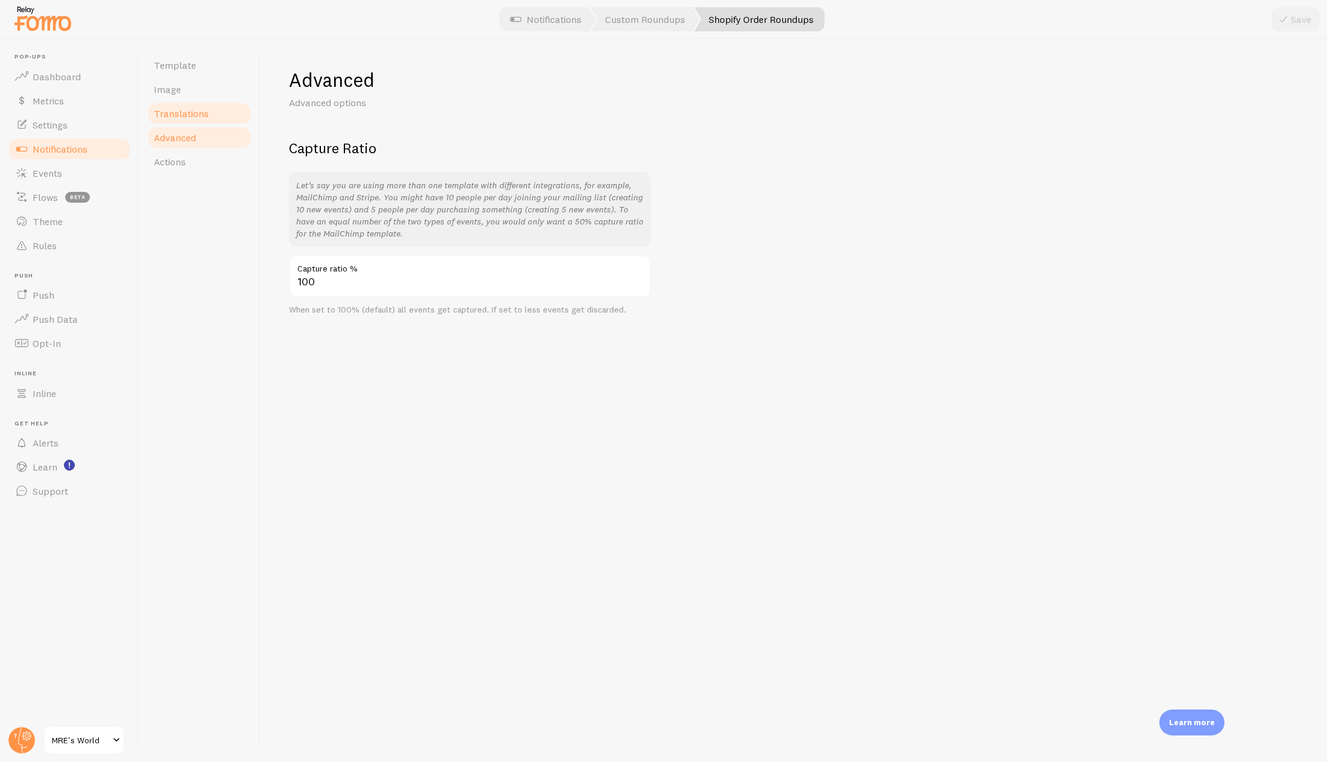
click at [199, 113] on span "Translations" at bounding box center [181, 113] width 55 height 12
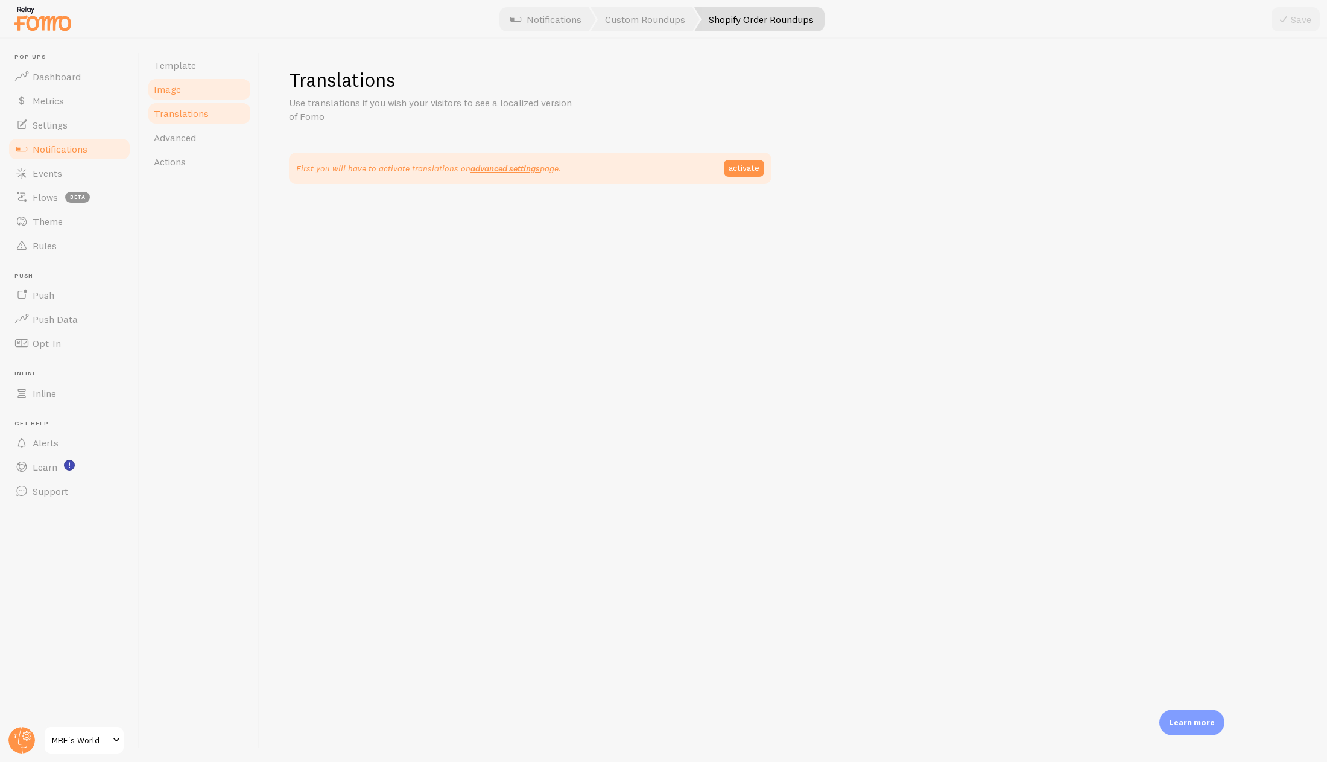
click at [195, 90] on link "Image" at bounding box center [200, 89] width 106 height 24
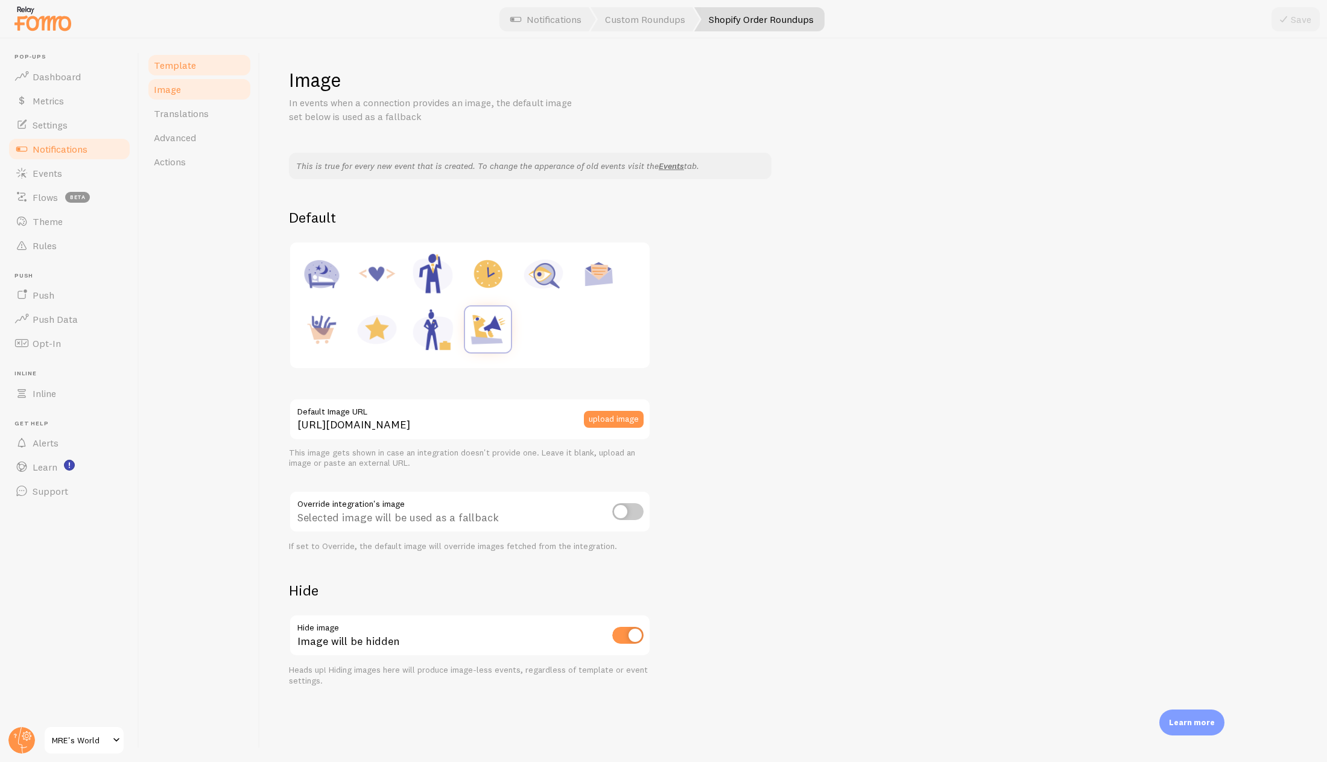
click at [194, 71] on span "Template" at bounding box center [175, 65] width 42 height 12
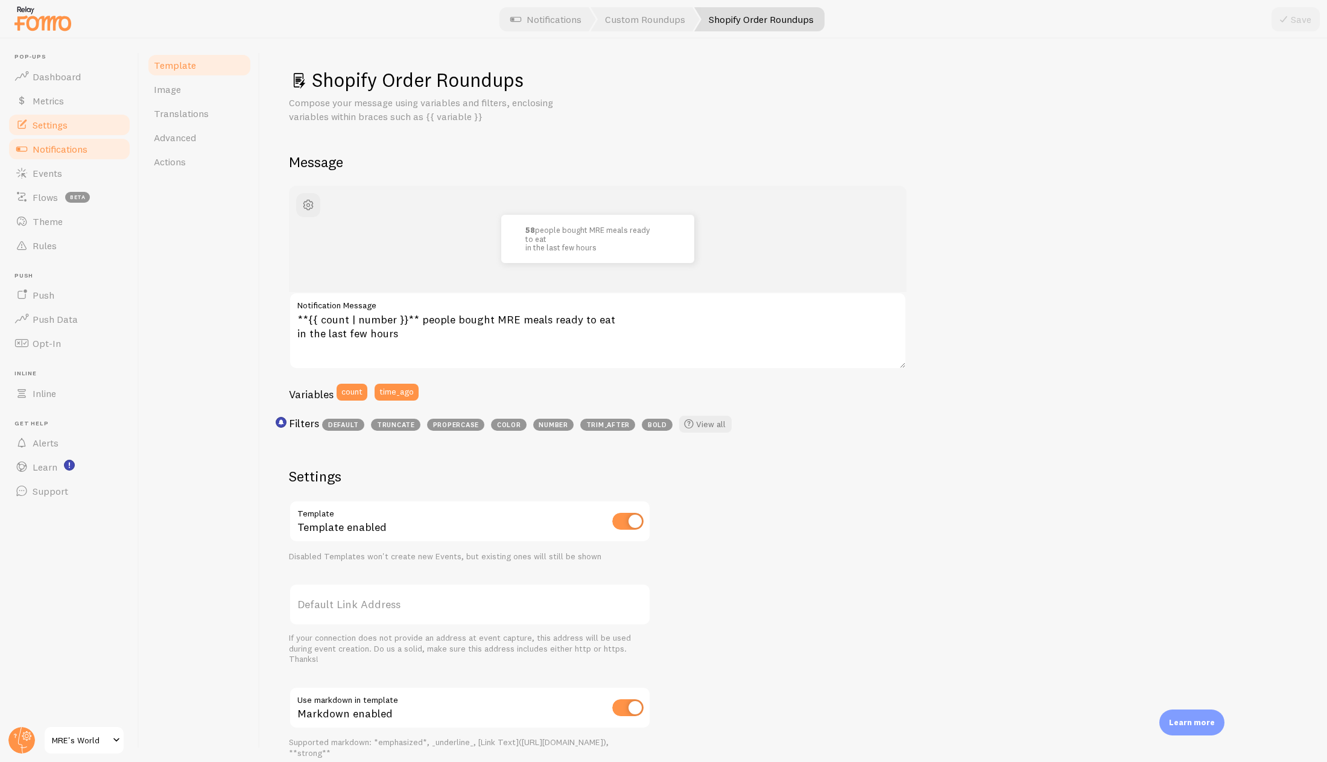
click at [71, 121] on link "Settings" at bounding box center [69, 125] width 124 height 24
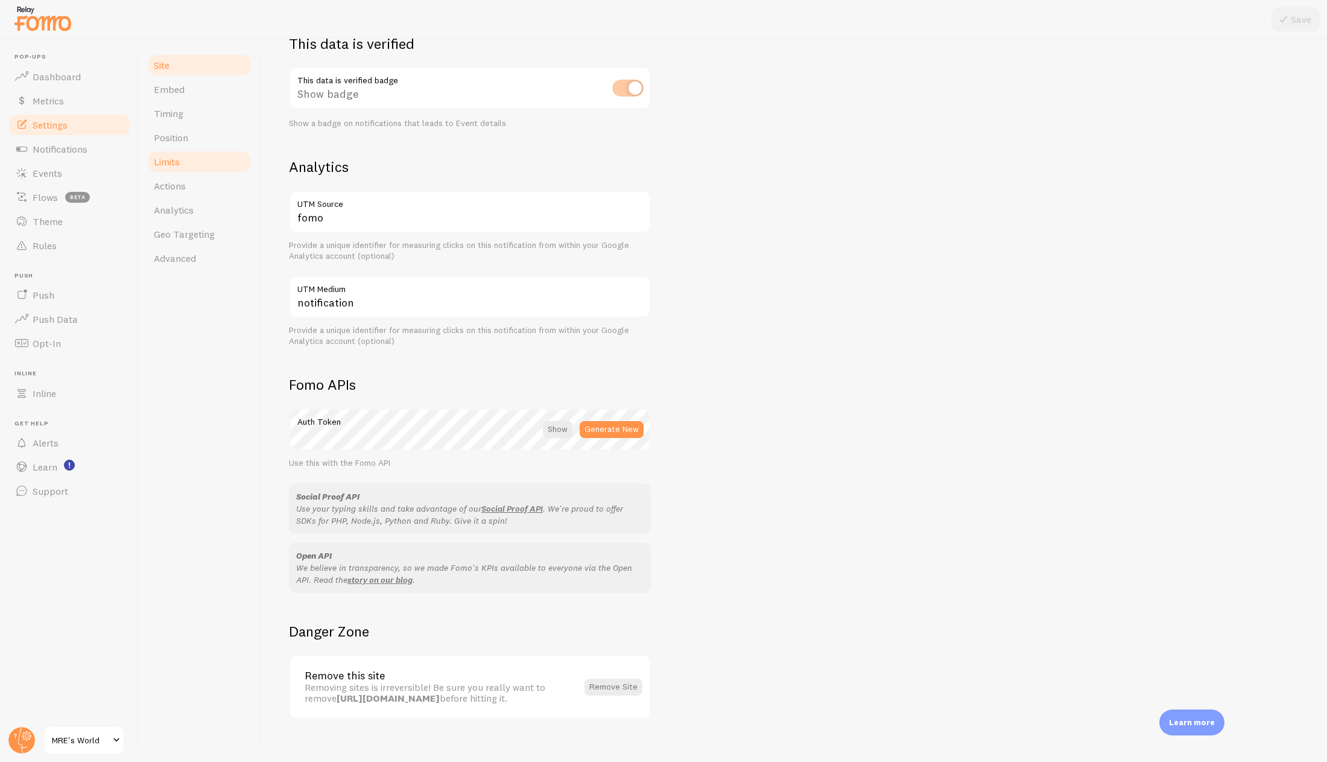
scroll to position [377, 0]
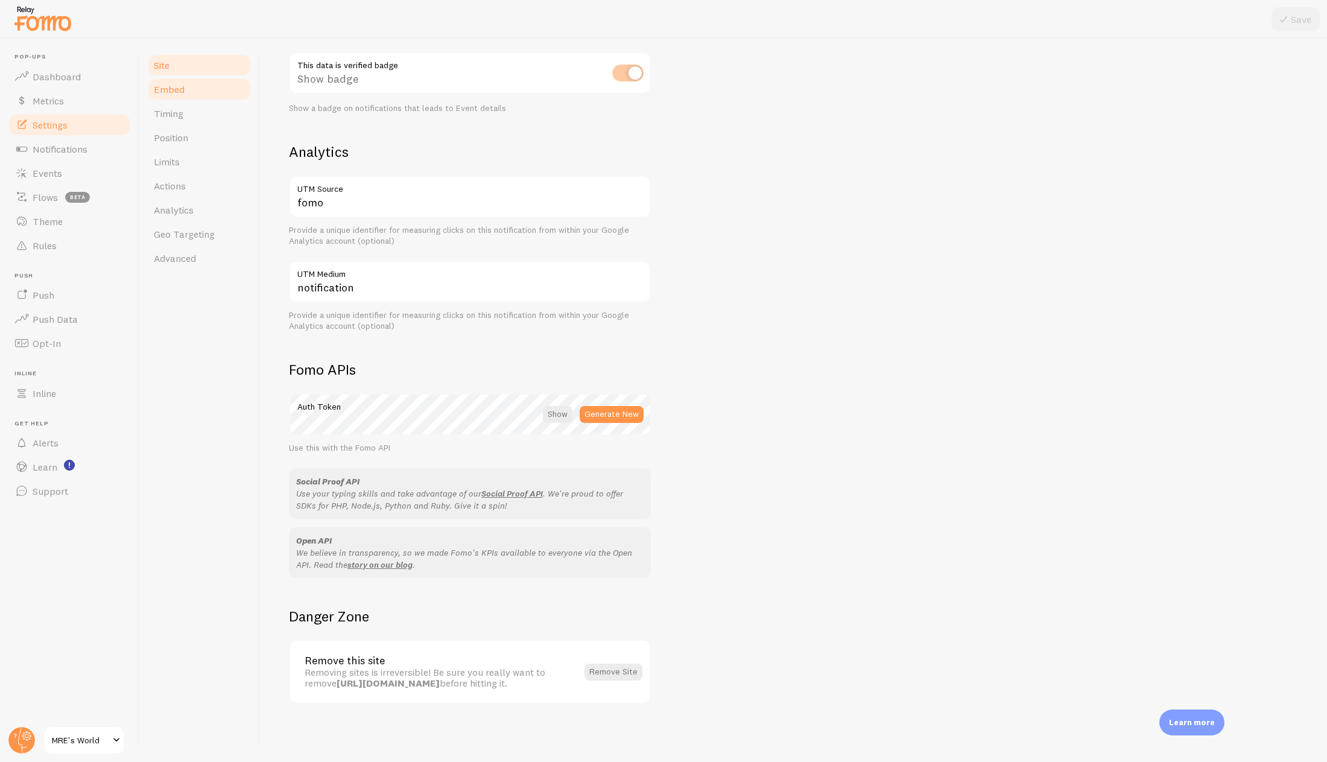
click at [168, 89] on span "Embed" at bounding box center [169, 89] width 31 height 12
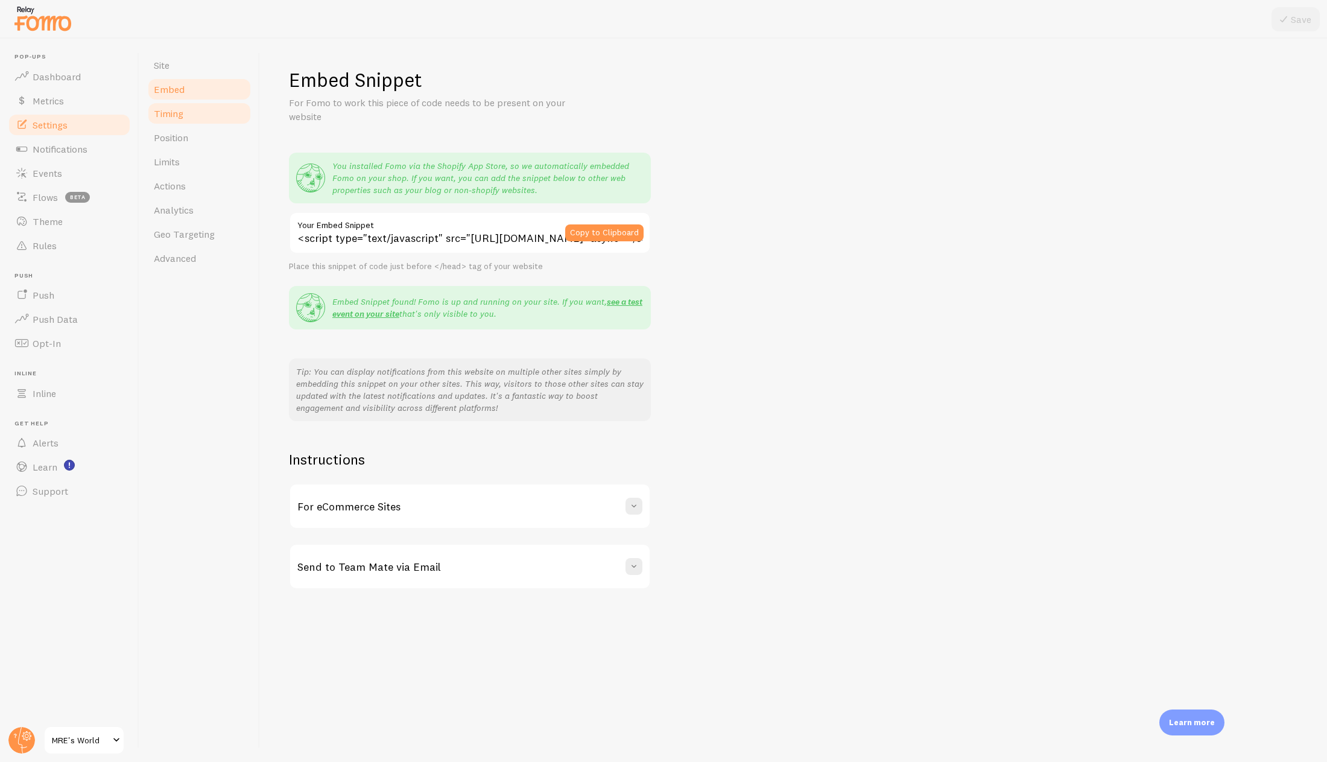
click at [189, 114] on link "Timing" at bounding box center [200, 113] width 106 height 24
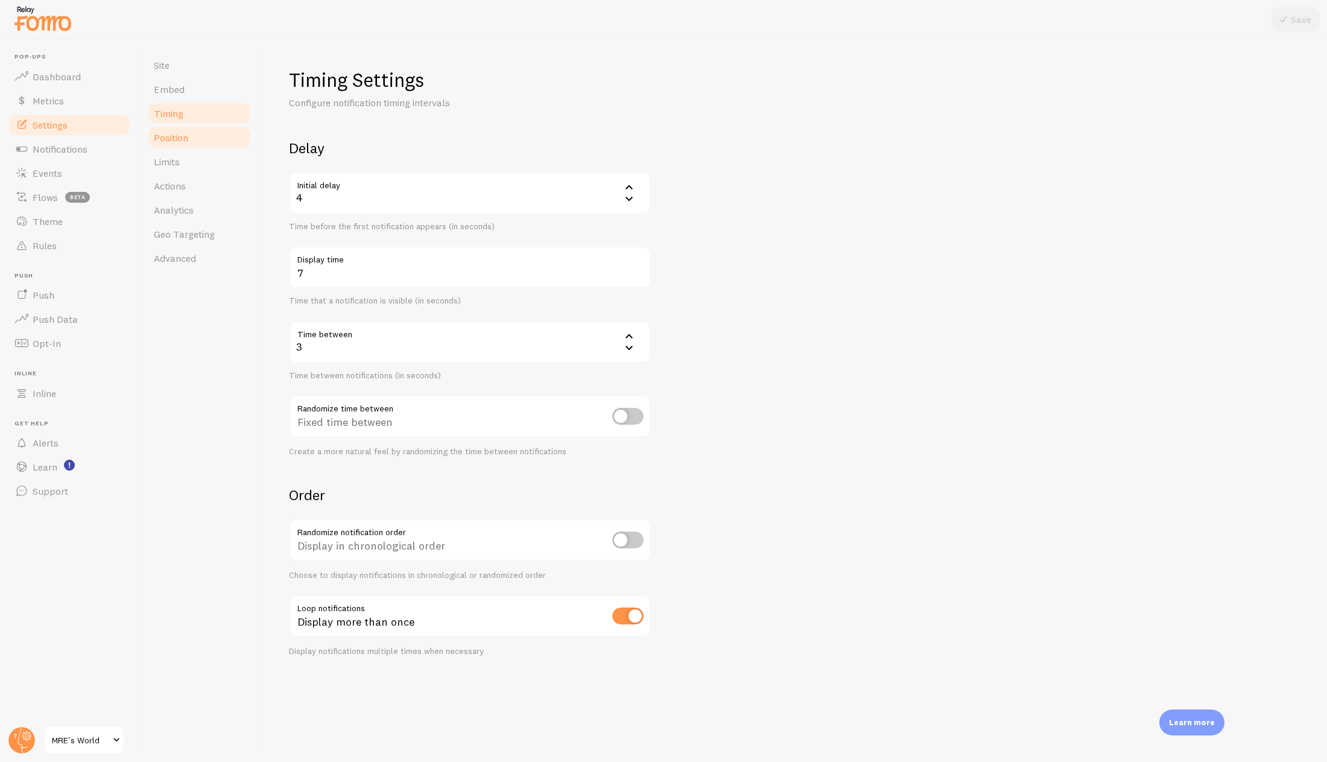
click at [192, 130] on link "Position" at bounding box center [200, 137] width 106 height 24
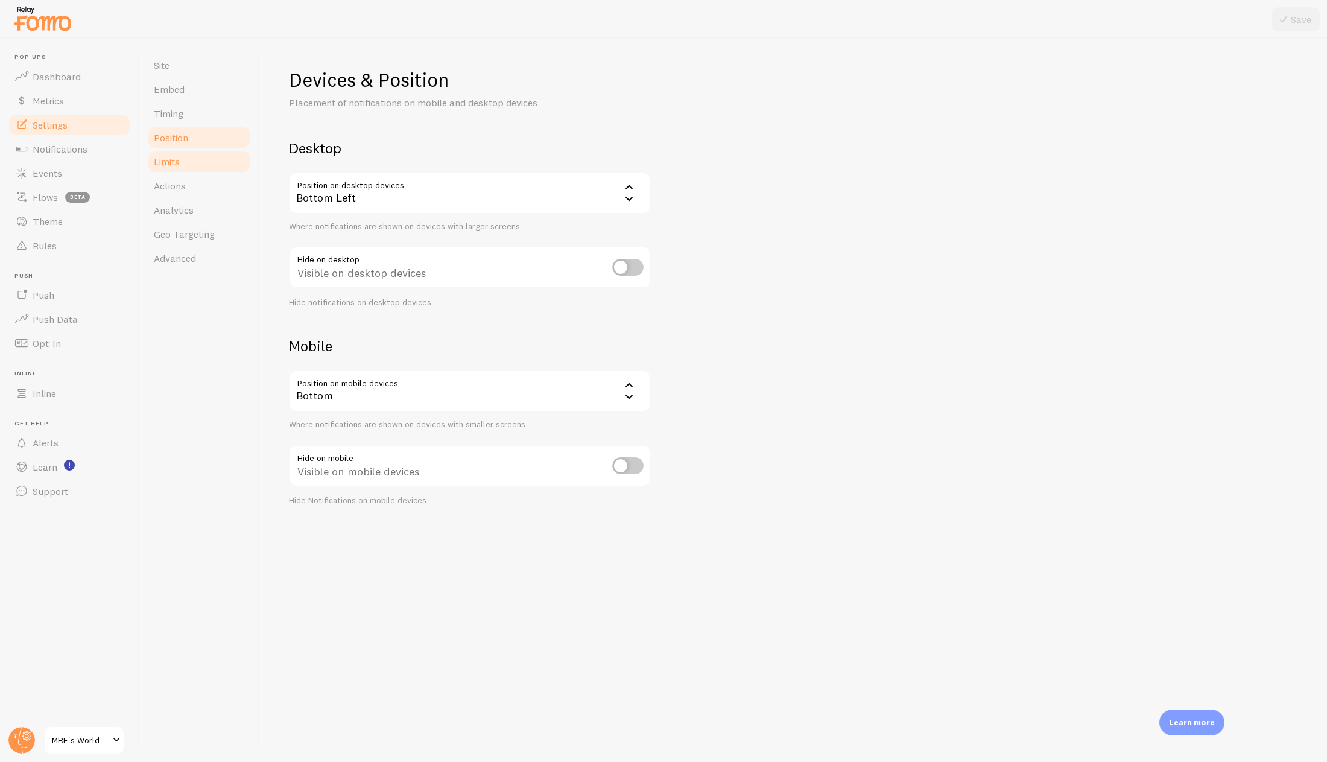
click at [195, 163] on link "Limits" at bounding box center [200, 162] width 106 height 24
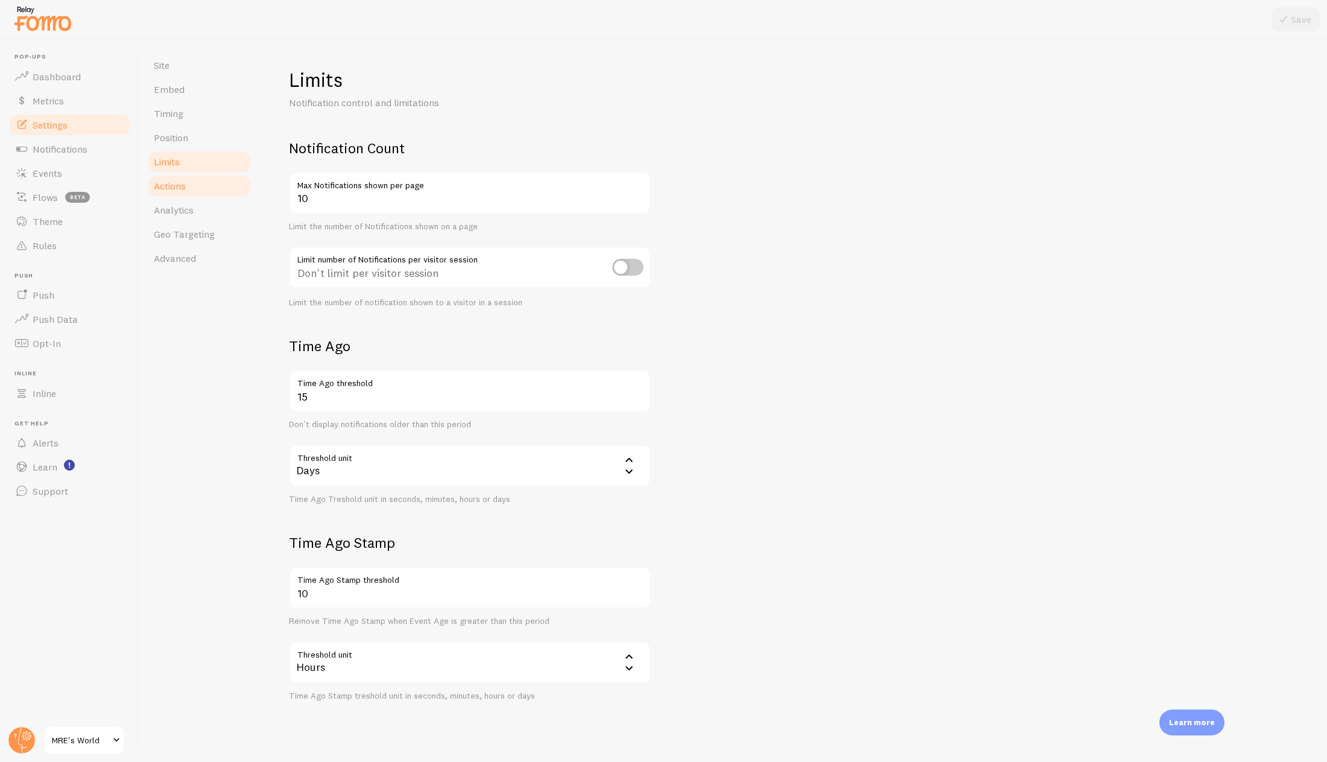
click at [206, 183] on link "Actions" at bounding box center [200, 186] width 106 height 24
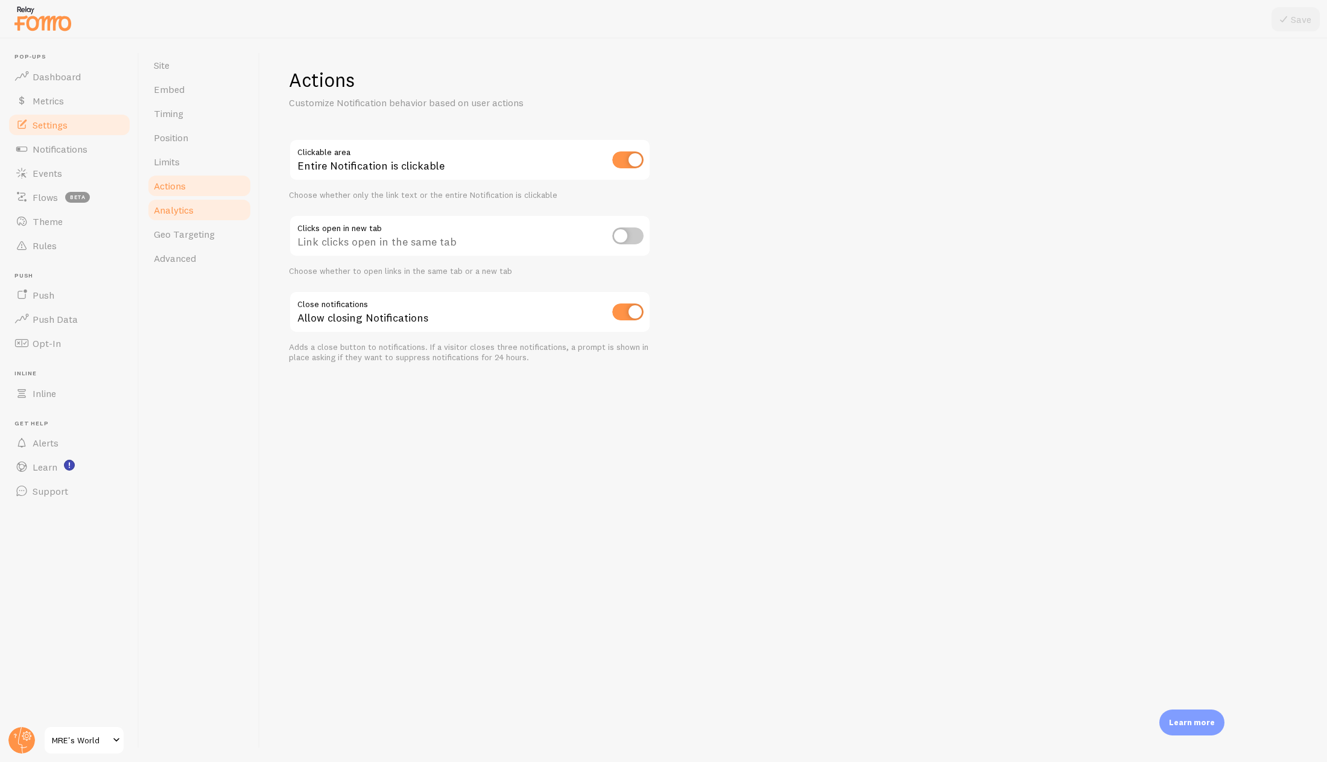
click at [196, 206] on link "Analytics" at bounding box center [200, 210] width 106 height 24
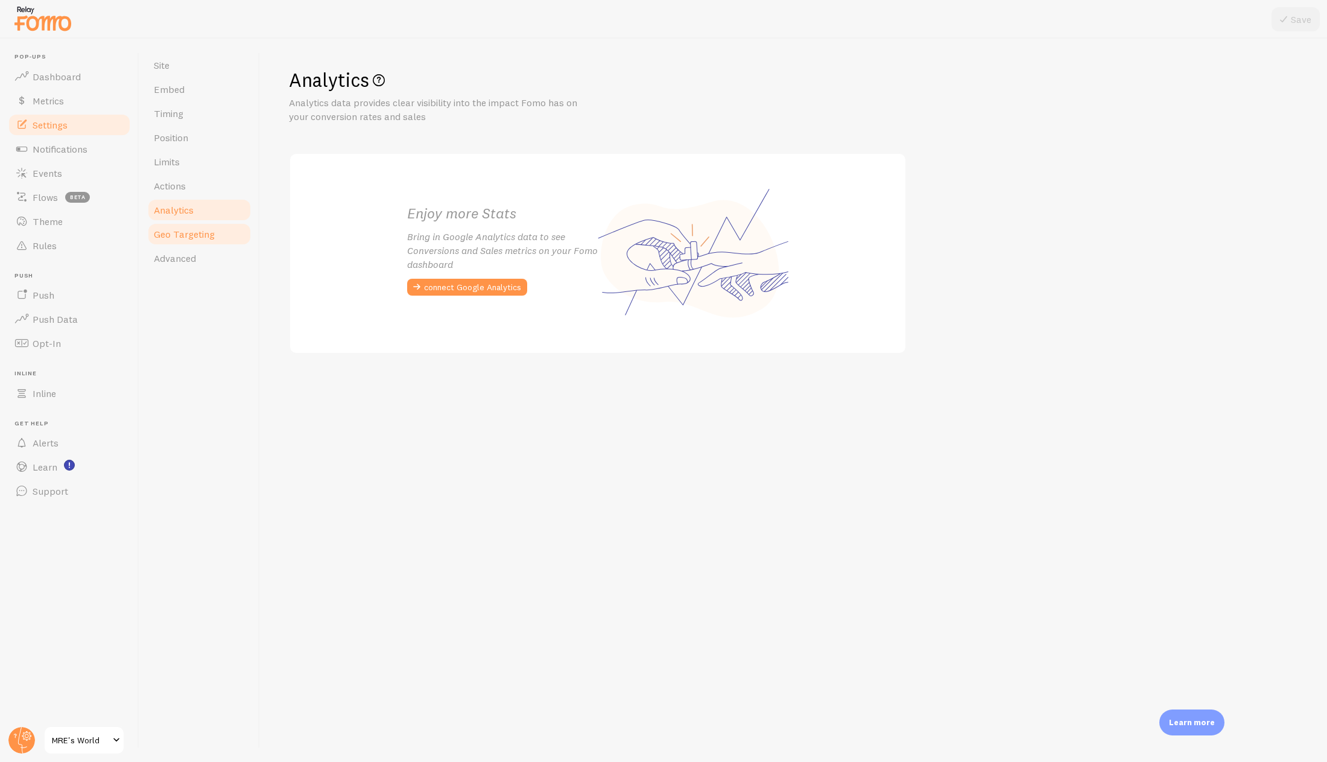
click at [203, 227] on link "Geo Targeting" at bounding box center [200, 234] width 106 height 24
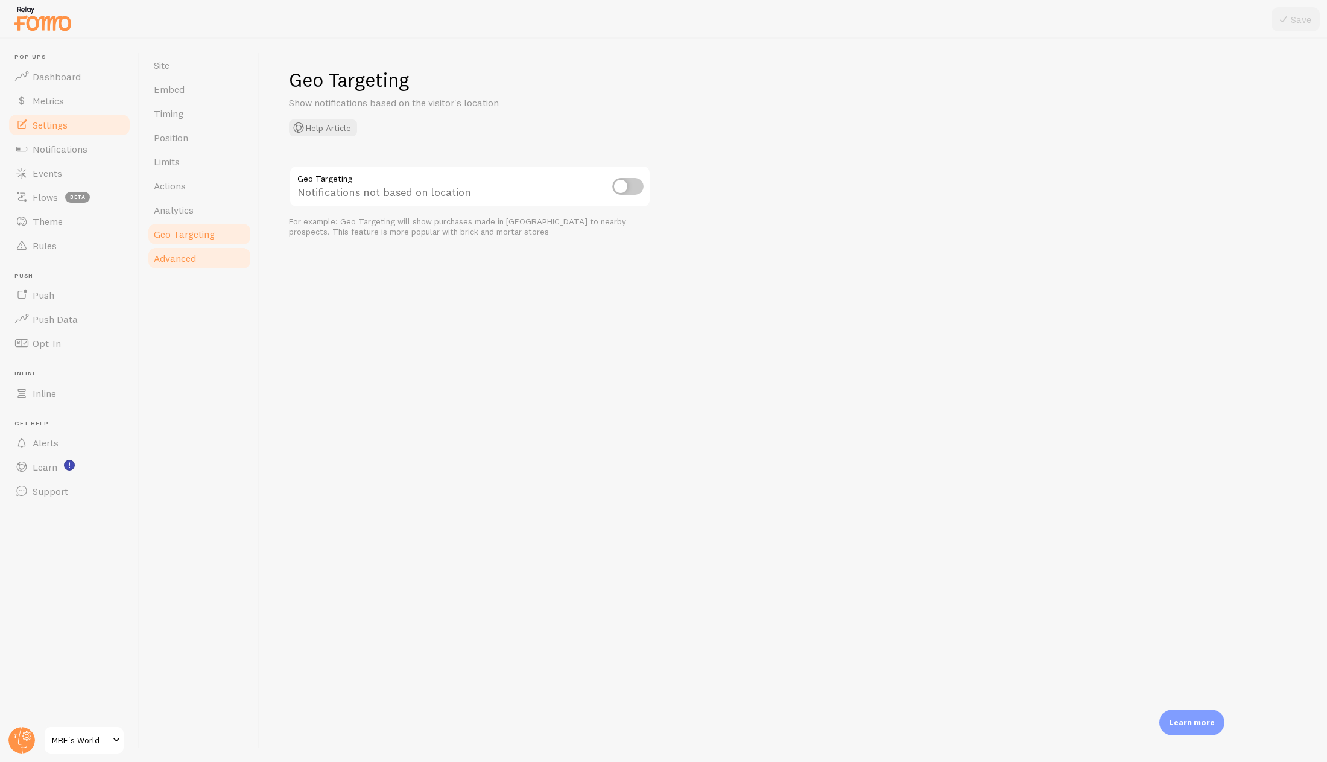
click at [197, 255] on link "Advanced" at bounding box center [200, 258] width 106 height 24
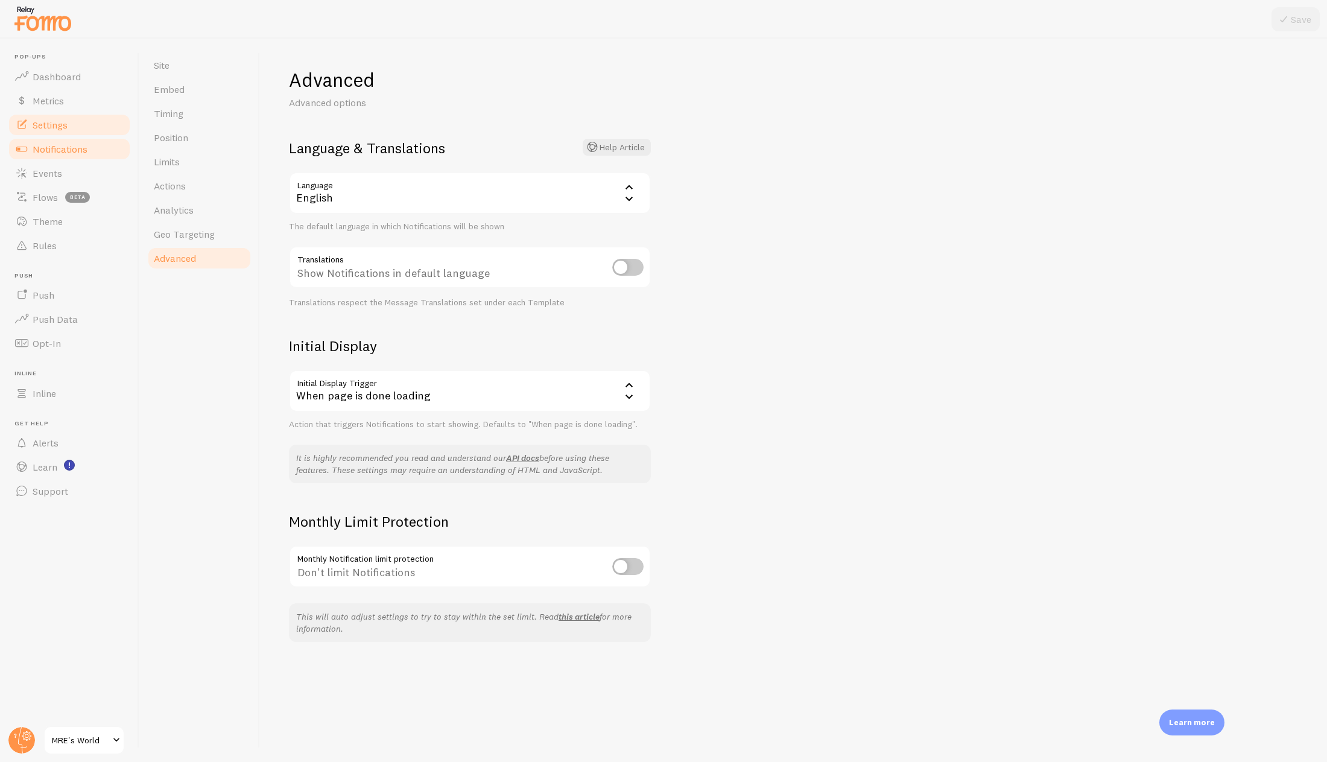
click at [110, 159] on link "Notifications" at bounding box center [69, 149] width 124 height 24
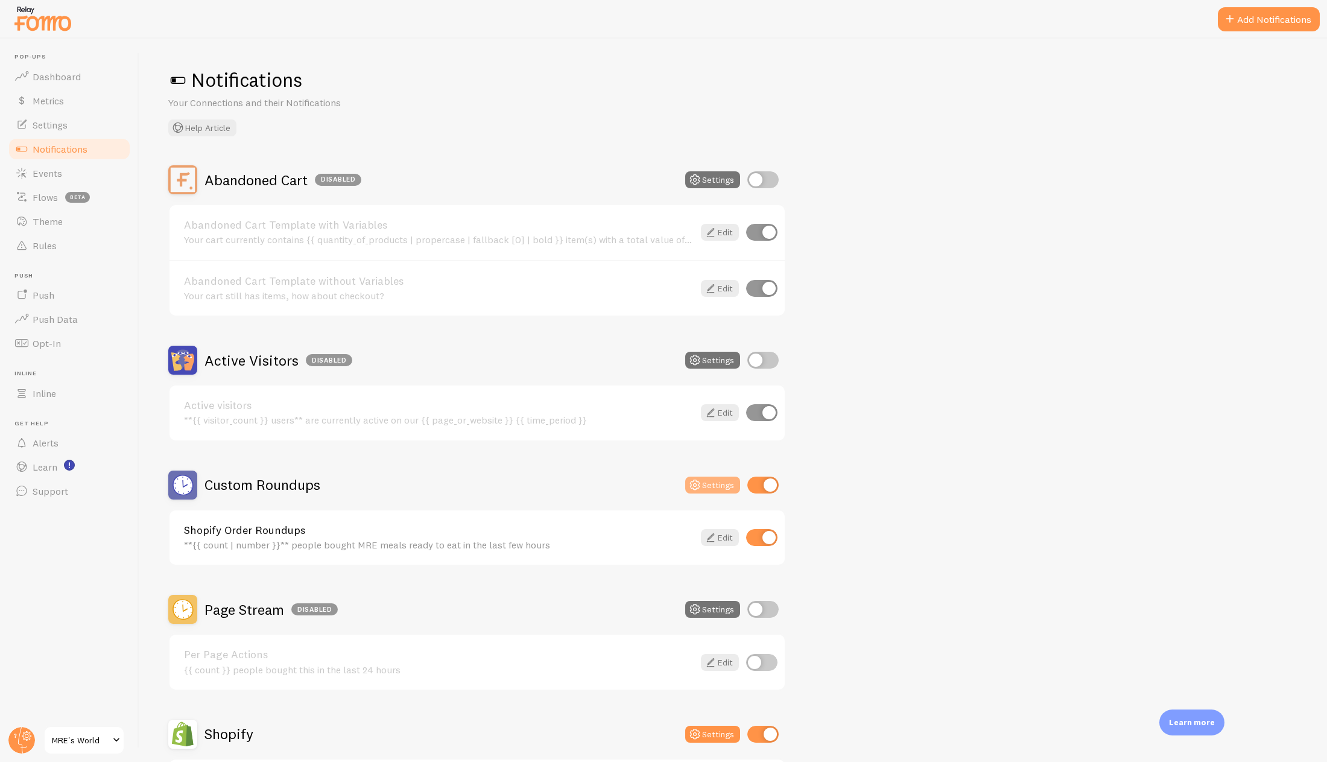
click at [702, 488] on icon at bounding box center [694, 485] width 14 height 14
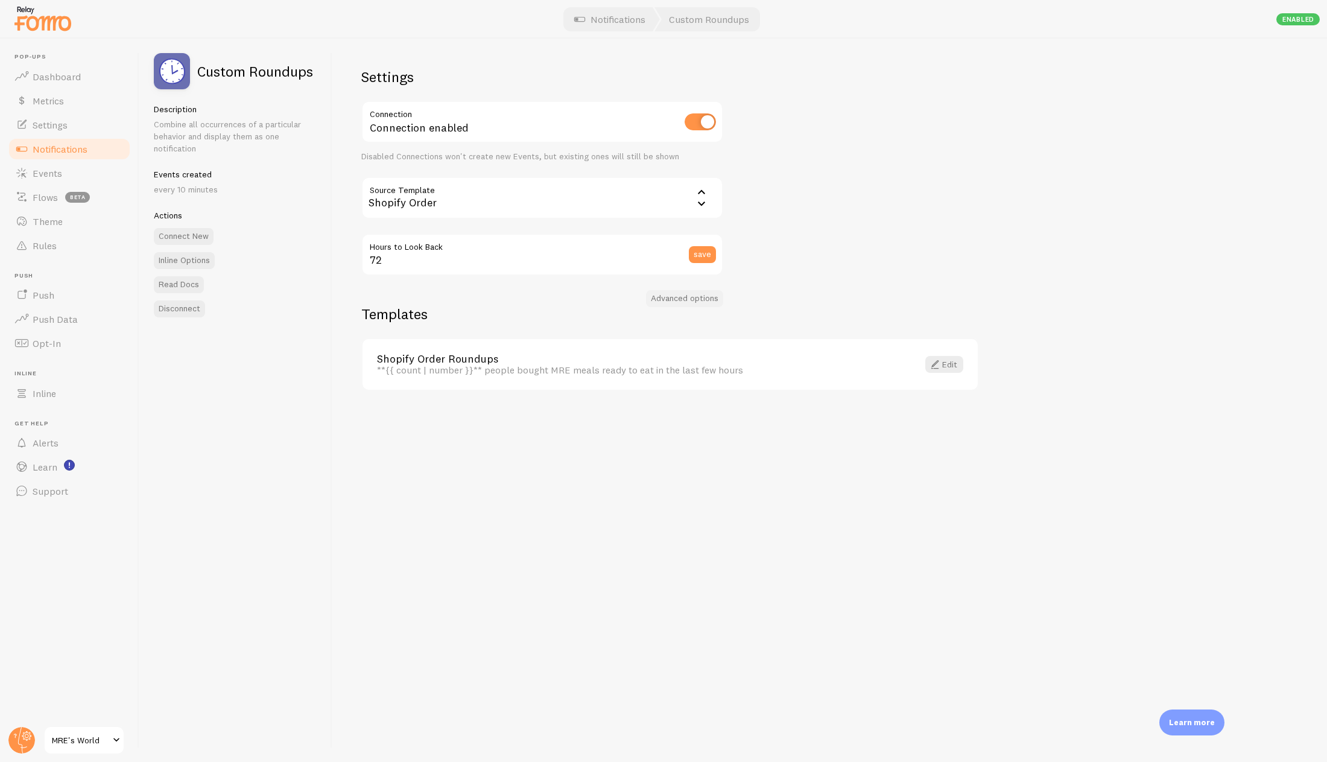
click at [708, 290] on button "Advanced options" at bounding box center [684, 298] width 77 height 17
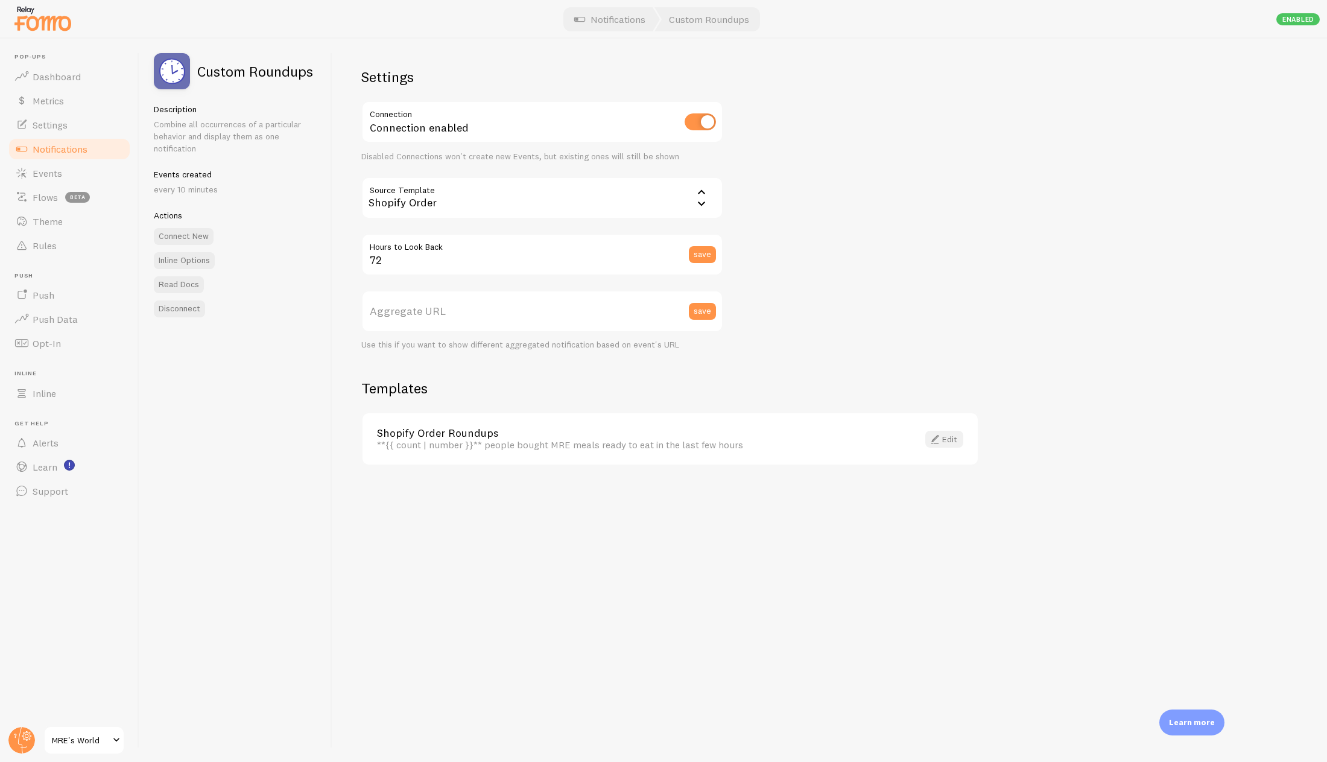
click at [957, 440] on link "Edit" at bounding box center [944, 439] width 38 height 17
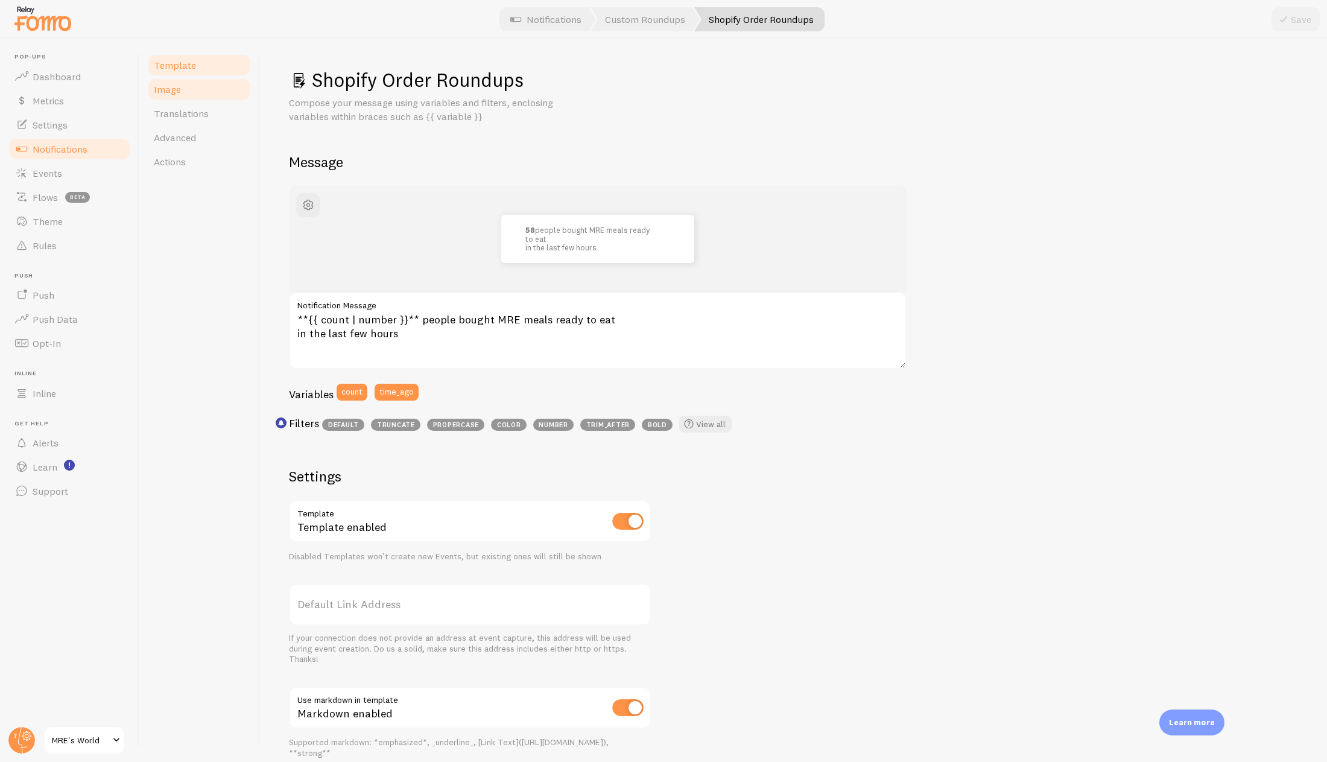
click at [175, 97] on link "Image" at bounding box center [200, 89] width 106 height 24
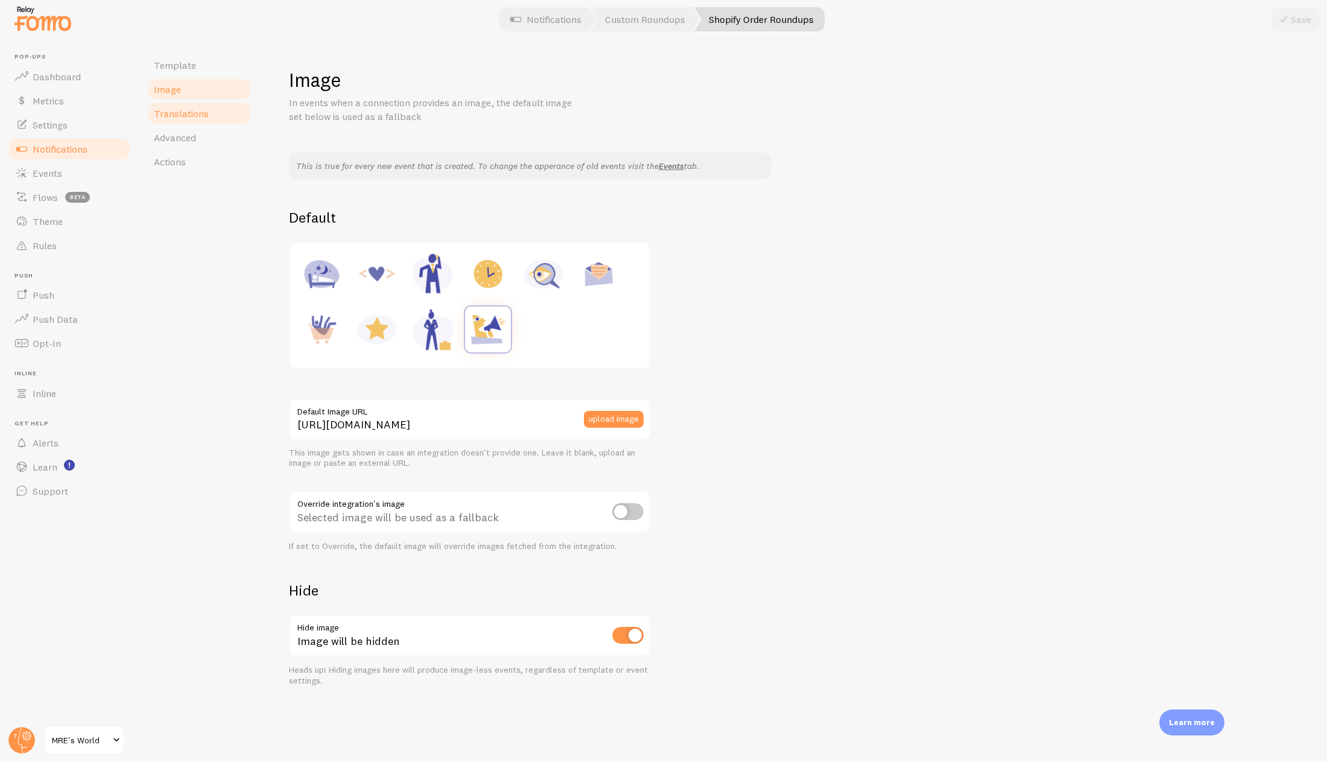
click at [189, 119] on link "Translations" at bounding box center [200, 113] width 106 height 24
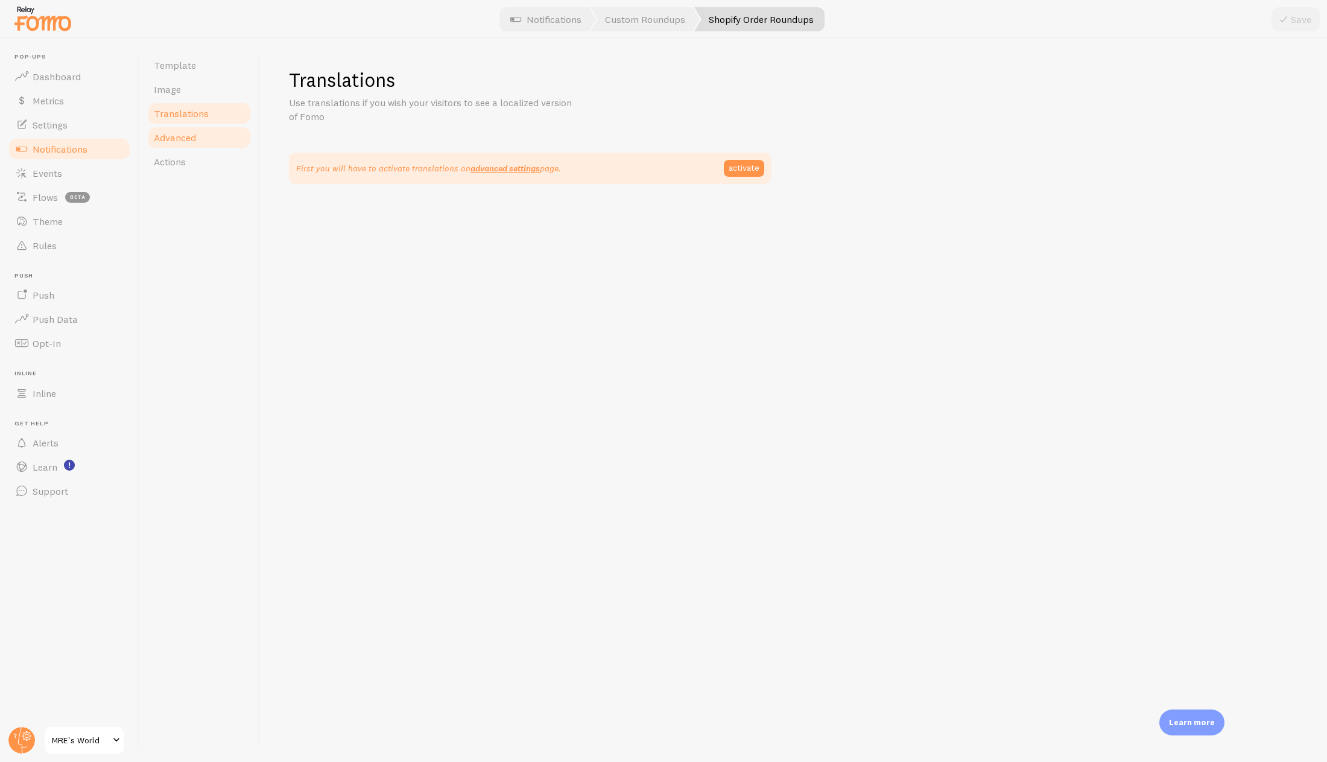
click at [189, 136] on span "Advanced" at bounding box center [175, 137] width 42 height 12
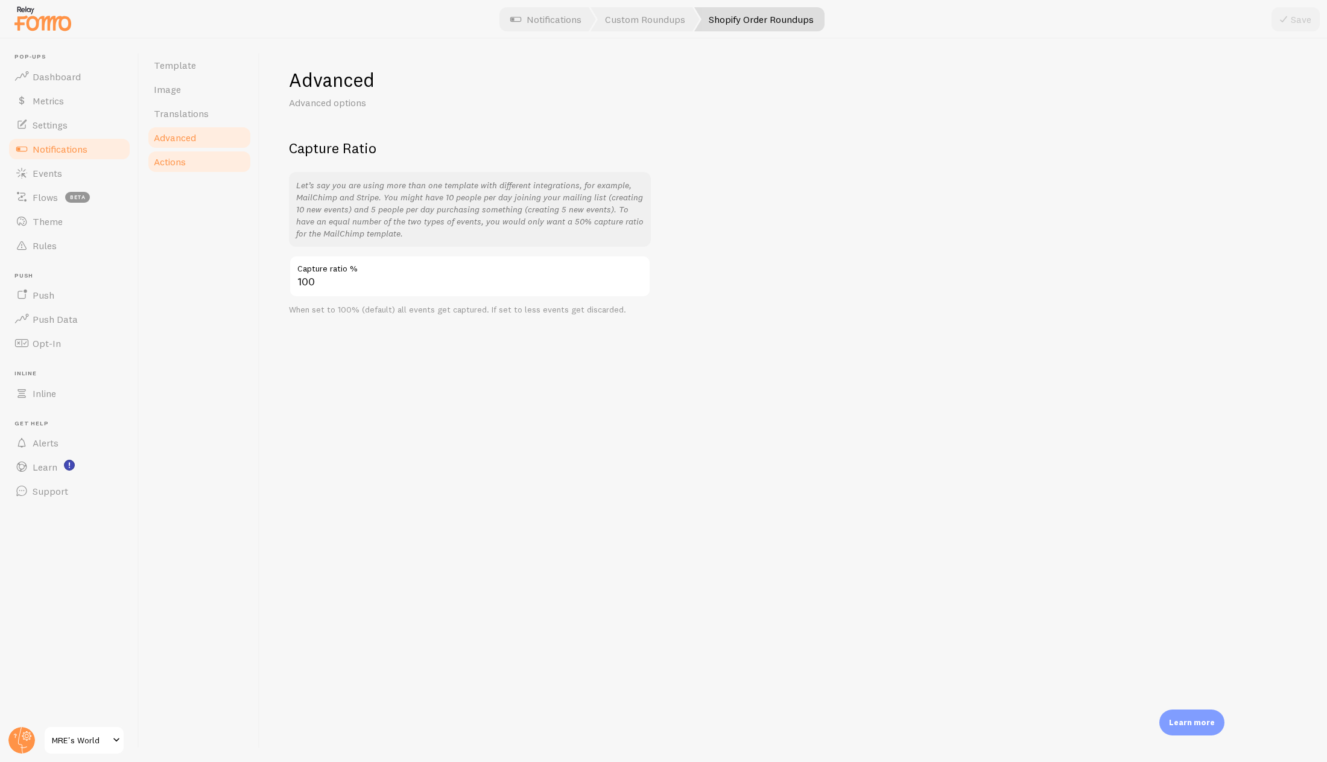
click at [185, 164] on span "Actions" at bounding box center [170, 162] width 32 height 12
